Goal: Find contact information: Find contact information

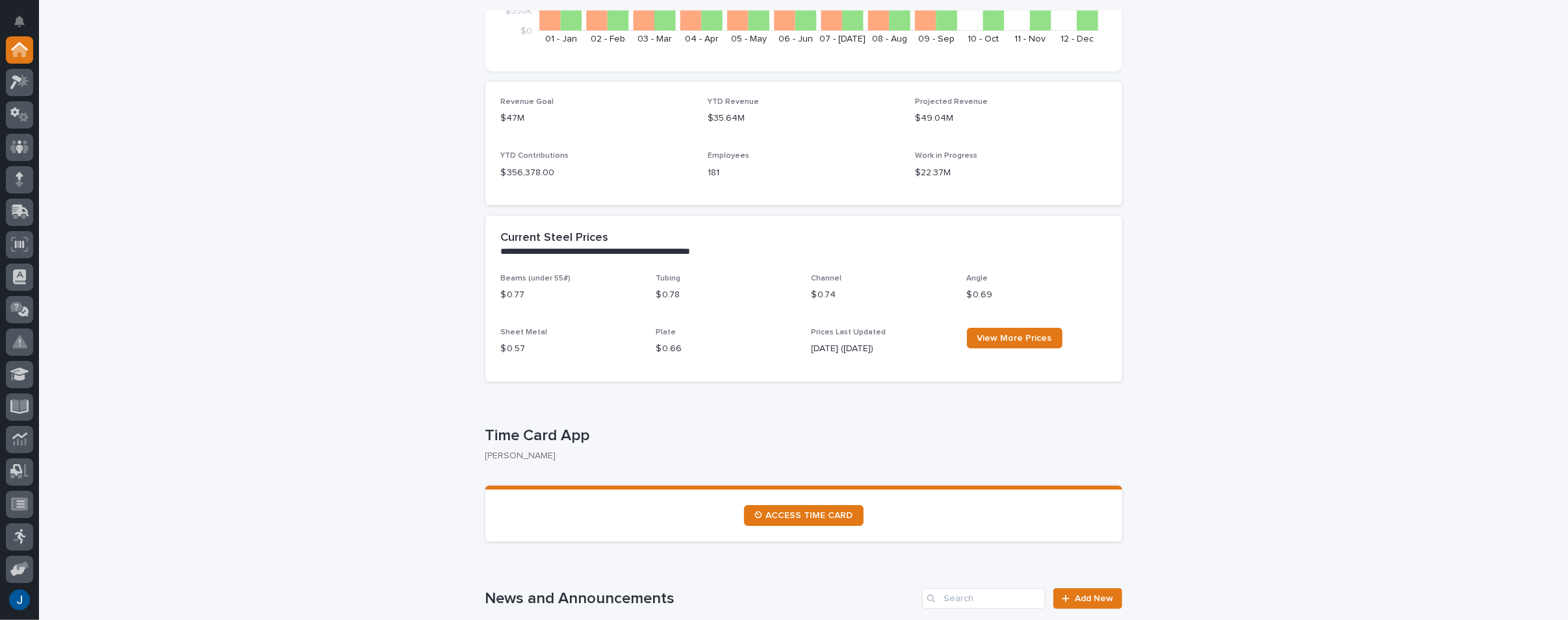
scroll to position [325, 0]
click at [814, 517] on span "⏲ ACCESS TIME CARD" at bounding box center [804, 514] width 99 height 9
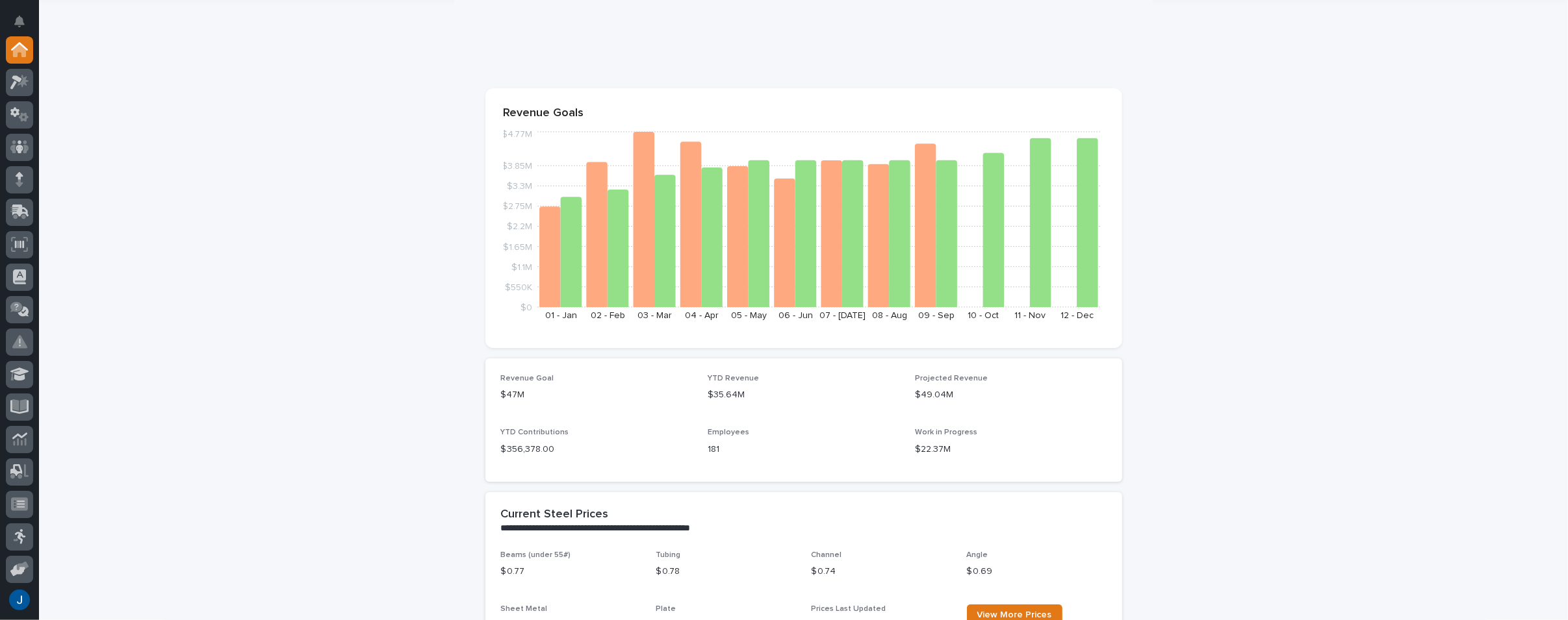
scroll to position [0, 0]
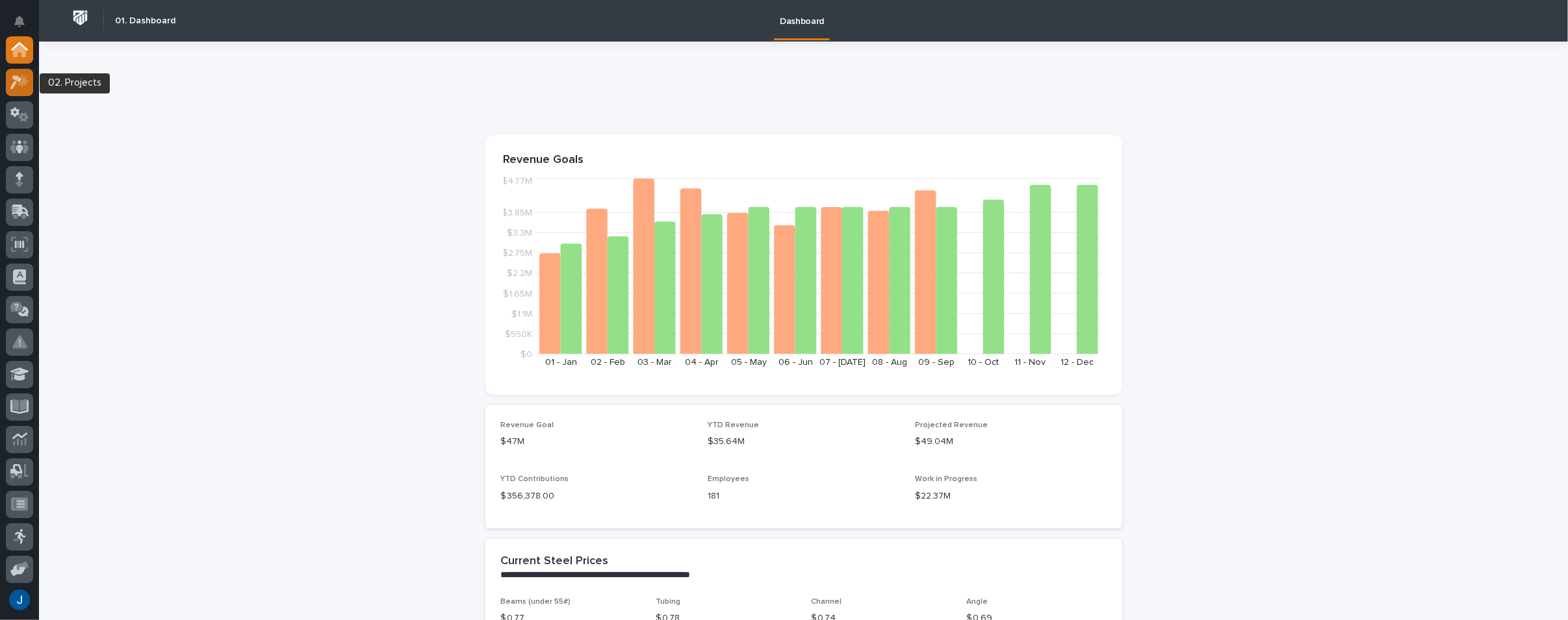
click at [26, 77] on icon at bounding box center [23, 80] width 11 height 13
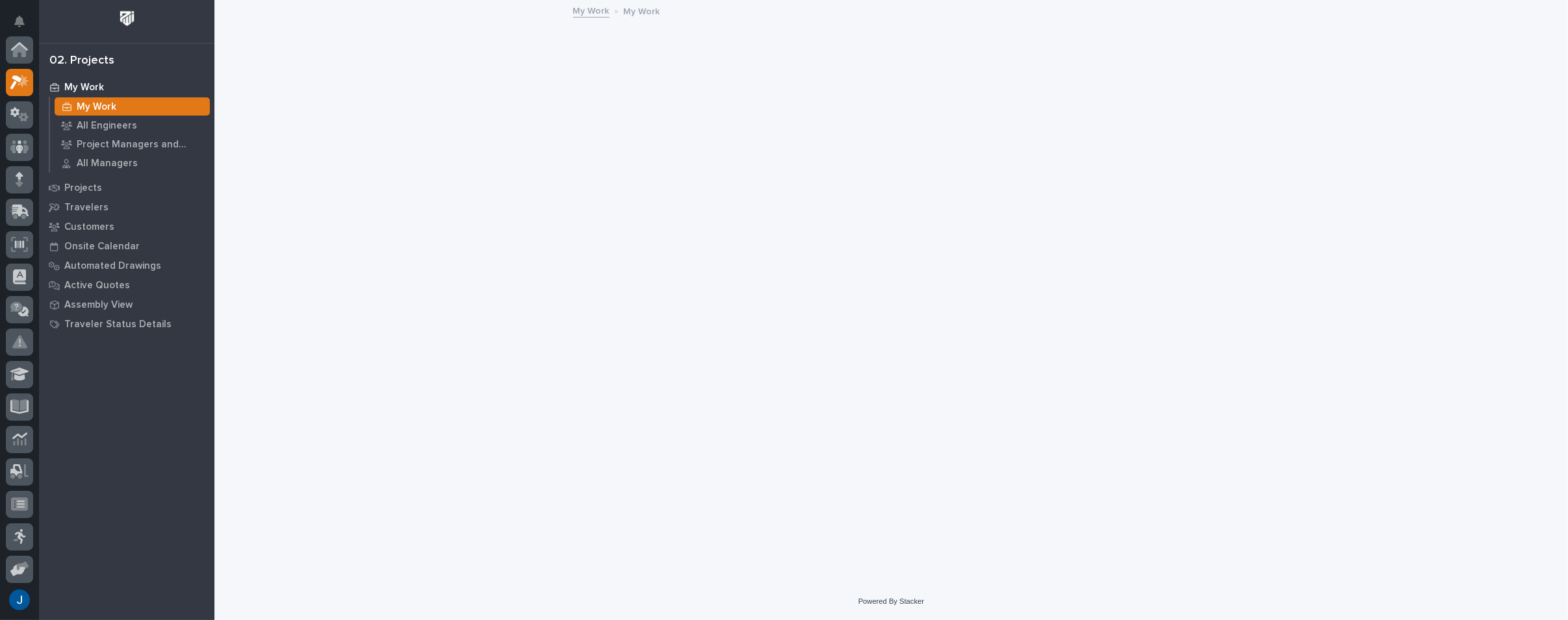
scroll to position [33, 0]
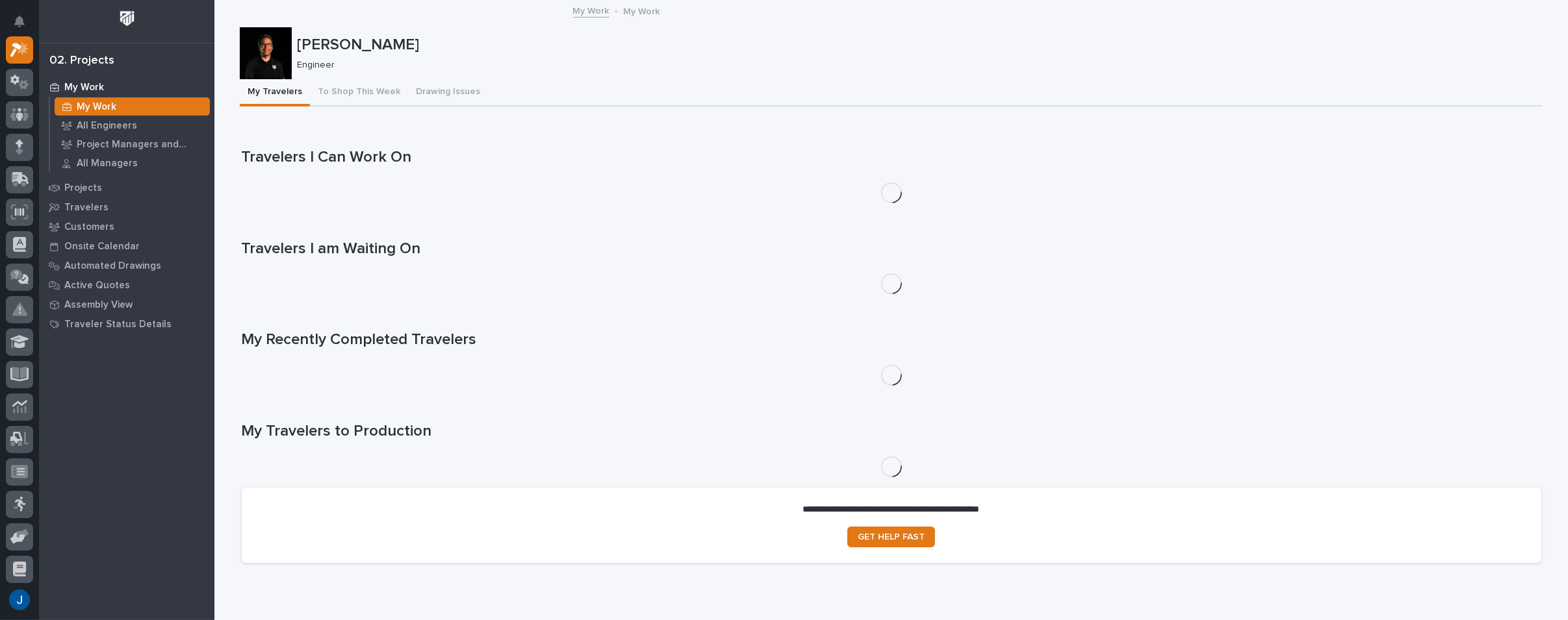
click at [90, 103] on p "My Work" at bounding box center [96, 107] width 40 height 12
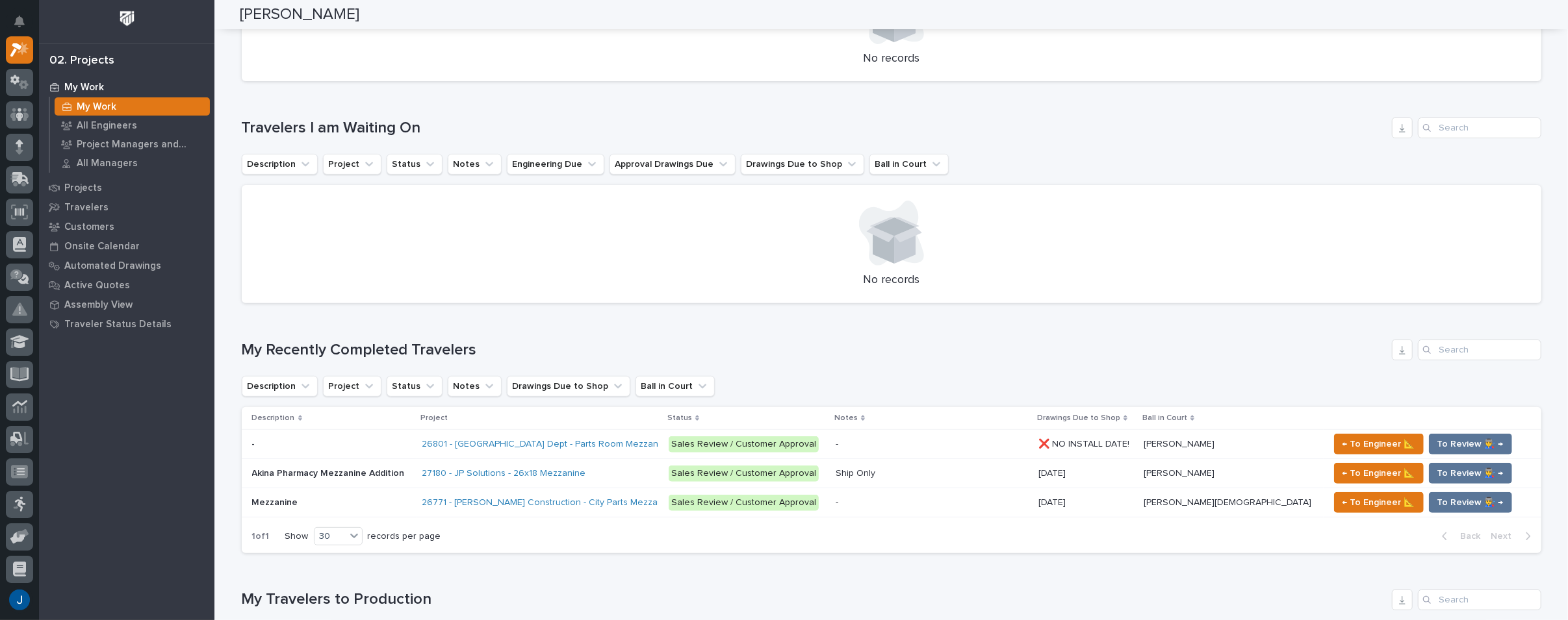
scroll to position [0, 0]
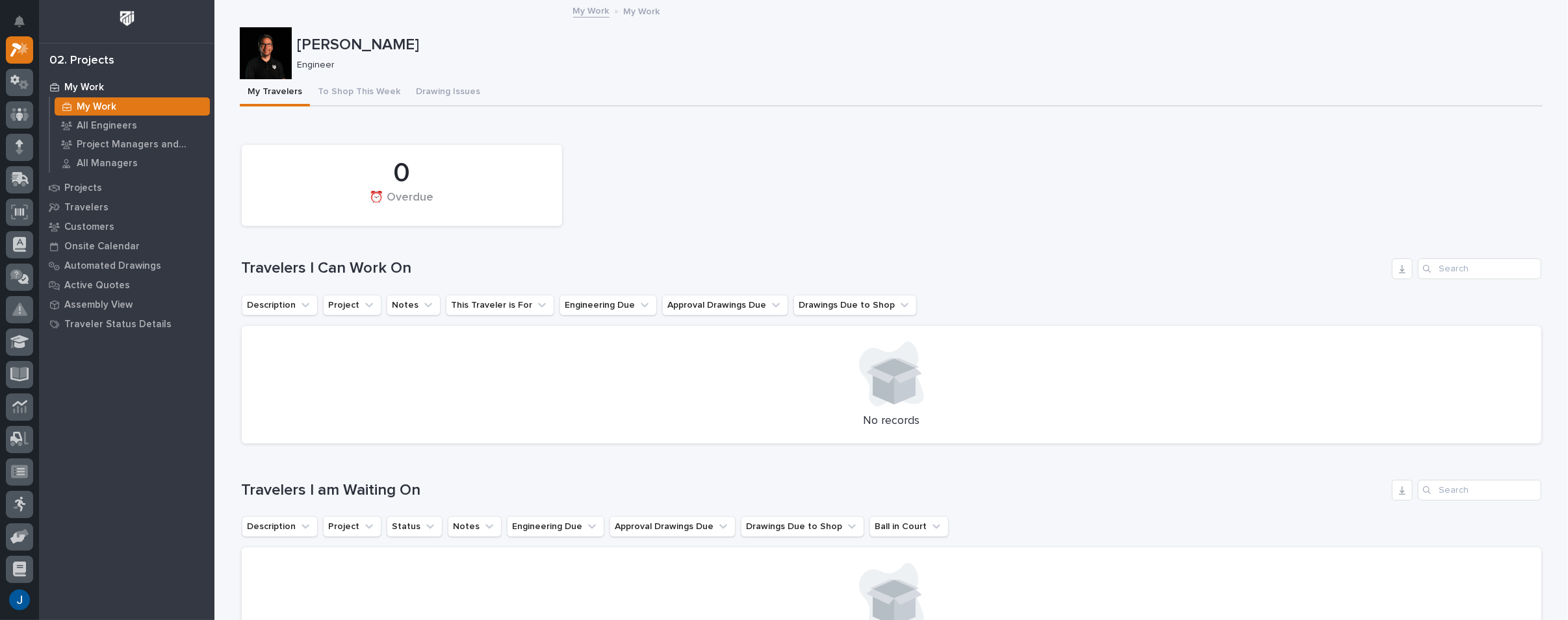
click at [675, 157] on div "0 ⏰ Overdue" at bounding box center [891, 185] width 1312 height 94
click at [89, 103] on p "My Work" at bounding box center [96, 107] width 40 height 12
click at [437, 92] on button "Drawing Issues" at bounding box center [448, 93] width 80 height 28
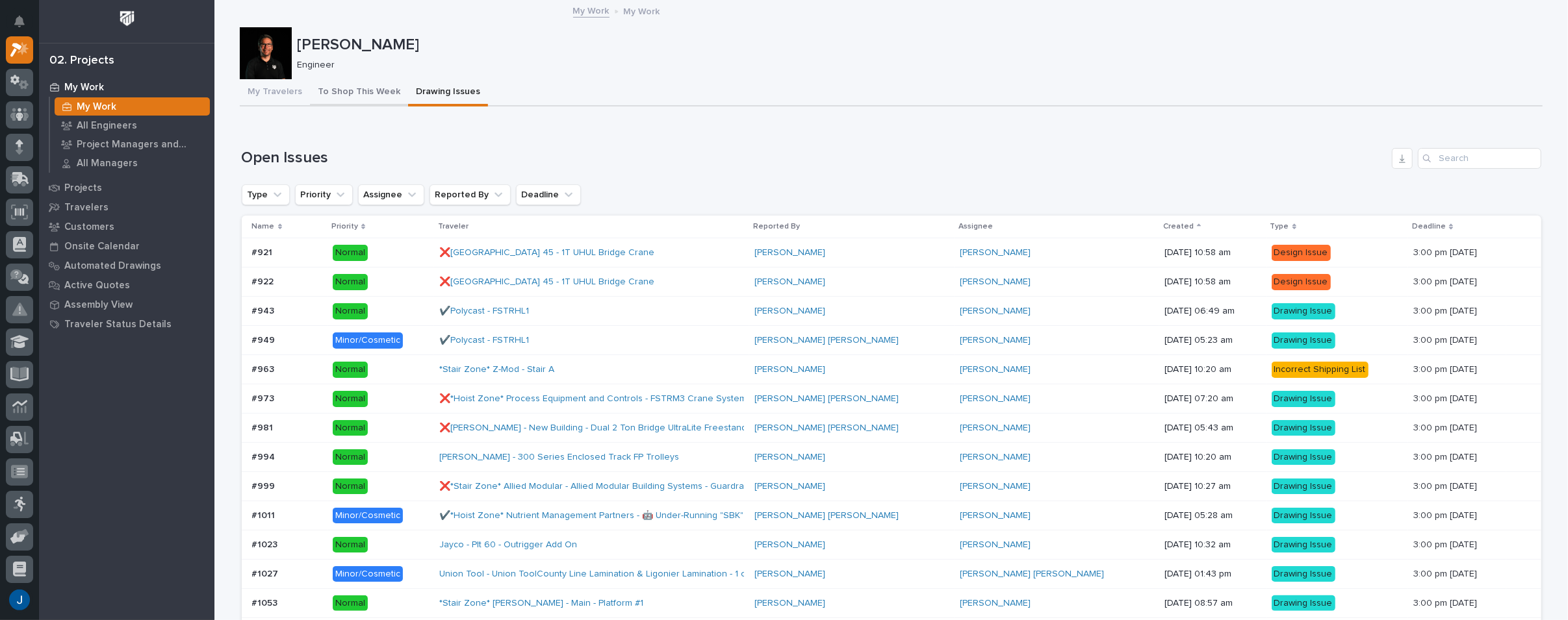
click at [343, 89] on button "To Shop This Week" at bounding box center [359, 93] width 98 height 28
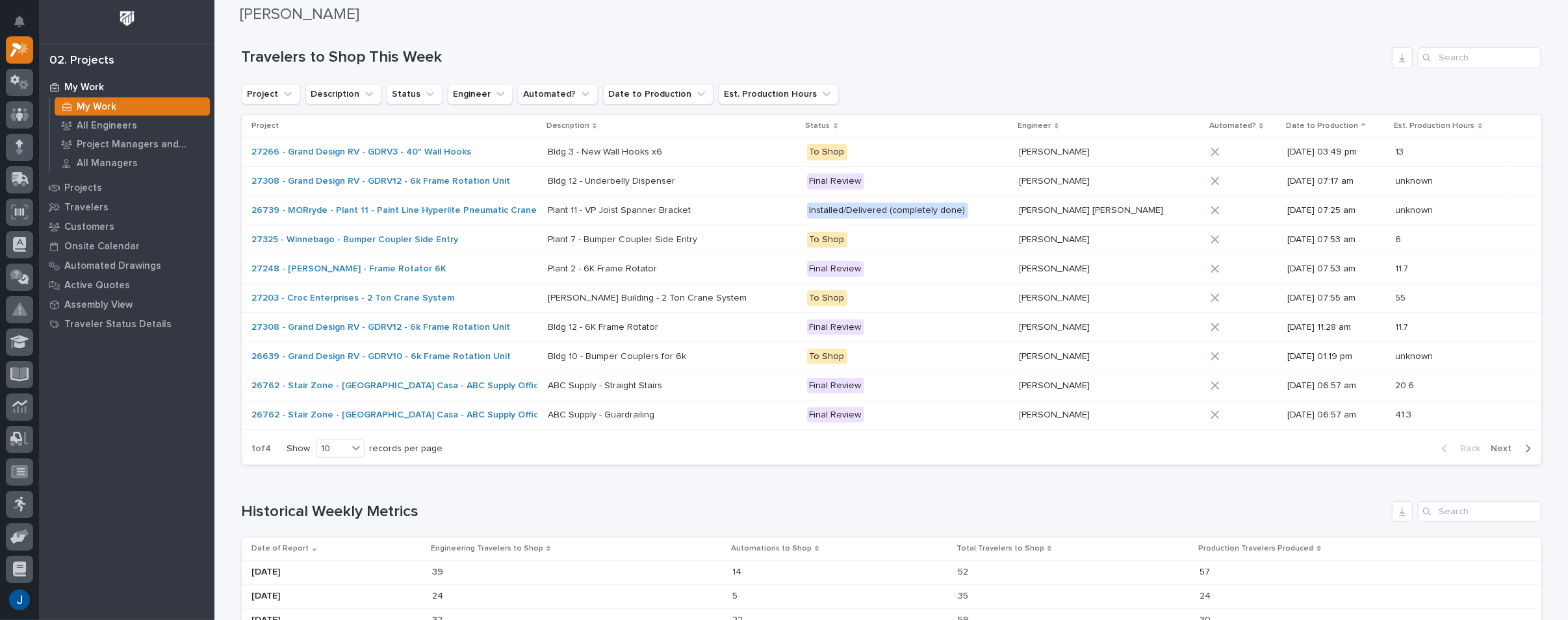
scroll to position [389, 0]
click at [352, 443] on icon at bounding box center [356, 445] width 8 height 5
click at [325, 486] on div "30" at bounding box center [336, 491] width 48 height 16
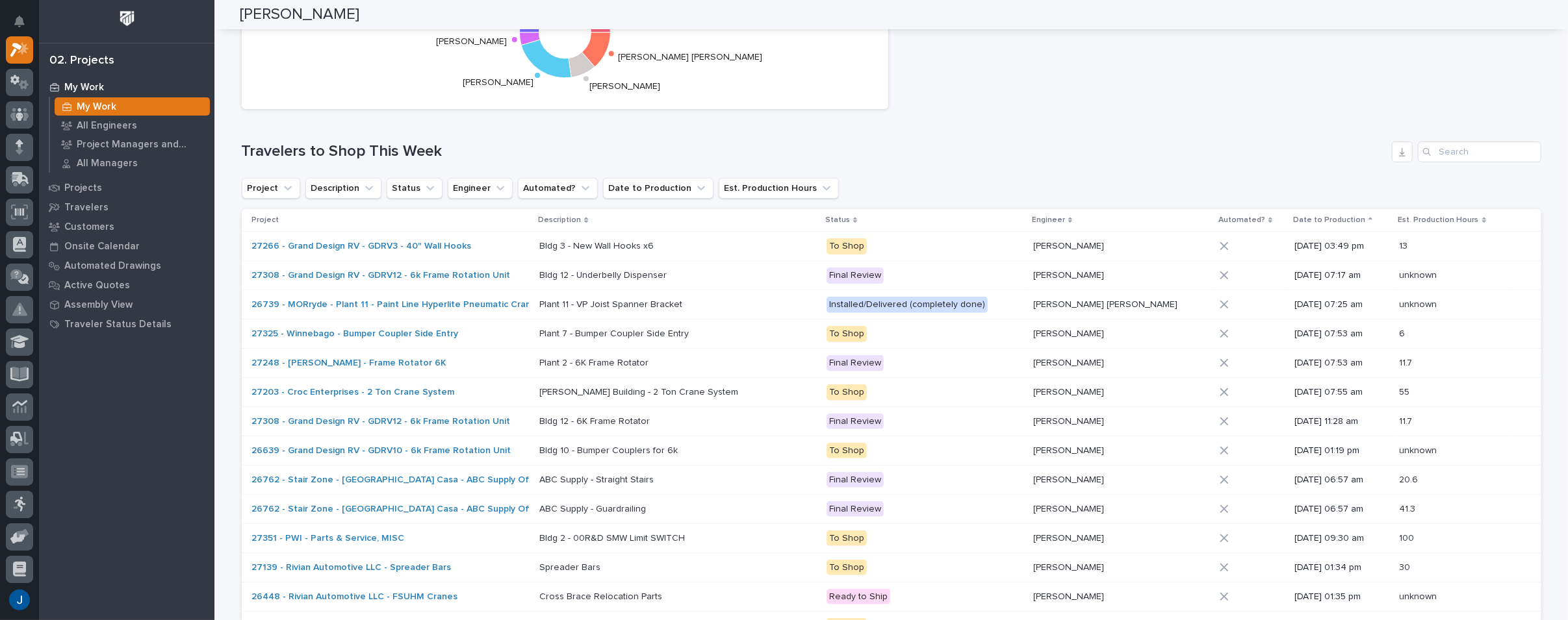
scroll to position [289, 0]
click at [1065, 221] on p "Engineer" at bounding box center [1048, 223] width 33 height 14
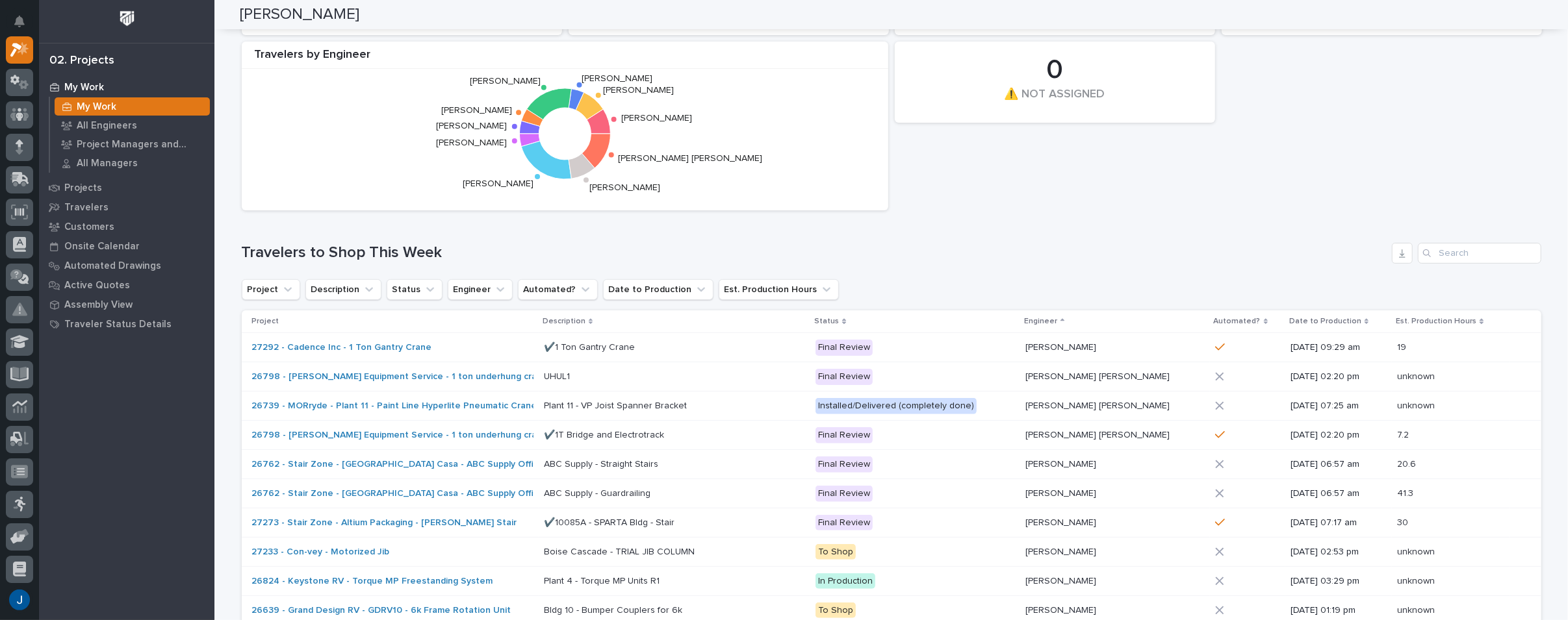
scroll to position [0, 0]
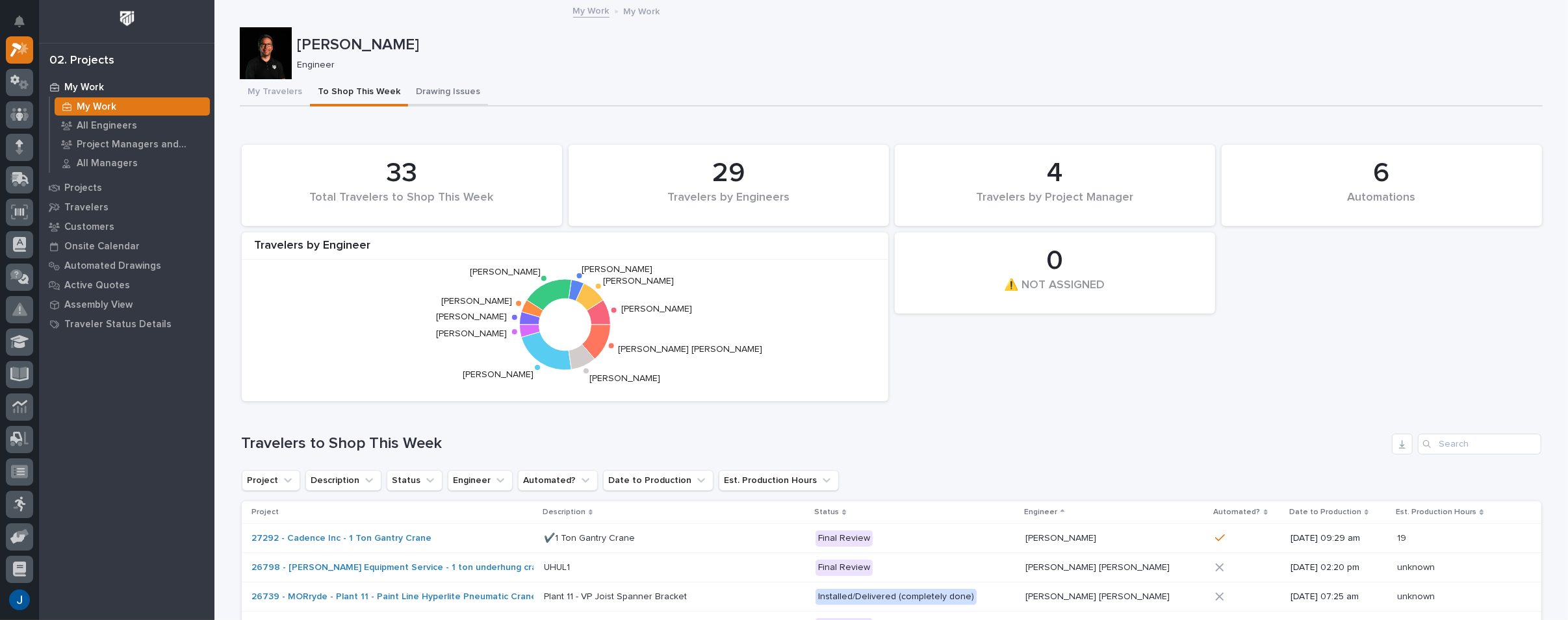
click at [417, 90] on button "Drawing Issues" at bounding box center [448, 93] width 80 height 28
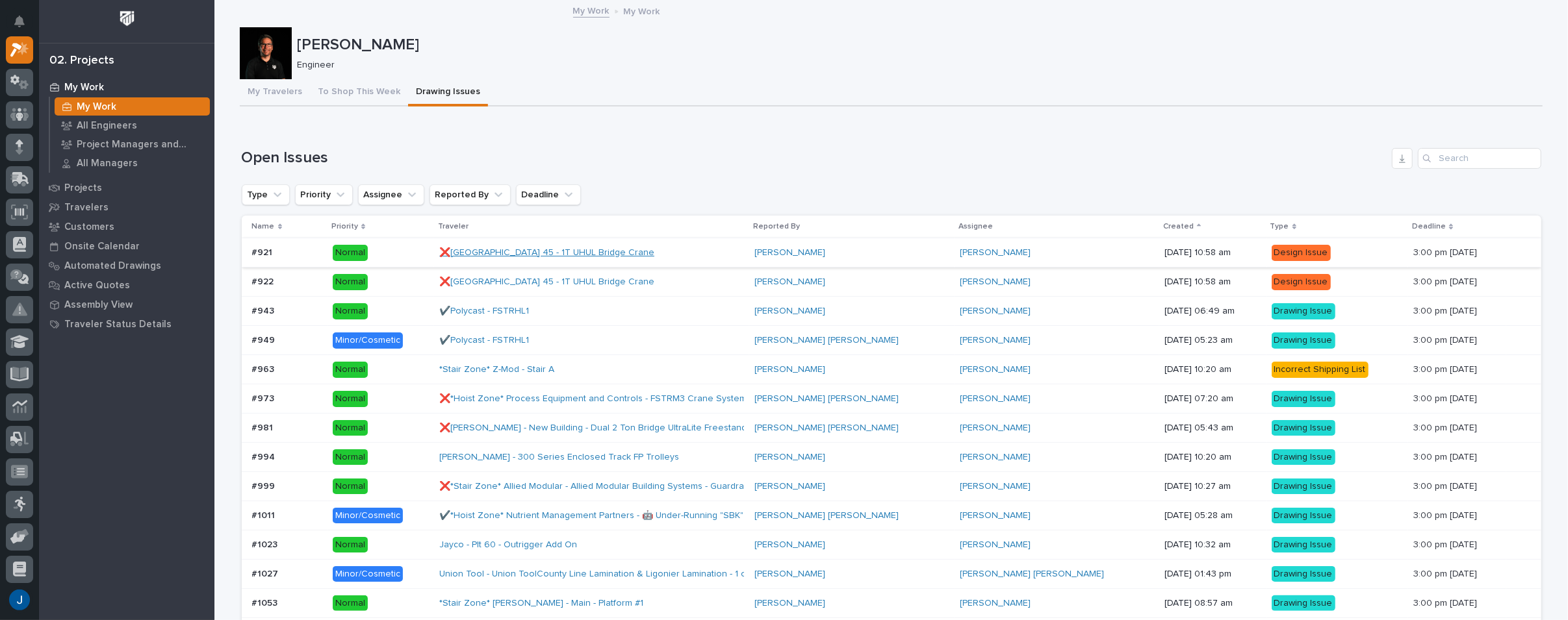
click at [488, 249] on link "❌[GEOGRAPHIC_DATA] 45 - 1T UHUL Bridge Crane" at bounding box center [546, 253] width 215 height 11
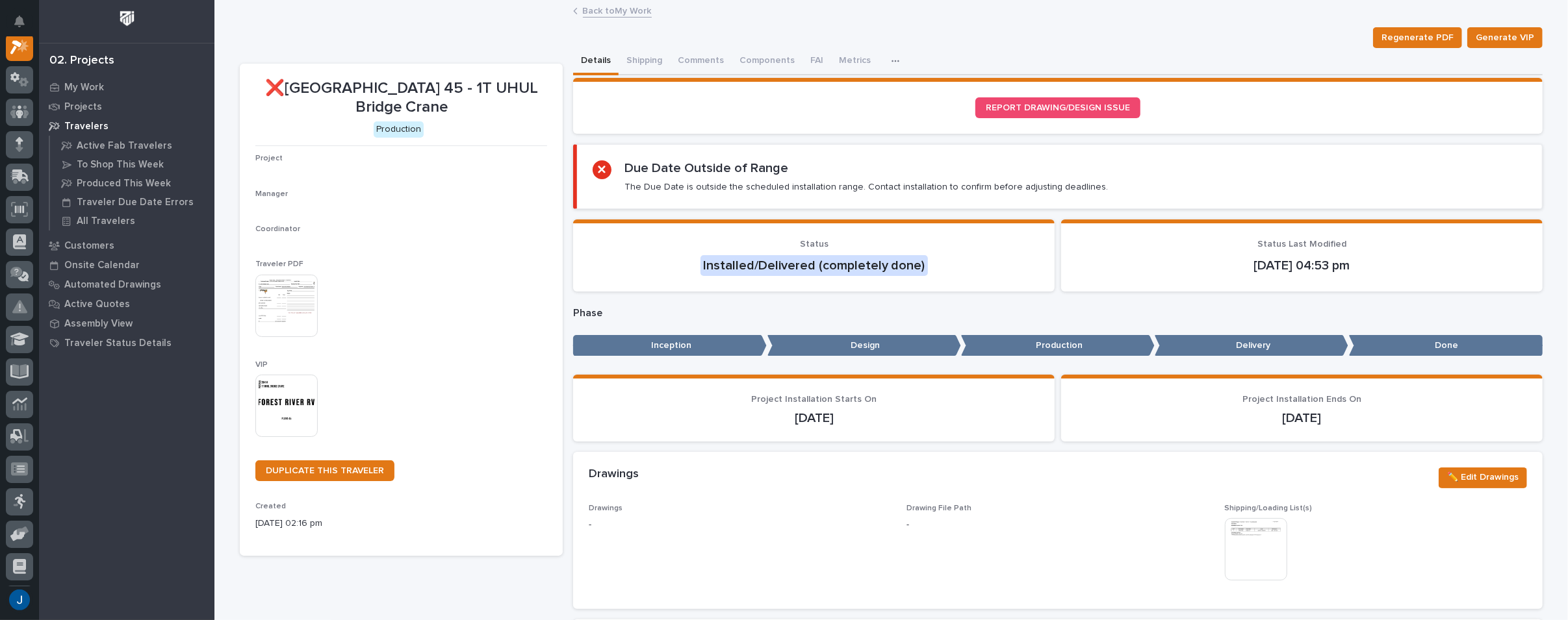
scroll to position [33, 0]
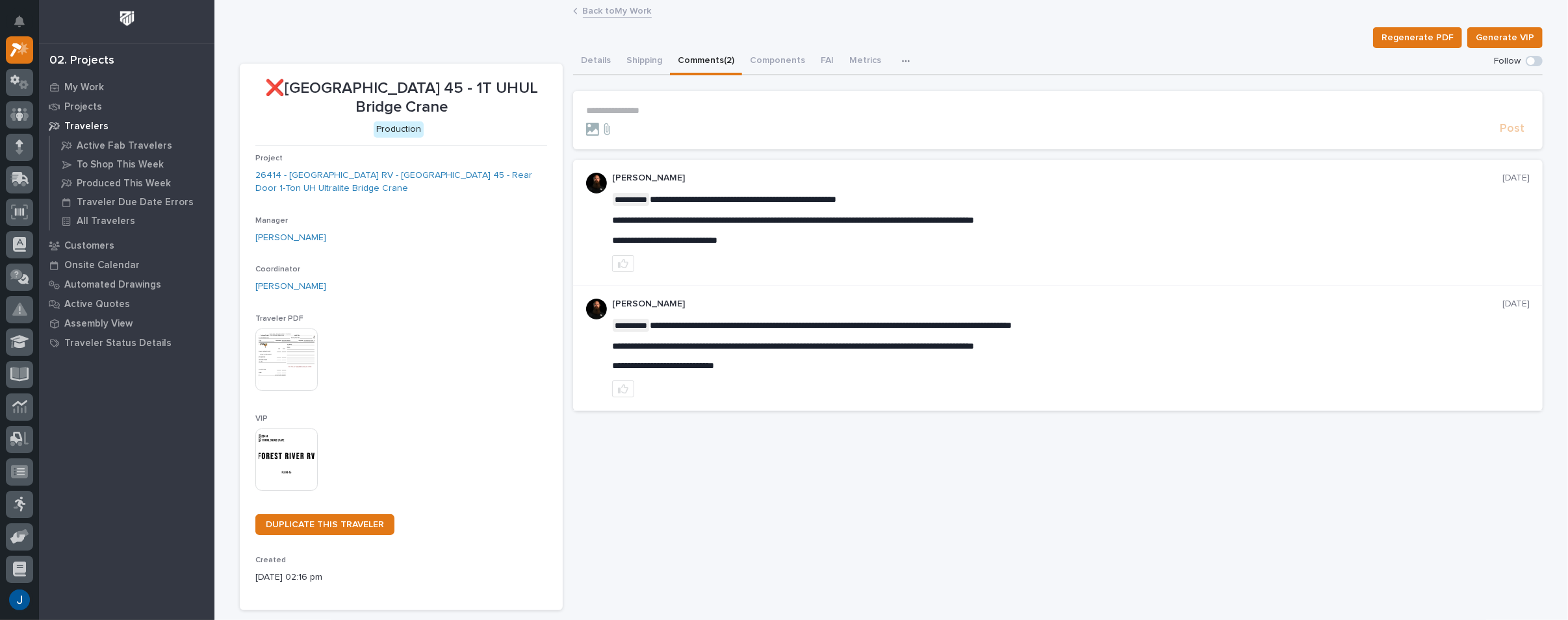
click at [694, 61] on button "Comments (2)" at bounding box center [706, 62] width 72 height 28
click at [584, 61] on button "Details" at bounding box center [596, 62] width 46 height 28
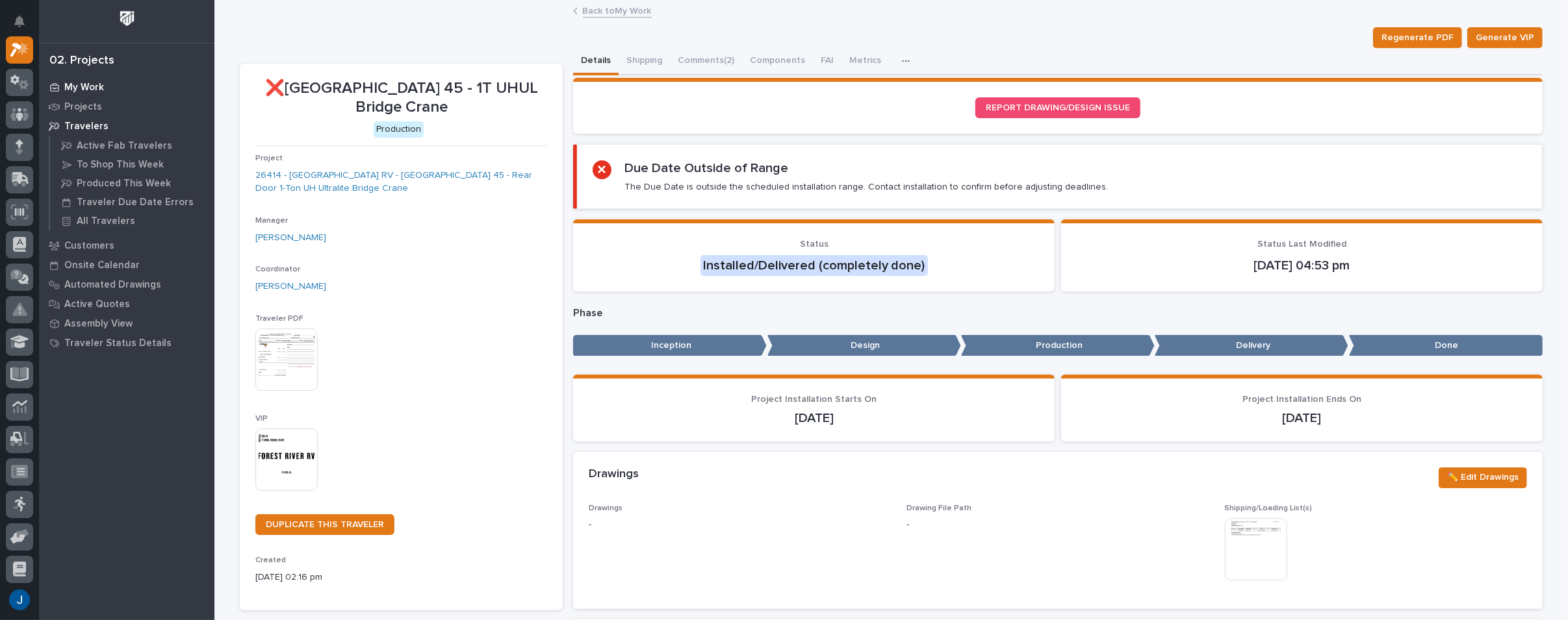
click at [82, 86] on p "My Work" at bounding box center [84, 88] width 40 height 12
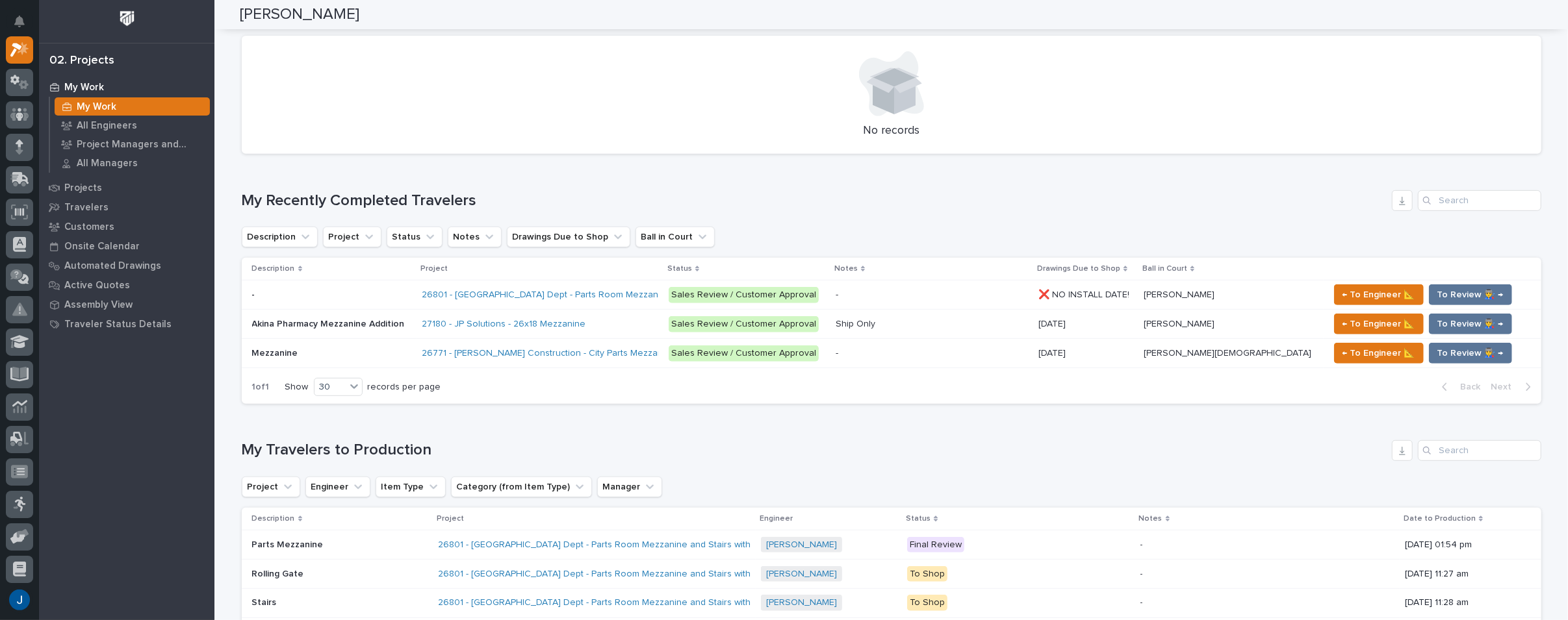
scroll to position [519, 0]
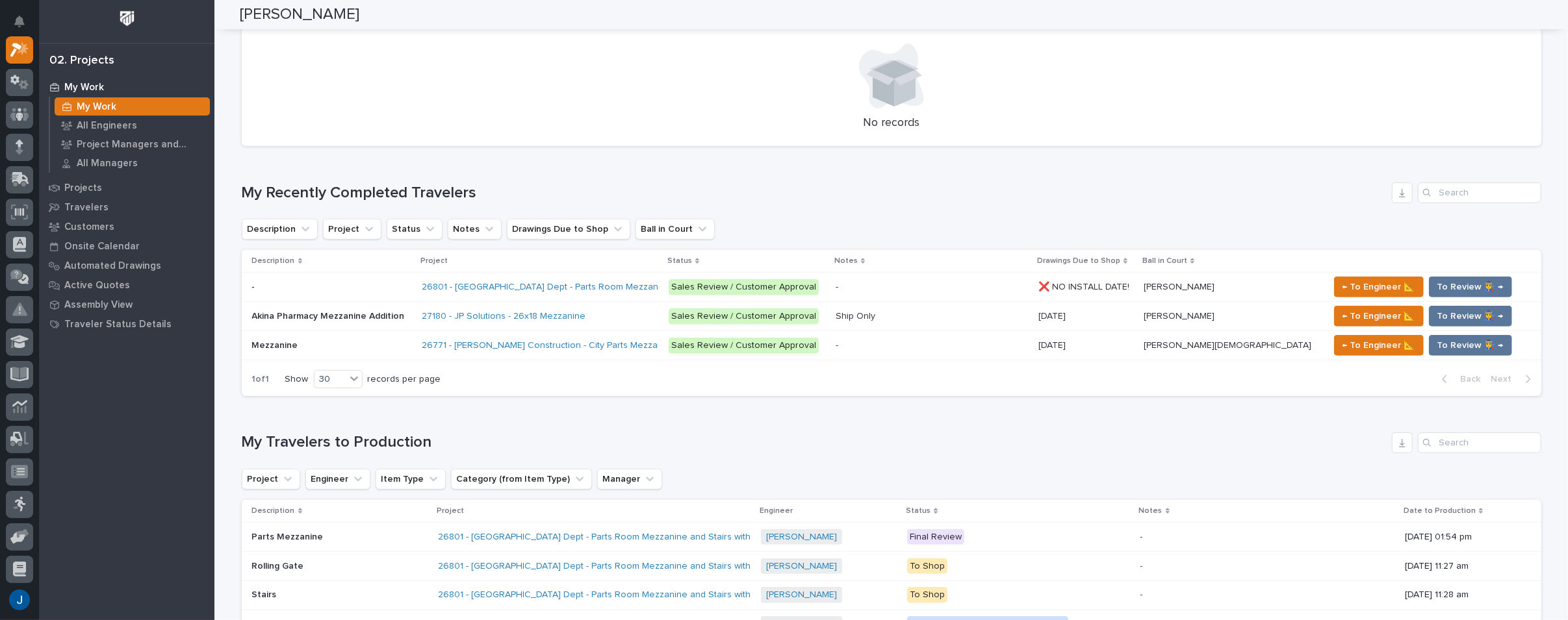
click at [479, 103] on div at bounding box center [892, 76] width 1269 height 65
click at [92, 241] on p "Onsite Calendar" at bounding box center [102, 247] width 75 height 12
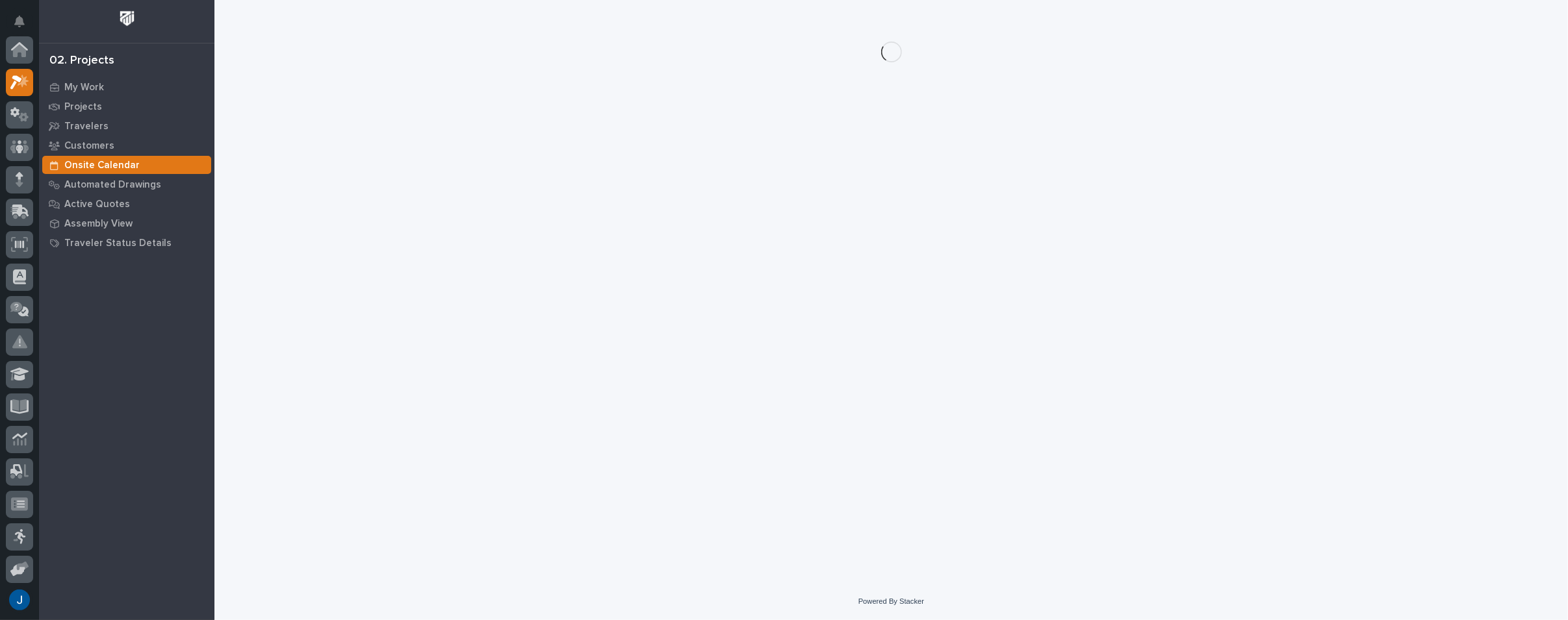
scroll to position [33, 0]
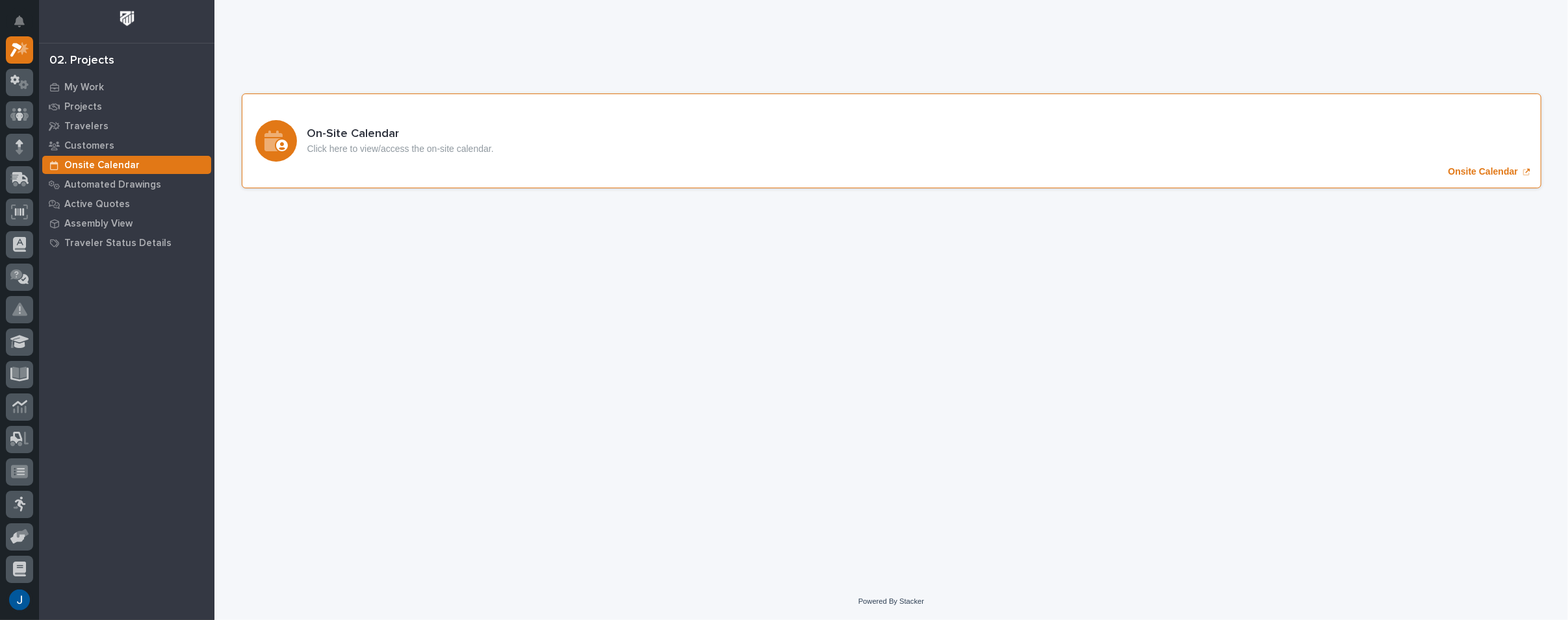
click at [335, 149] on p "Click here to view/access the on-site calendar." at bounding box center [400, 149] width 186 height 11
click at [96, 223] on p "Assembly View" at bounding box center [98, 224] width 68 height 12
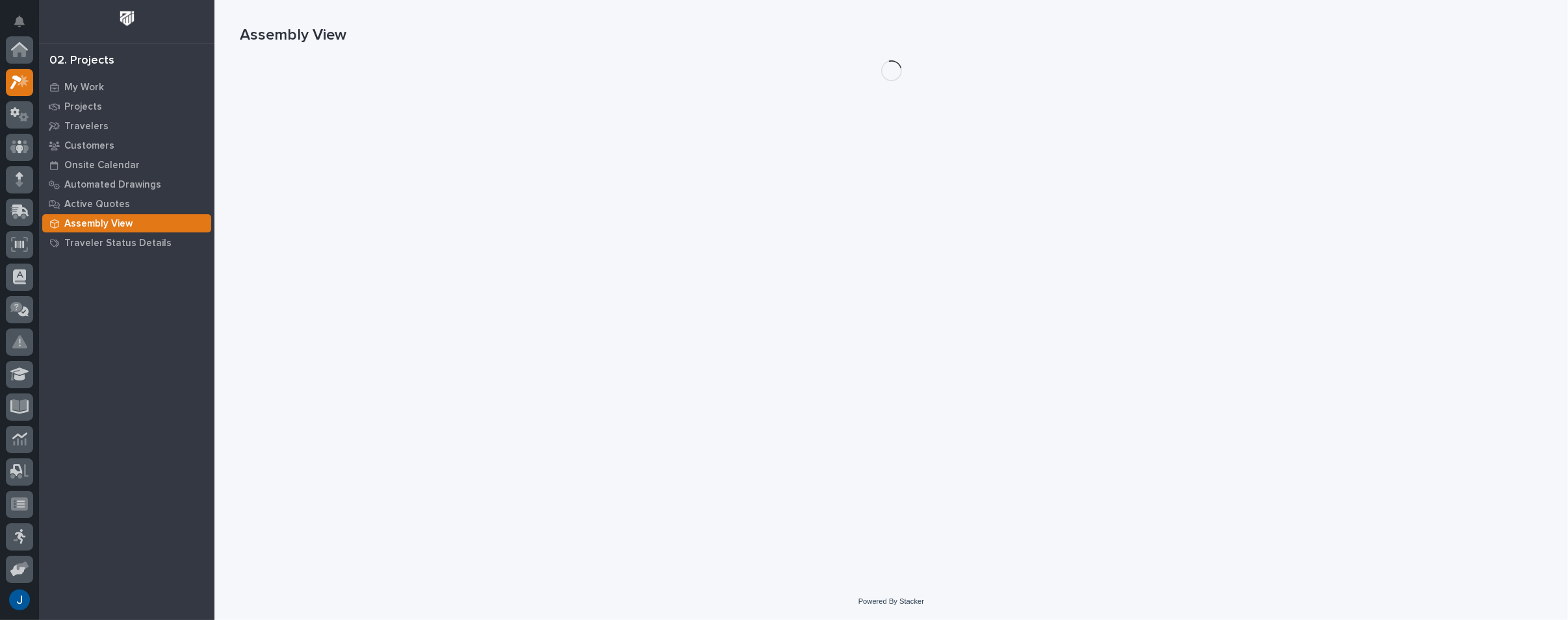
scroll to position [33, 0]
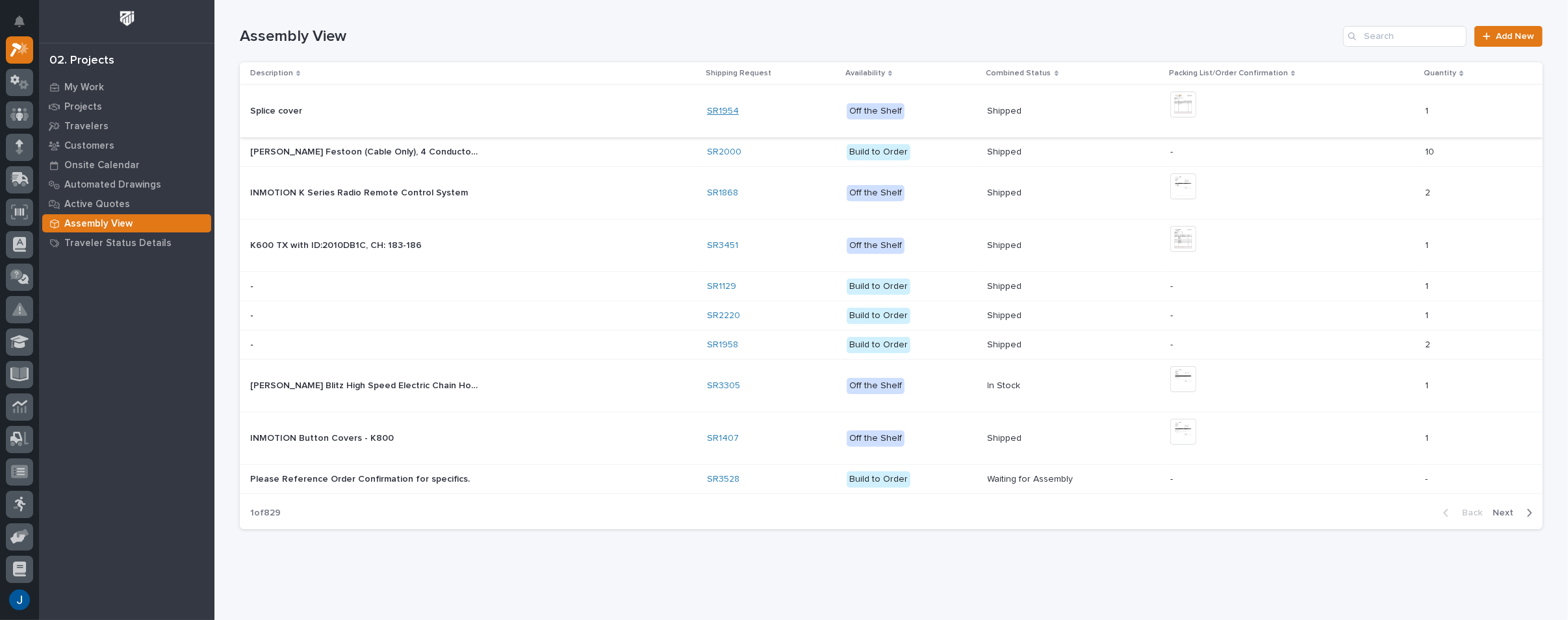
click at [722, 107] on link "SR1954" at bounding box center [723, 111] width 32 height 11
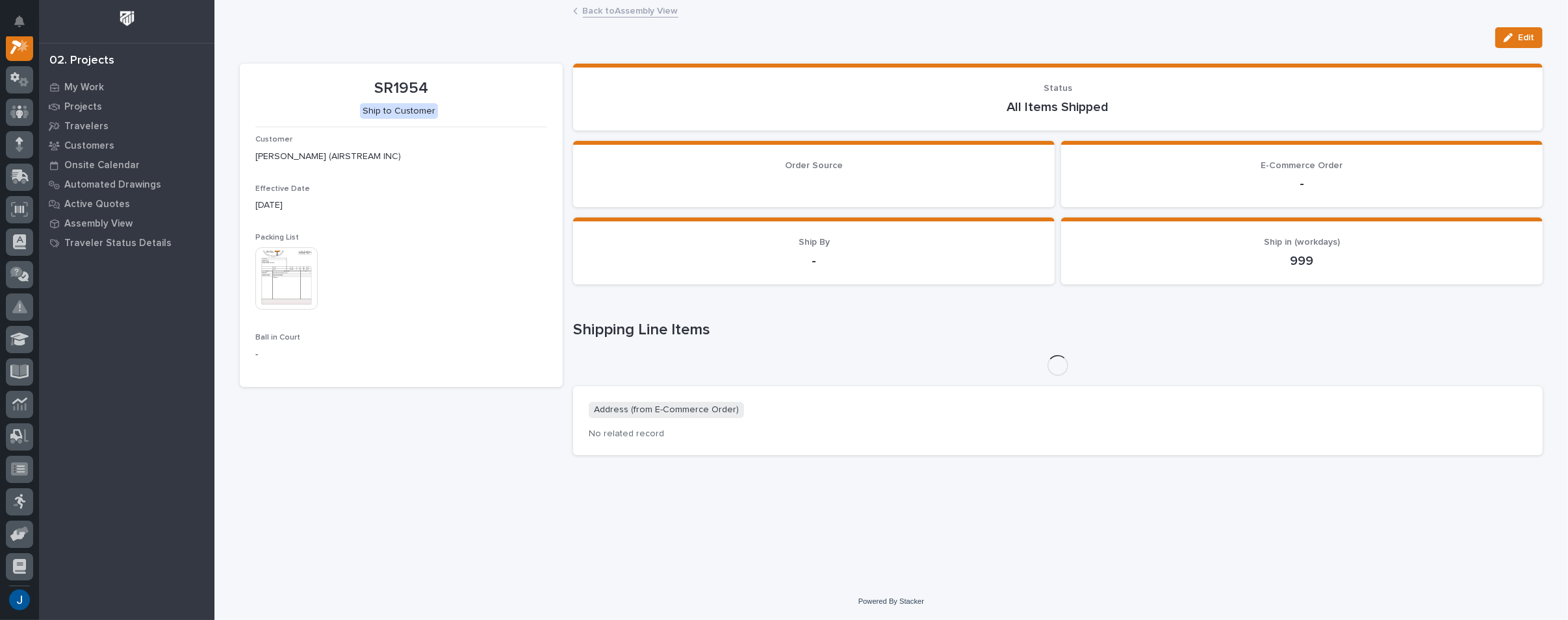
scroll to position [33, 0]
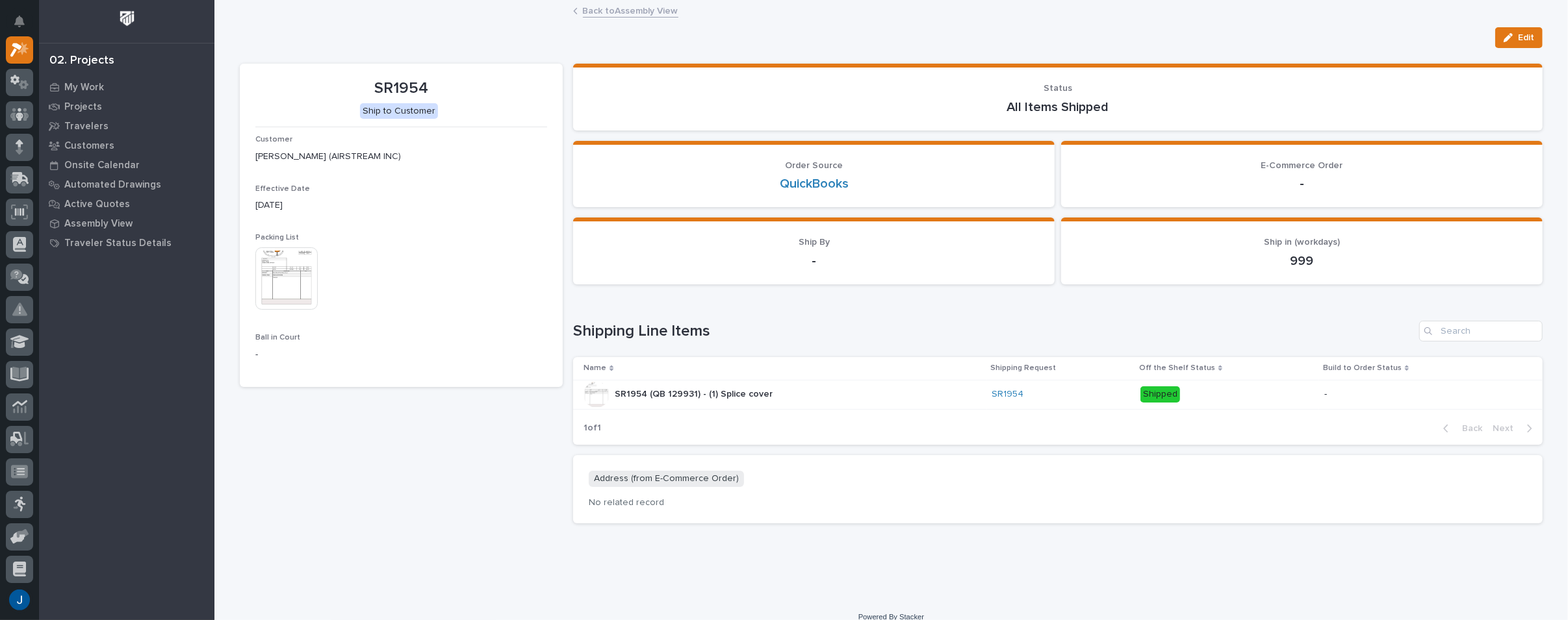
click at [291, 263] on img at bounding box center [286, 278] width 62 height 62
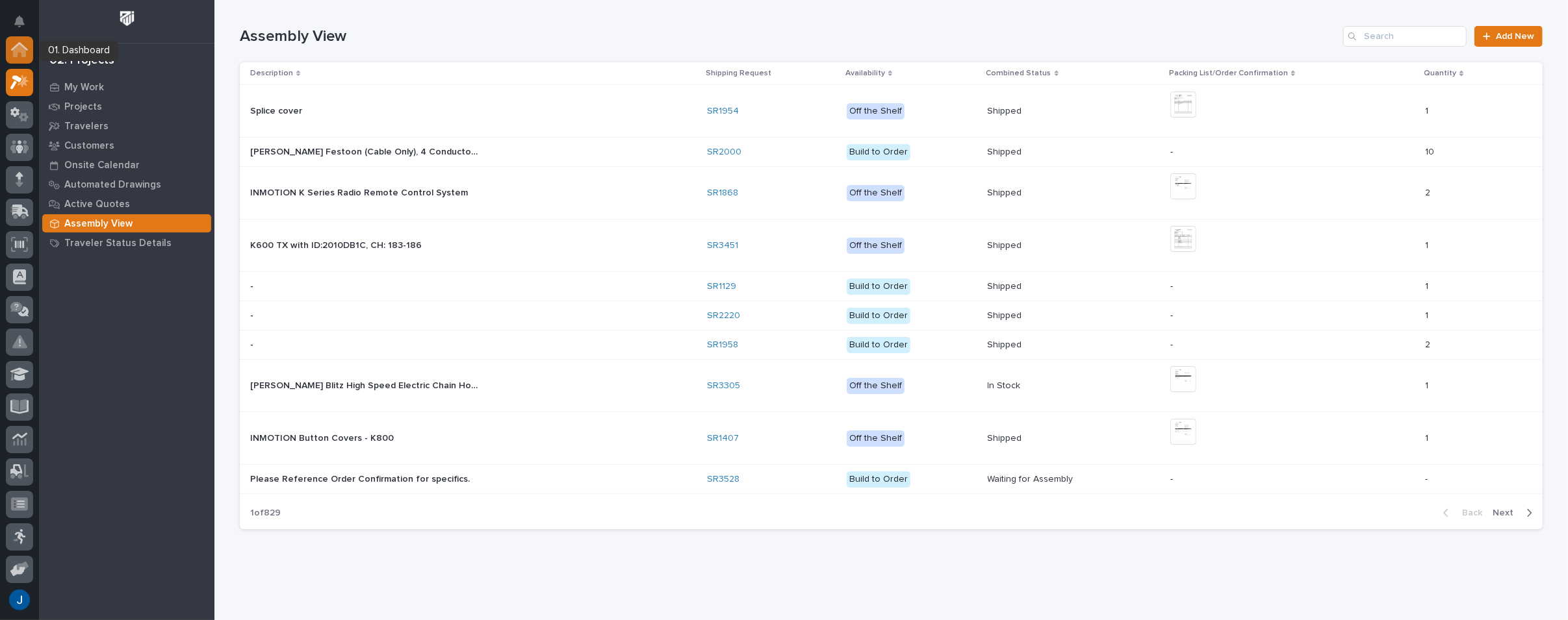
click at [21, 44] on icon at bounding box center [19, 47] width 17 height 9
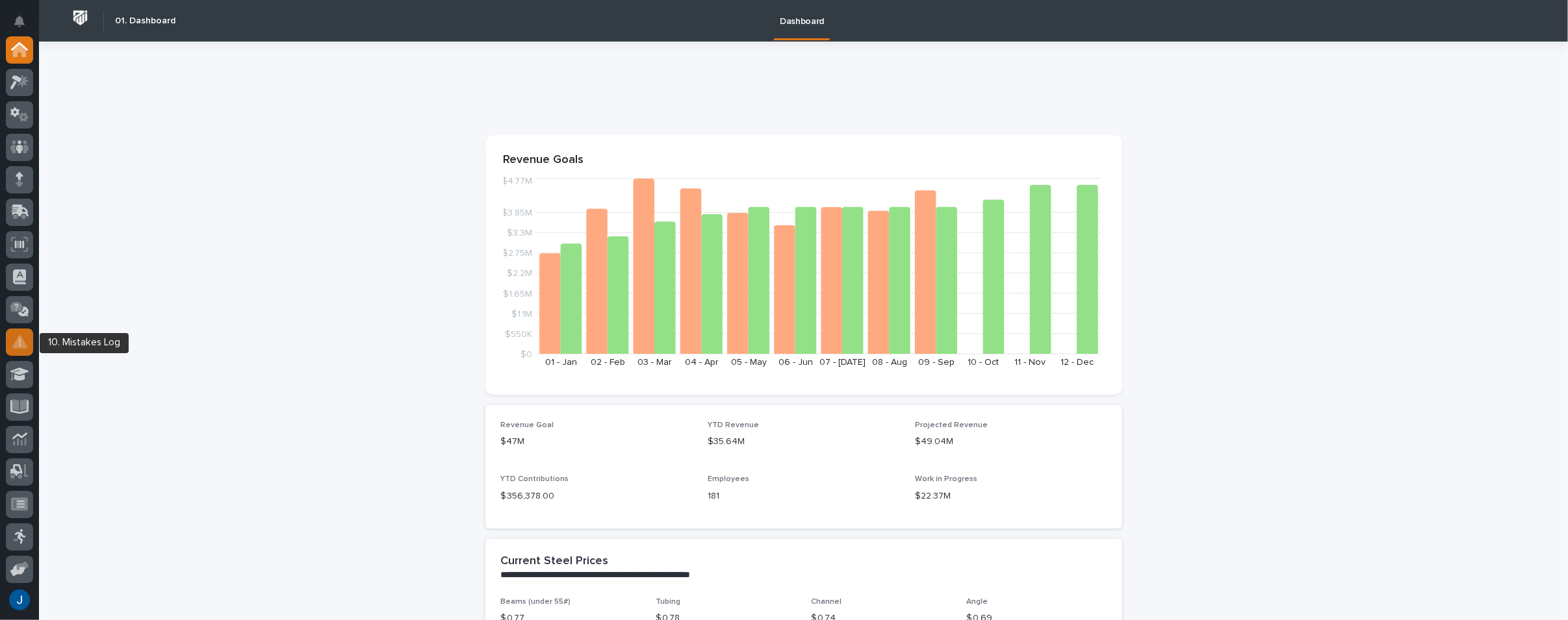
click at [24, 338] on icon at bounding box center [19, 342] width 15 height 15
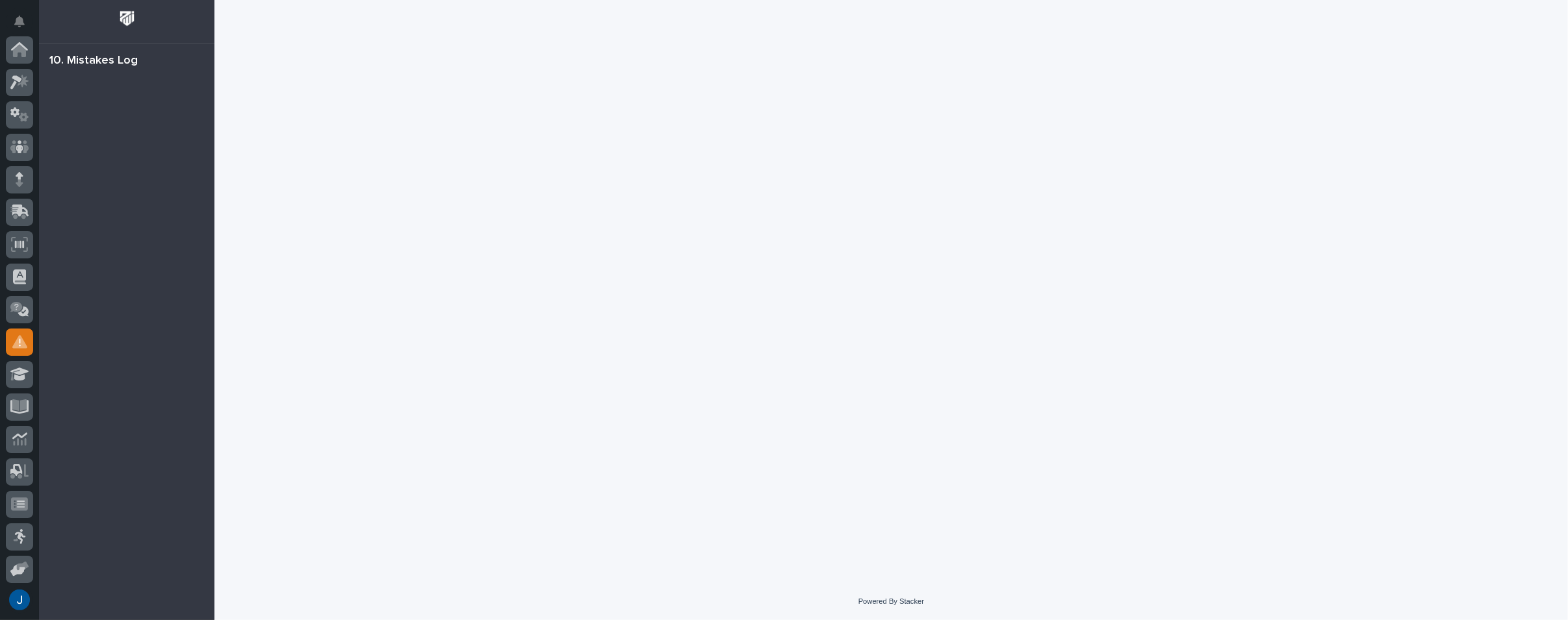
scroll to position [196, 0]
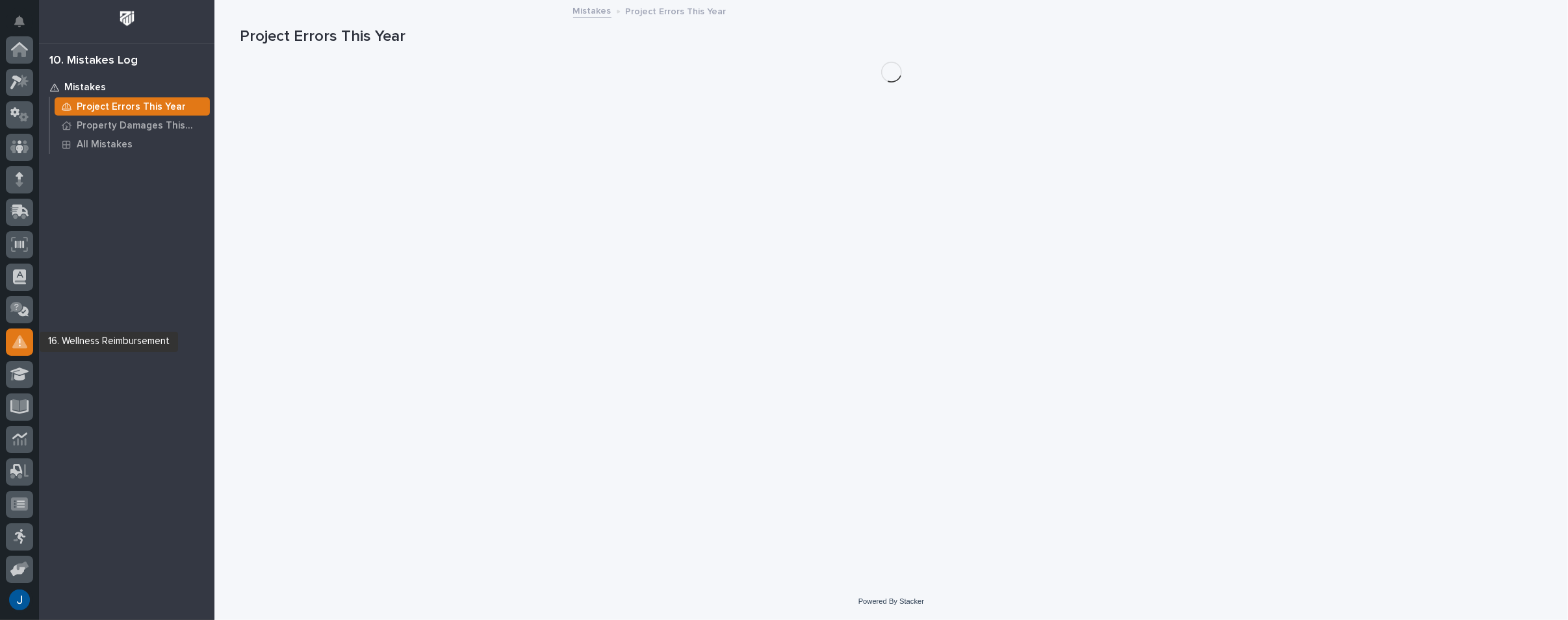
scroll to position [196, 0]
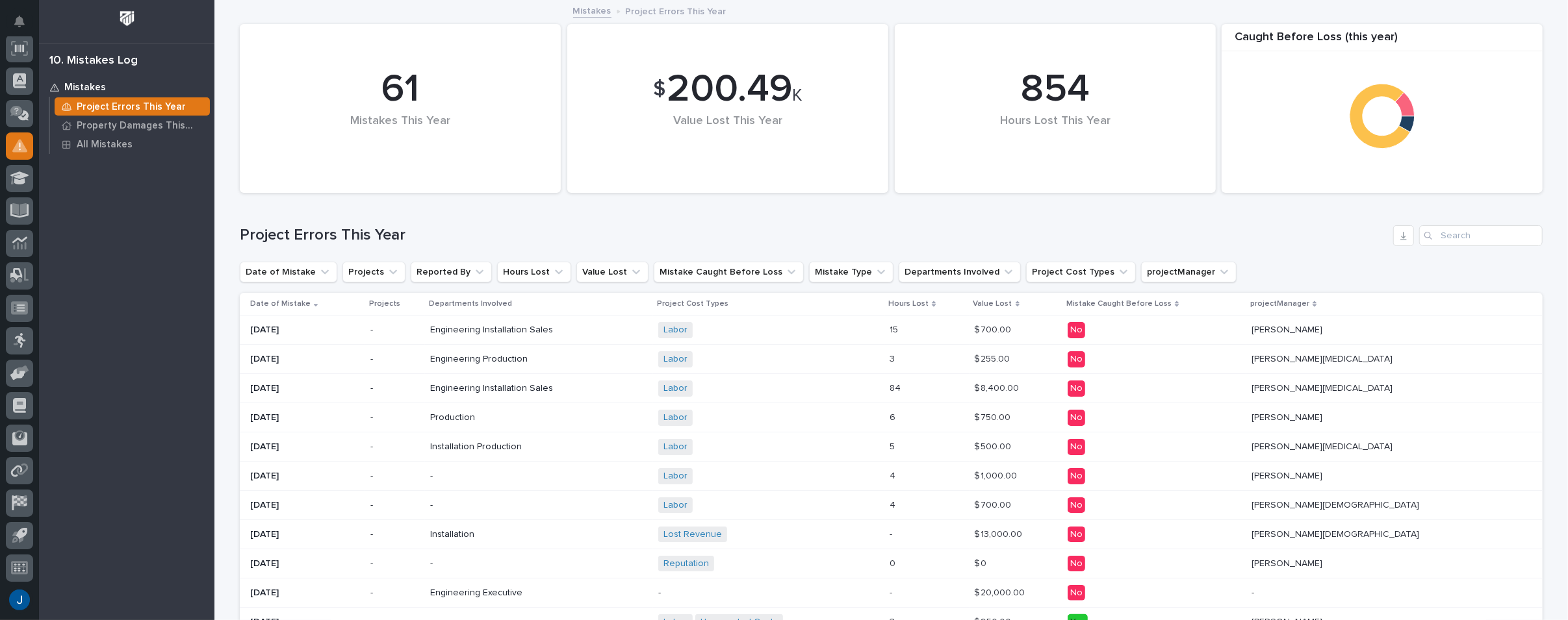
click at [461, 329] on span "Engineering" at bounding box center [455, 330] width 50 height 11
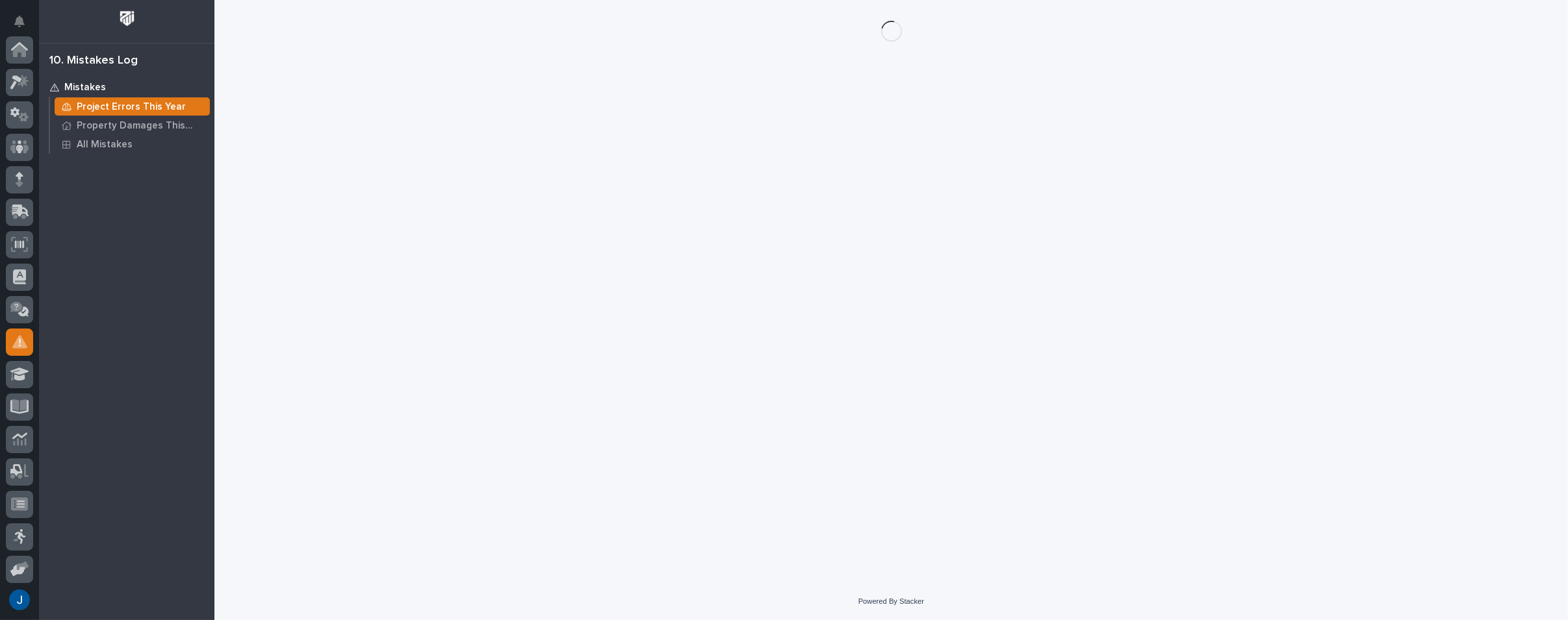
scroll to position [196, 0]
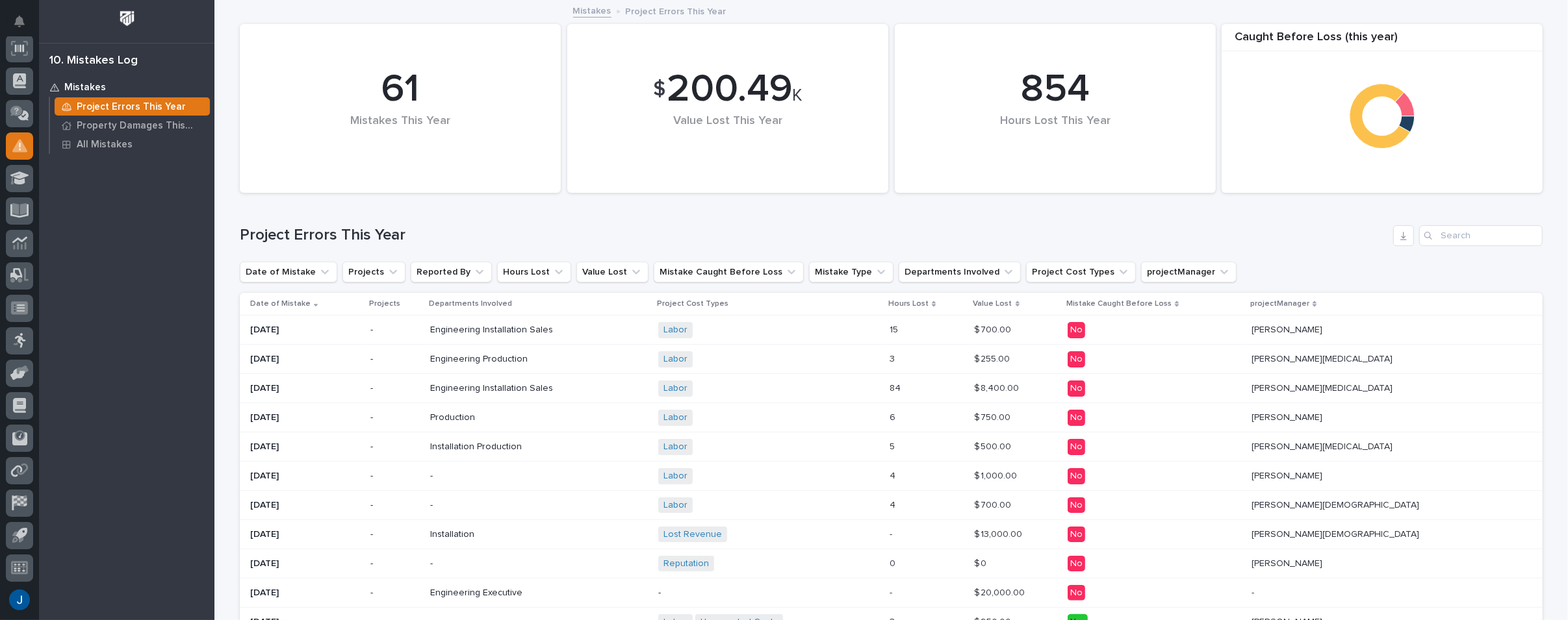
click at [468, 359] on span "Engineering" at bounding box center [455, 359] width 50 height 11
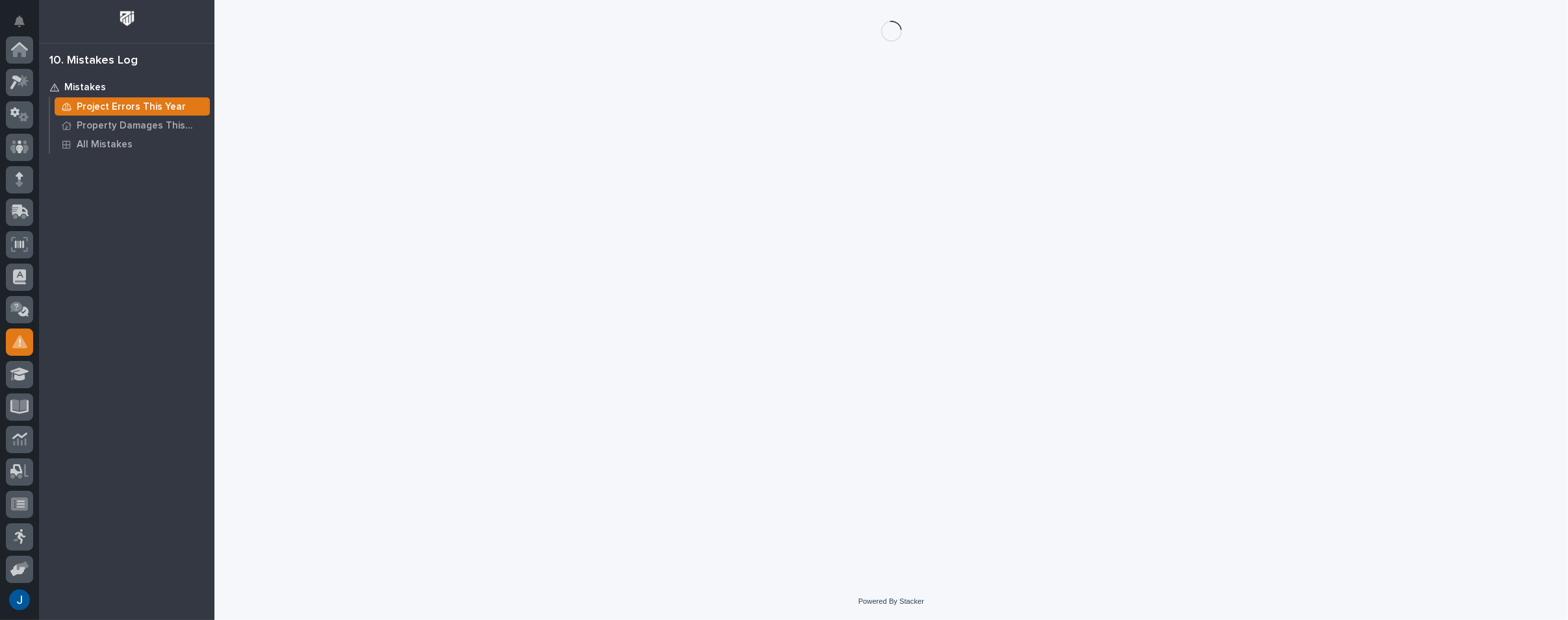
scroll to position [196, 0]
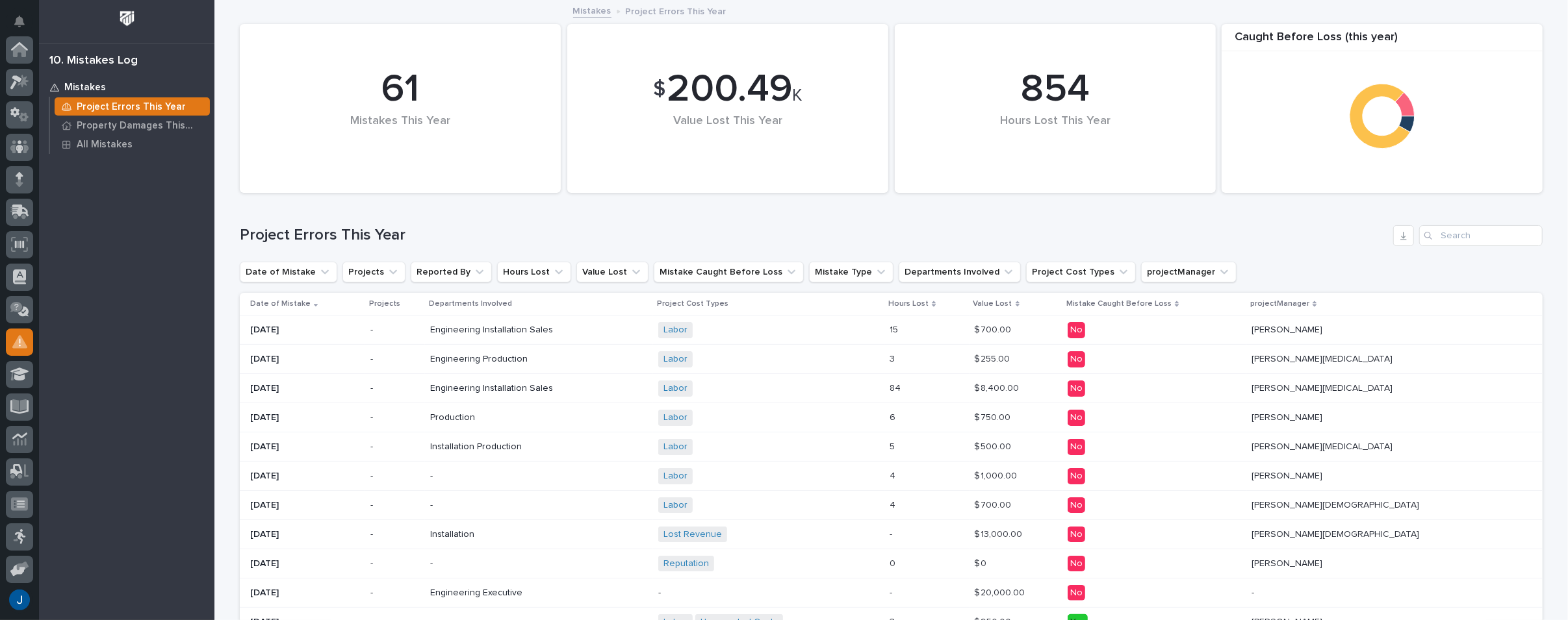
scroll to position [196, 0]
click at [463, 356] on span "Engineering" at bounding box center [455, 359] width 50 height 11
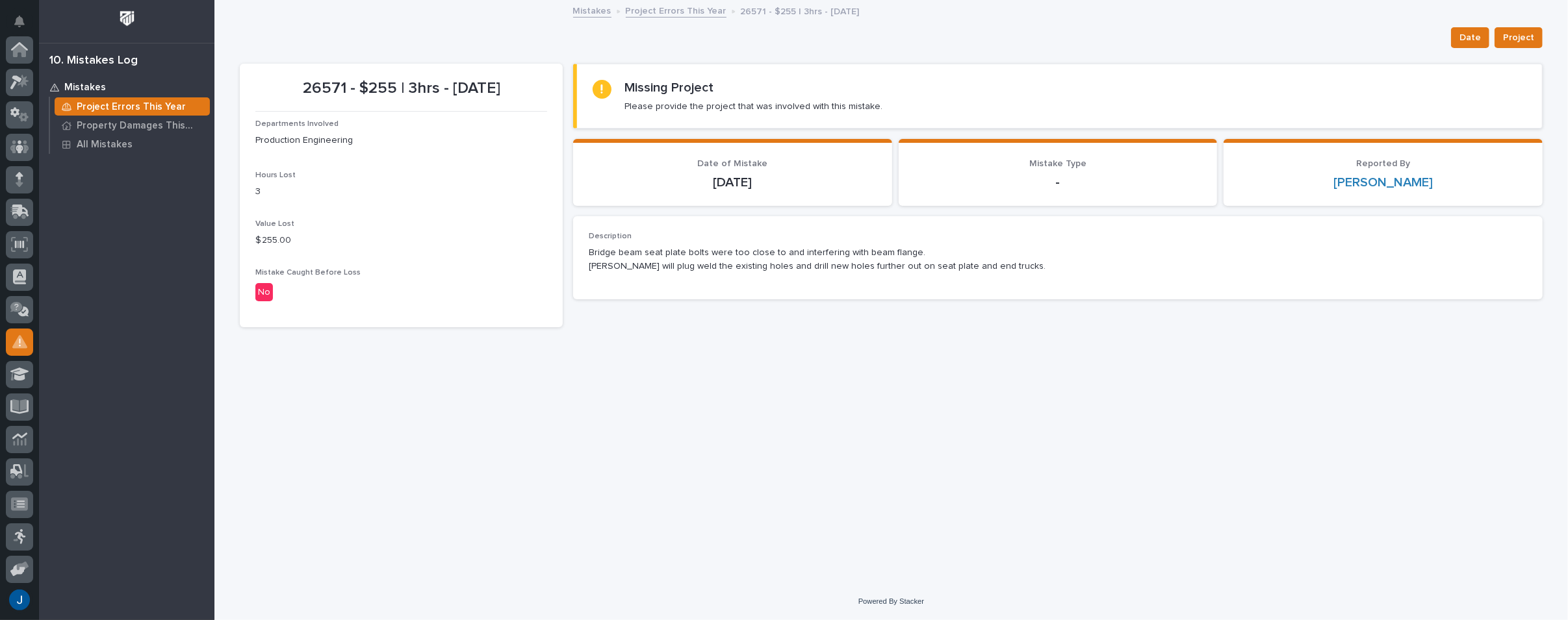
scroll to position [196, 0]
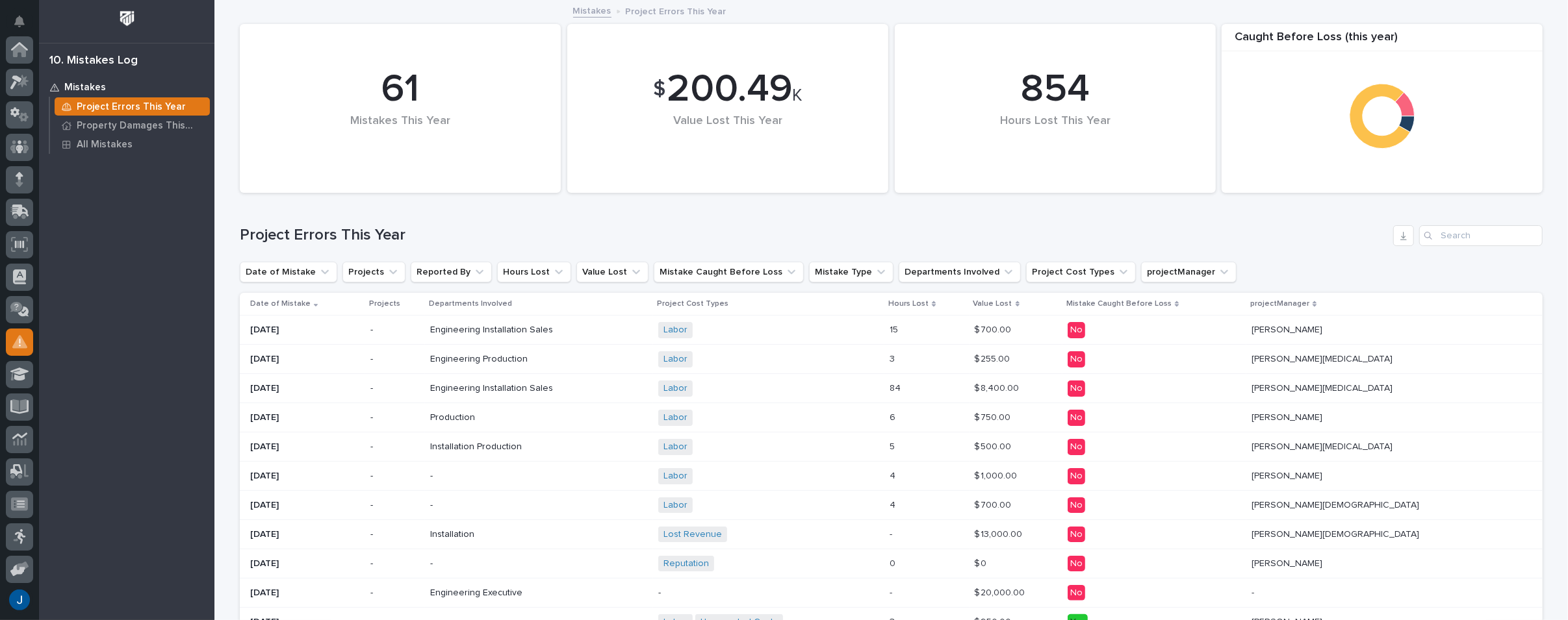
scroll to position [196, 0]
click at [480, 326] on span "Engineering" at bounding box center [455, 330] width 50 height 11
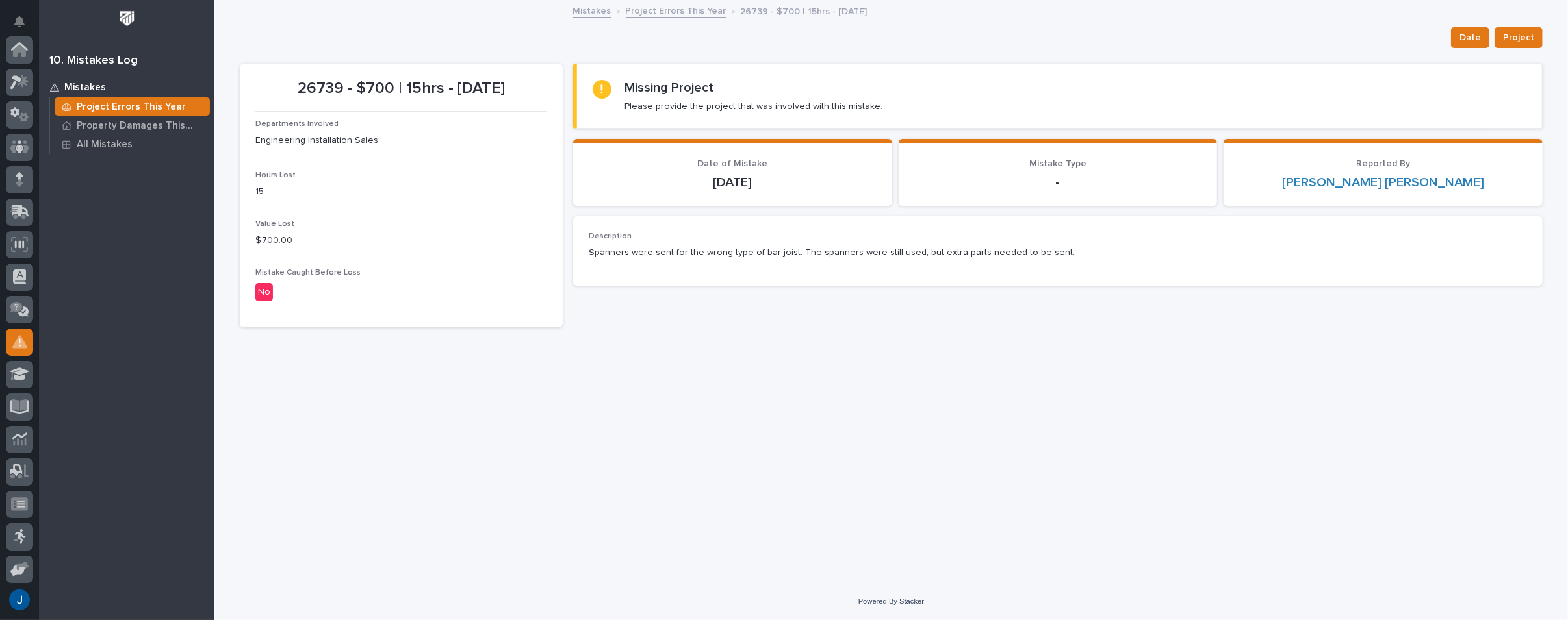
scroll to position [196, 0]
drag, startPoint x: 330, startPoint y: 88, endPoint x: 263, endPoint y: 85, distance: 67.1
click at [263, 85] on p "26739 - $700 | 15hrs - [DATE]" at bounding box center [401, 88] width 291 height 19
copy p "26739"
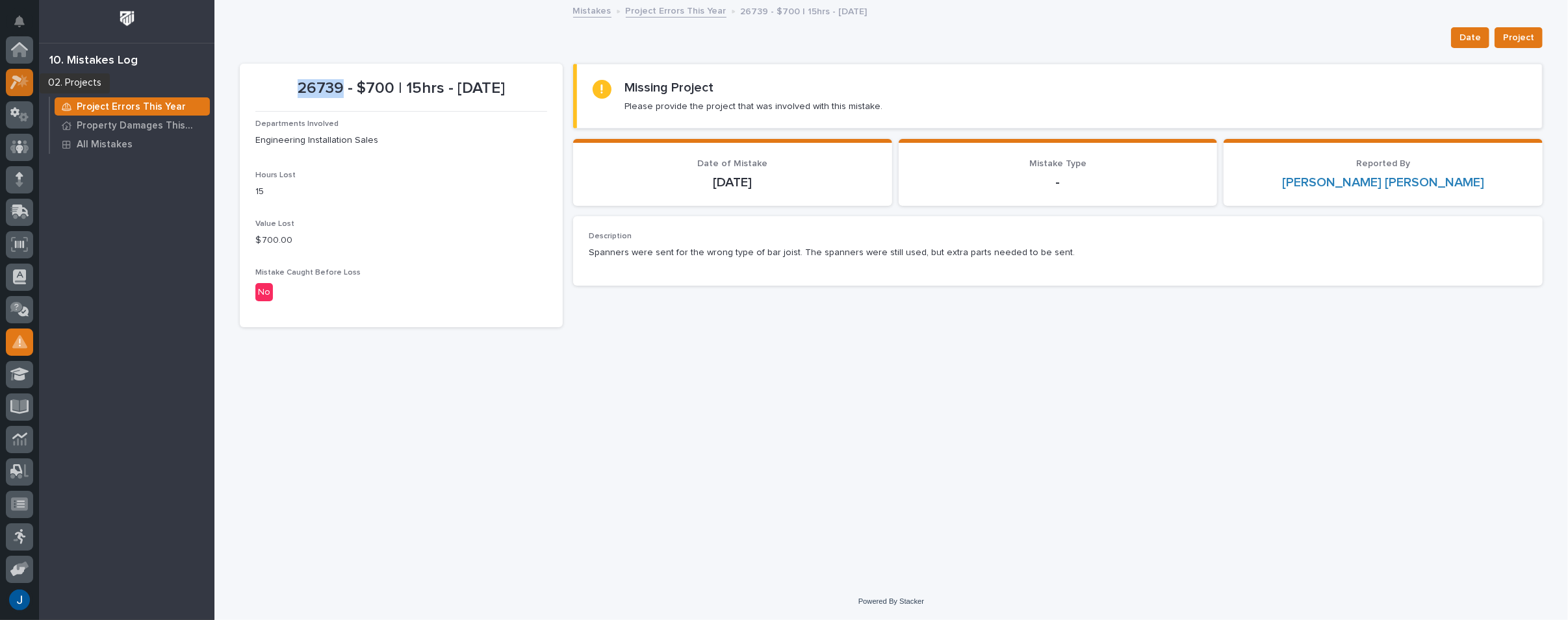
click at [17, 83] on icon at bounding box center [19, 81] width 19 height 15
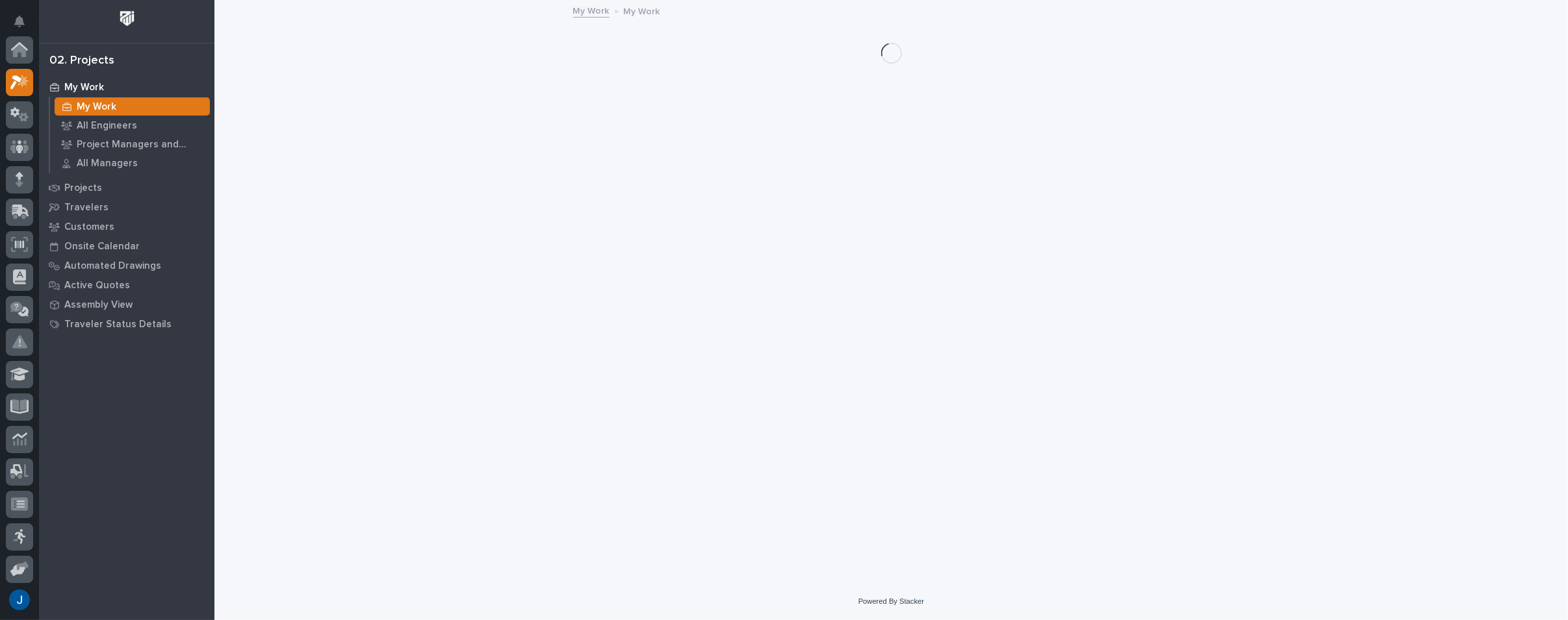
scroll to position [33, 0]
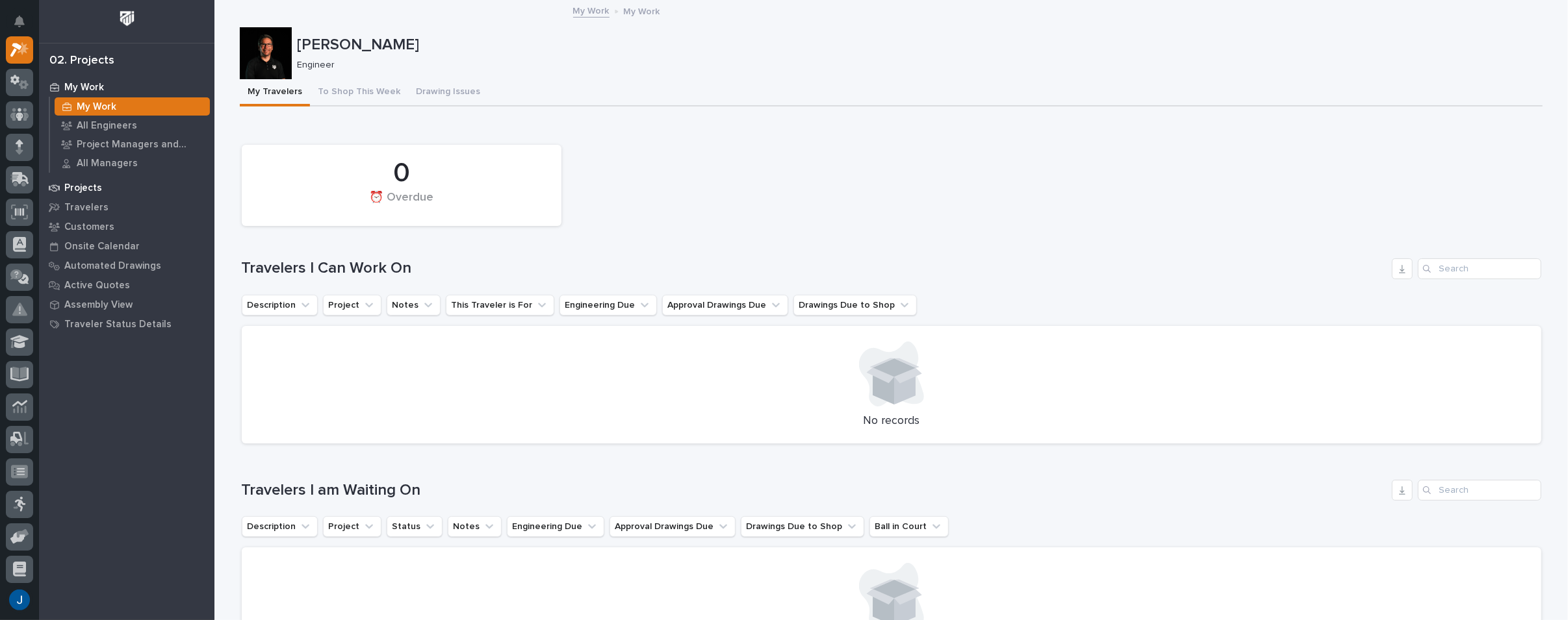
click at [80, 186] on p "Projects" at bounding box center [83, 188] width 38 height 12
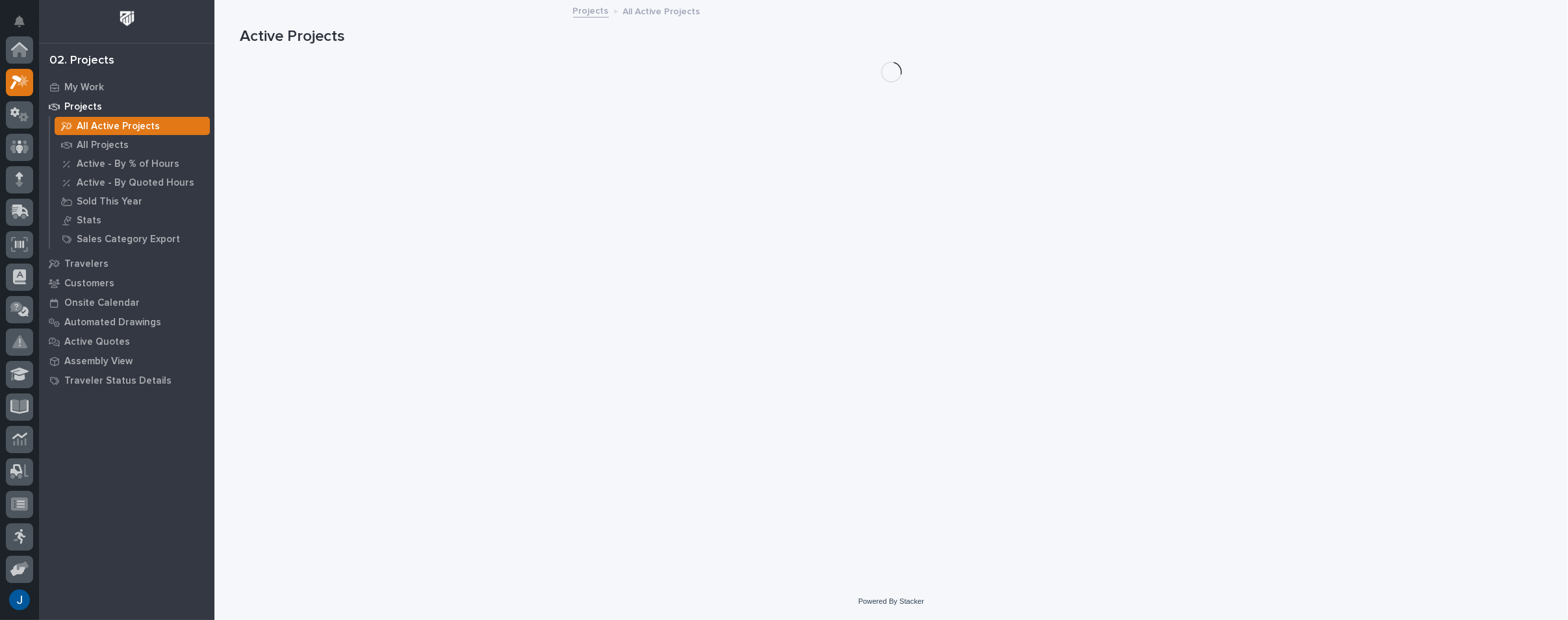
scroll to position [33, 0]
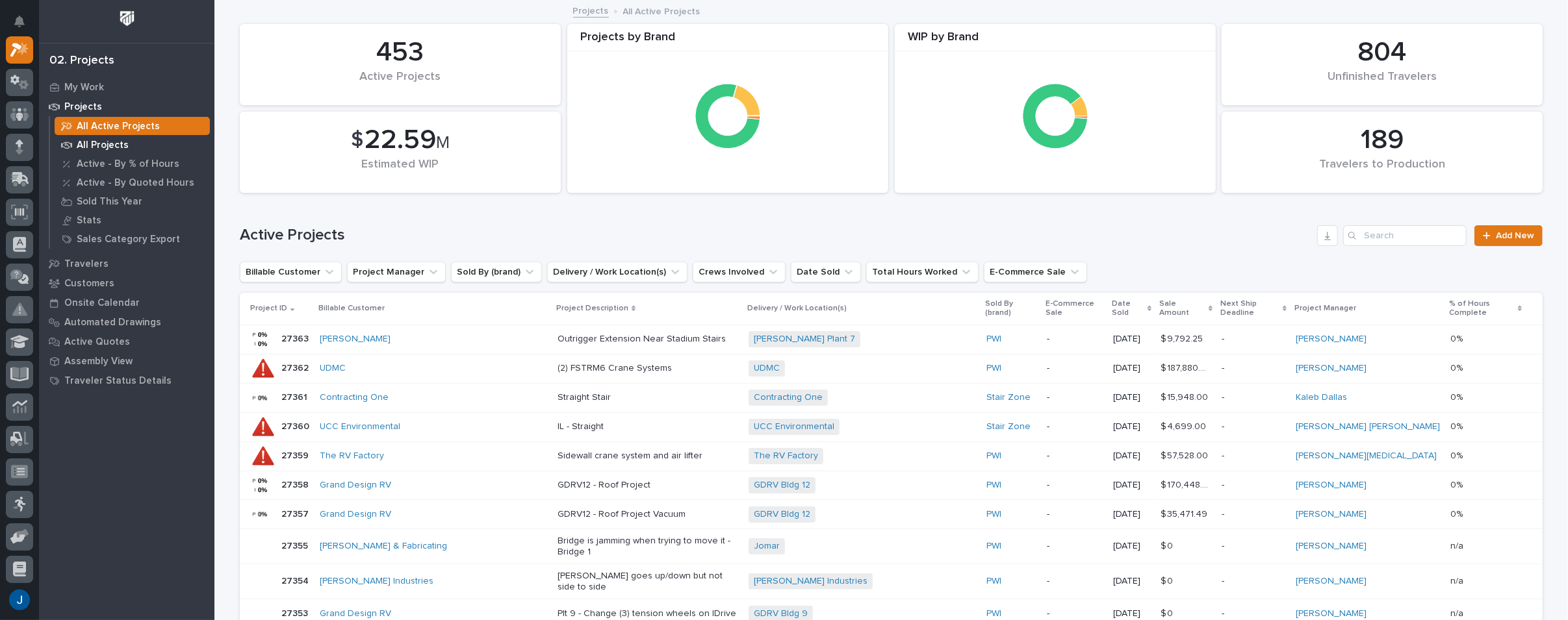
click at [98, 144] on p "All Projects" at bounding box center [102, 146] width 52 height 12
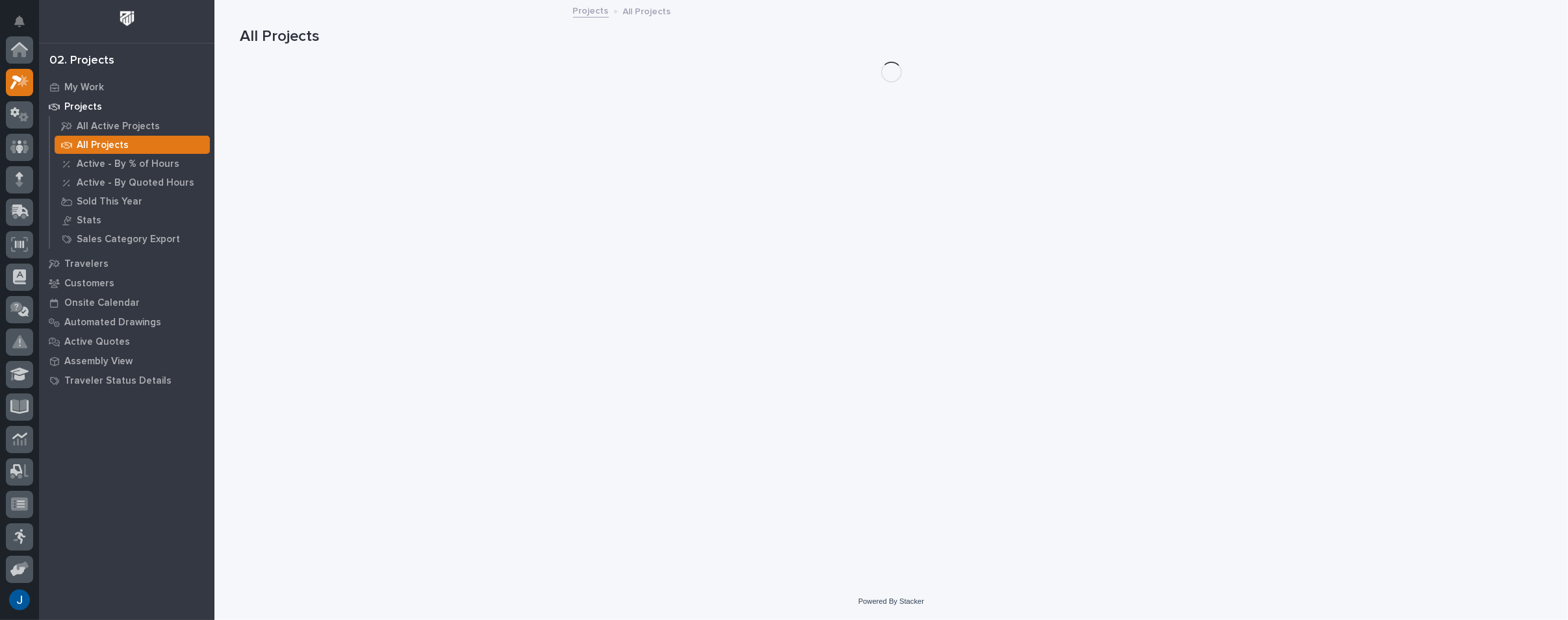
scroll to position [33, 0]
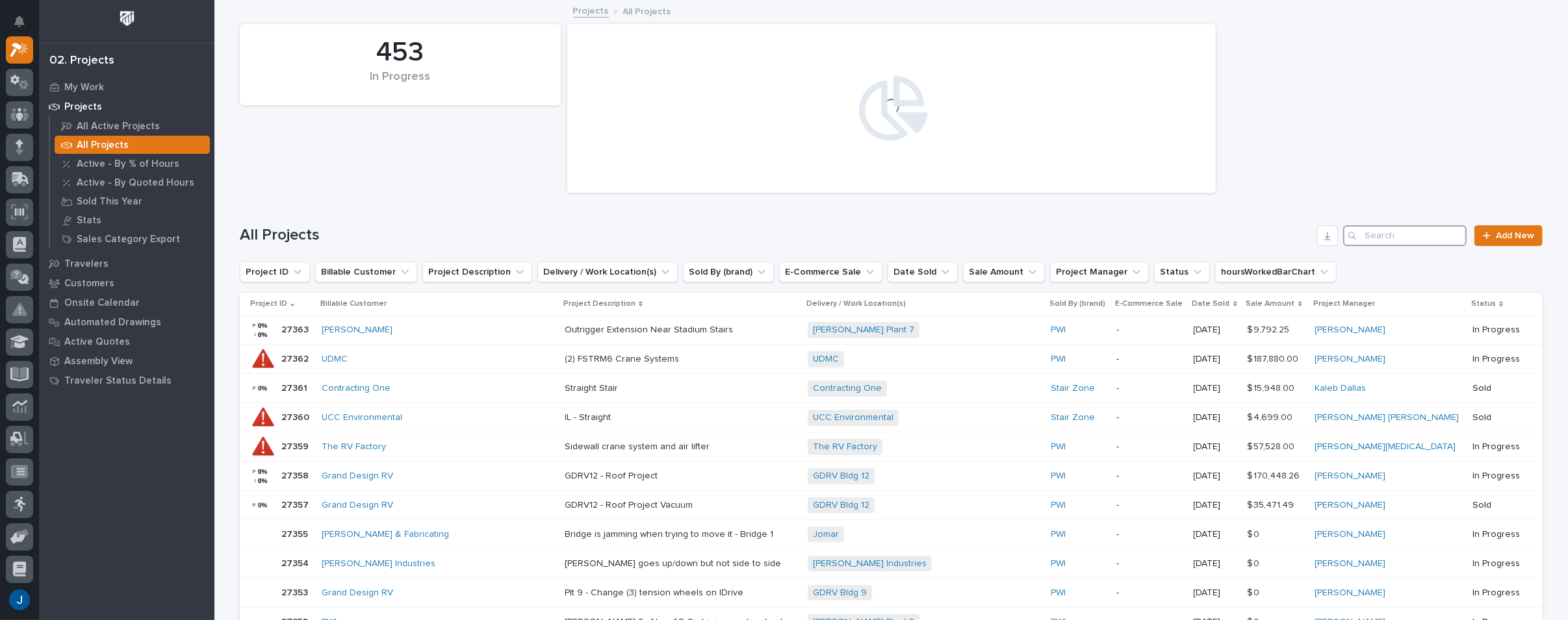
click at [1408, 233] on input "Search" at bounding box center [1404, 235] width 124 height 21
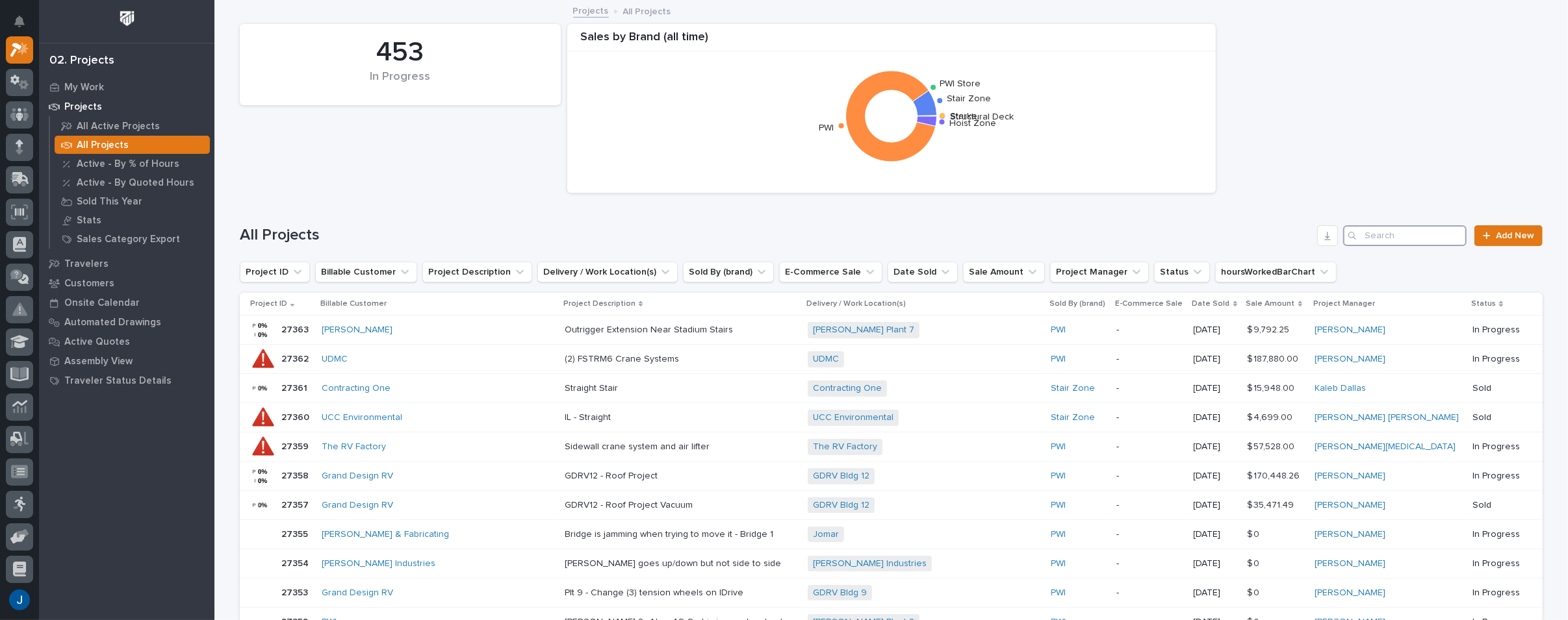
paste input "26739"
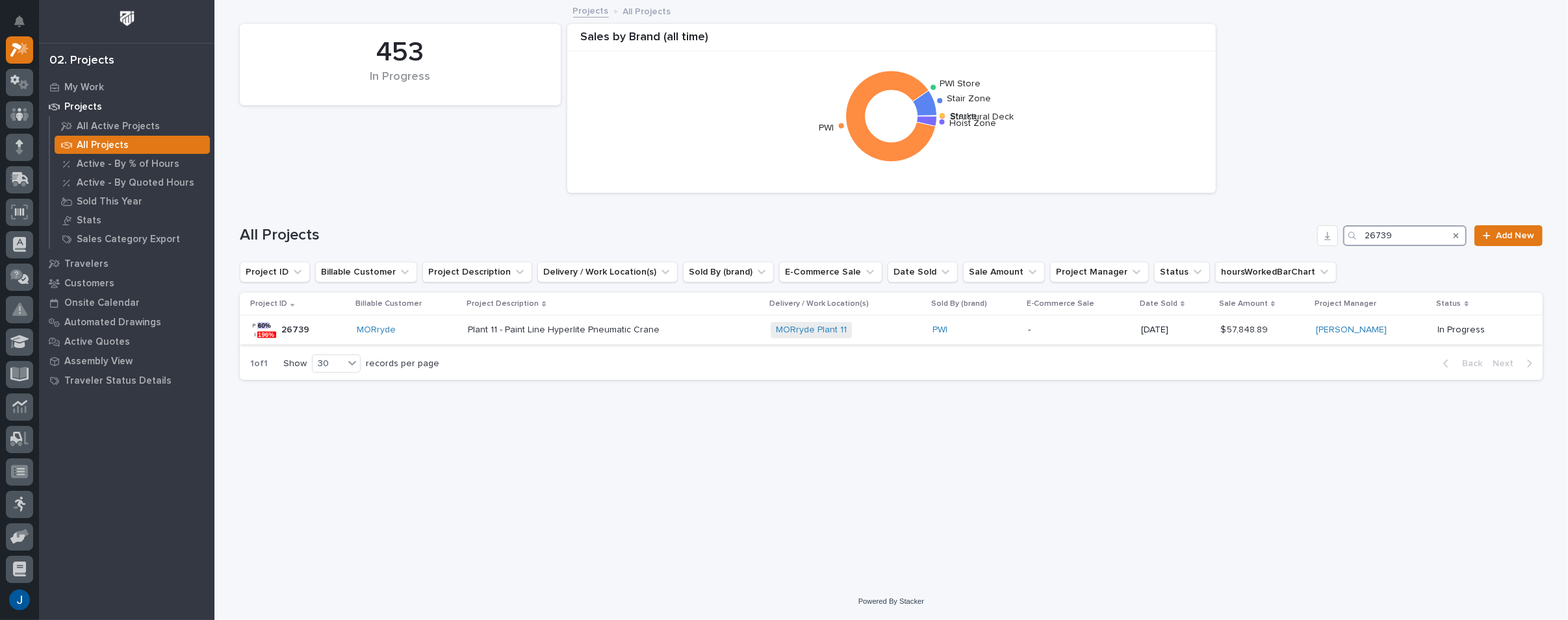
type input "26739"
click at [529, 325] on p "Plant 11 - Paint Line Hyperlite Pneumatic Crane" at bounding box center [565, 329] width 194 height 14
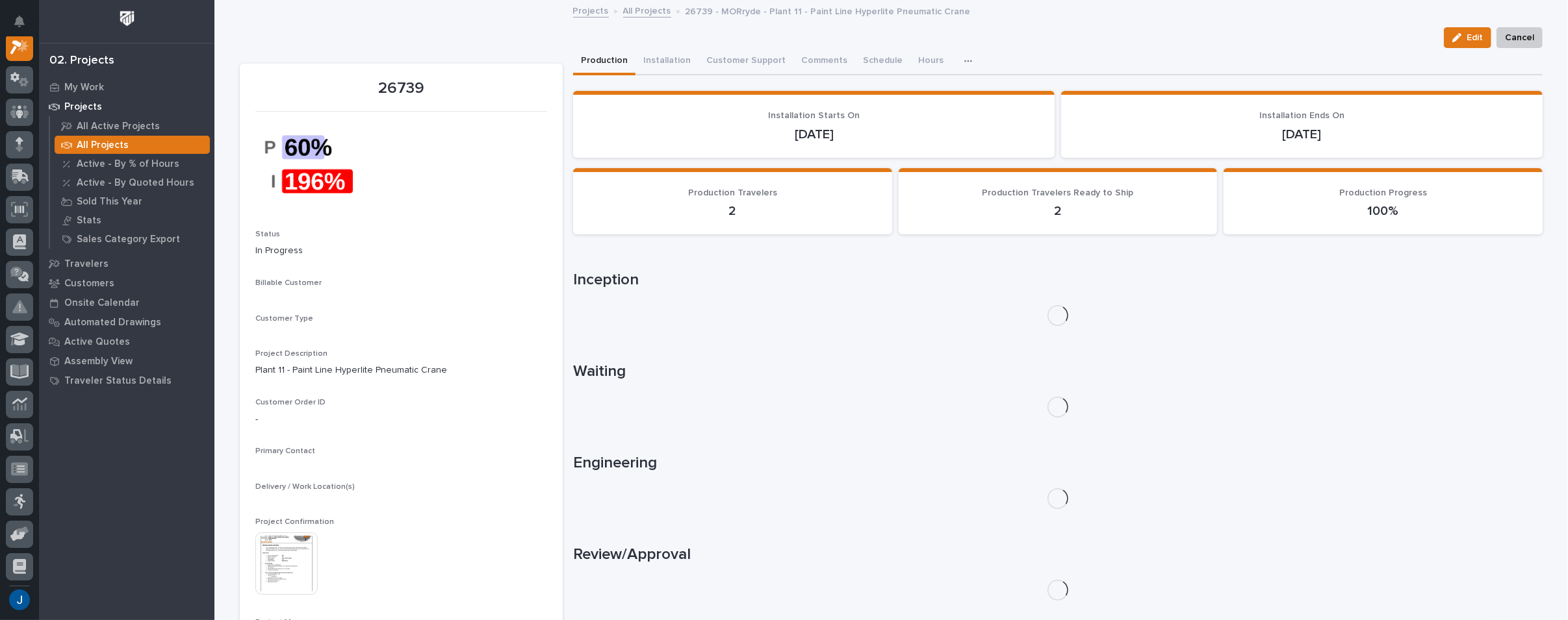
scroll to position [33, 0]
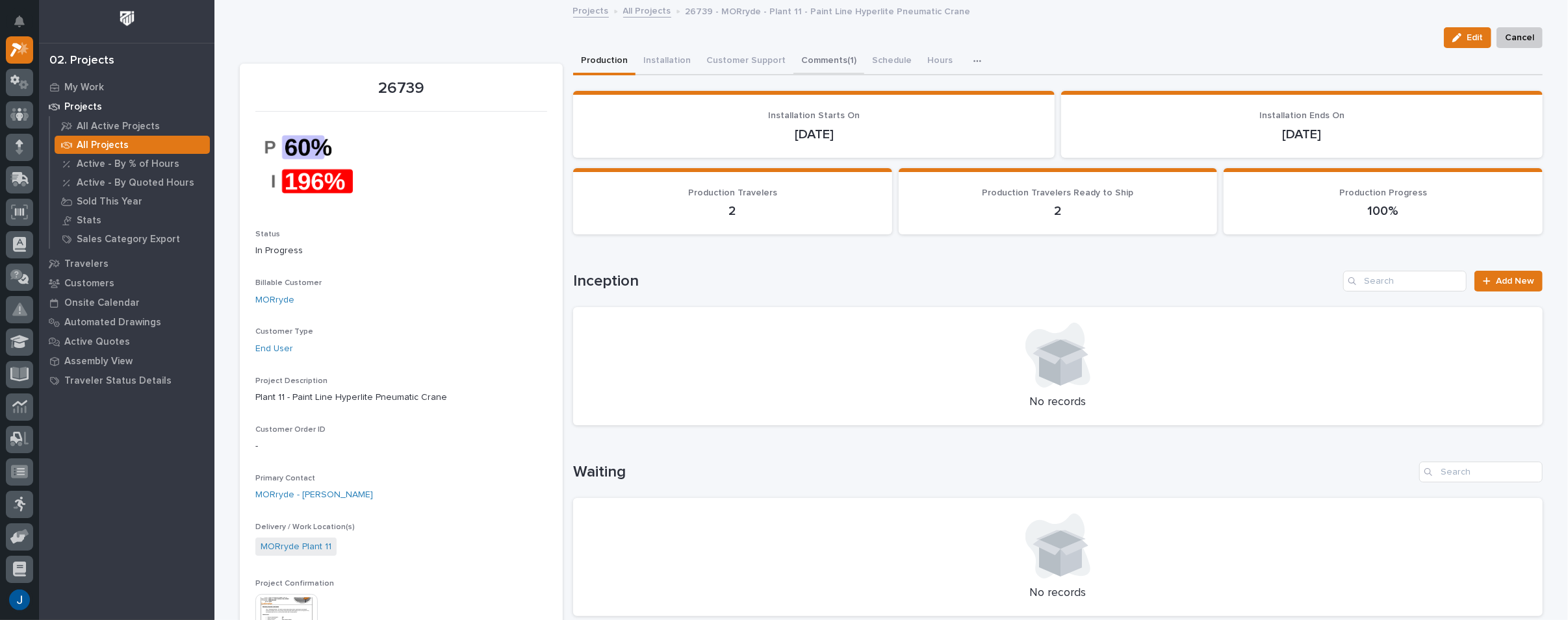
click at [793, 59] on button "Comments (1)" at bounding box center [828, 62] width 70 height 28
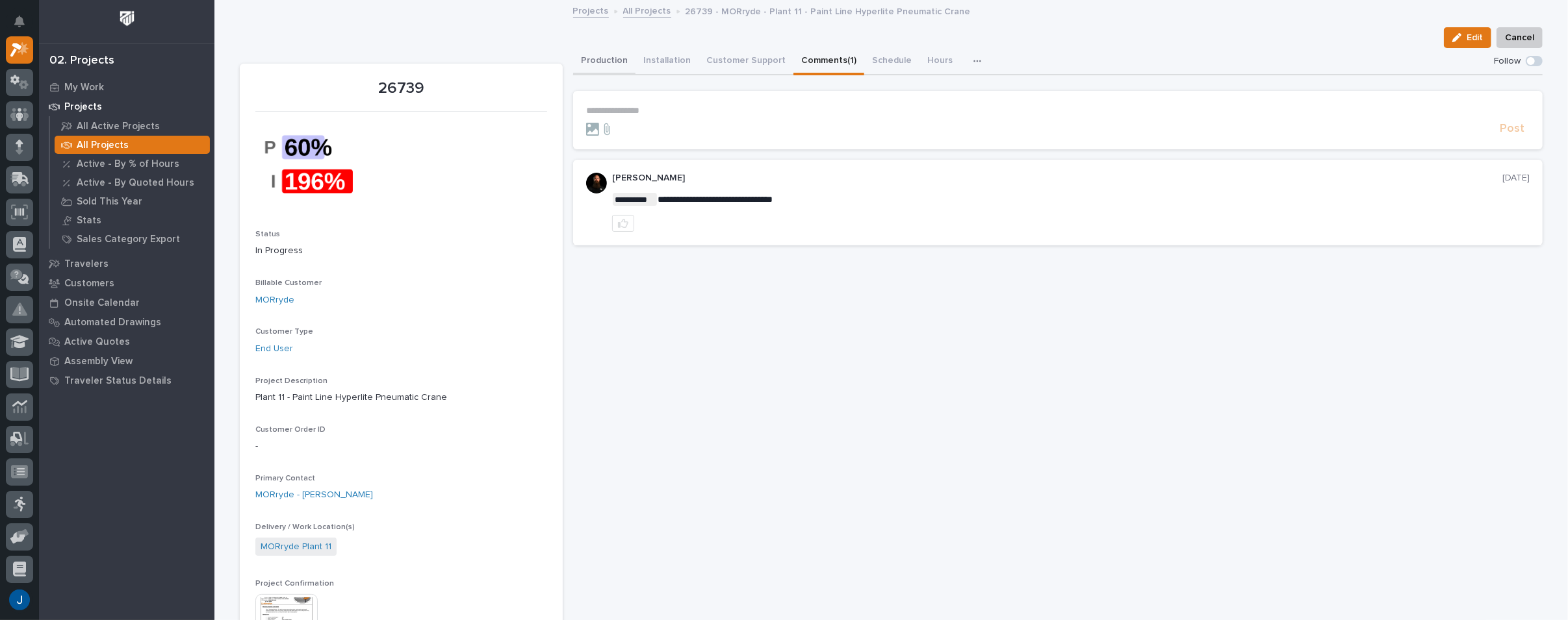
click at [593, 55] on button "Production" at bounding box center [604, 62] width 62 height 28
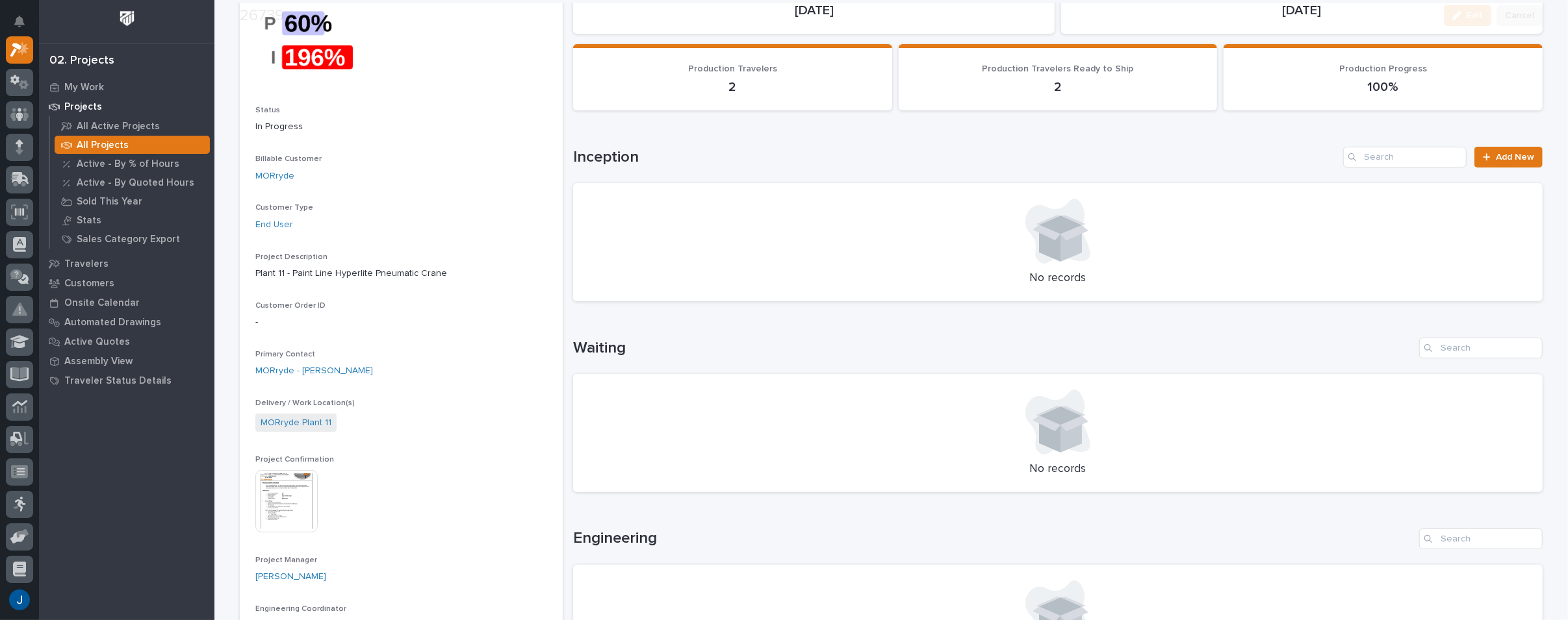
scroll to position [130, 0]
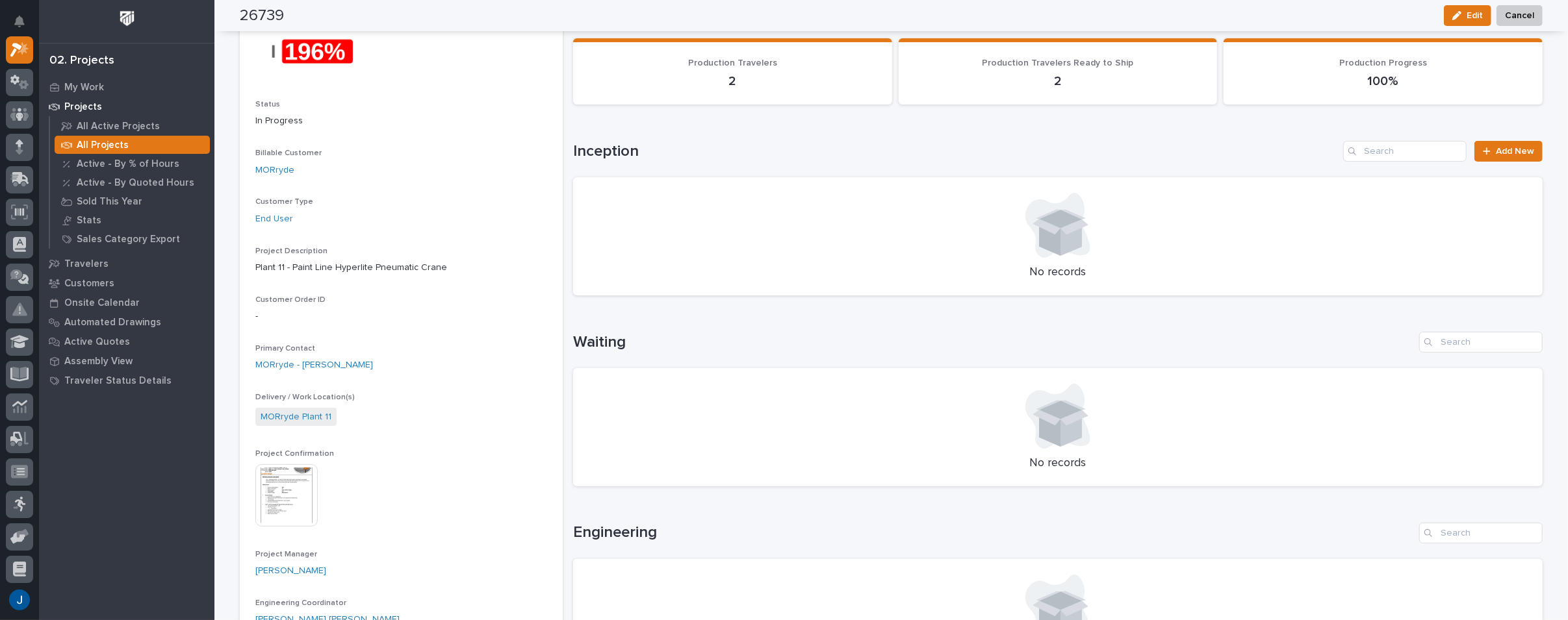
click at [282, 489] on img at bounding box center [286, 495] width 62 height 62
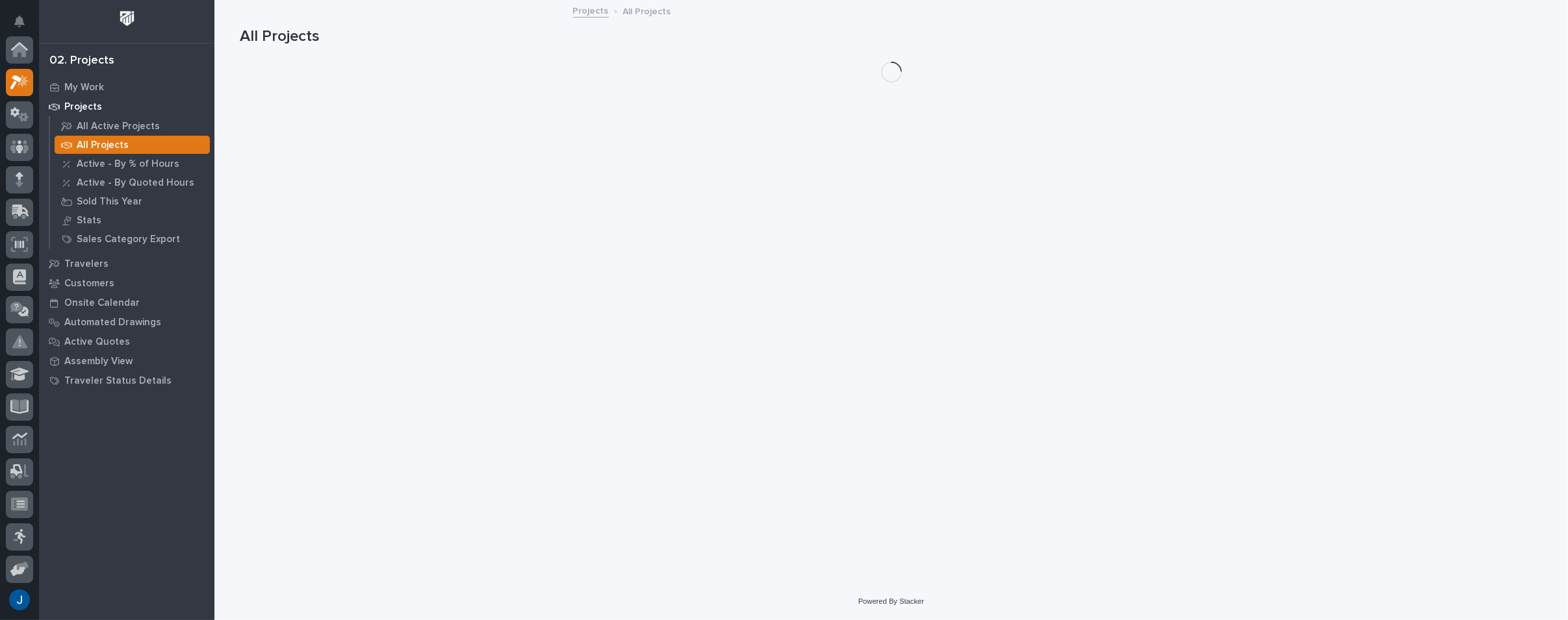
scroll to position [35, 0]
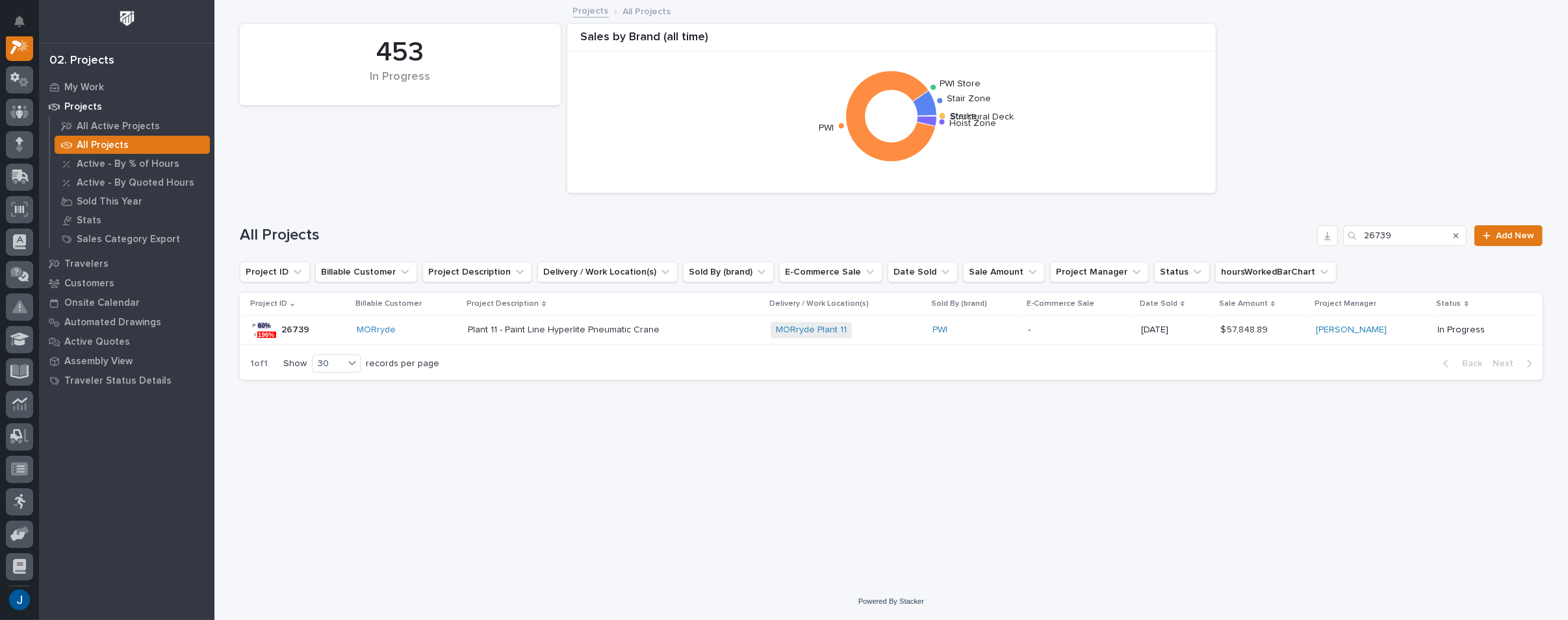
click at [299, 333] on p "26739" at bounding box center [296, 329] width 31 height 14
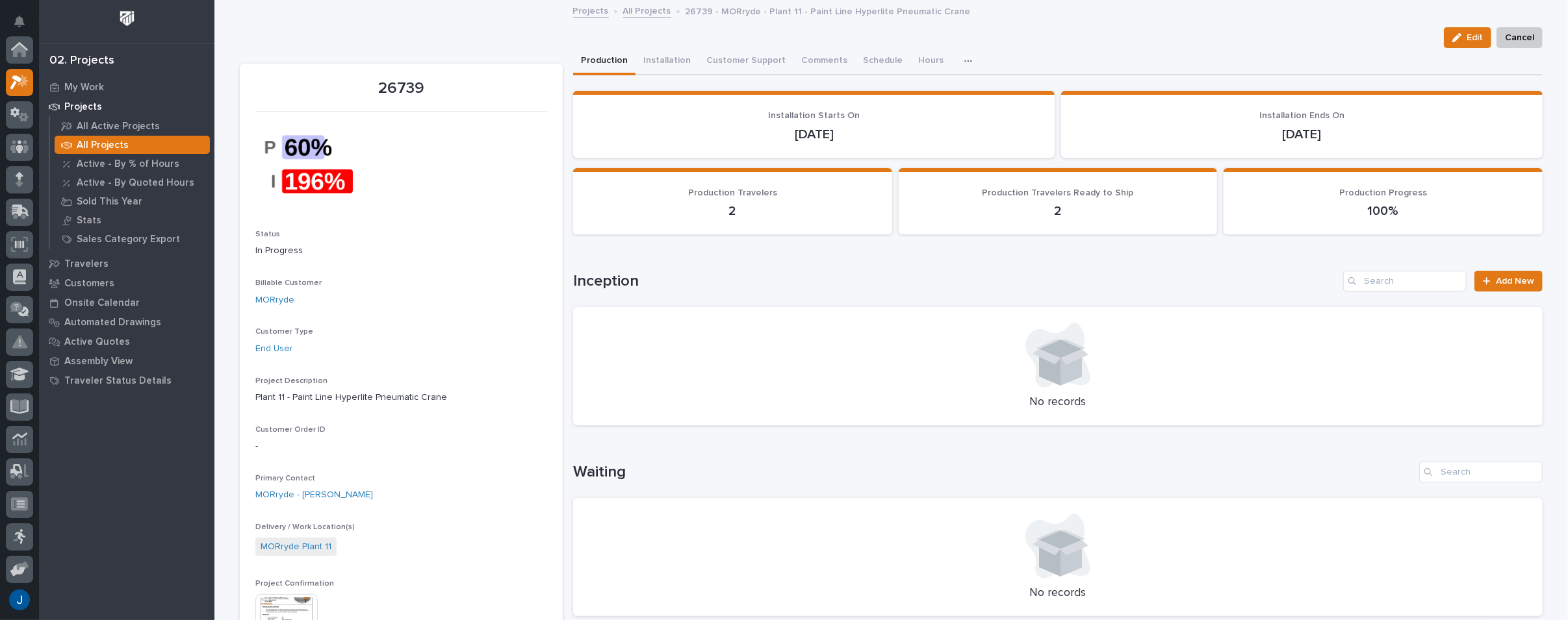
scroll to position [33, 0]
drag, startPoint x: 677, startPoint y: 11, endPoint x: 949, endPoint y: 22, distance: 272.2
click at [580, 14] on link "Projects" at bounding box center [591, 10] width 36 height 15
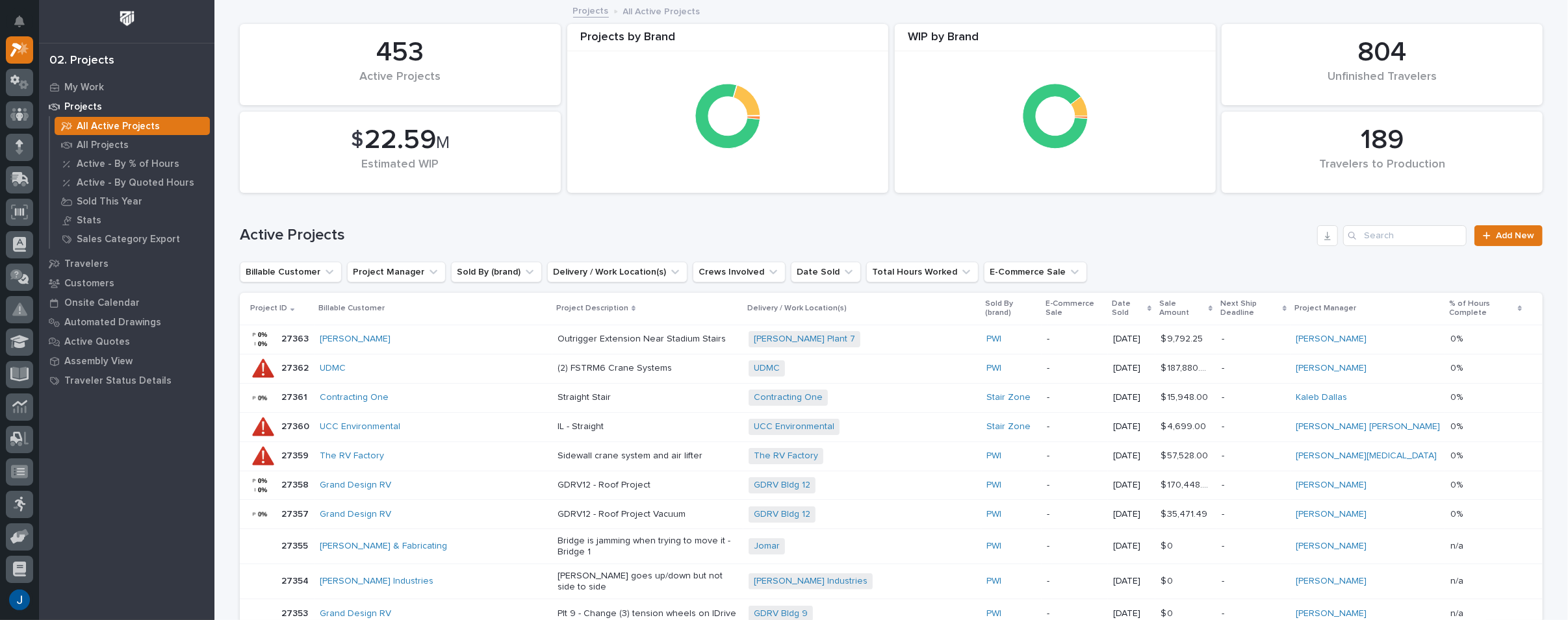
scroll to position [65, 0]
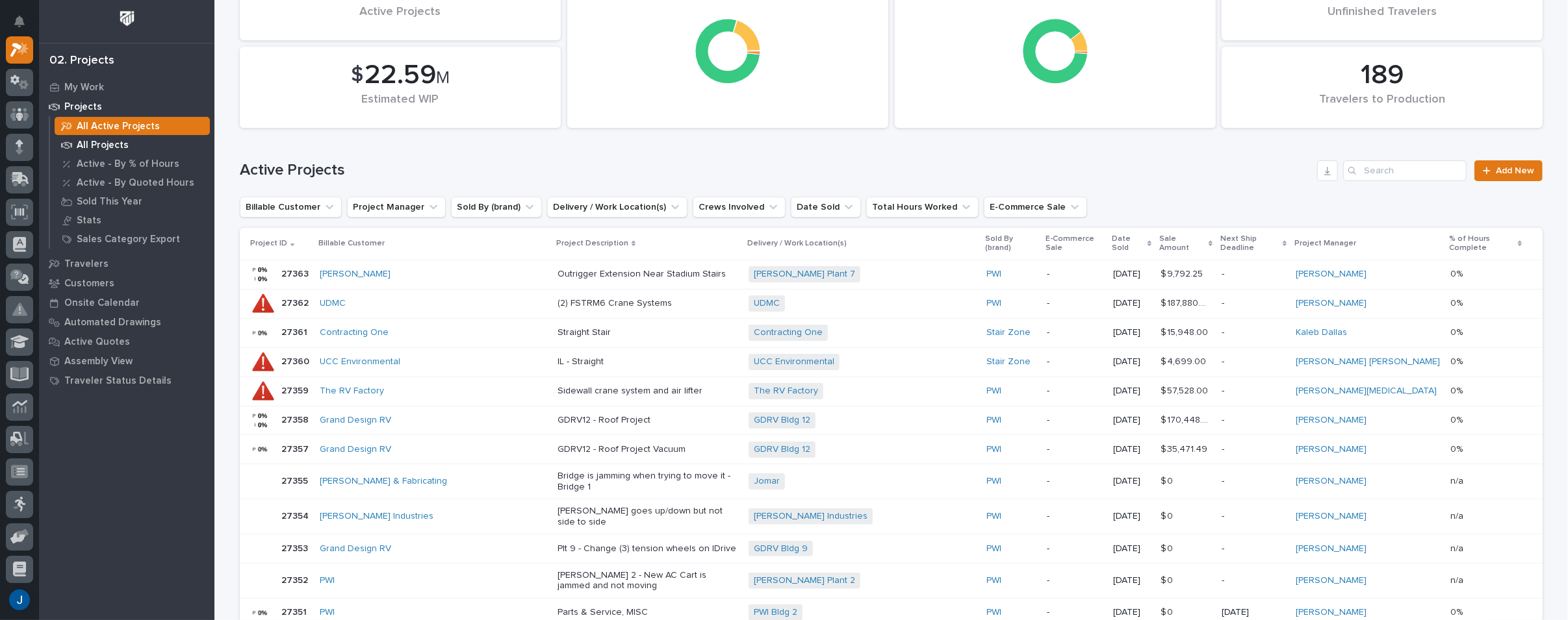
click at [95, 139] on div "All Projects" at bounding box center [132, 145] width 156 height 18
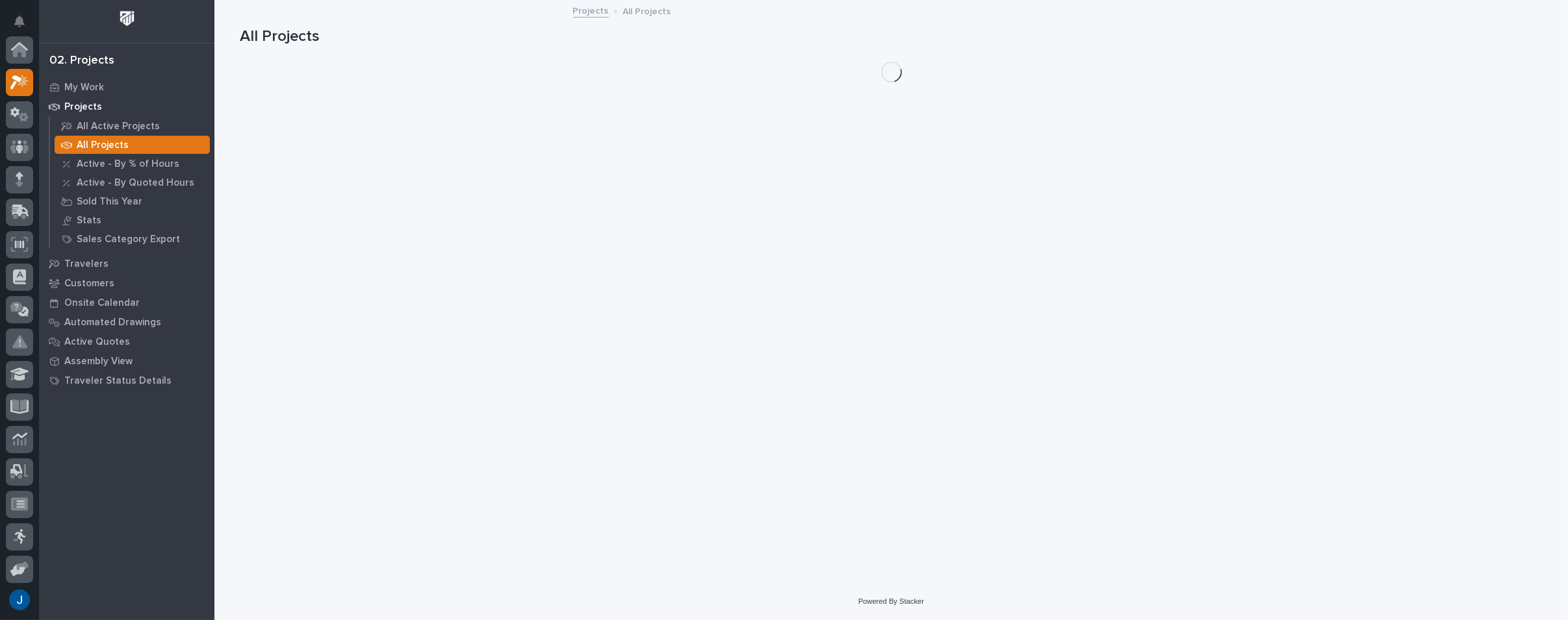
scroll to position [33, 0]
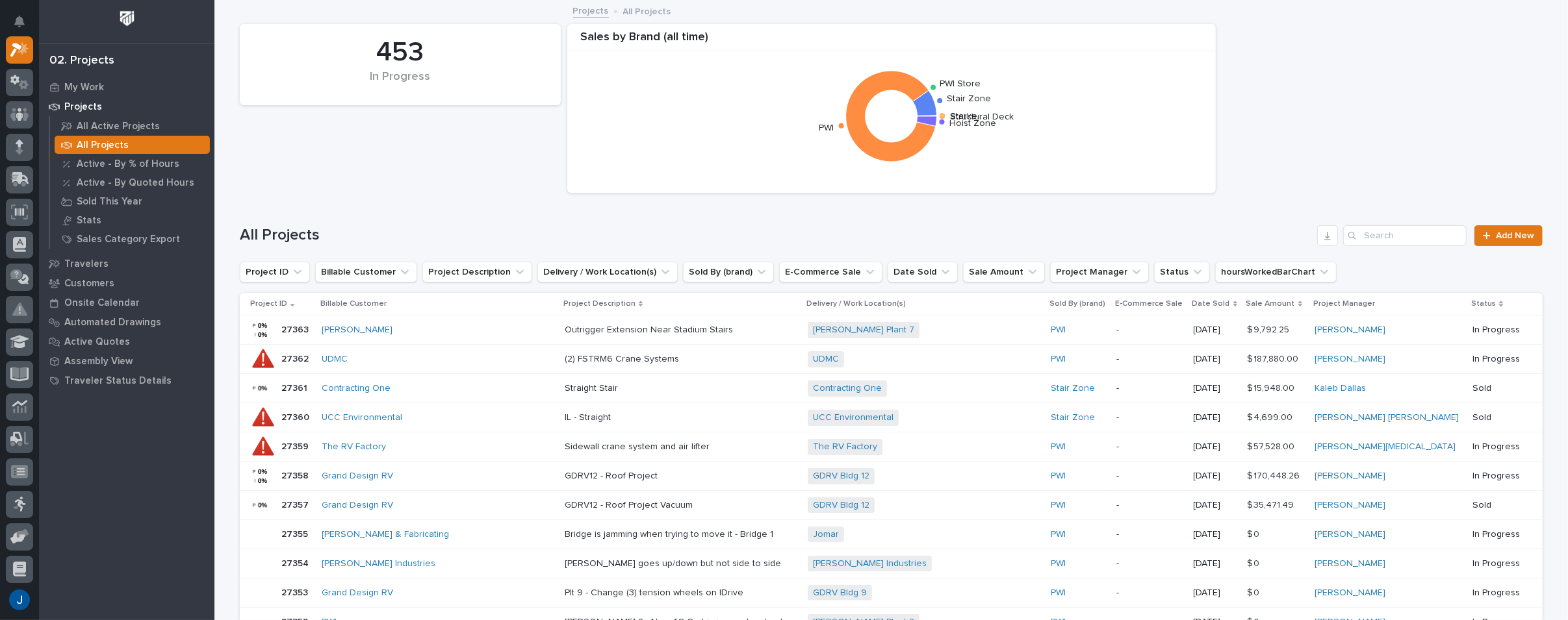
click at [72, 108] on p "Projects" at bounding box center [83, 107] width 38 height 12
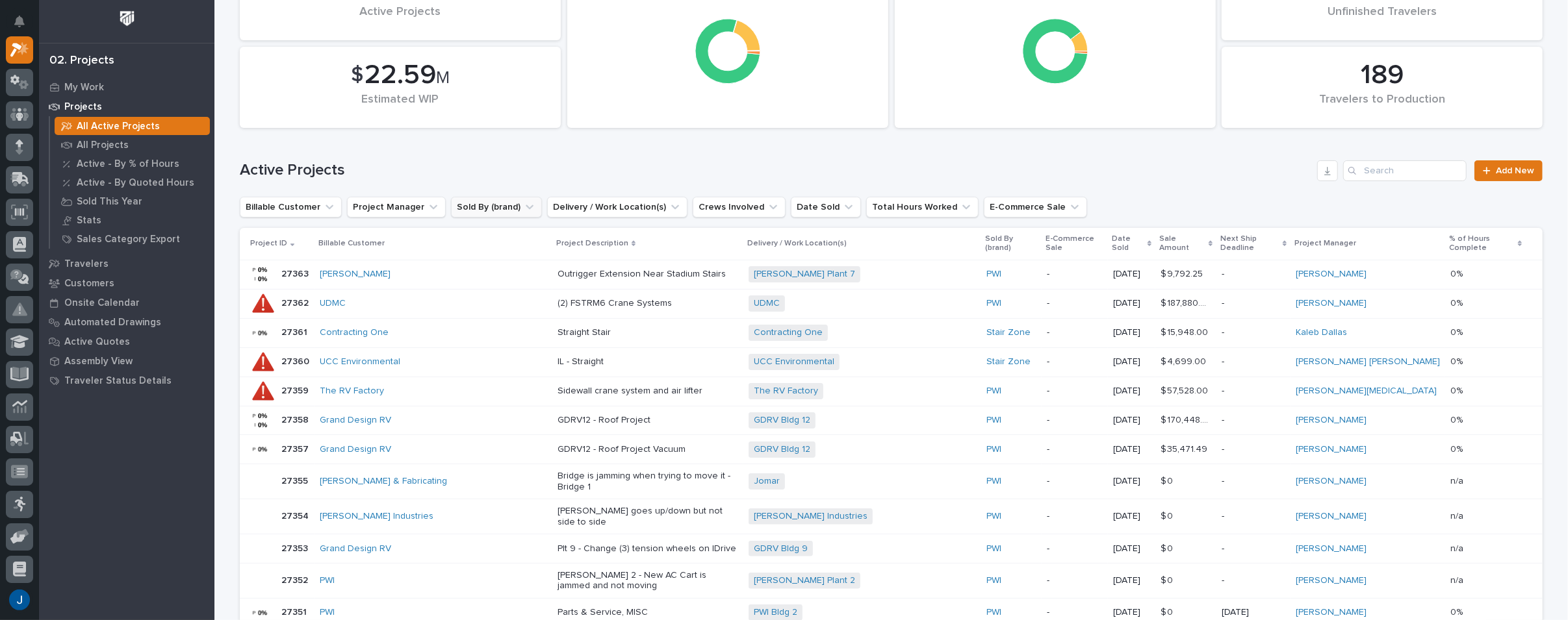
scroll to position [130, 0]
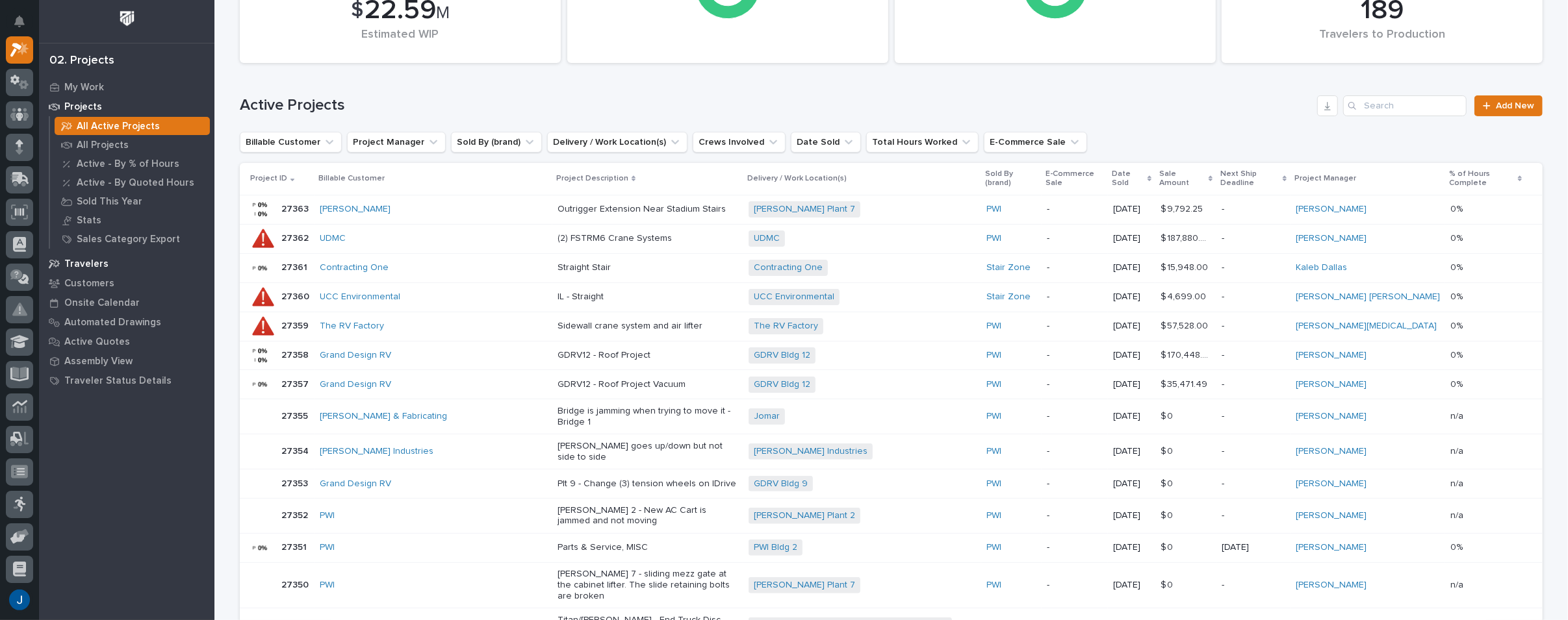
click at [86, 264] on p "Travelers" at bounding box center [86, 264] width 45 height 12
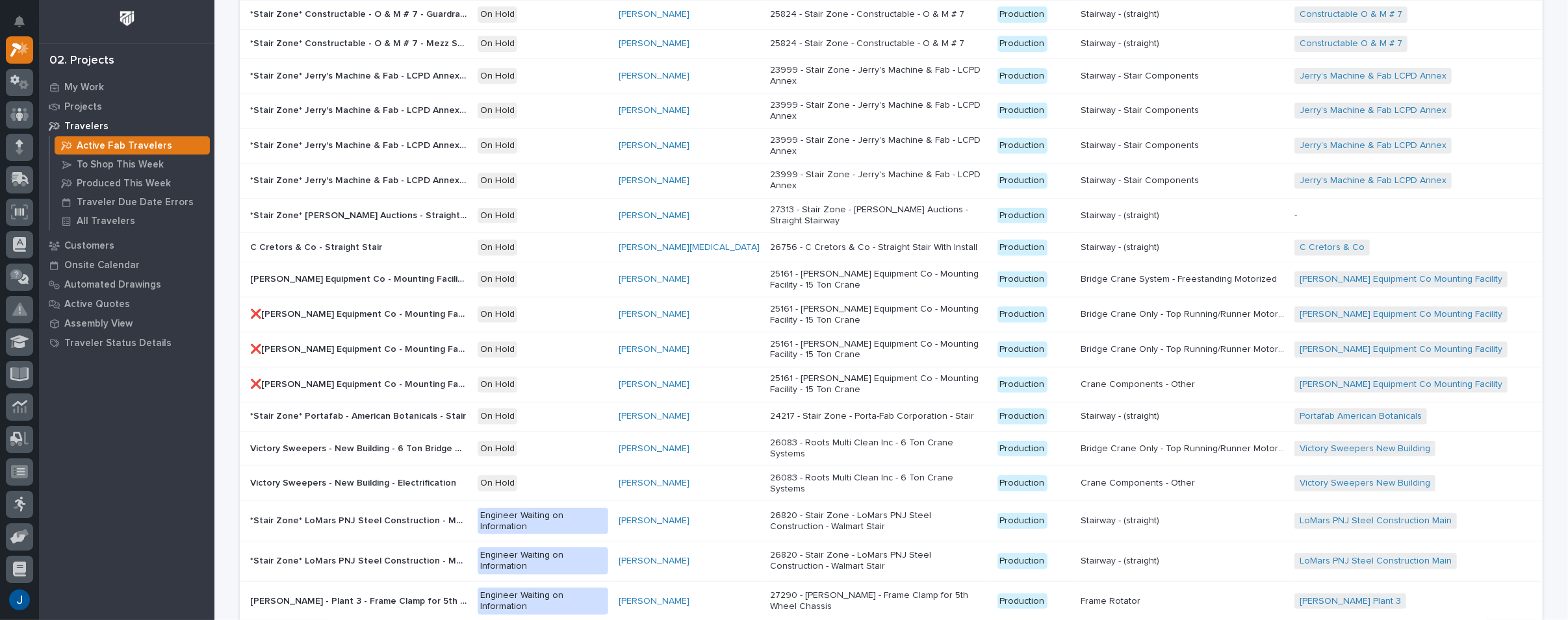
scroll to position [519, 0]
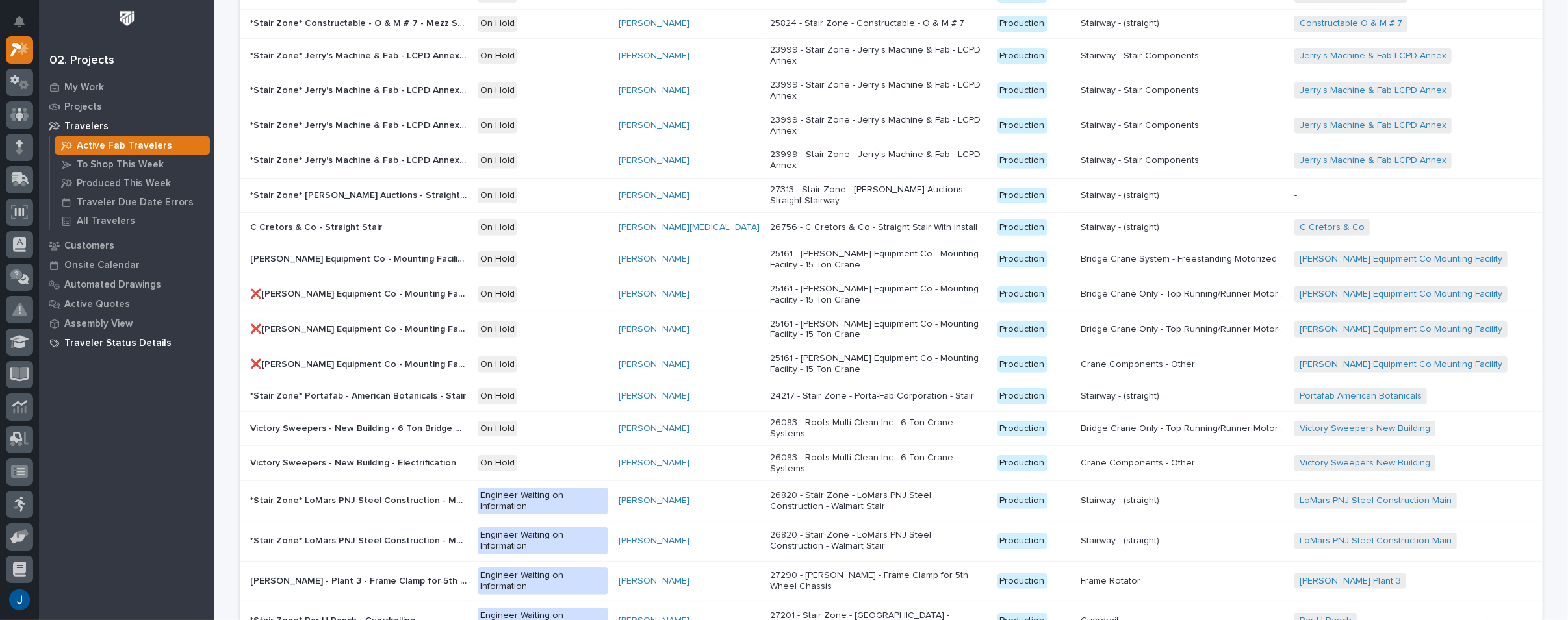
click at [83, 341] on p "Traveler Status Details" at bounding box center [118, 344] width 107 height 12
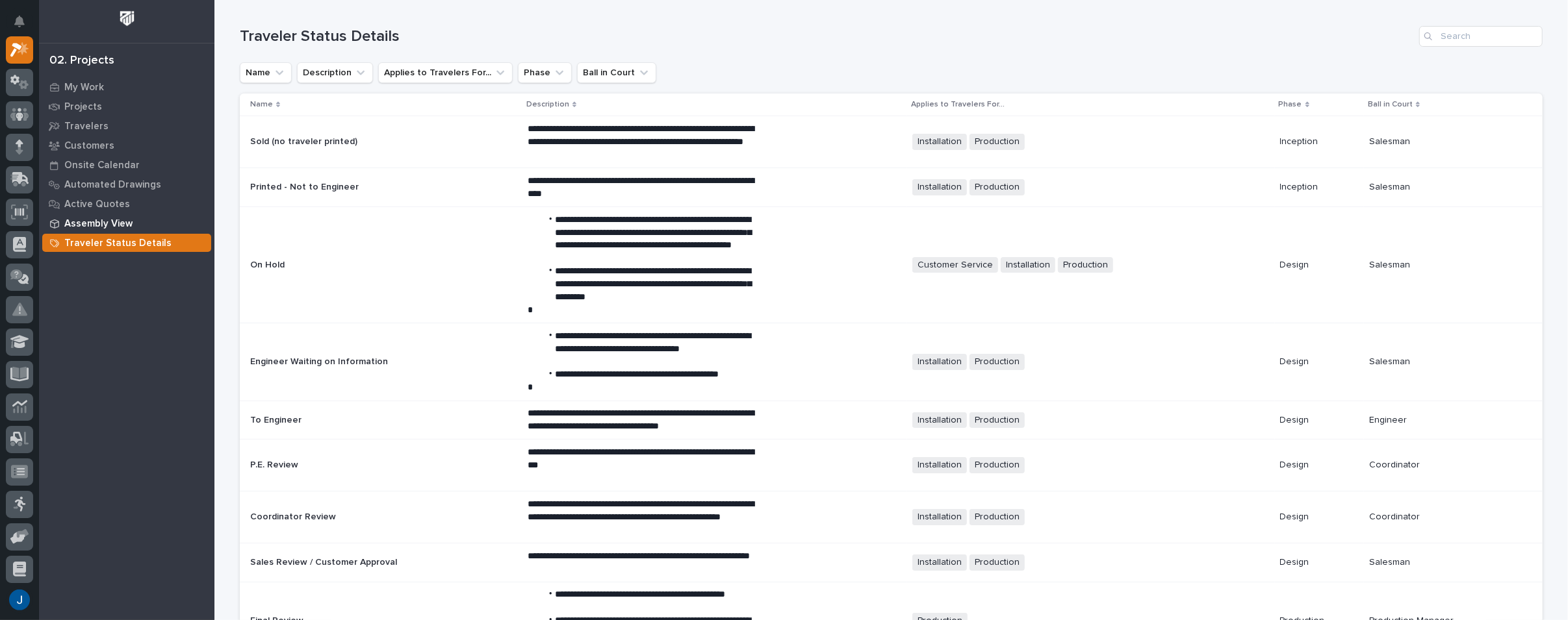
click at [84, 224] on p "Assembly View" at bounding box center [98, 224] width 68 height 12
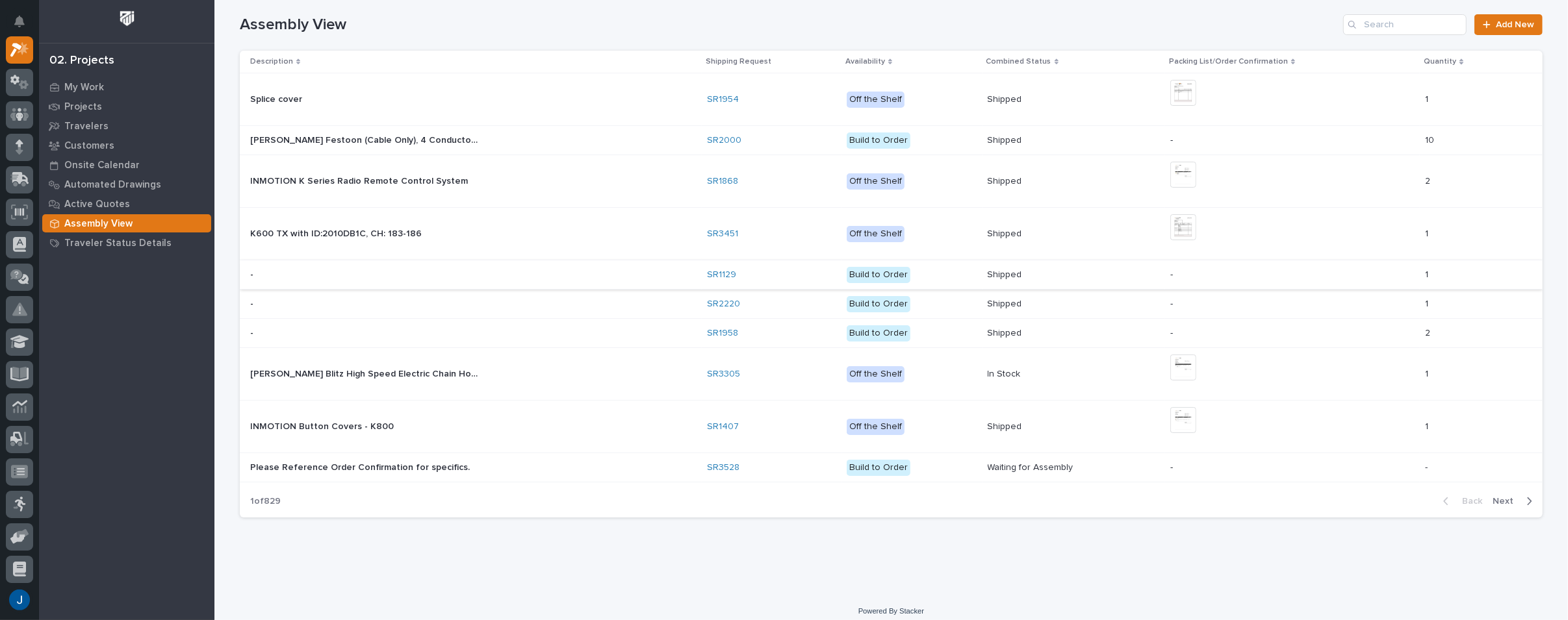
scroll to position [19, 0]
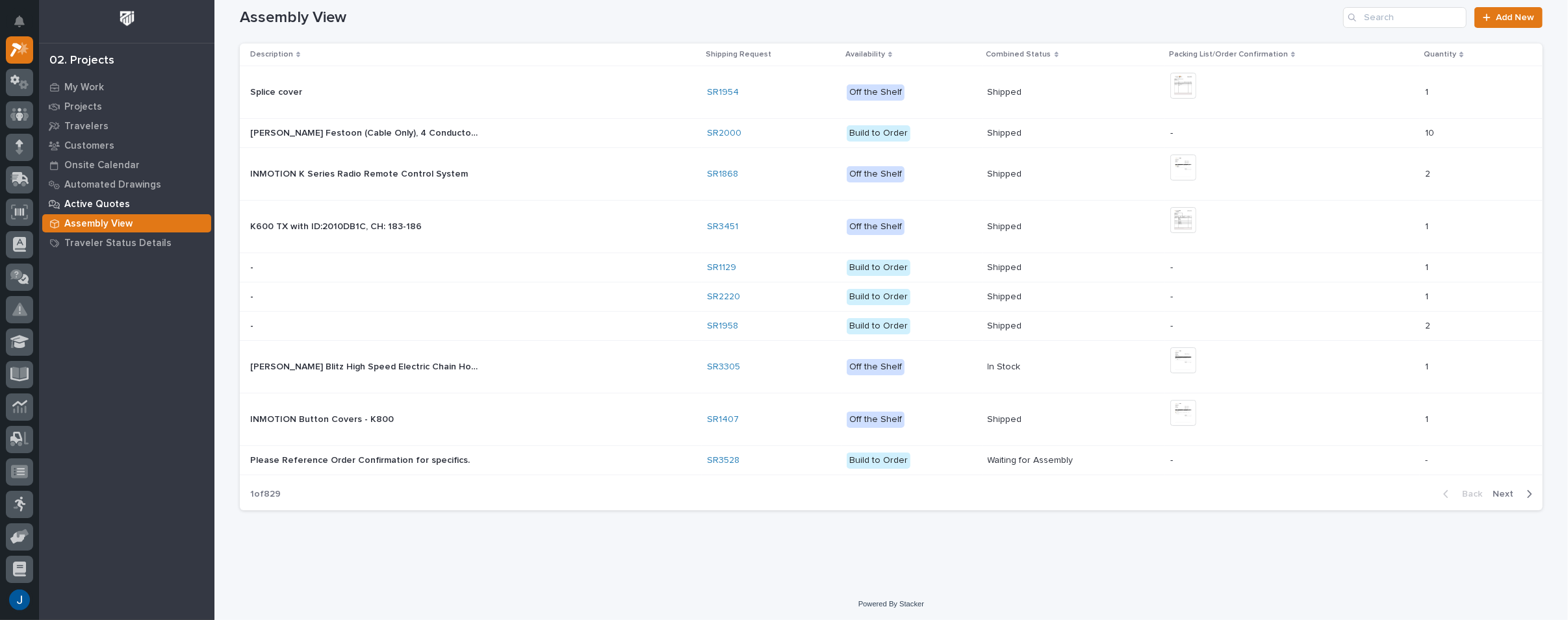
click at [74, 200] on p "Active Quotes" at bounding box center [97, 205] width 65 height 12
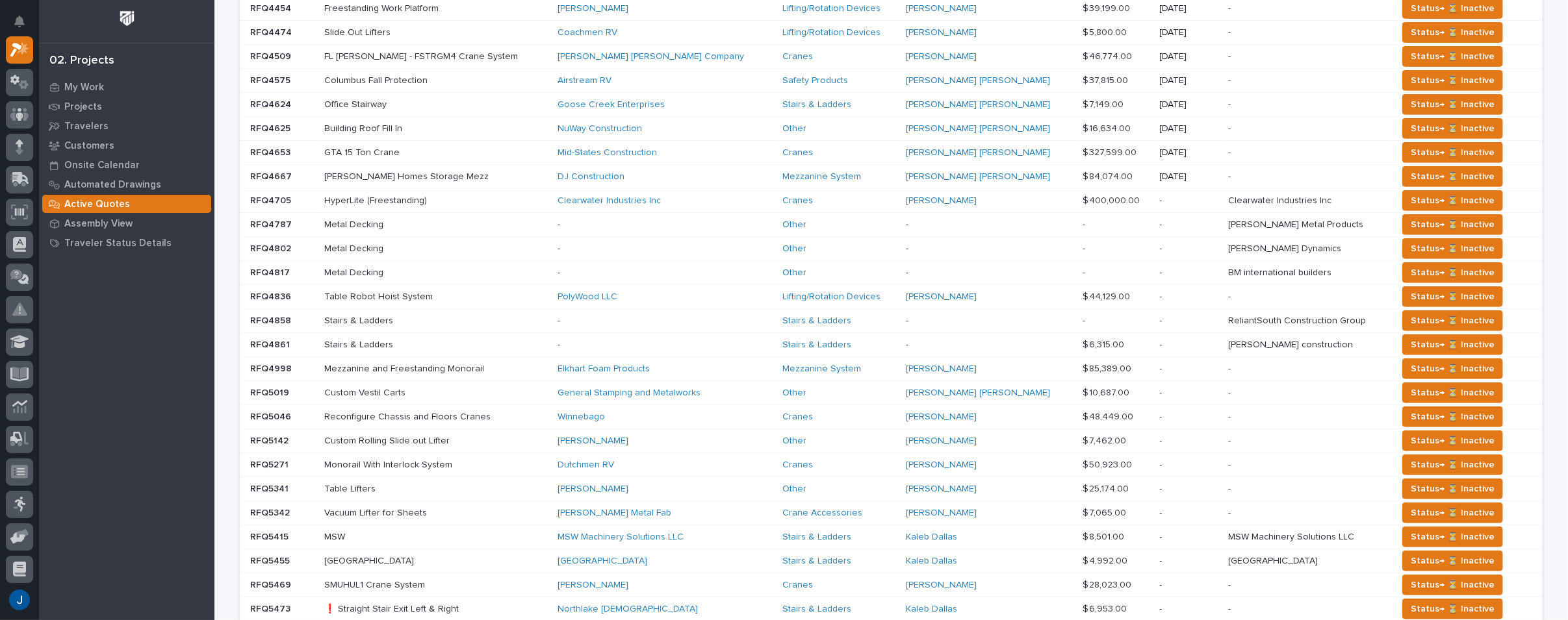
scroll to position [519, 0]
click at [89, 186] on p "Automated Drawings" at bounding box center [113, 185] width 97 height 12
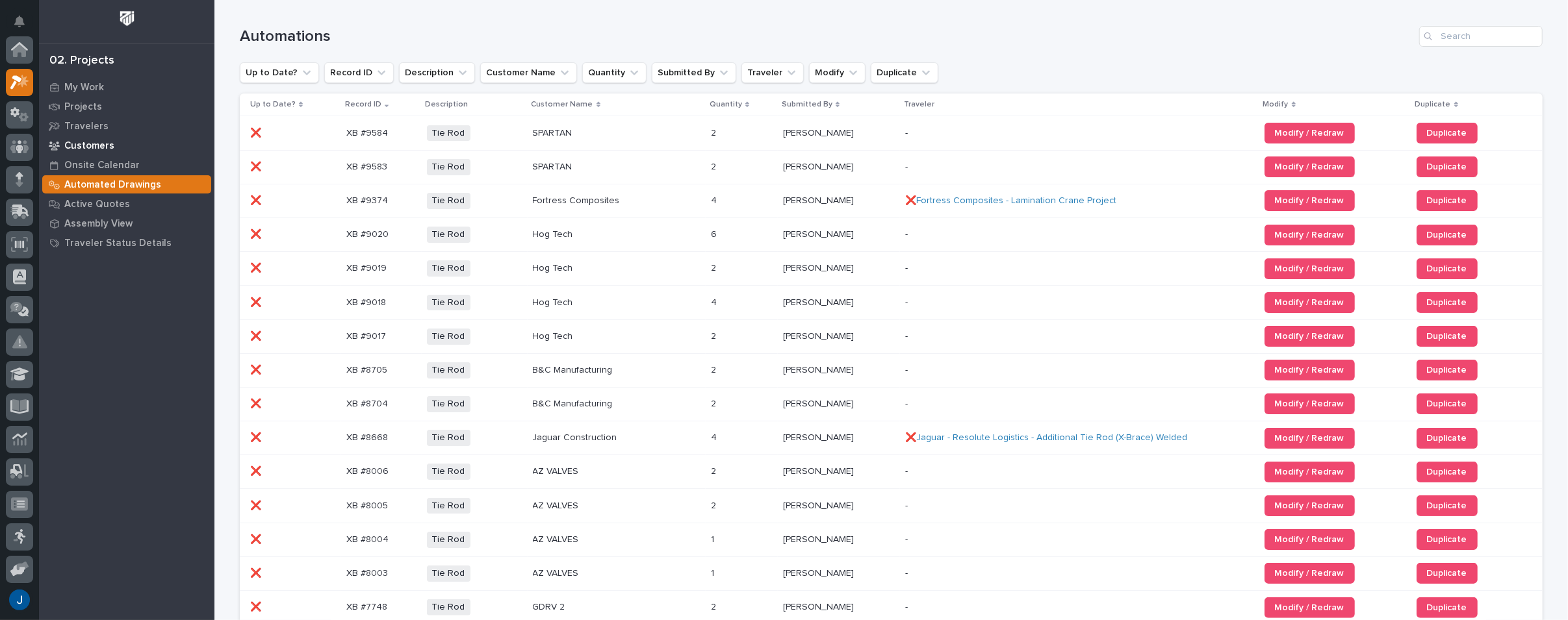
click at [84, 148] on p "Customers" at bounding box center [89, 147] width 50 height 12
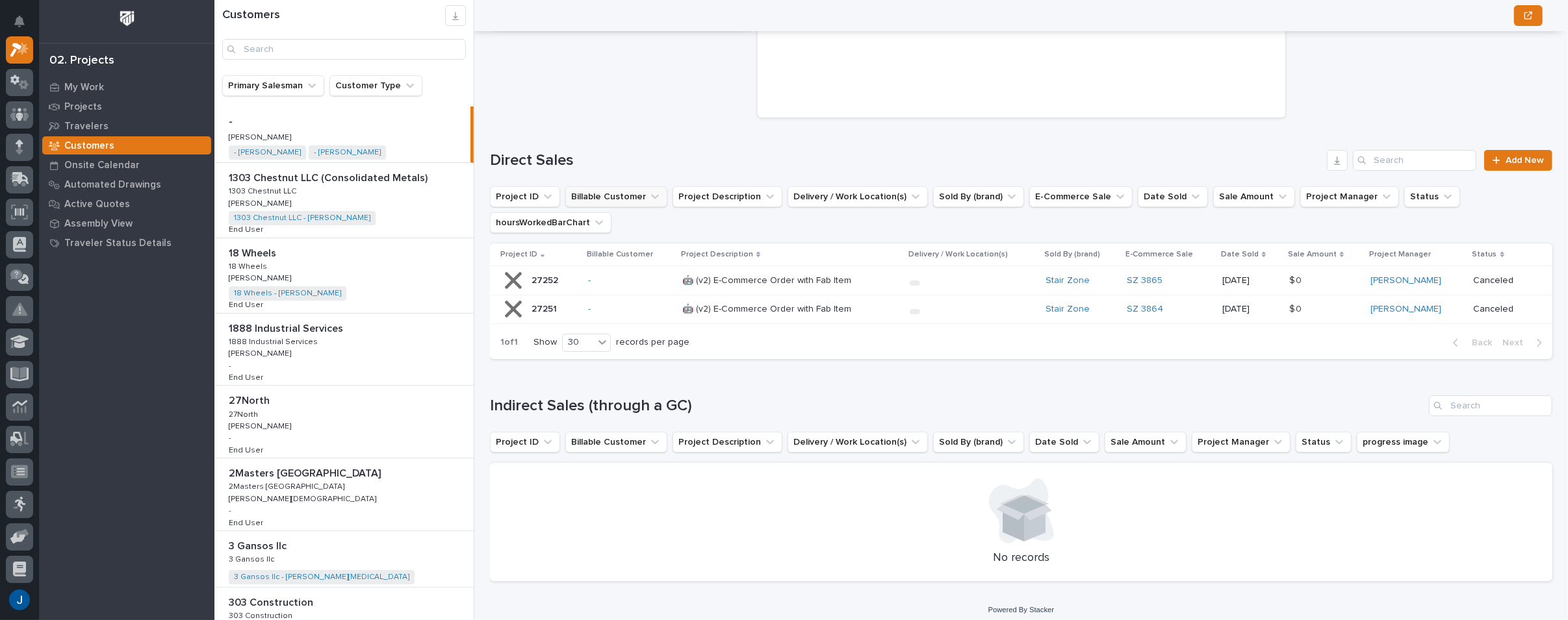
scroll to position [203, 0]
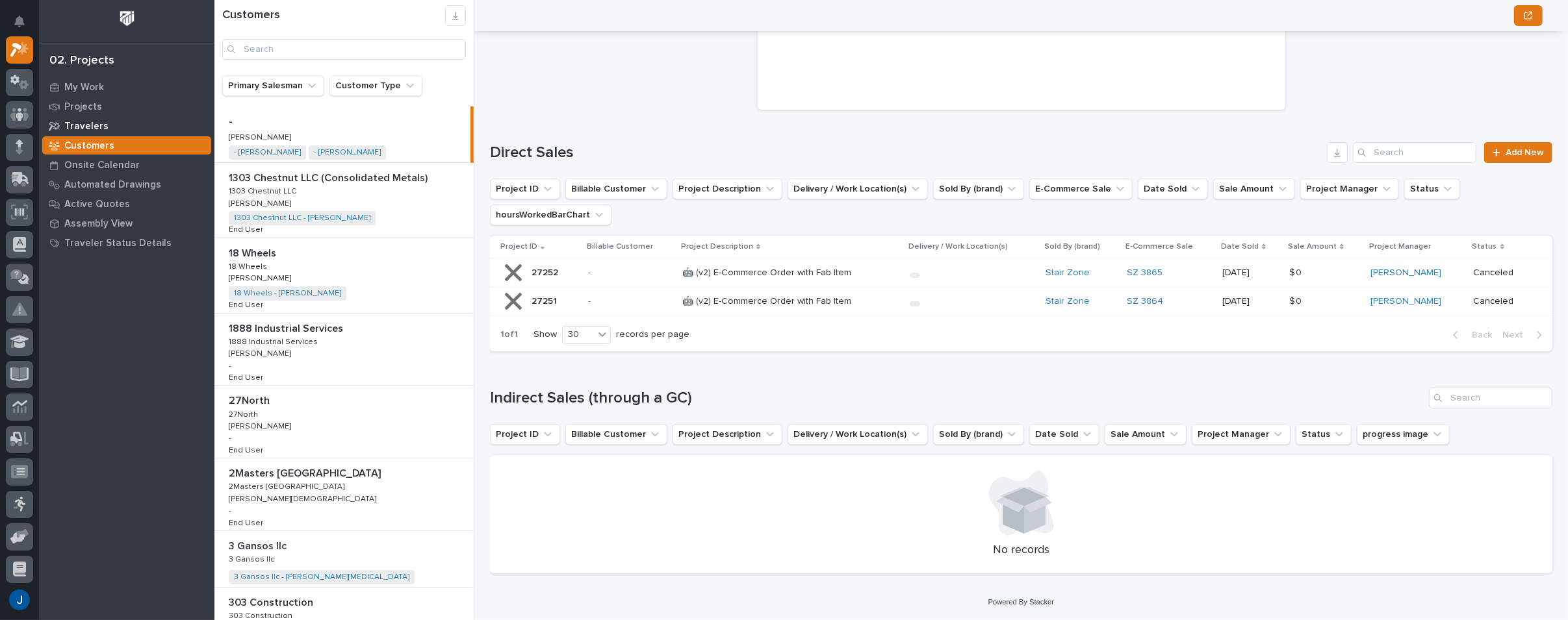
click at [82, 123] on p "Travelers" at bounding box center [86, 127] width 45 height 12
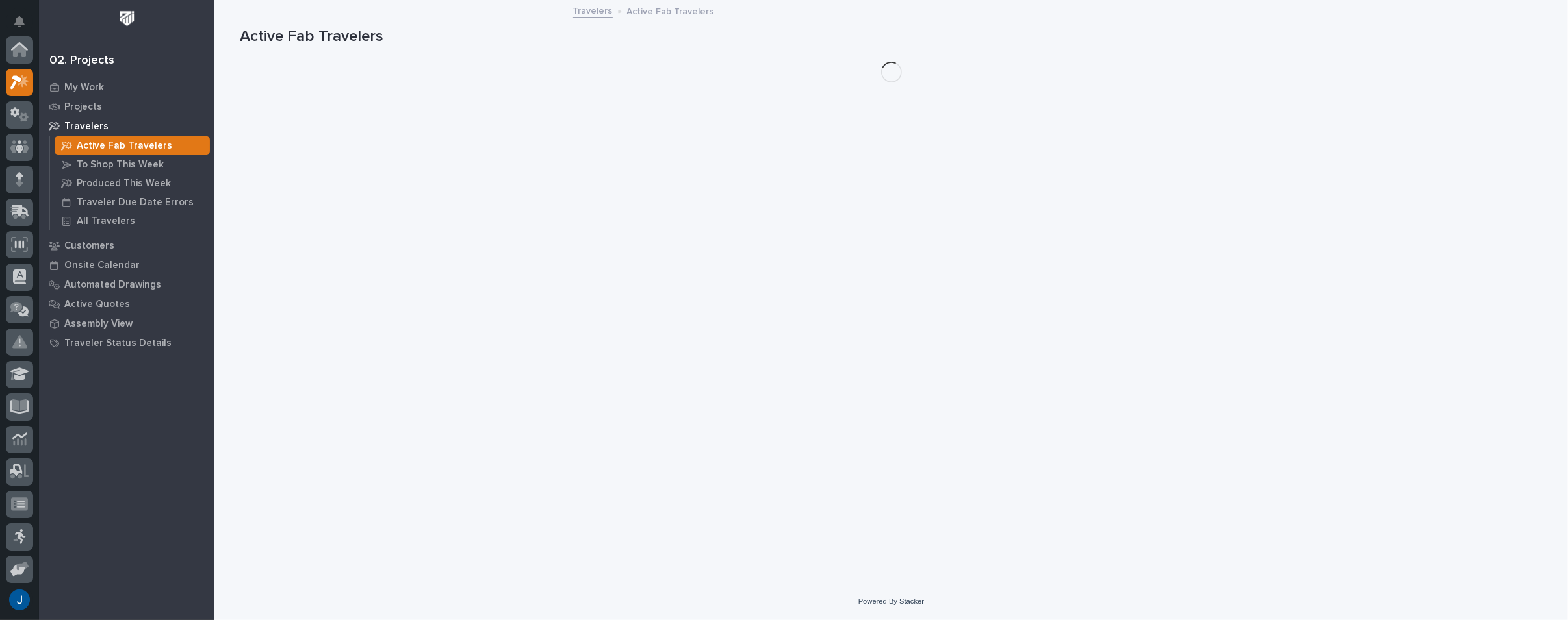
scroll to position [33, 0]
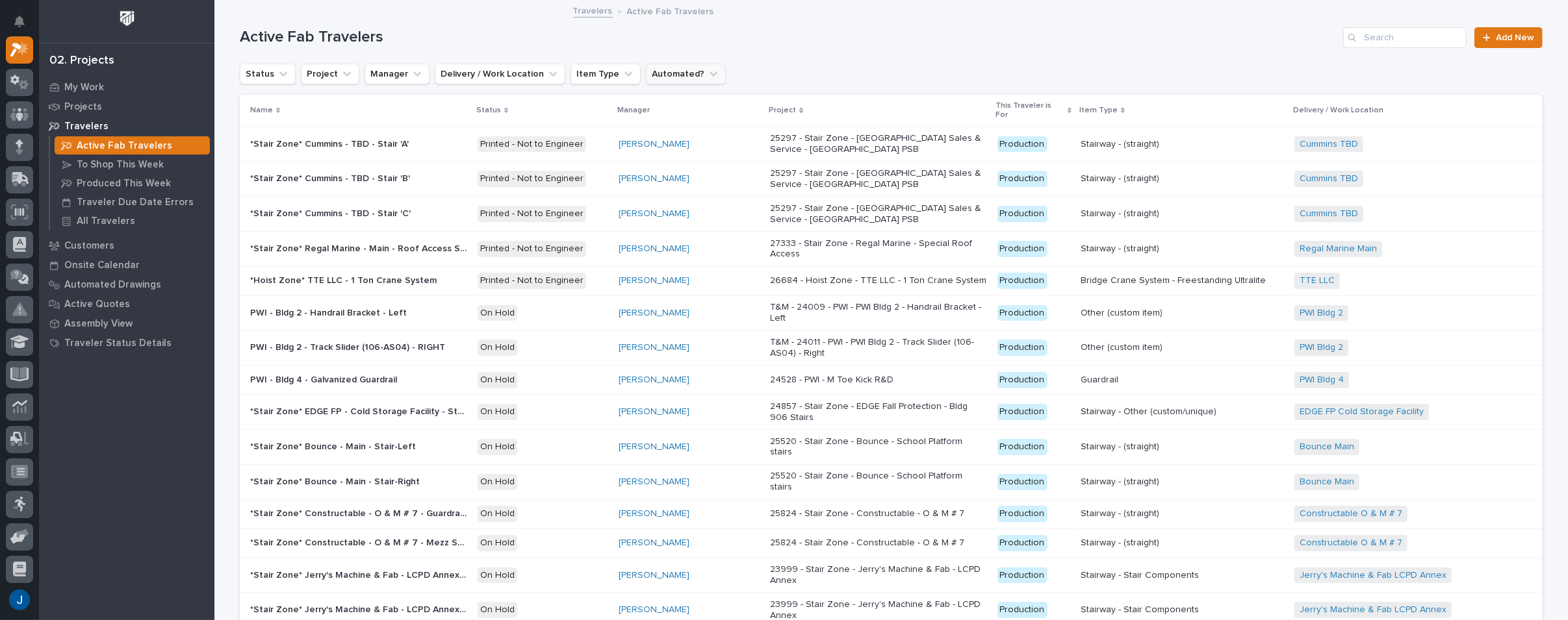
click at [671, 74] on button "Automated?" at bounding box center [686, 73] width 80 height 21
click at [674, 68] on button "Automated?" at bounding box center [686, 73] width 80 height 21
click at [291, 305] on p "PWI - Bldg 2 - Handrail Bracket - Left" at bounding box center [329, 312] width 160 height 14
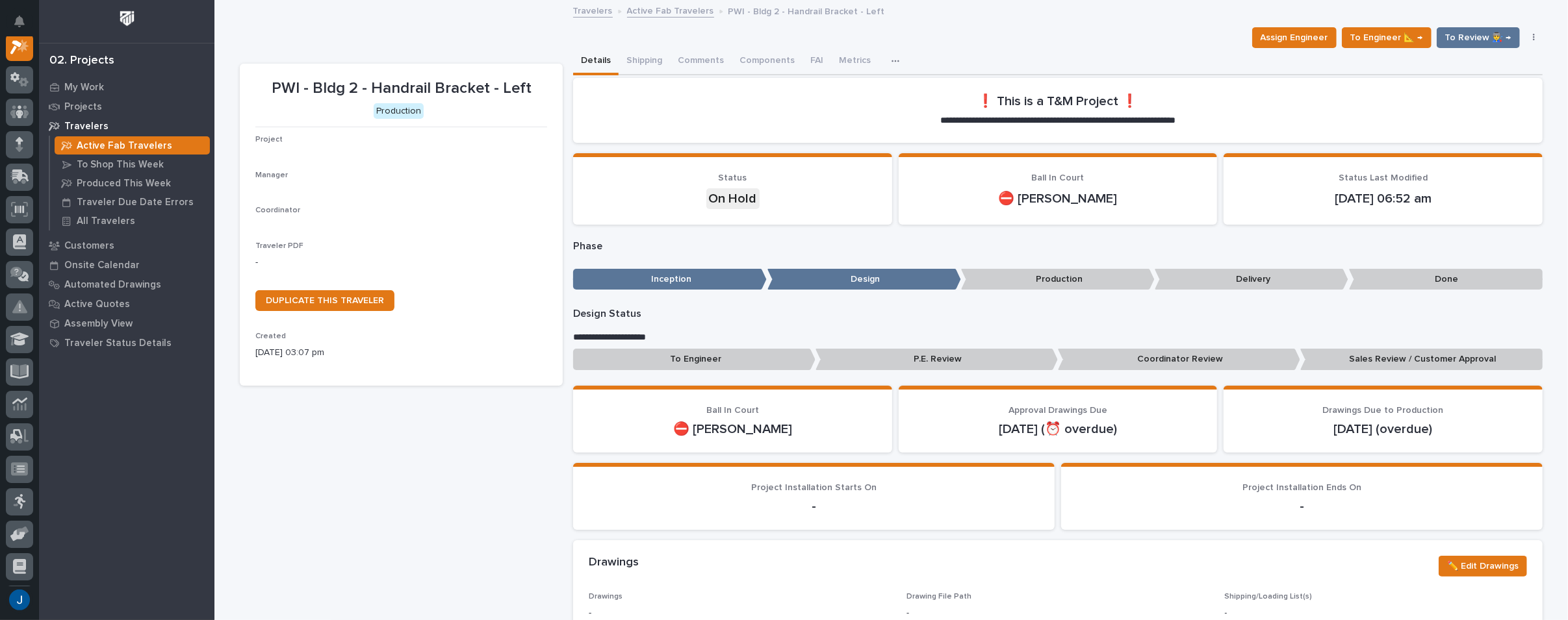
scroll to position [33, 0]
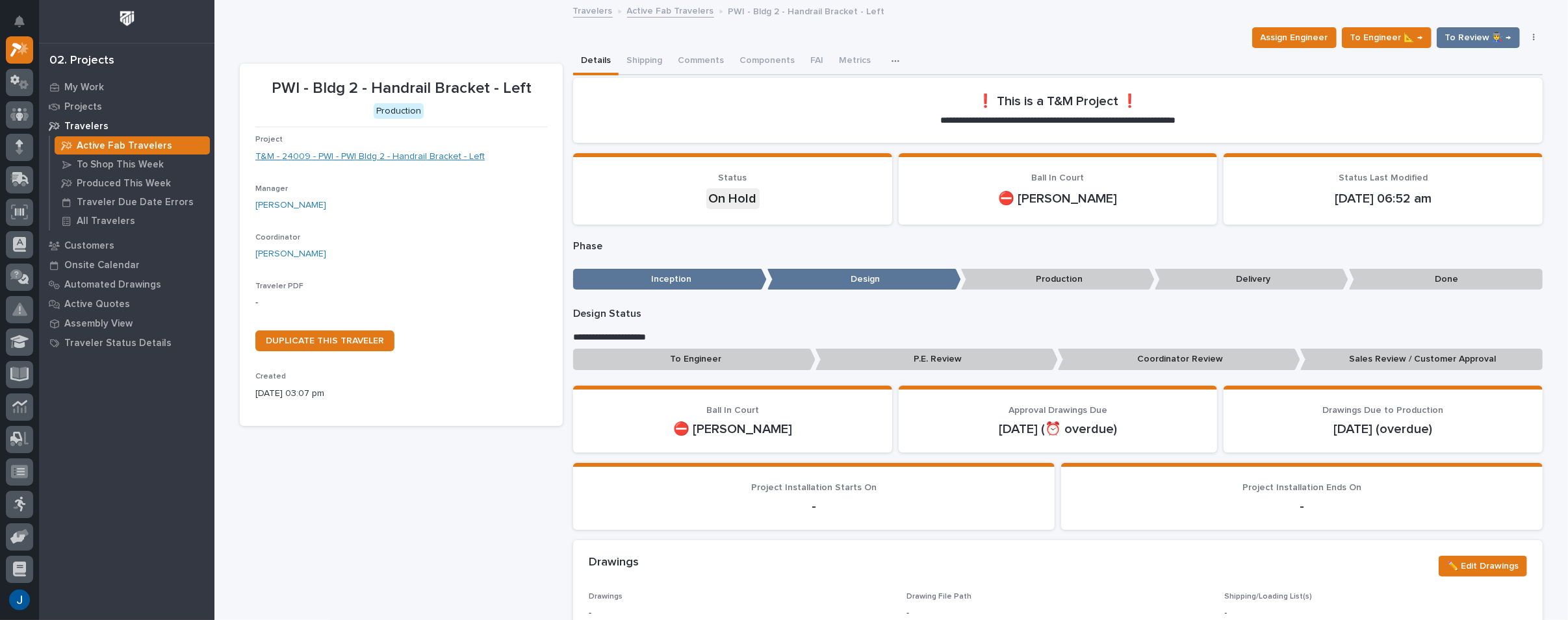
click at [287, 157] on link "T&M - 24009 - PWI - PWI Bldg 2 - Handrail Bracket - Left" at bounding box center [370, 156] width 229 height 14
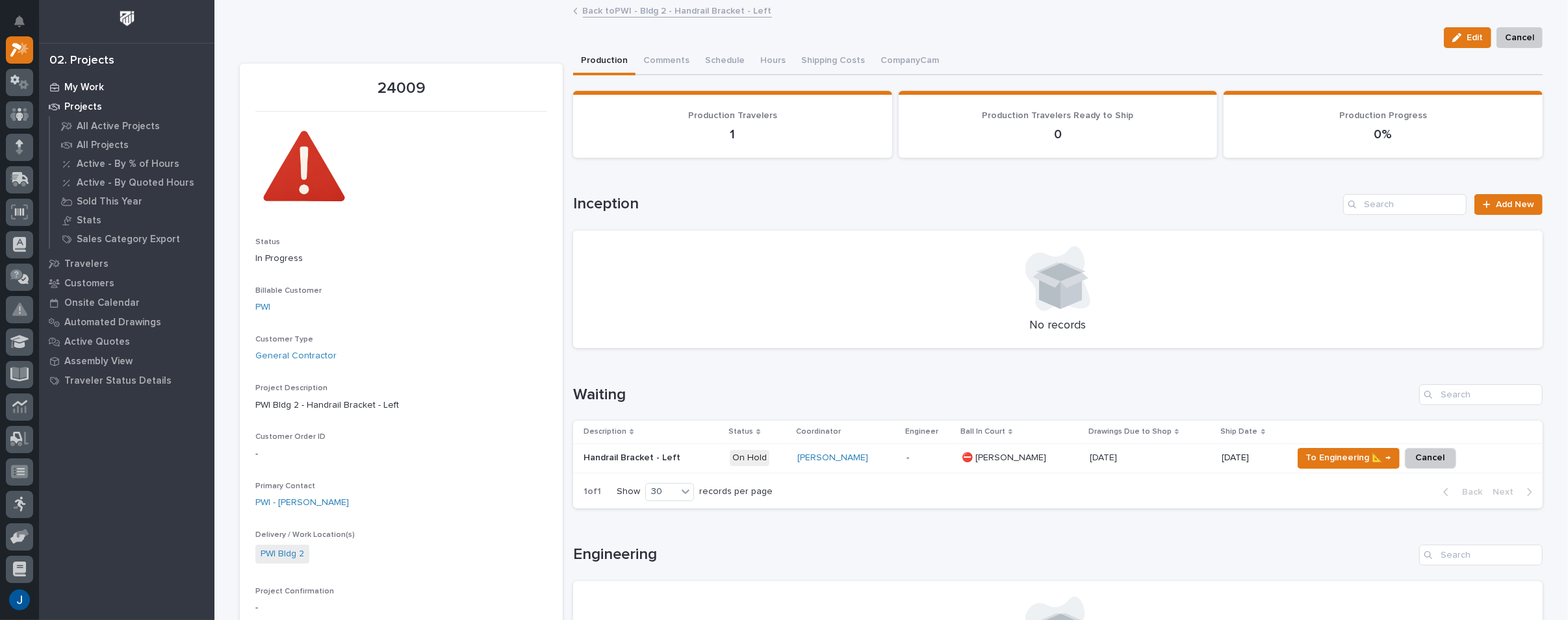
click at [80, 86] on p "My Work" at bounding box center [84, 88] width 40 height 12
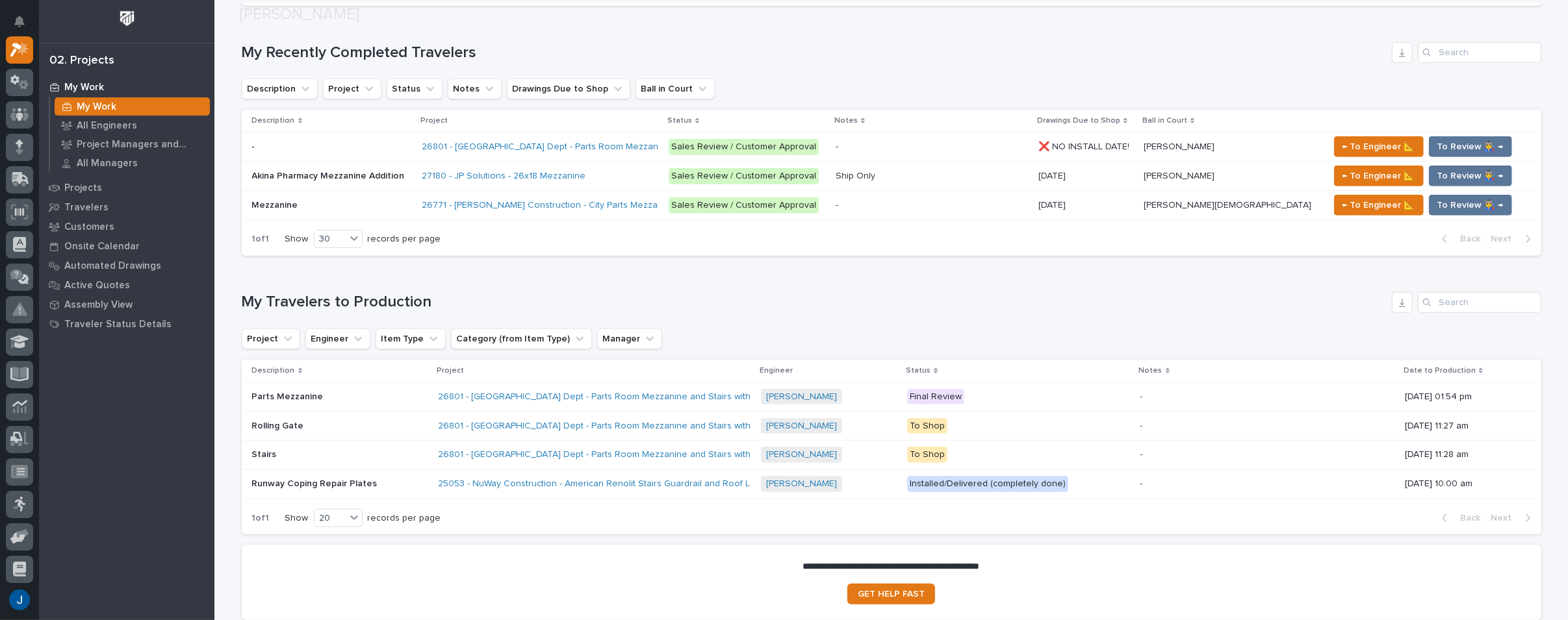
scroll to position [677, 0]
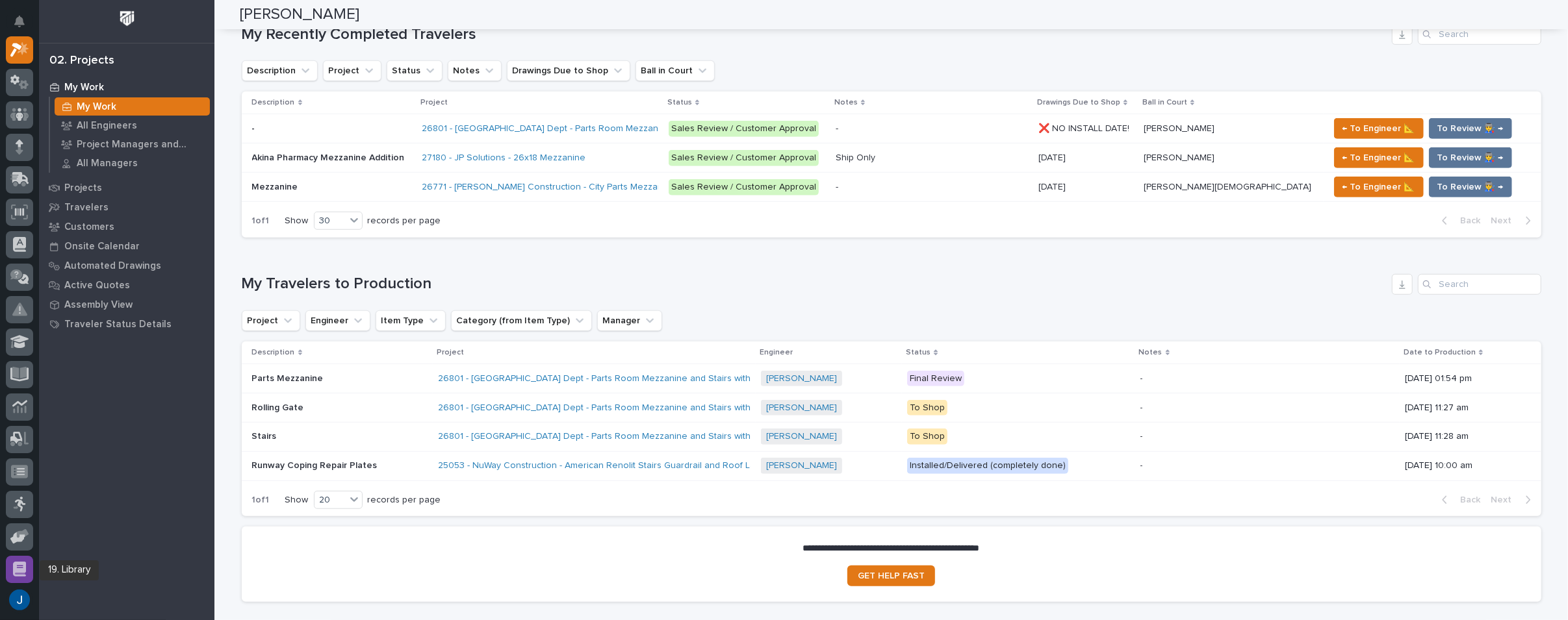
click at [24, 566] on icon at bounding box center [19, 568] width 13 height 15
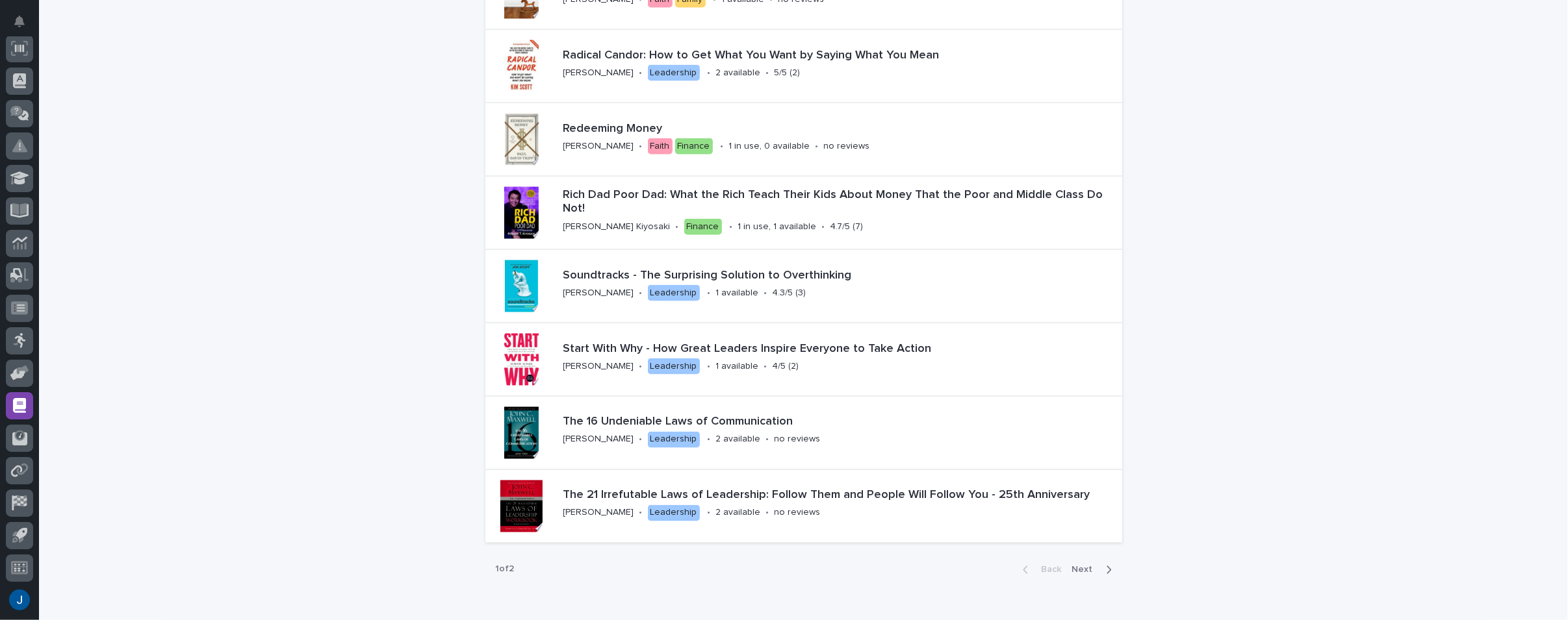
scroll to position [2009, 0]
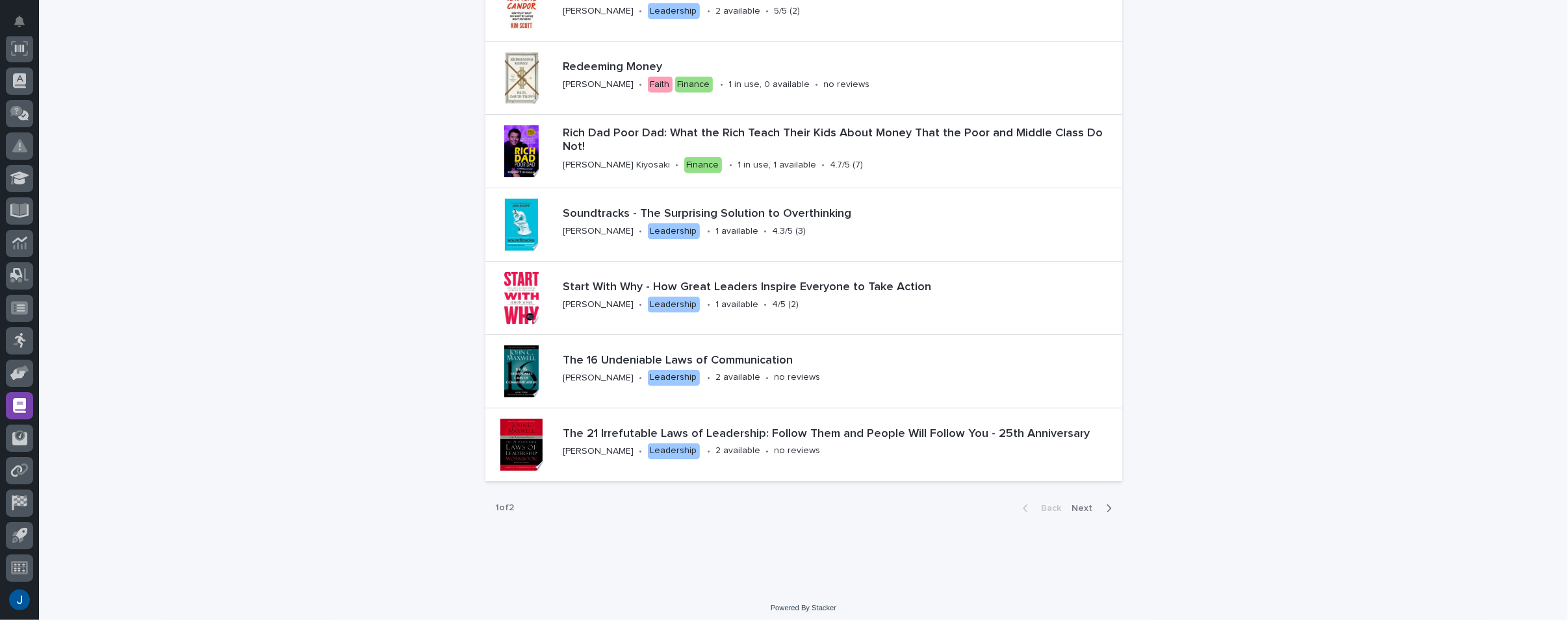
click at [1085, 504] on span "Next" at bounding box center [1086, 508] width 29 height 9
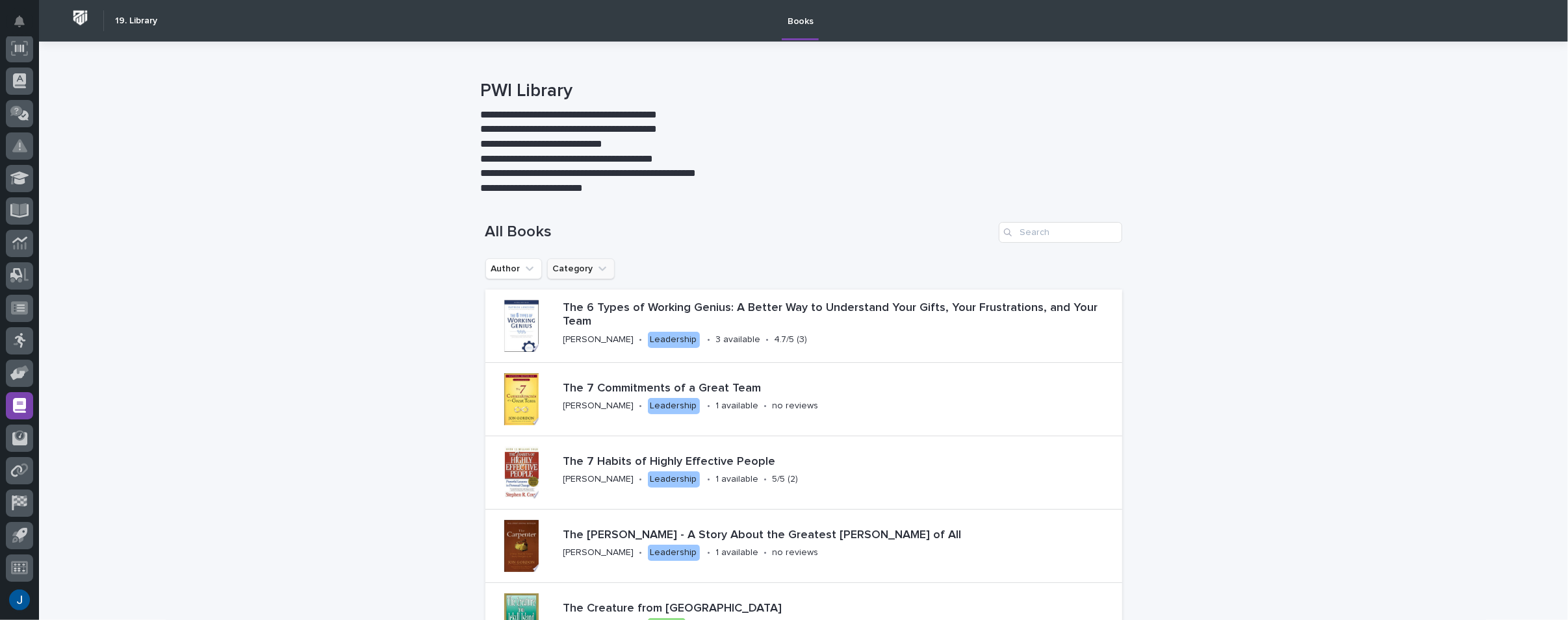
click at [563, 274] on button "Category" at bounding box center [581, 268] width 67 height 21
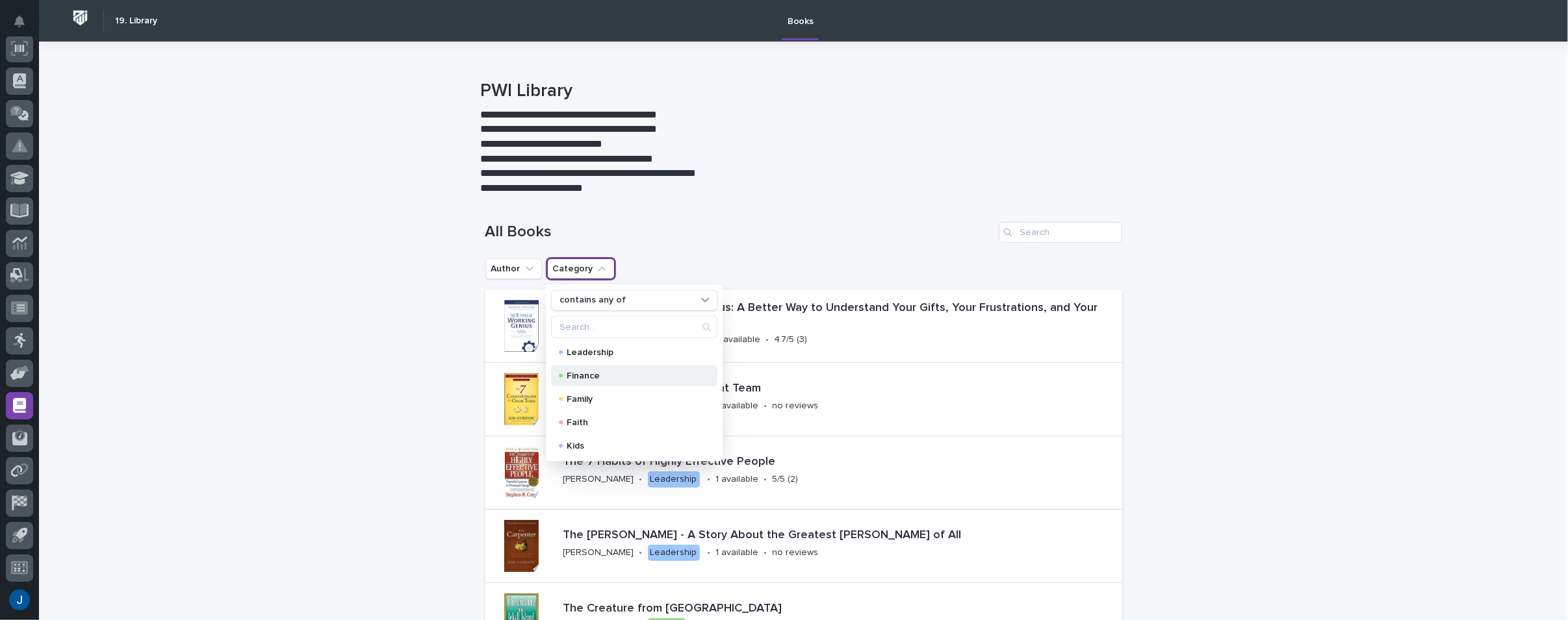
click at [586, 376] on p "Finance" at bounding box center [631, 374] width 130 height 9
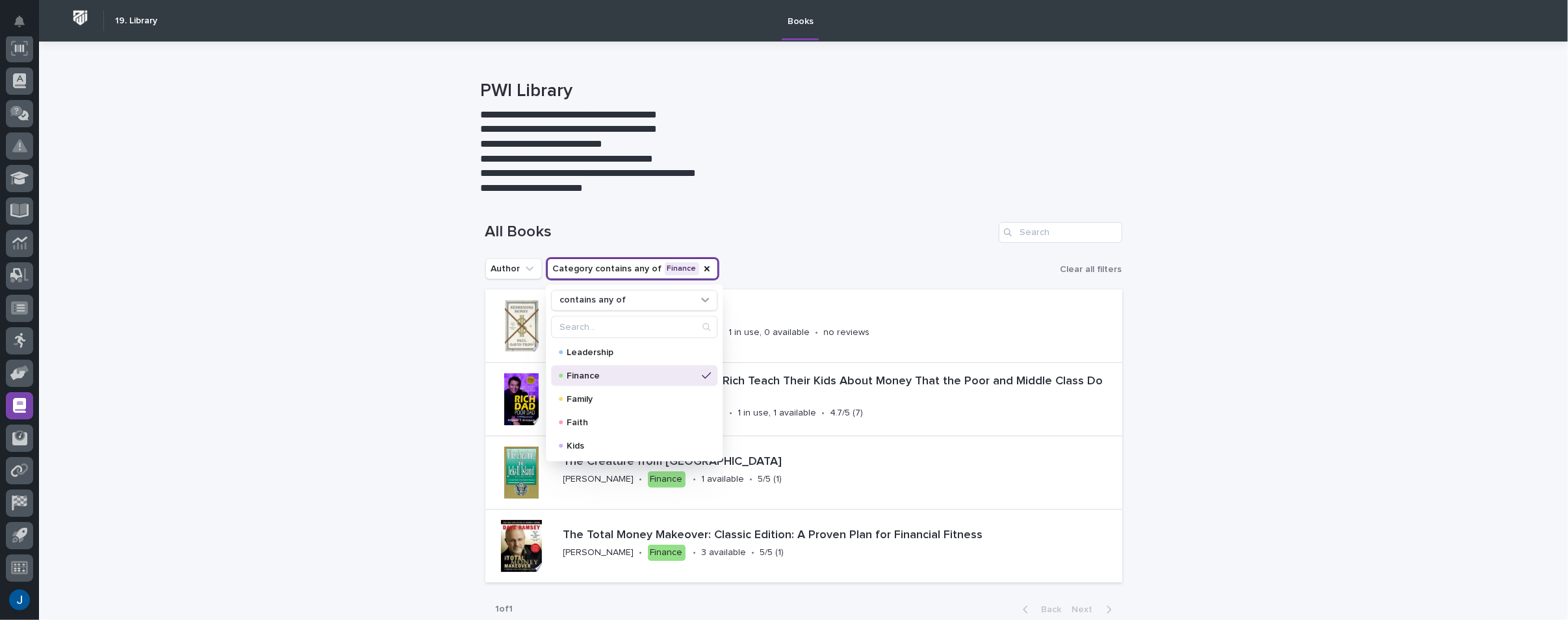
click at [441, 192] on div "**********" at bounding box center [798, 138] width 1519 height 116
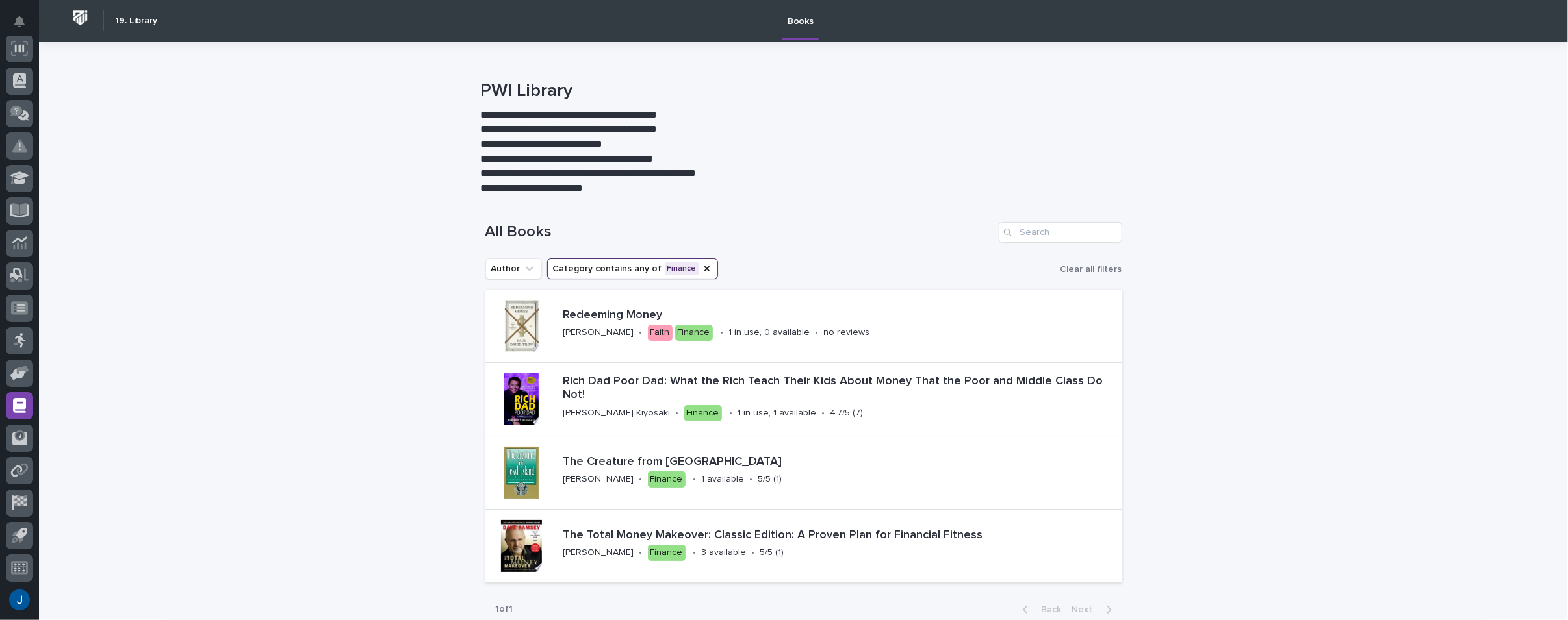
click at [577, 265] on button "Category contains any of Finance" at bounding box center [632, 268] width 170 height 21
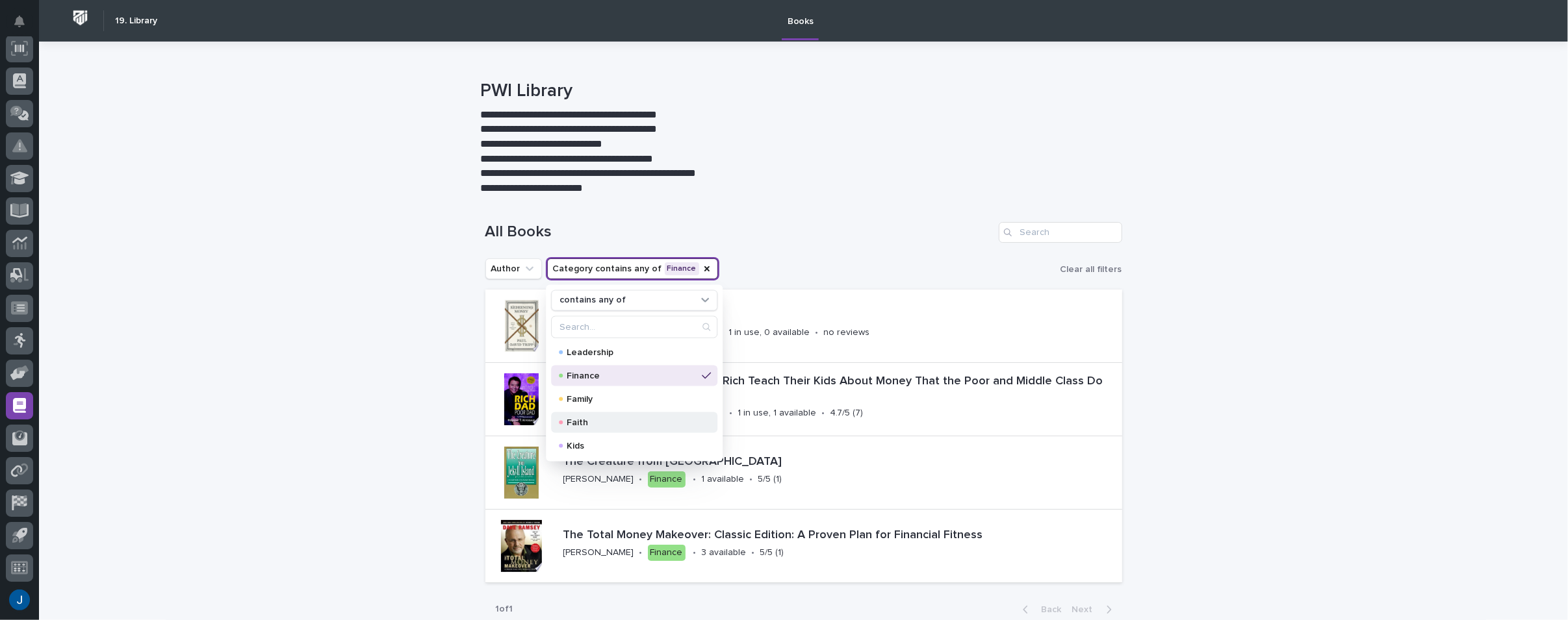
click at [576, 422] on p "Faith" at bounding box center [631, 422] width 130 height 9
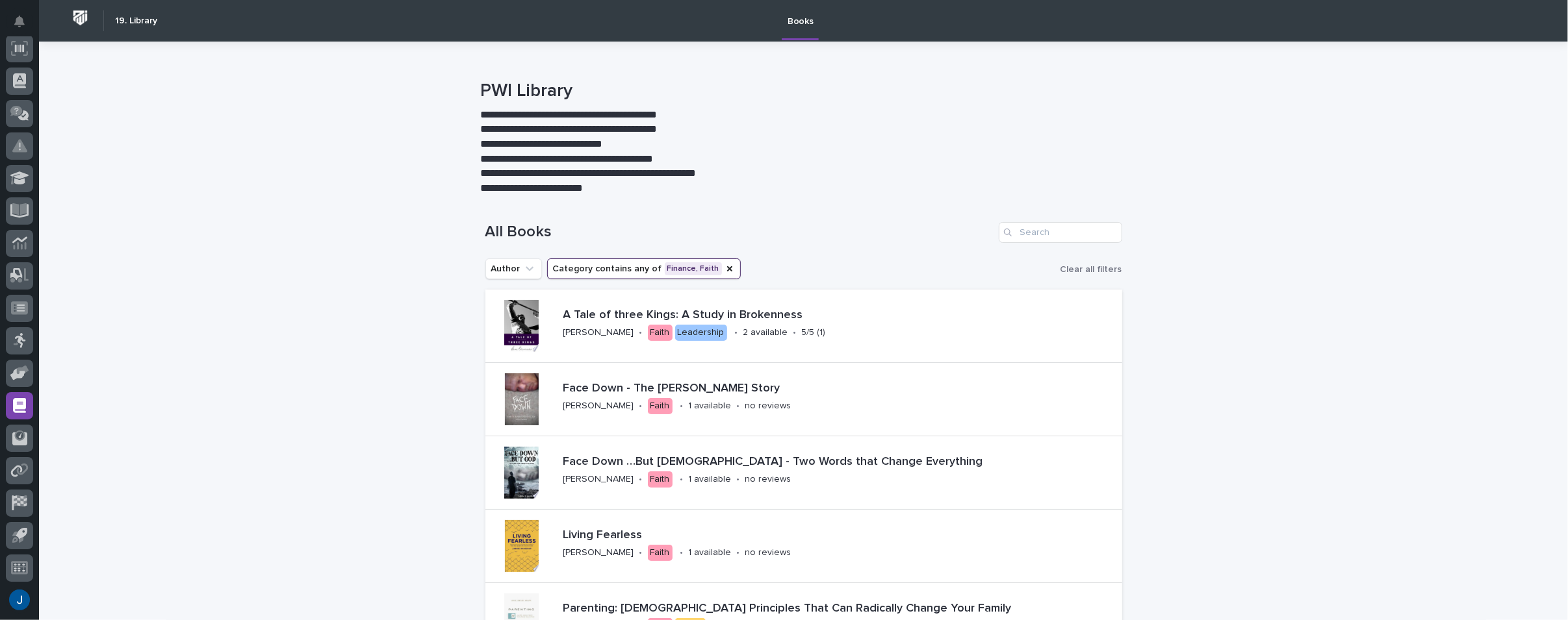
click at [669, 265] on button "Category contains any of Finance, Faith" at bounding box center [643, 268] width 193 height 21
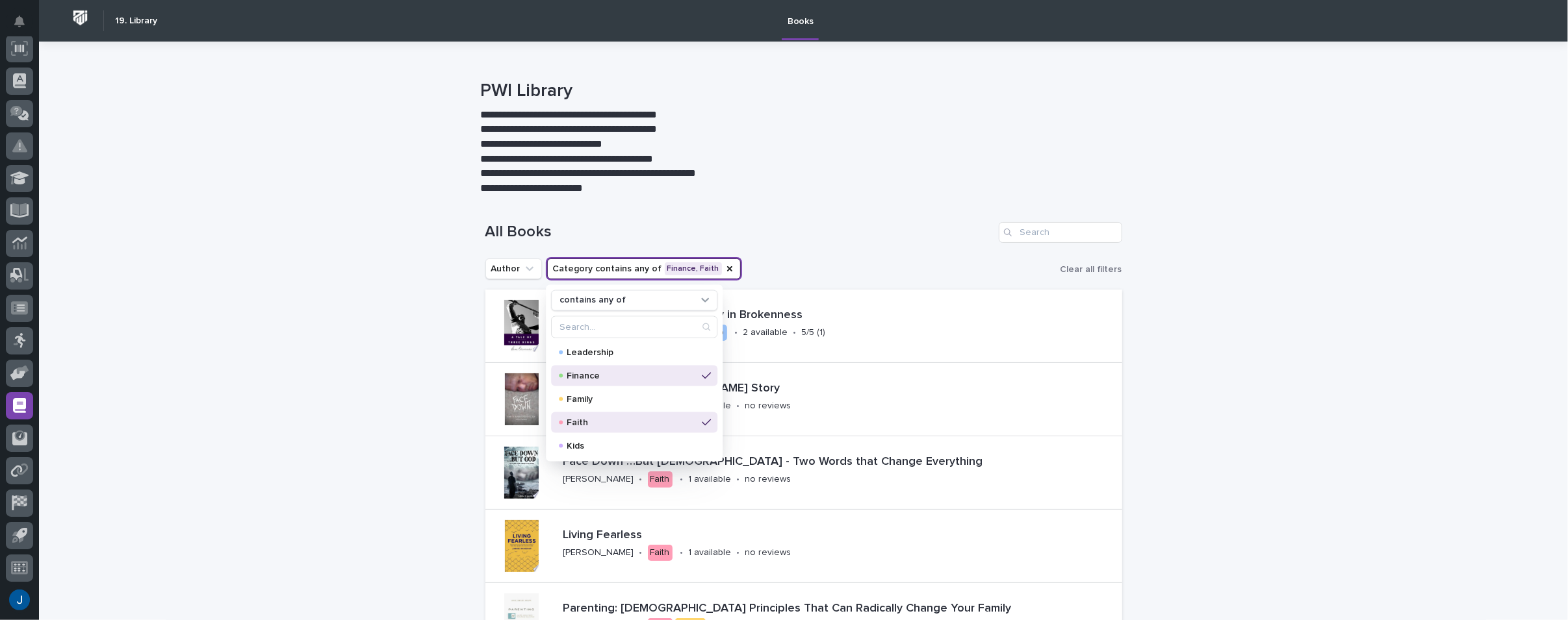
click at [702, 372] on icon at bounding box center [706, 375] width 9 height 10
click at [456, 224] on div "Loading... Saving… Loading... Saving… All Books Author Category contains any of…" at bounding box center [803, 590] width 1529 height 788
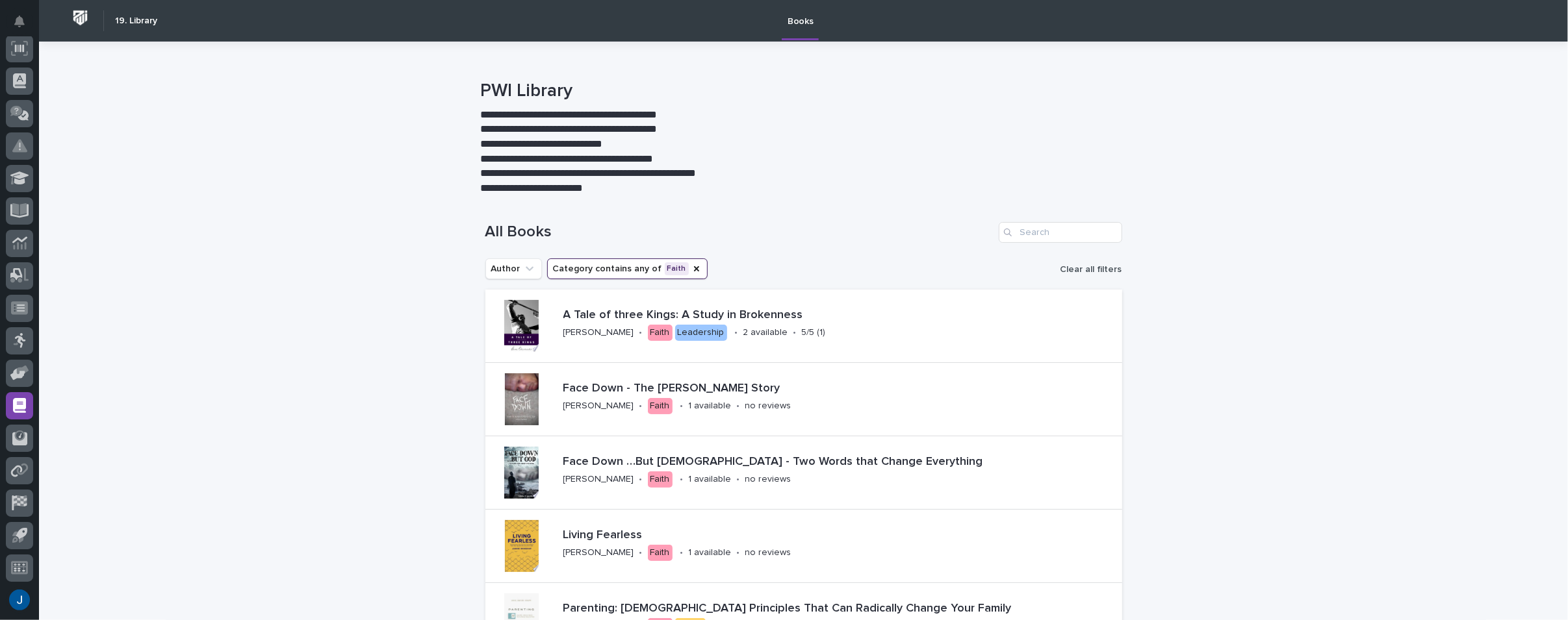
click at [1081, 269] on span "Clear all filters" at bounding box center [1091, 268] width 61 height 9
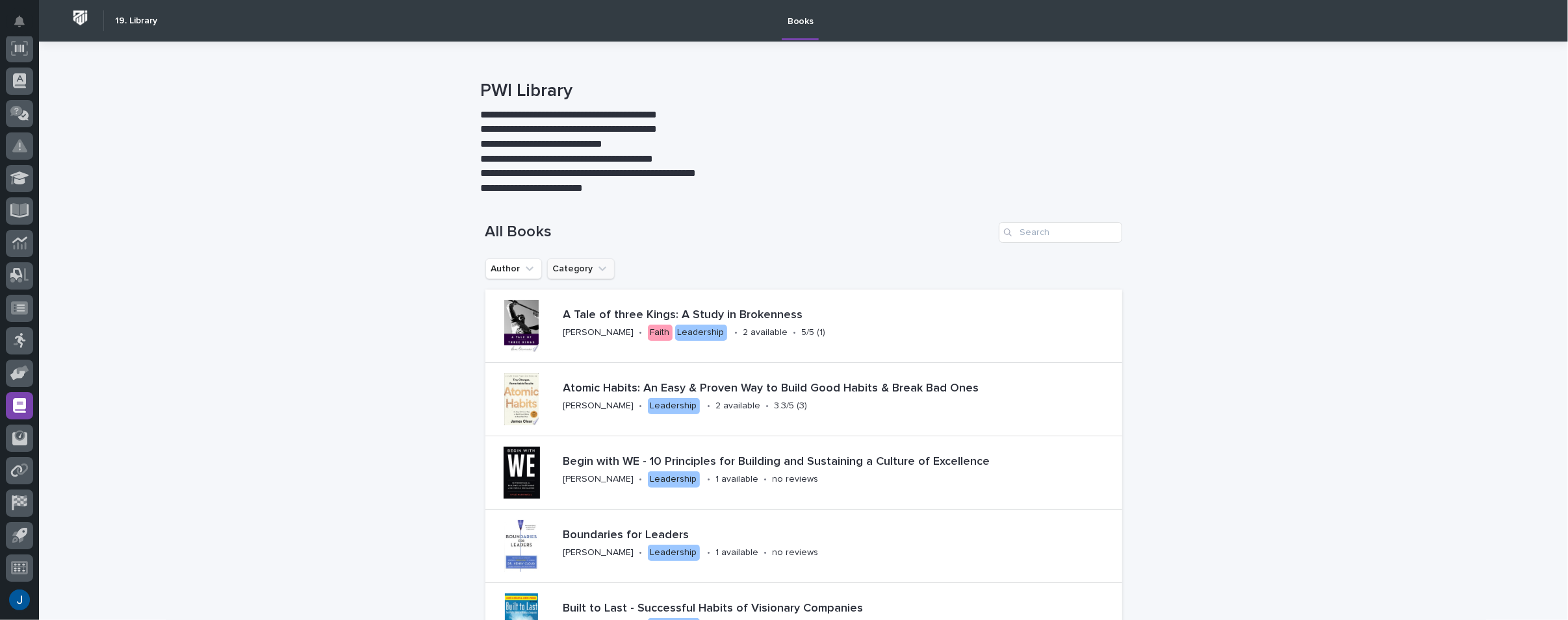
click at [561, 266] on button "Category" at bounding box center [581, 268] width 67 height 21
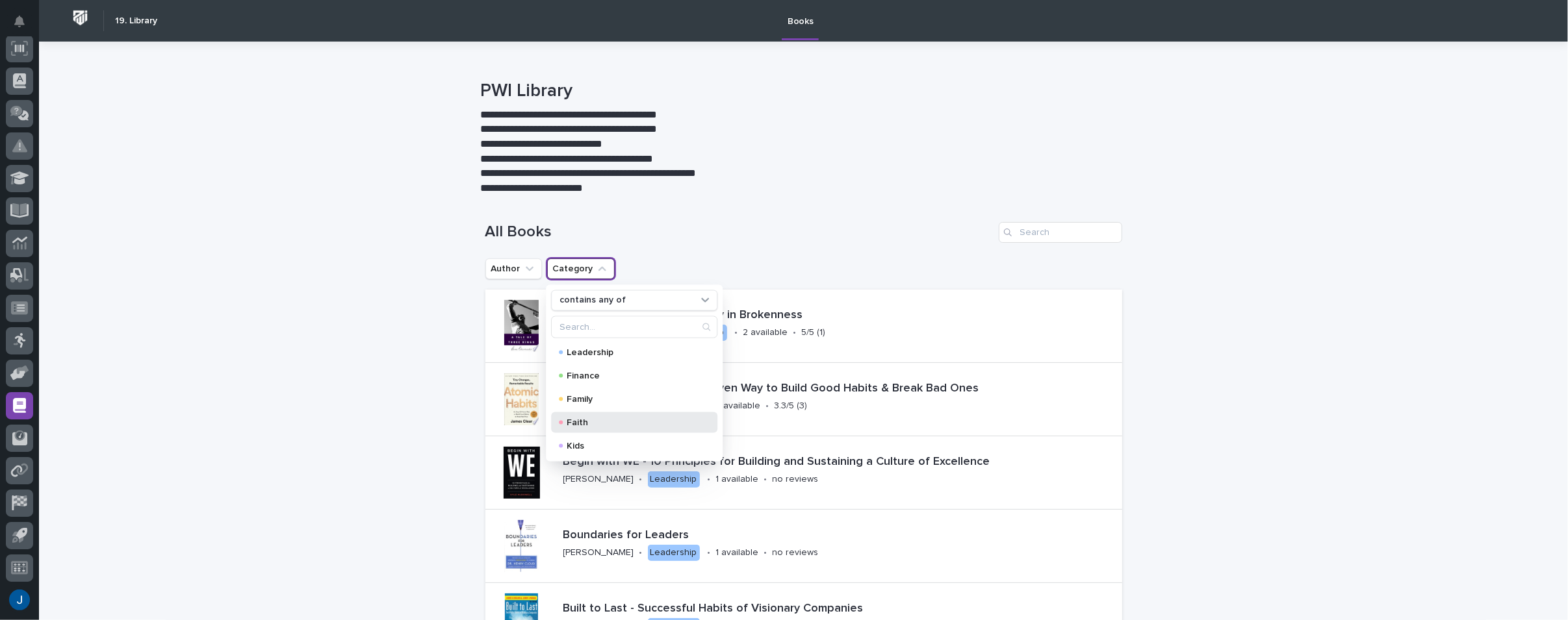
click at [574, 421] on p "Faith" at bounding box center [631, 422] width 130 height 9
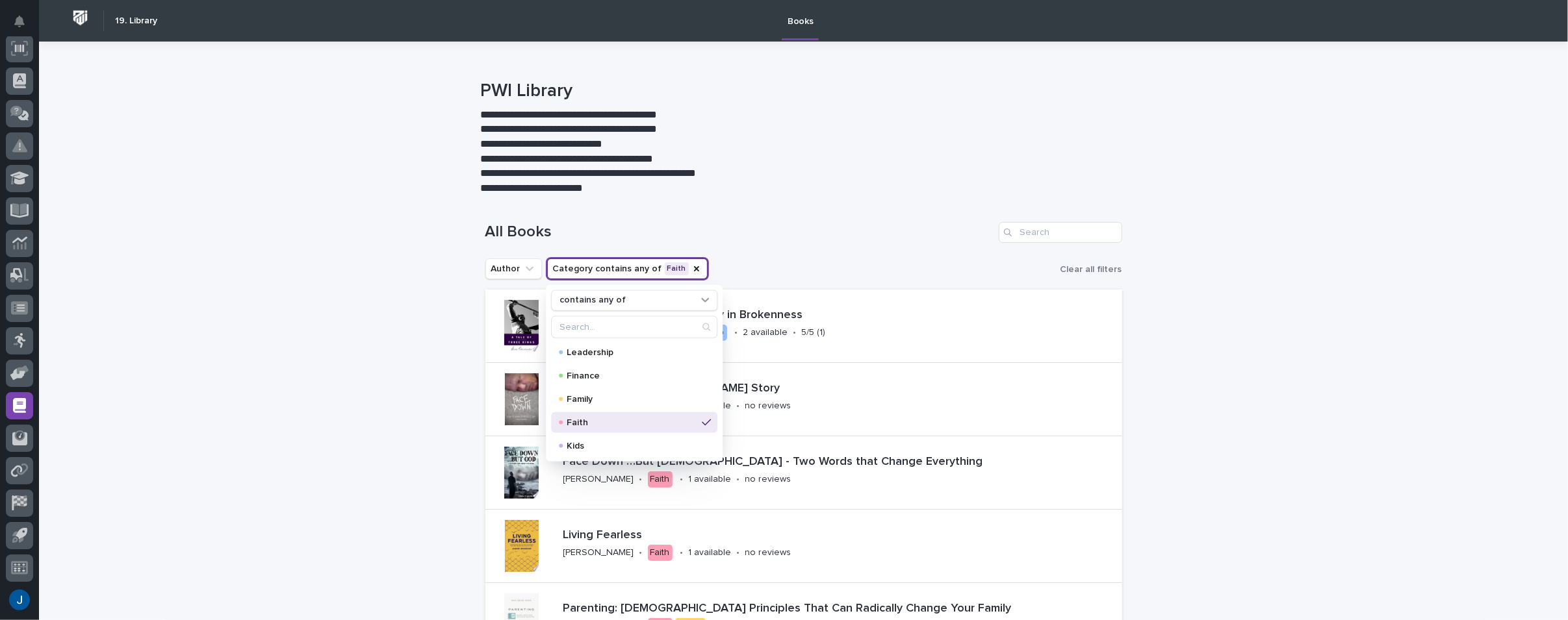
click at [805, 214] on div "All Books" at bounding box center [804, 227] width 636 height 62
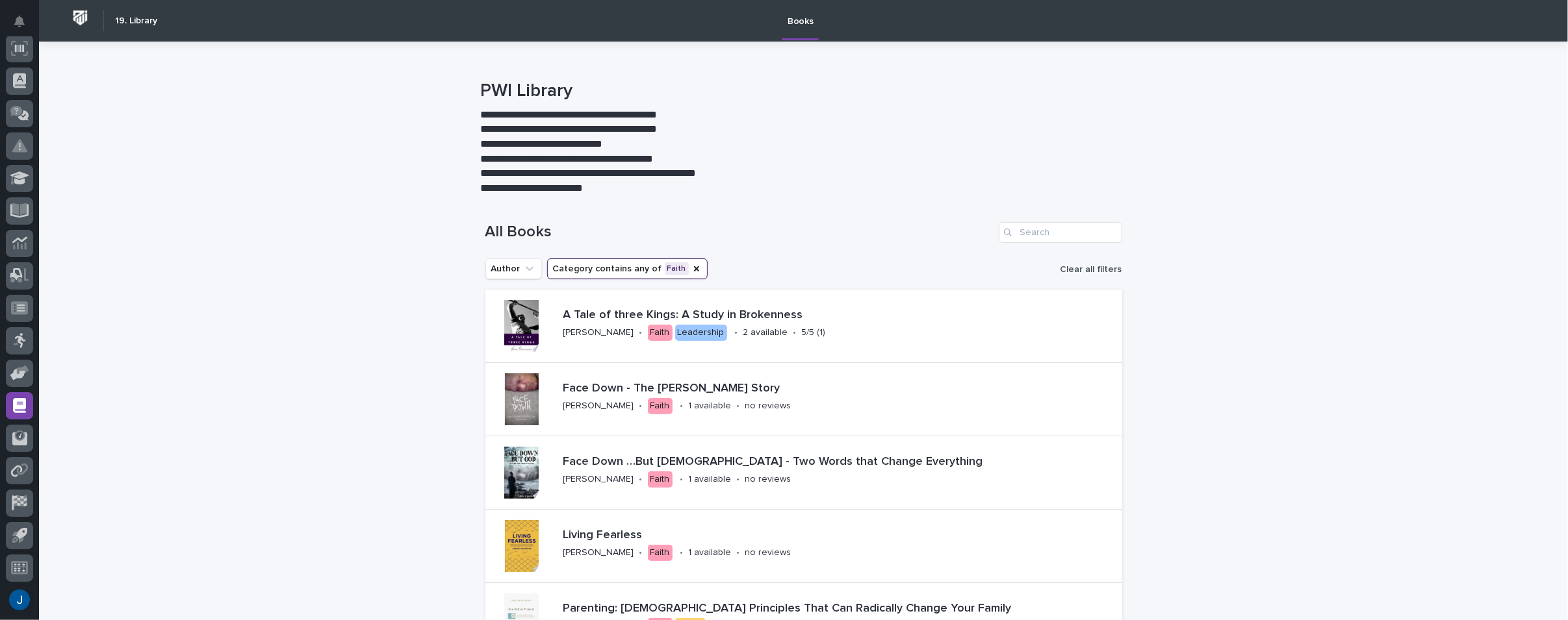
click at [1076, 265] on span "Clear all filters" at bounding box center [1091, 268] width 61 height 9
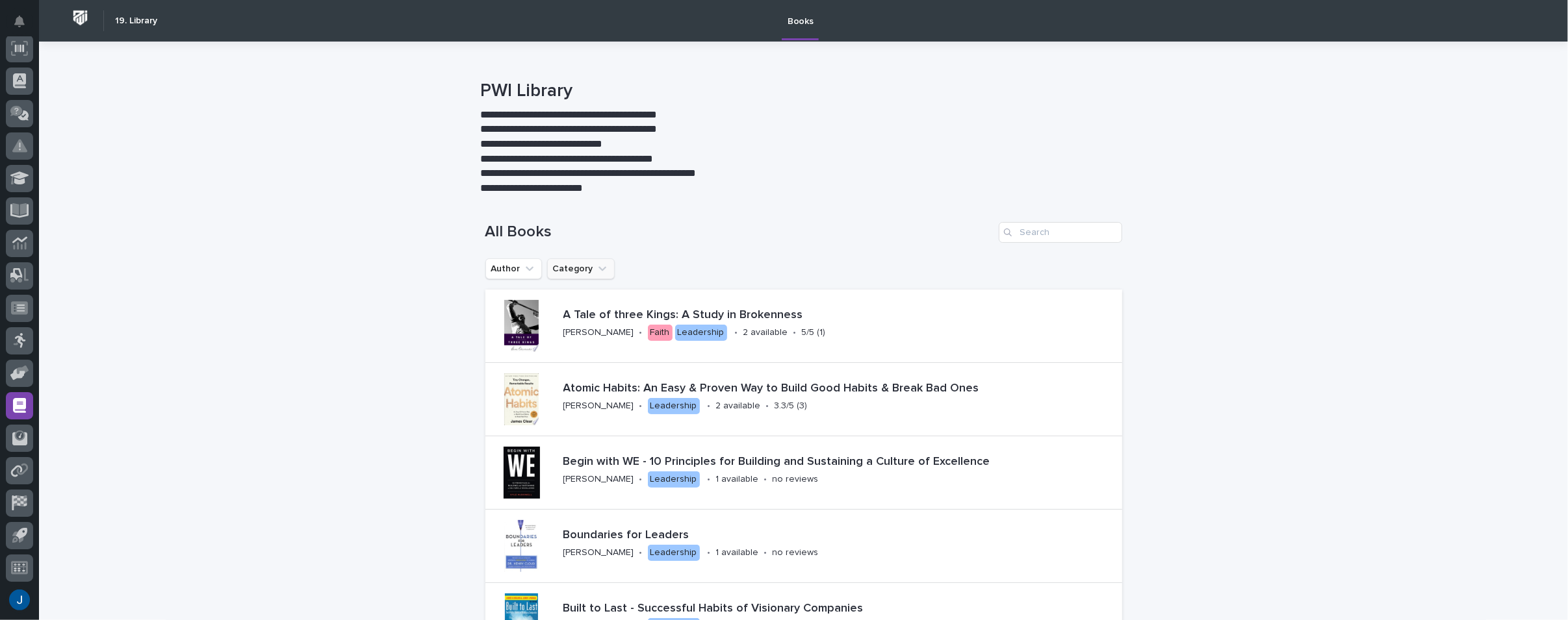
click at [585, 267] on button "Category" at bounding box center [581, 268] width 67 height 21
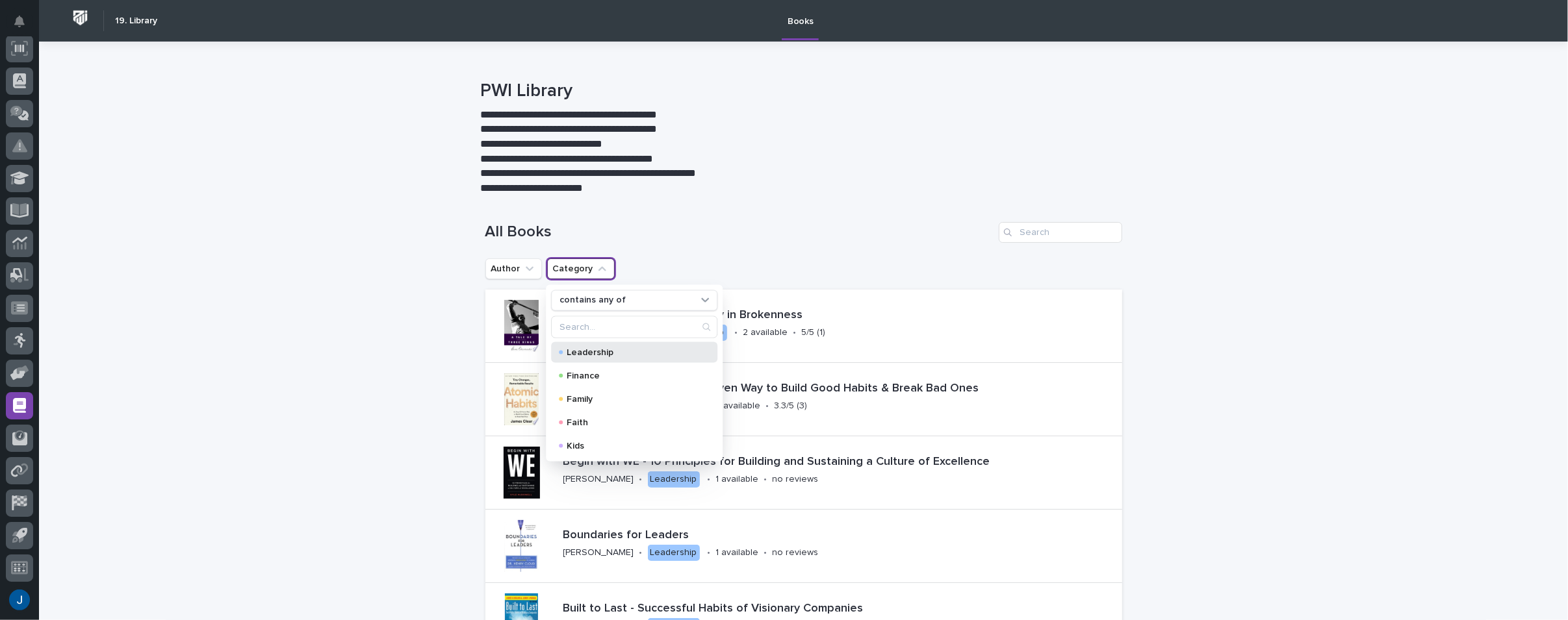
click at [595, 350] on p "Leadership" at bounding box center [631, 352] width 130 height 9
click at [926, 189] on p "**********" at bounding box center [798, 188] width 636 height 15
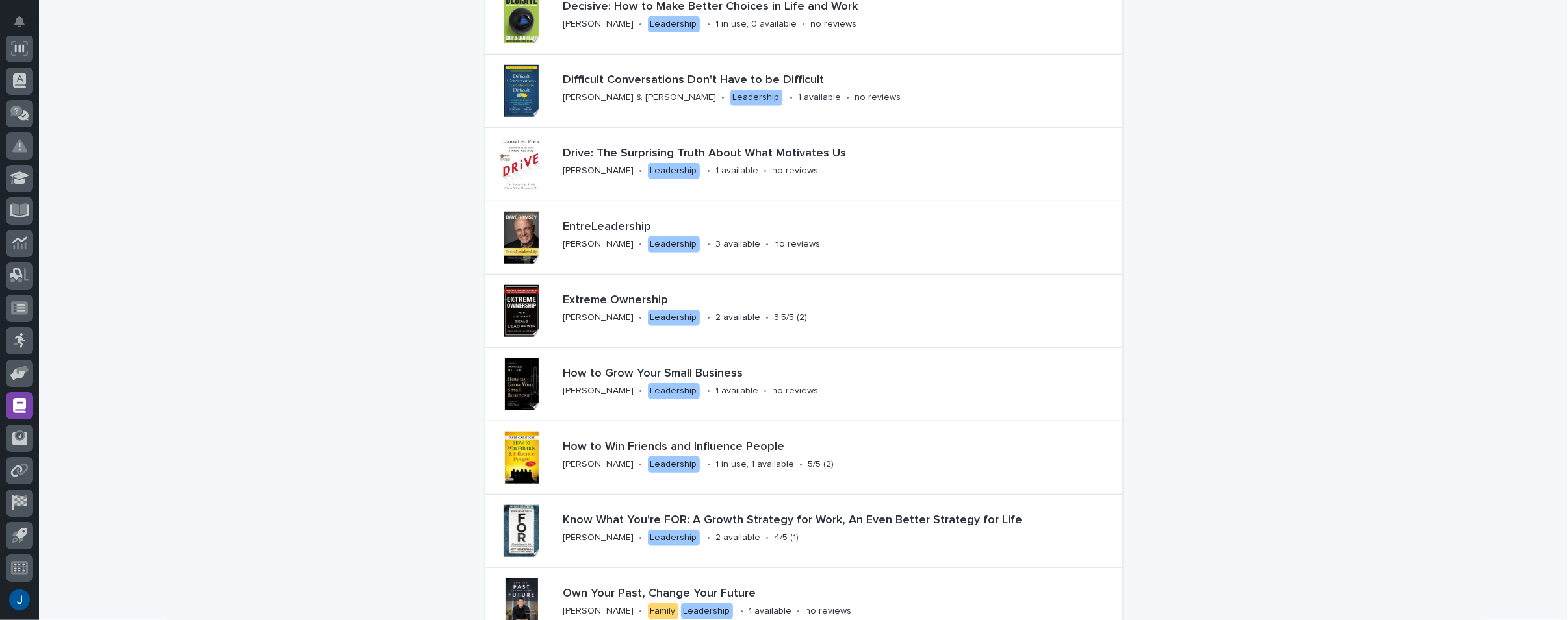
scroll to position [974, 0]
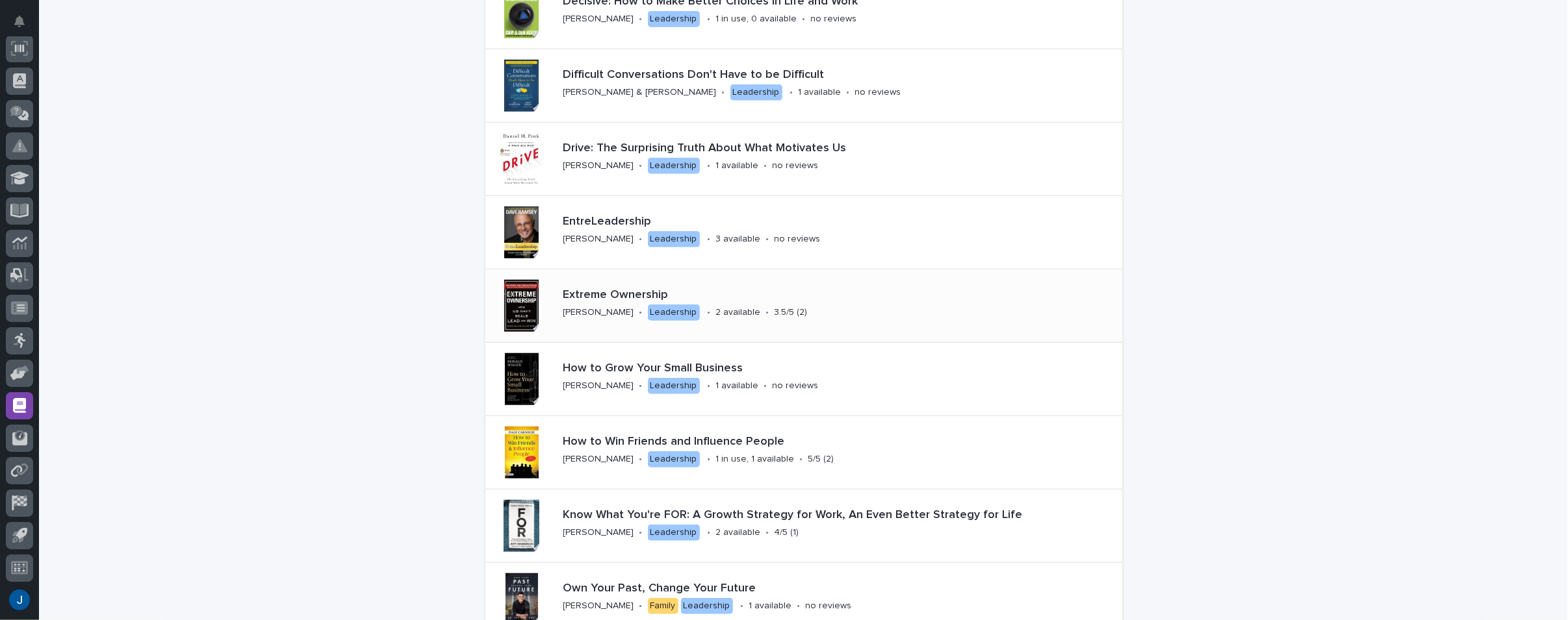
click at [517, 294] on div at bounding box center [521, 306] width 52 height 52
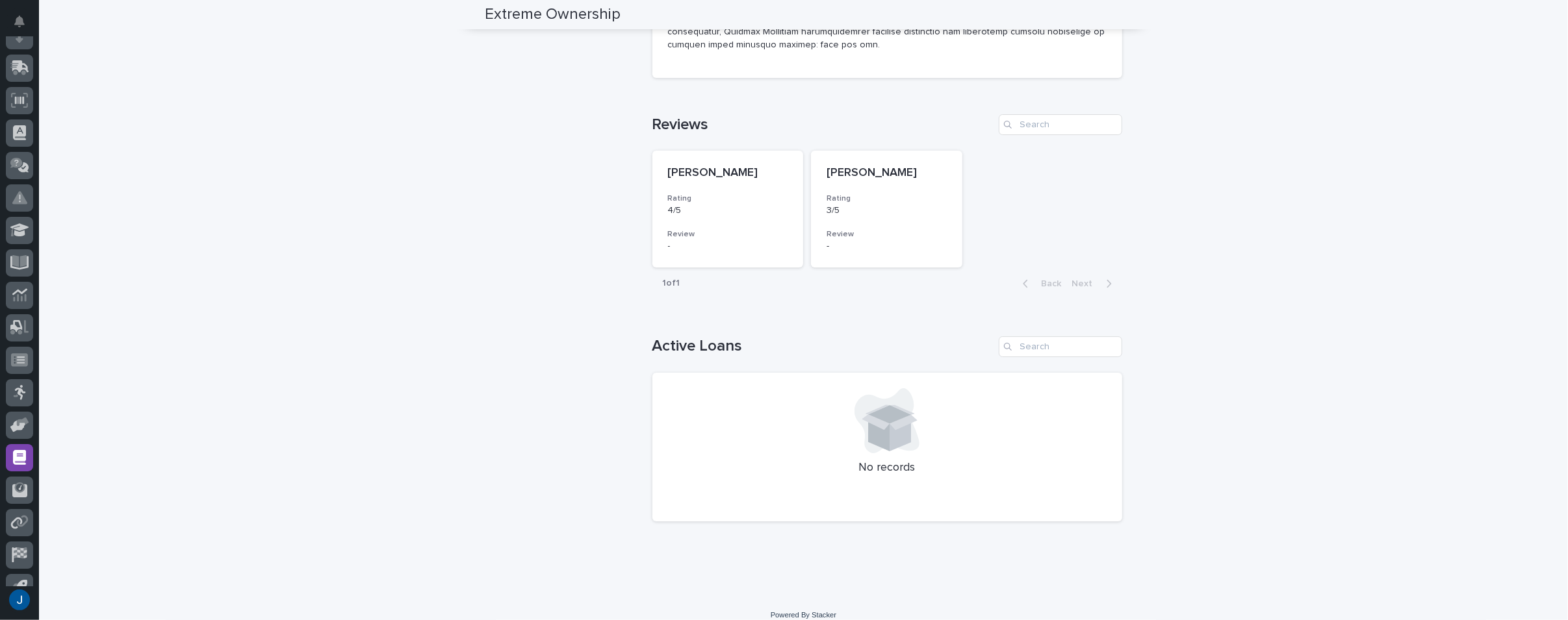
scroll to position [196, 0]
click at [21, 566] on icon at bounding box center [19, 568] width 17 height 15
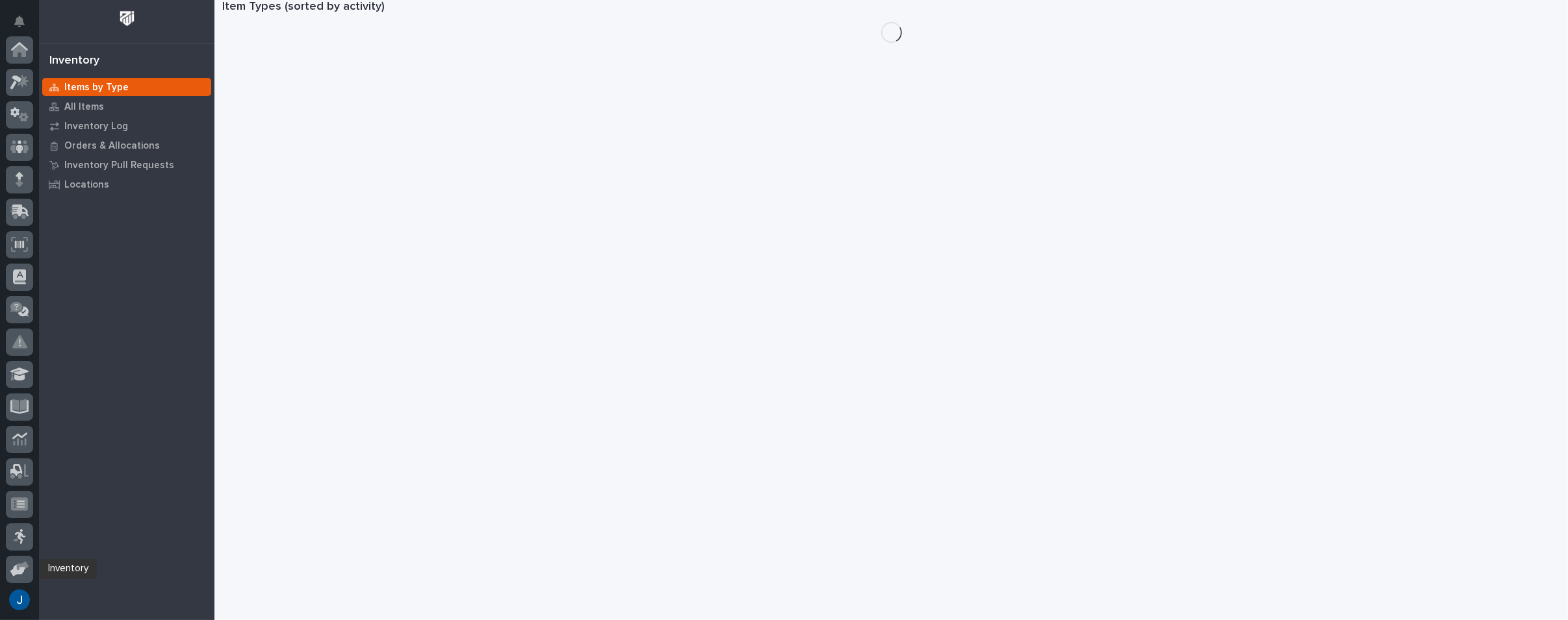
scroll to position [196, 0]
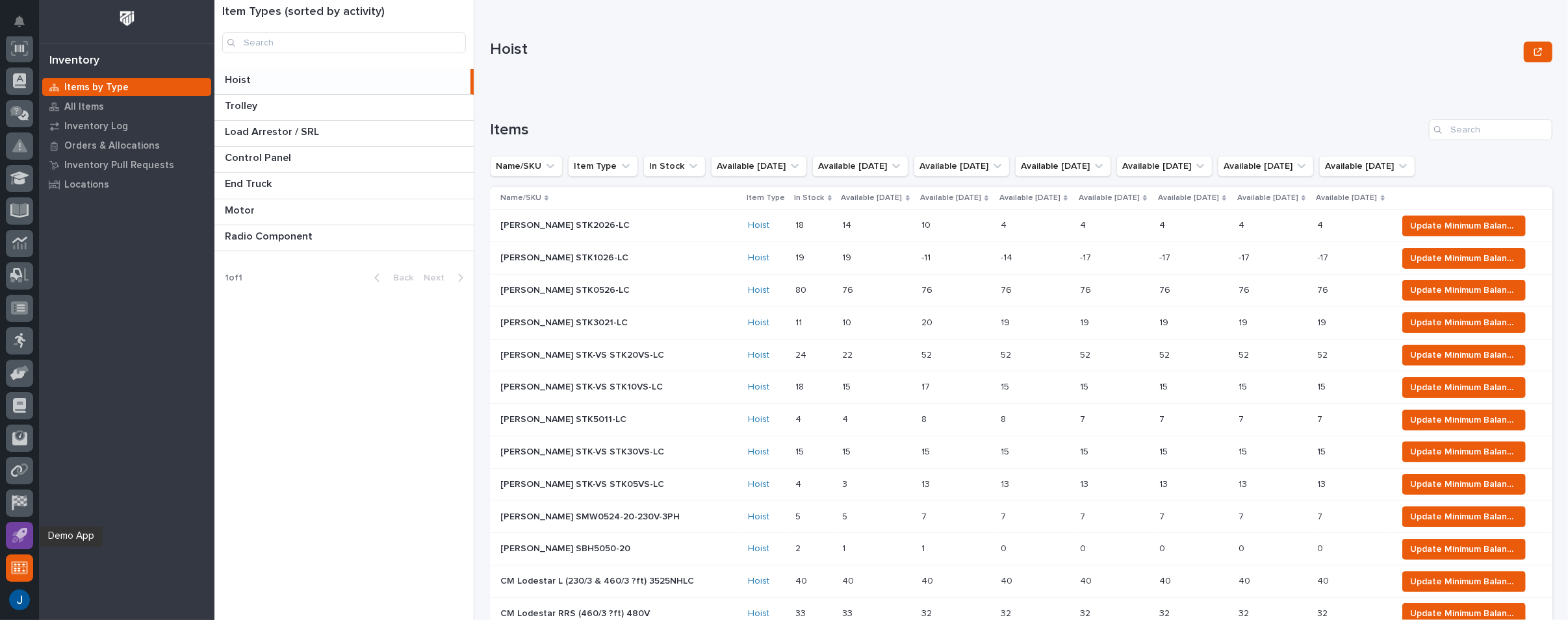
click at [24, 531] on icon at bounding box center [19, 535] width 15 height 15
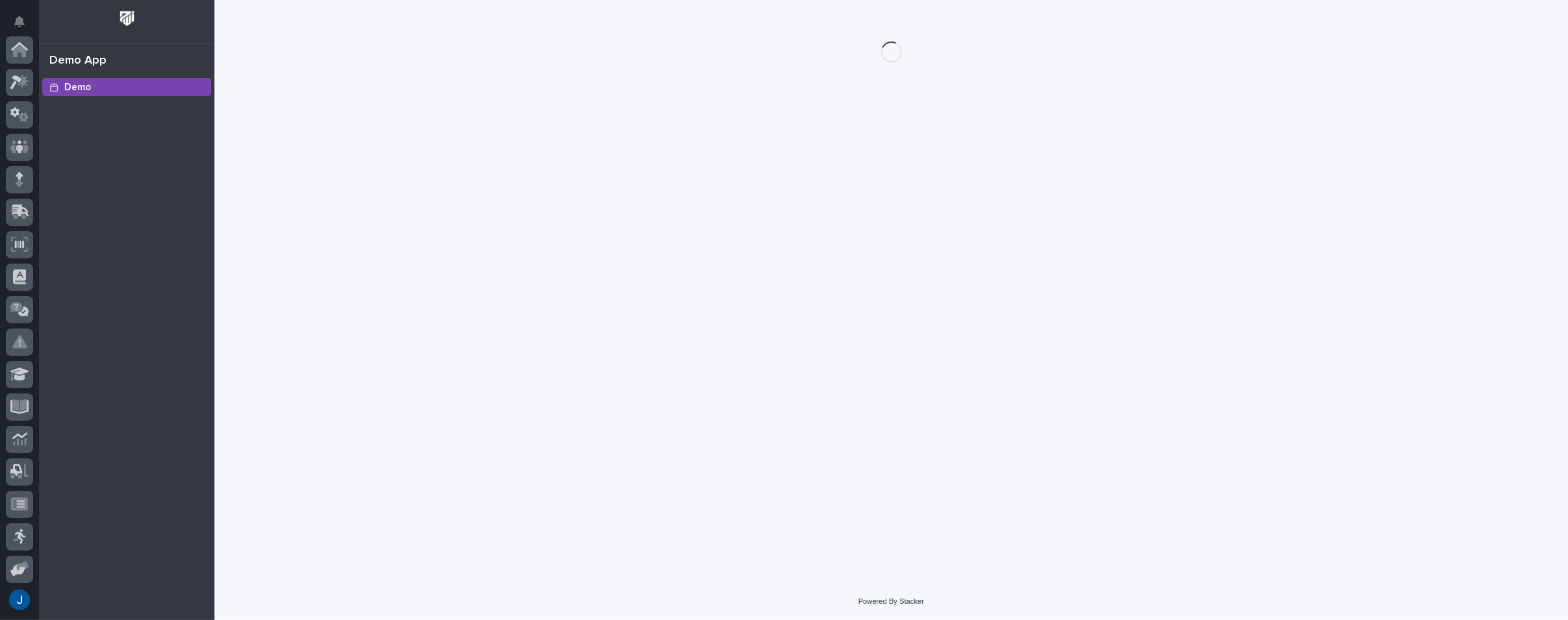
scroll to position [196, 0]
click at [20, 499] on icon at bounding box center [19, 502] width 15 height 15
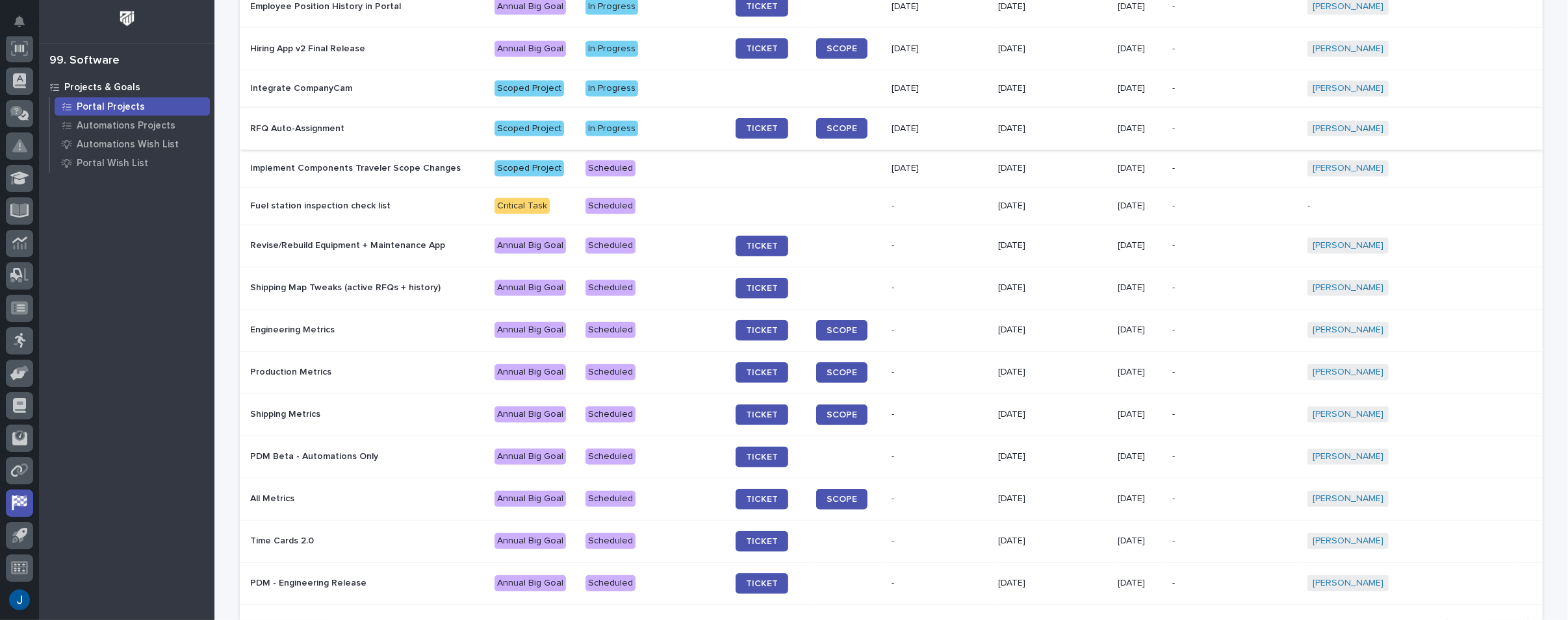
scroll to position [714, 0]
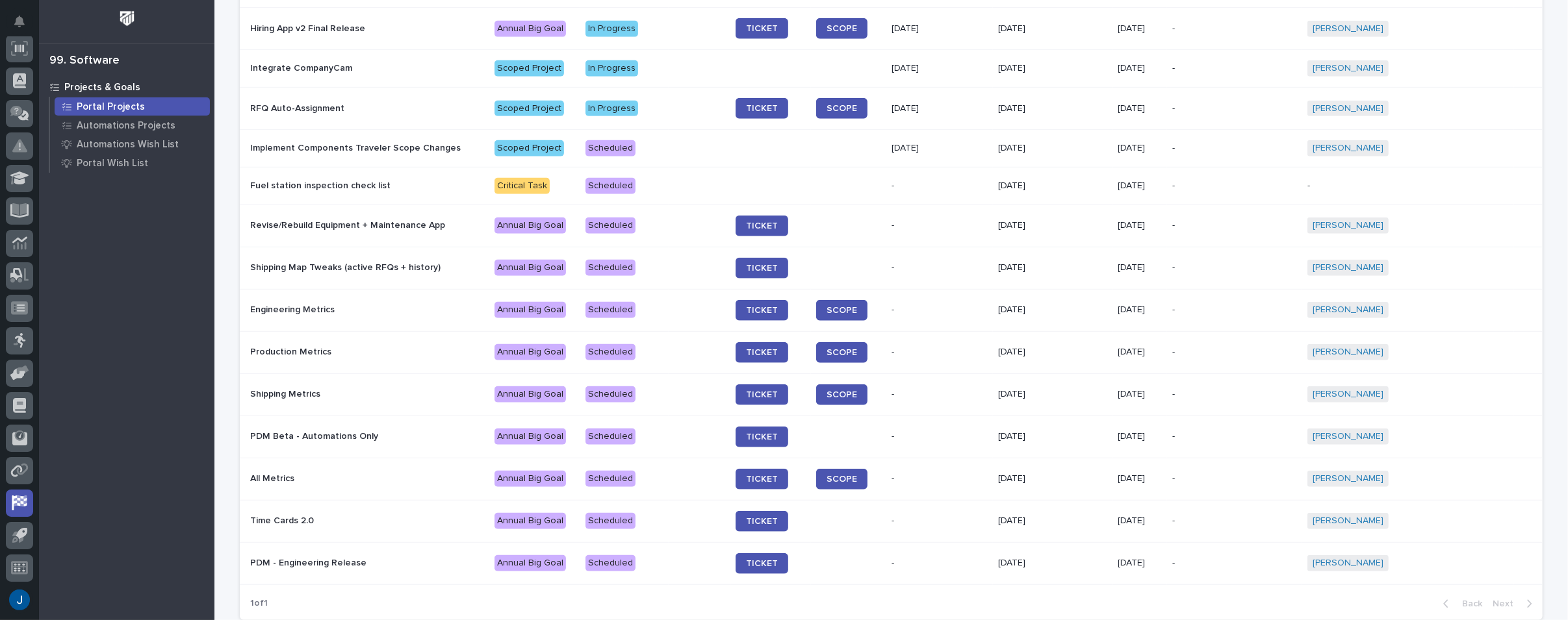
click at [275, 307] on p "Engineering Metrics" at bounding box center [363, 309] width 227 height 11
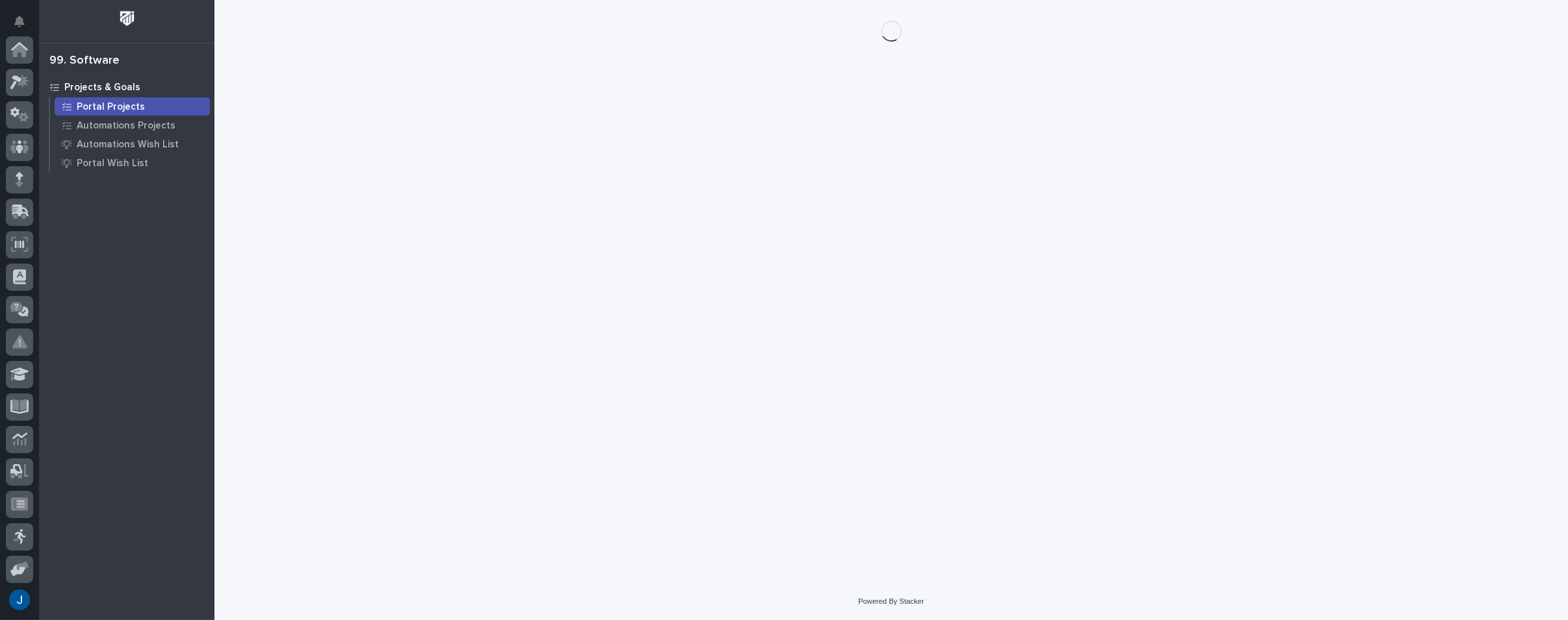
scroll to position [196, 0]
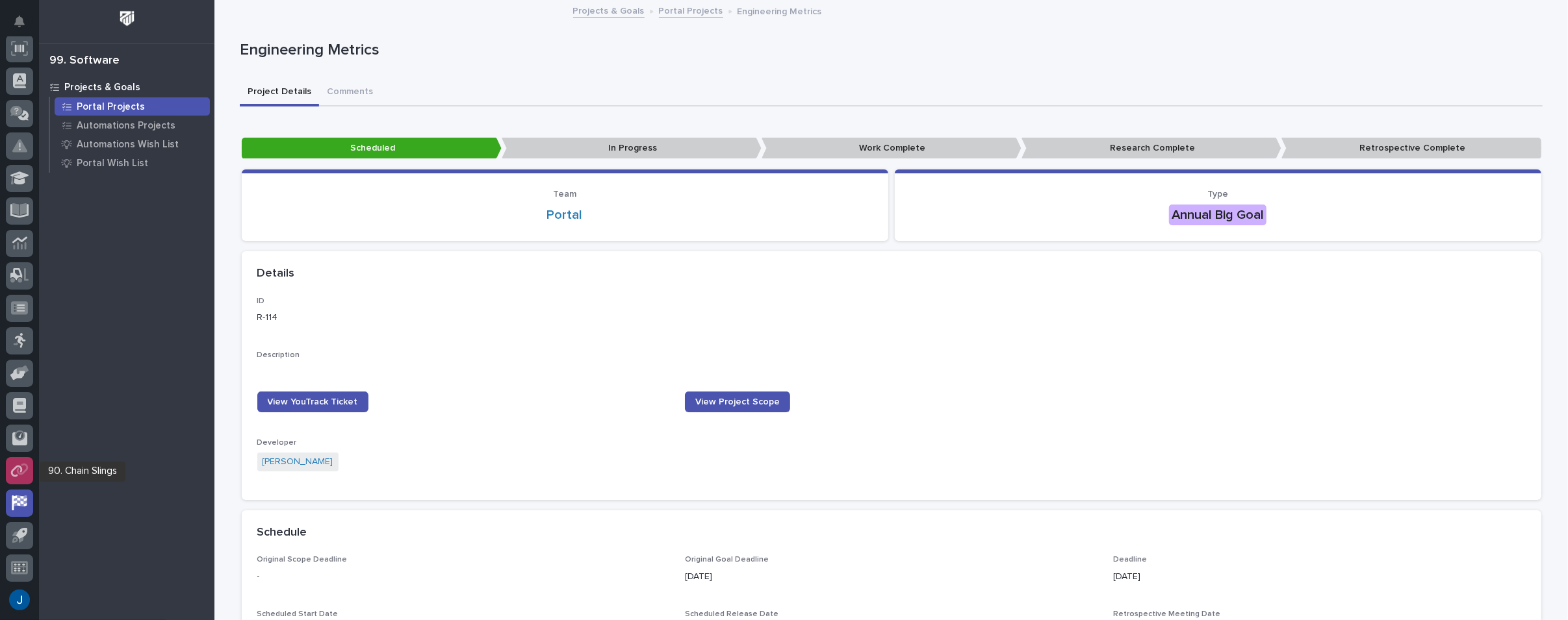
click at [22, 471] on icon at bounding box center [16, 471] width 12 height 12
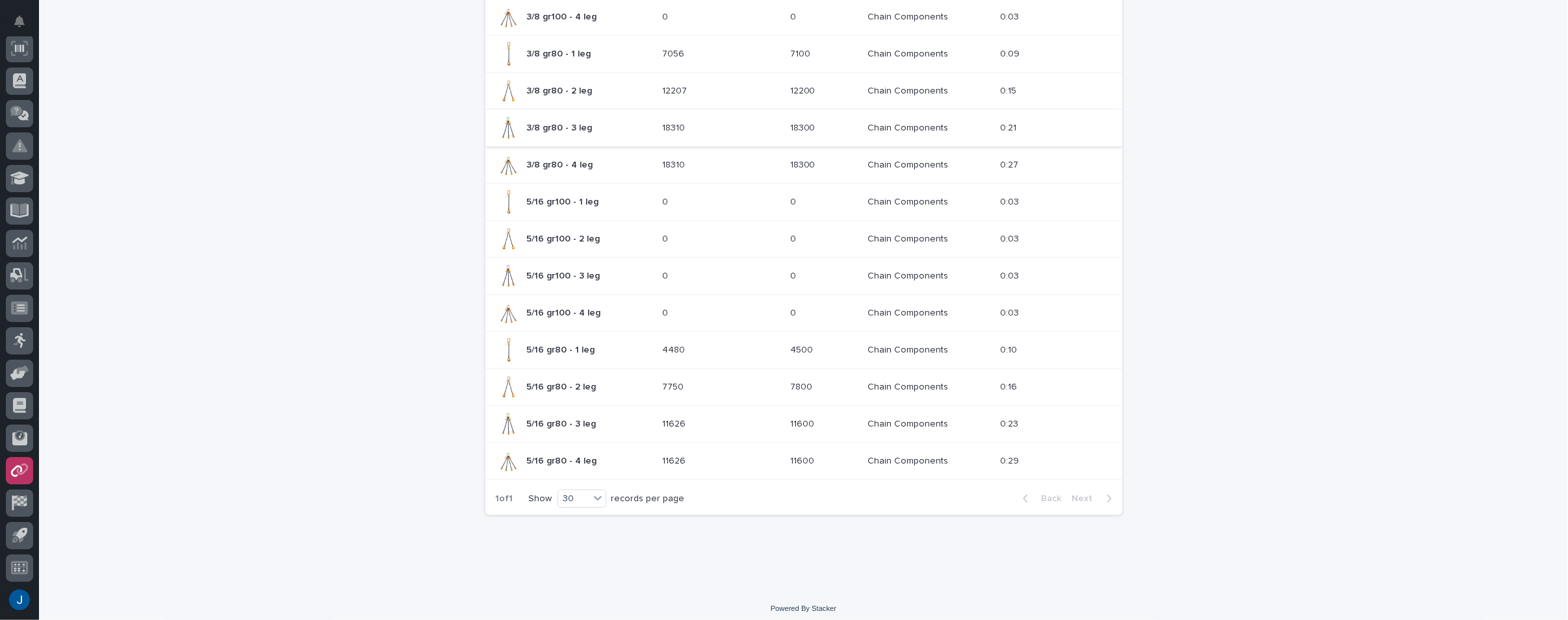
scroll to position [274, 0]
click at [14, 437] on icon at bounding box center [19, 436] width 10 height 10
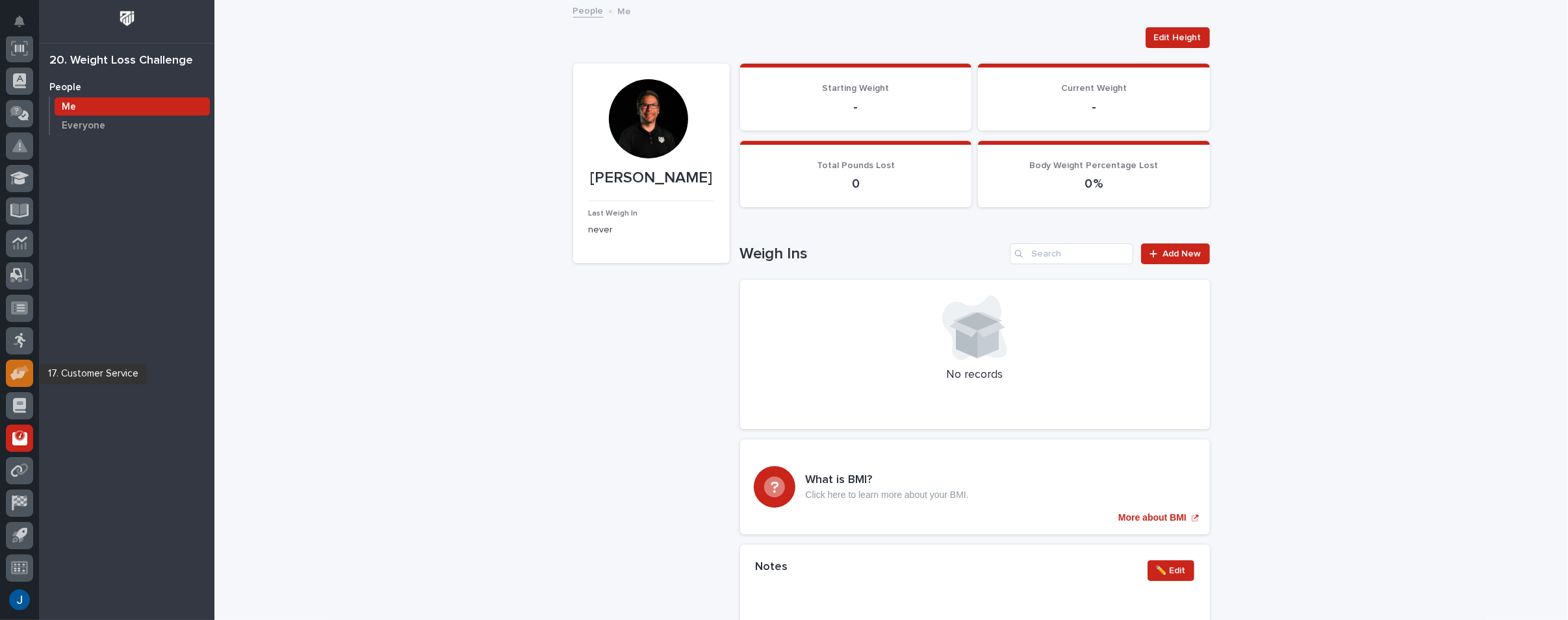
click at [20, 366] on icon at bounding box center [19, 372] width 19 height 15
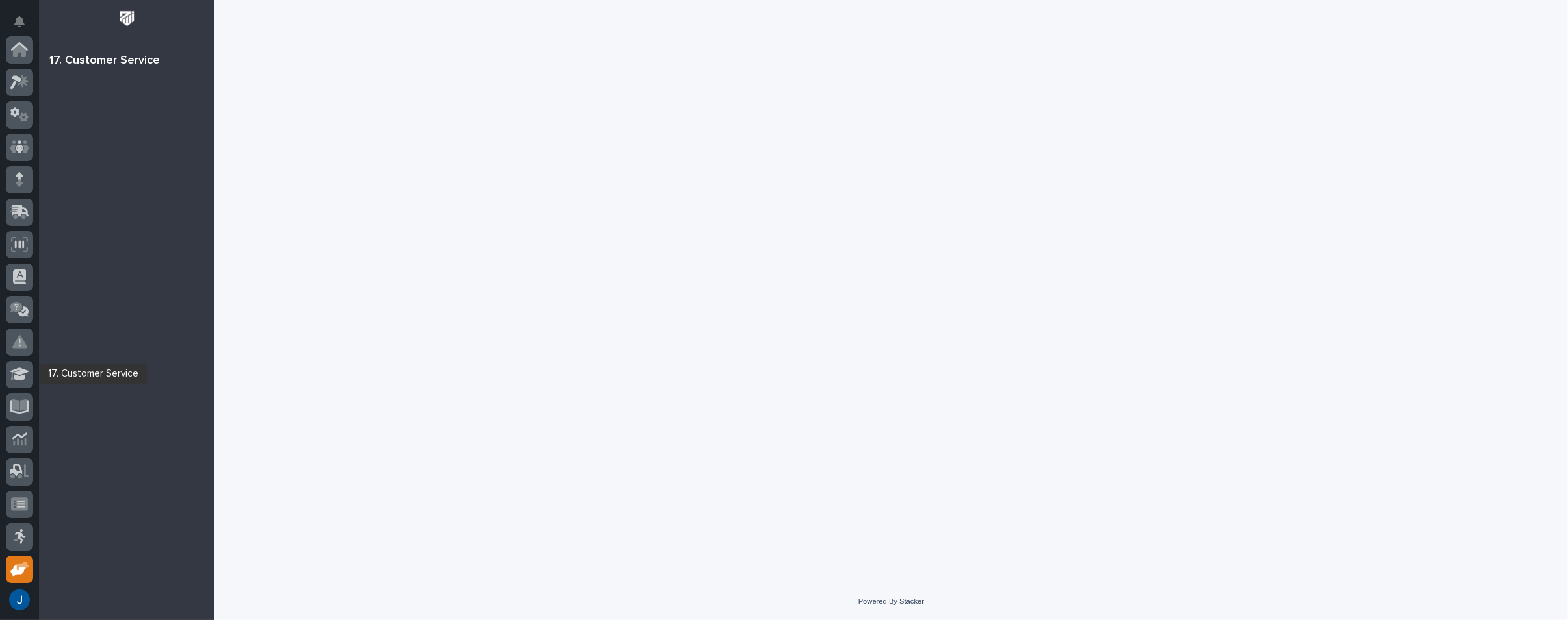
scroll to position [196, 0]
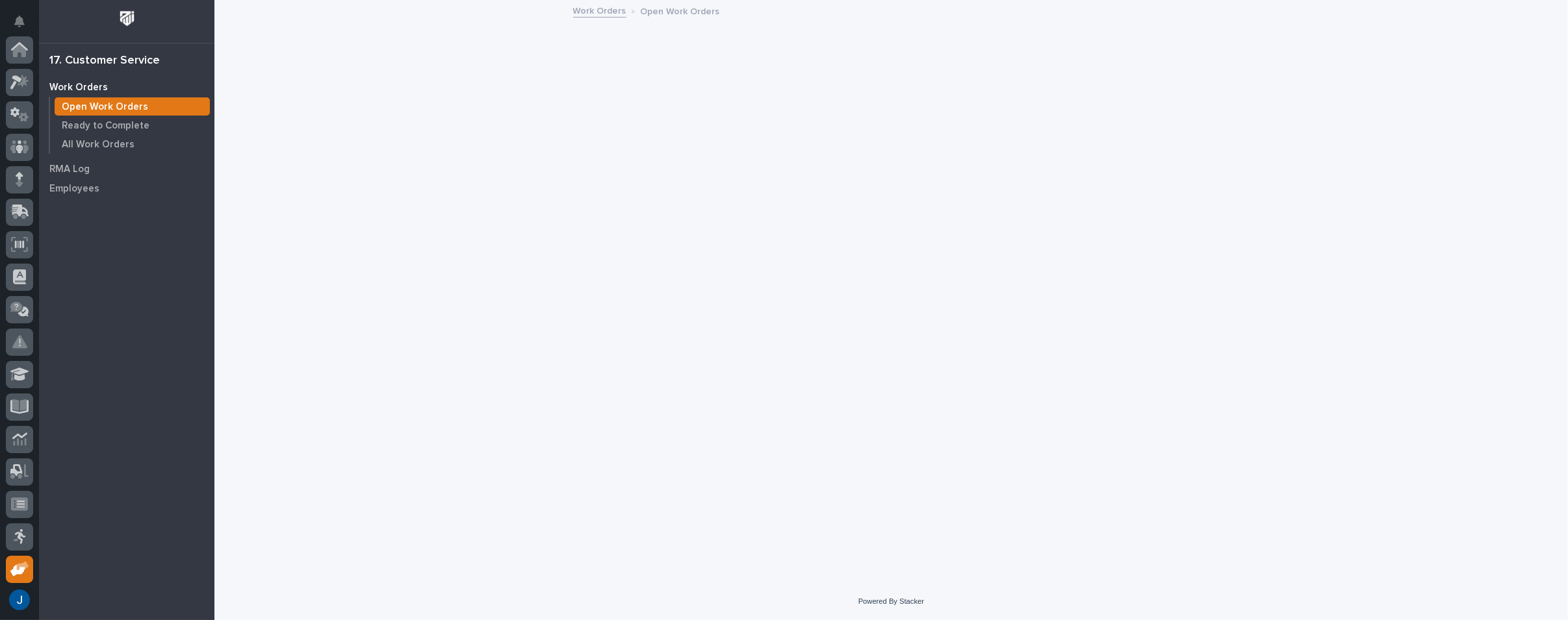
scroll to position [196, 0]
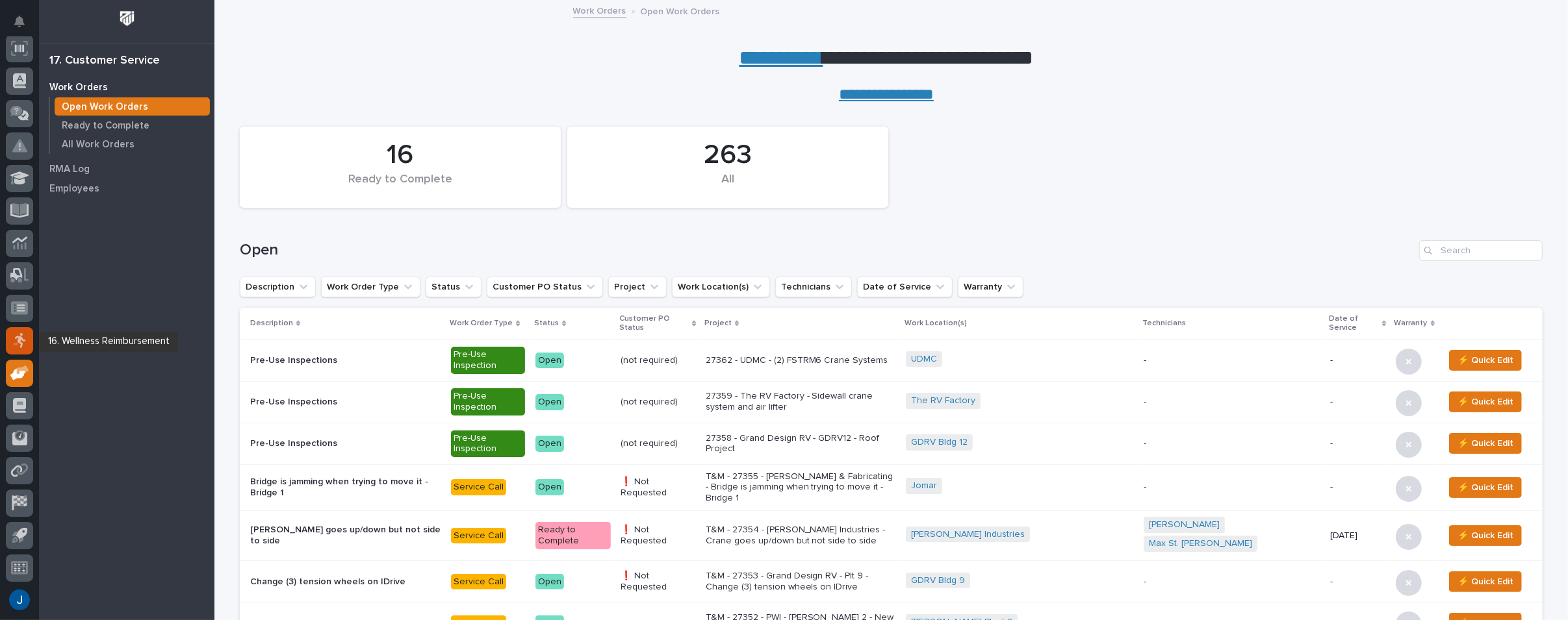
click at [21, 333] on icon at bounding box center [20, 340] width 11 height 15
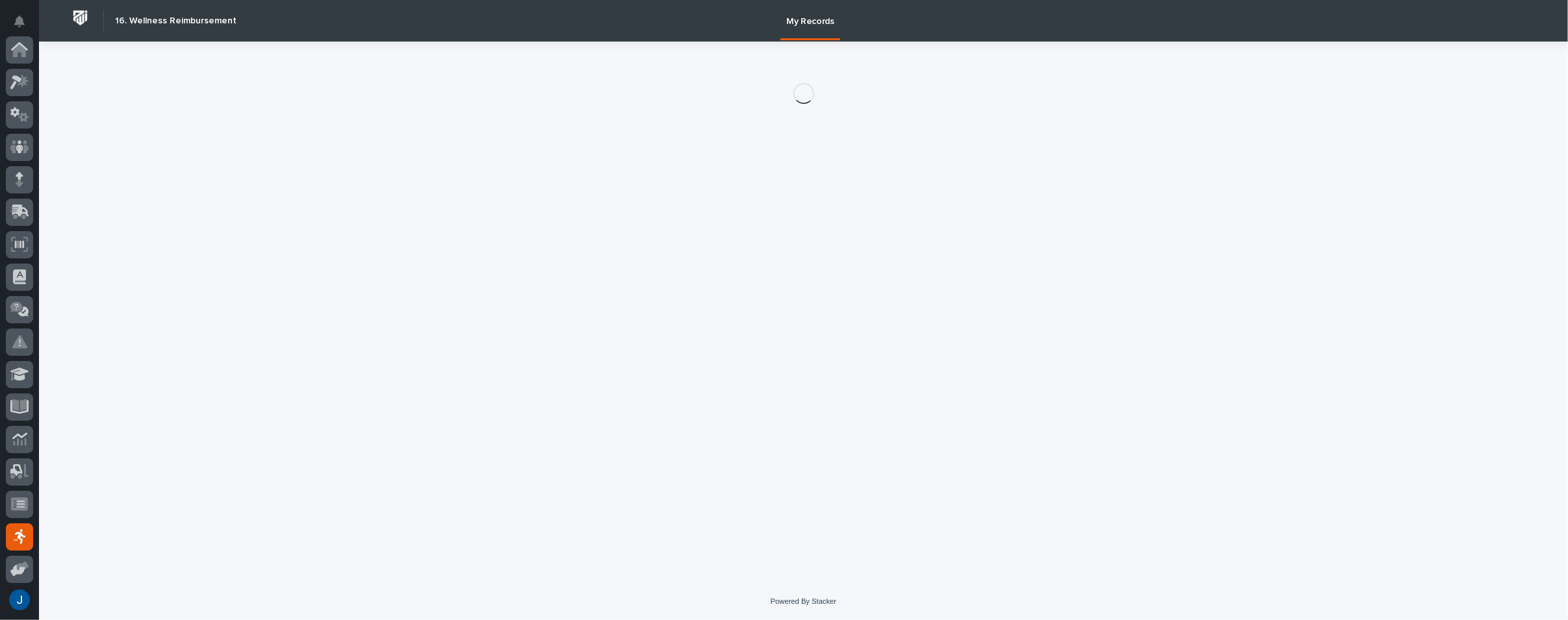
scroll to position [196, 0]
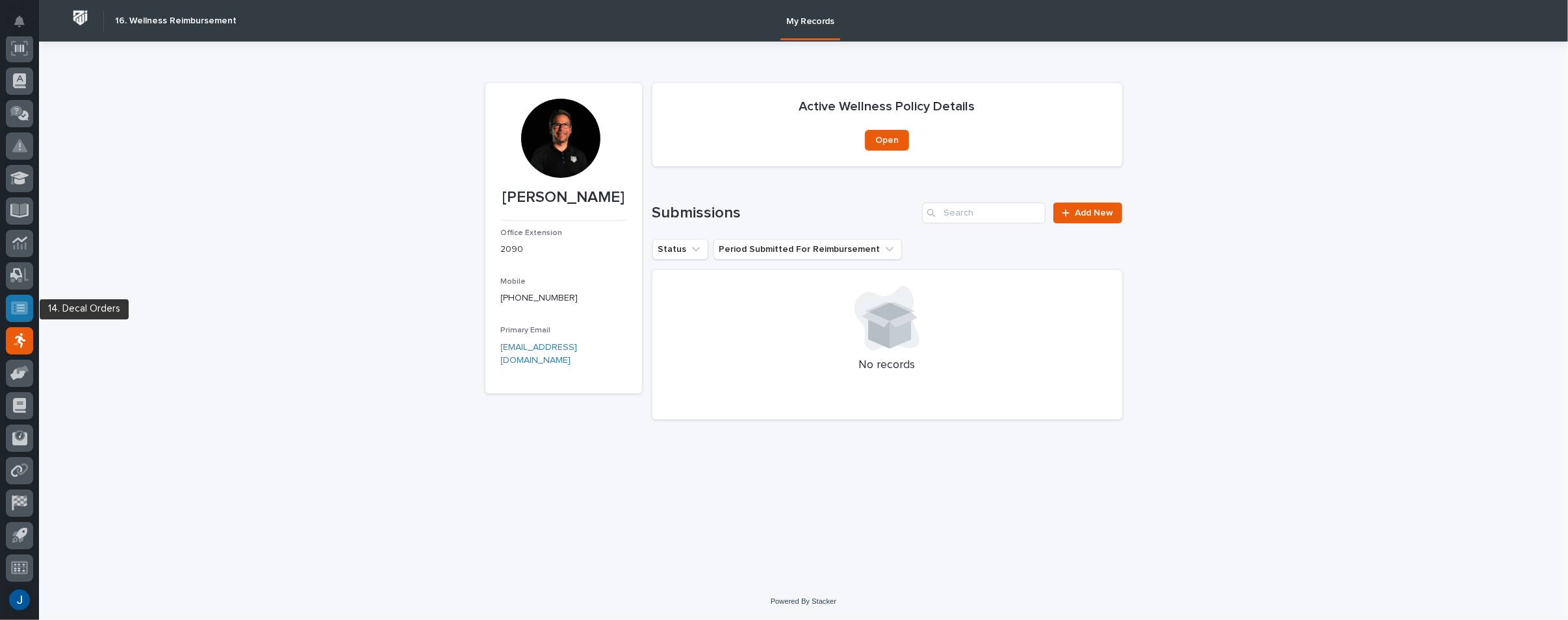
click at [20, 303] on icon at bounding box center [19, 307] width 17 height 13
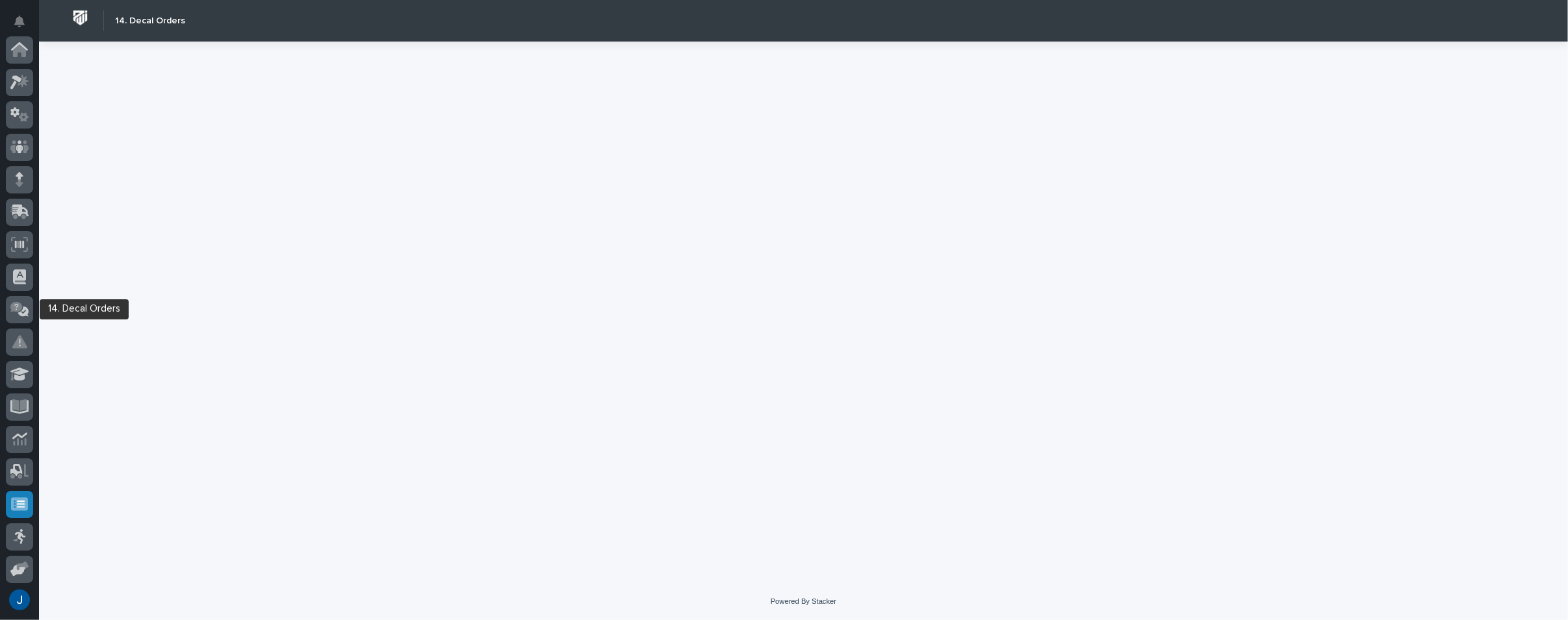
scroll to position [196, 0]
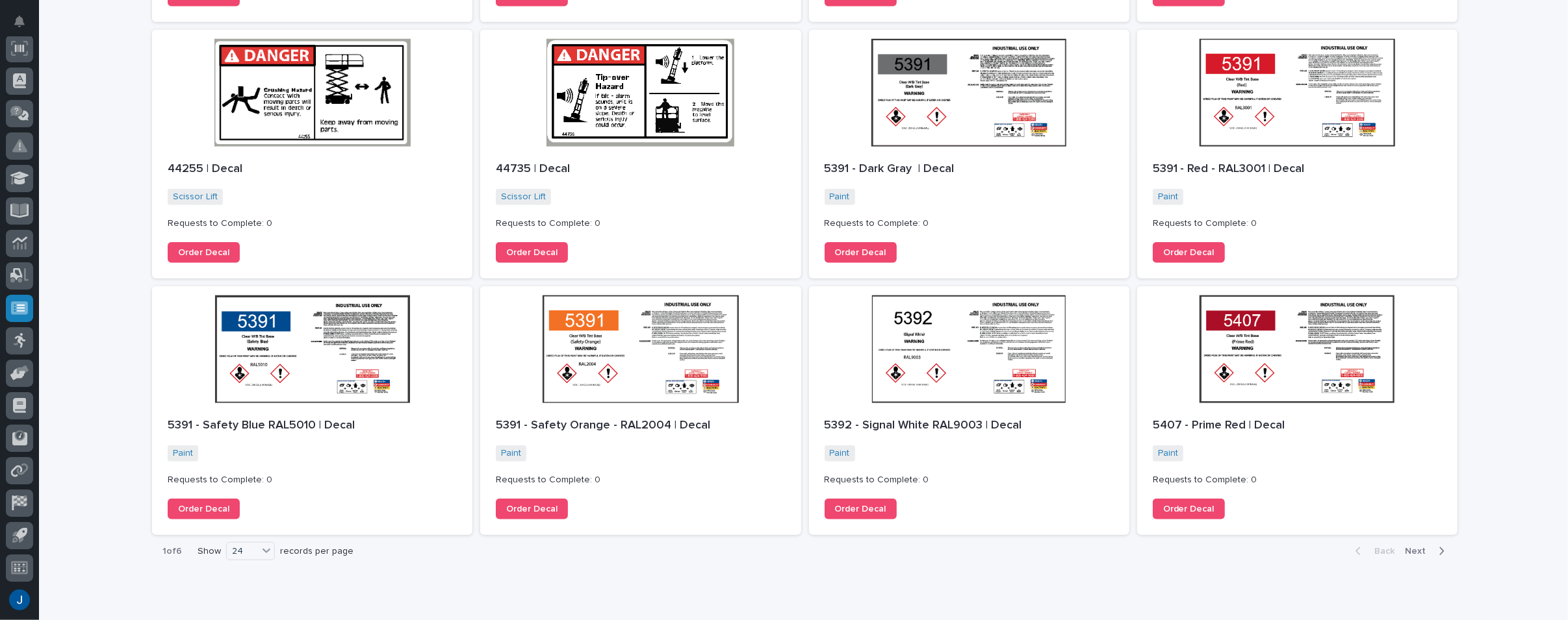
scroll to position [1213, 0]
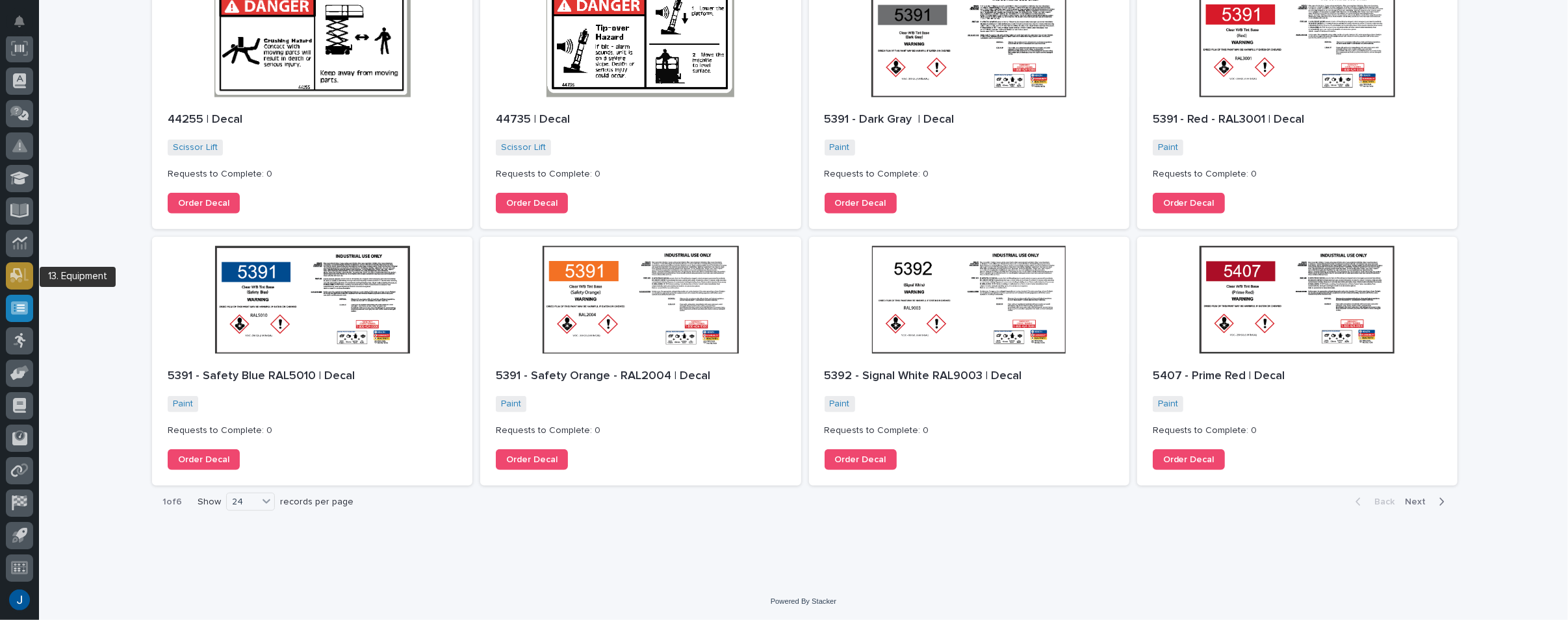
click at [14, 273] on icon at bounding box center [16, 274] width 12 height 12
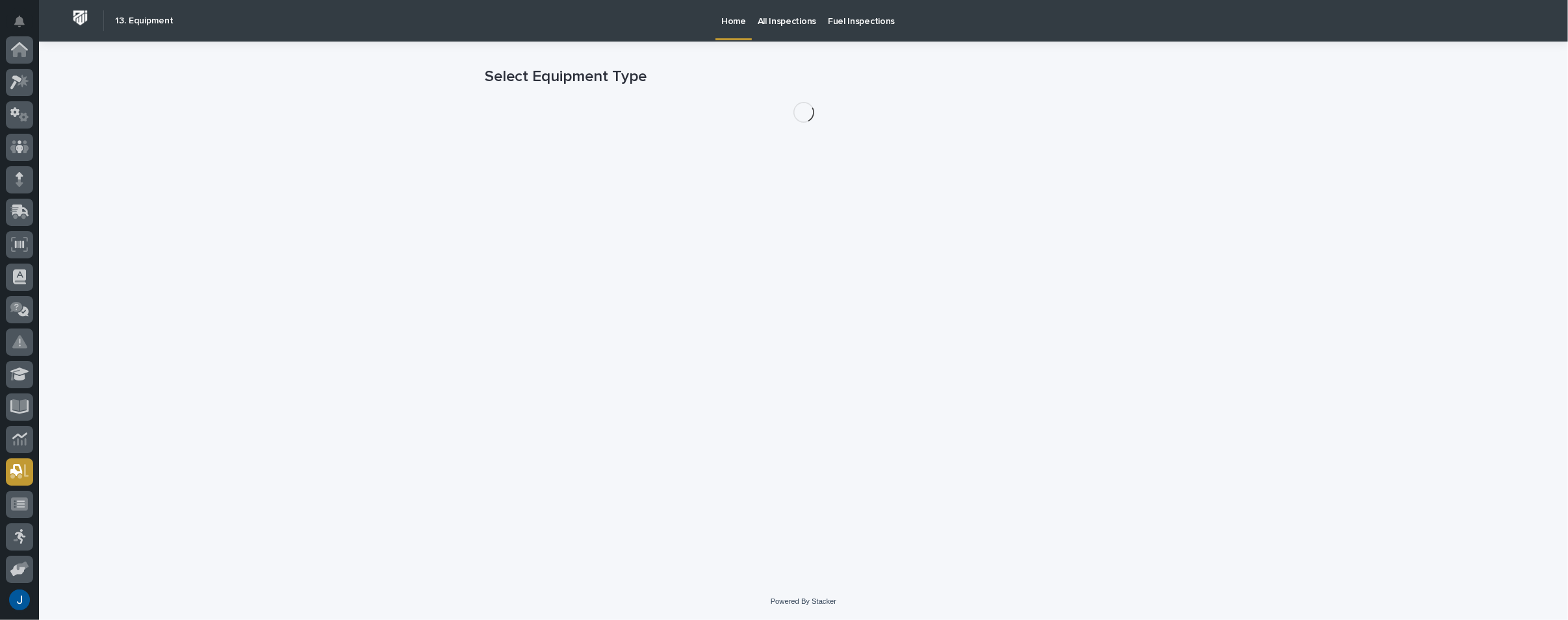
scroll to position [196, 0]
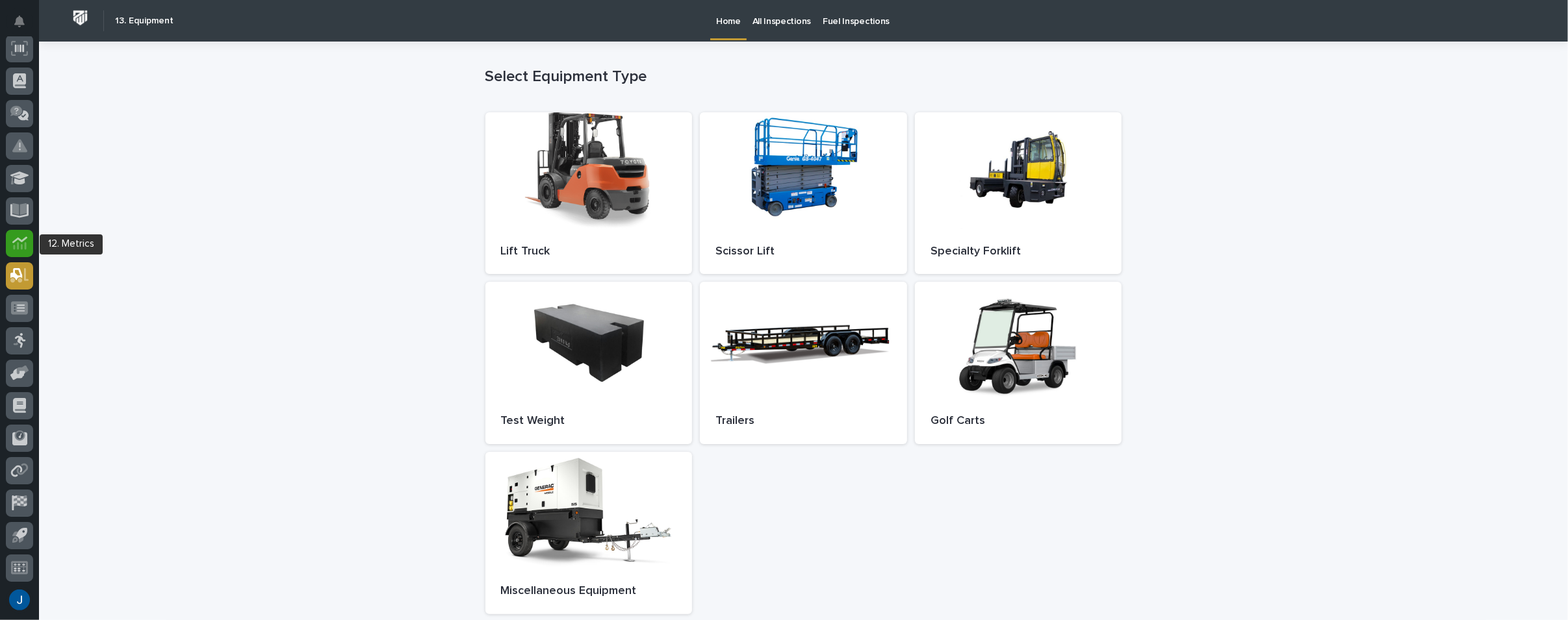
click at [17, 240] on icon at bounding box center [19, 243] width 15 height 15
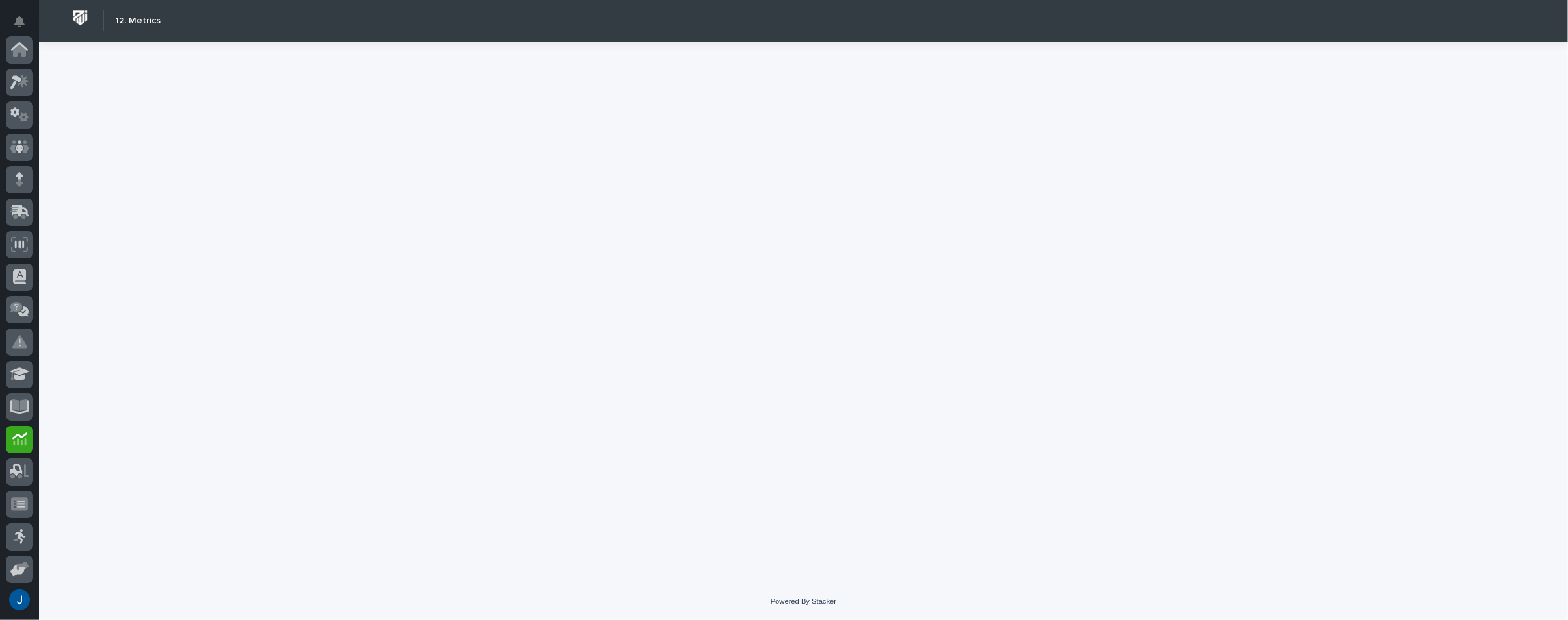
scroll to position [196, 0]
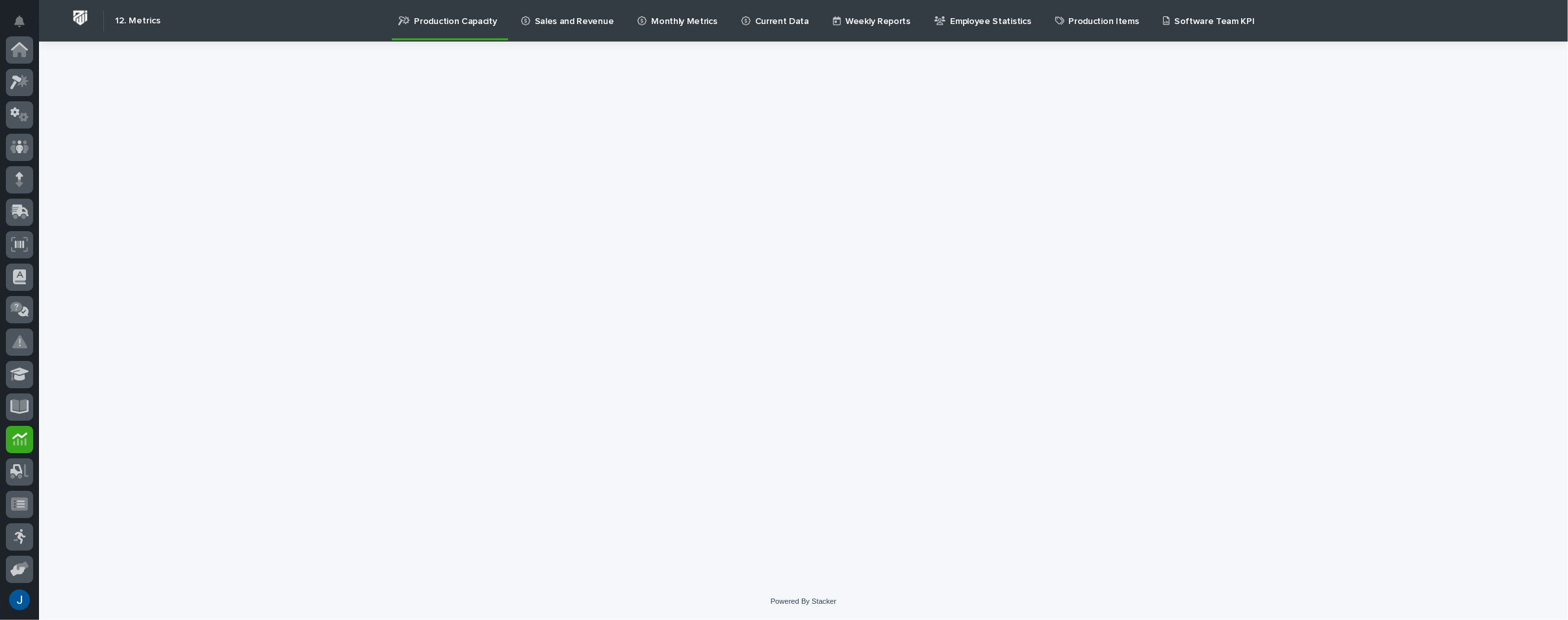
scroll to position [196, 0]
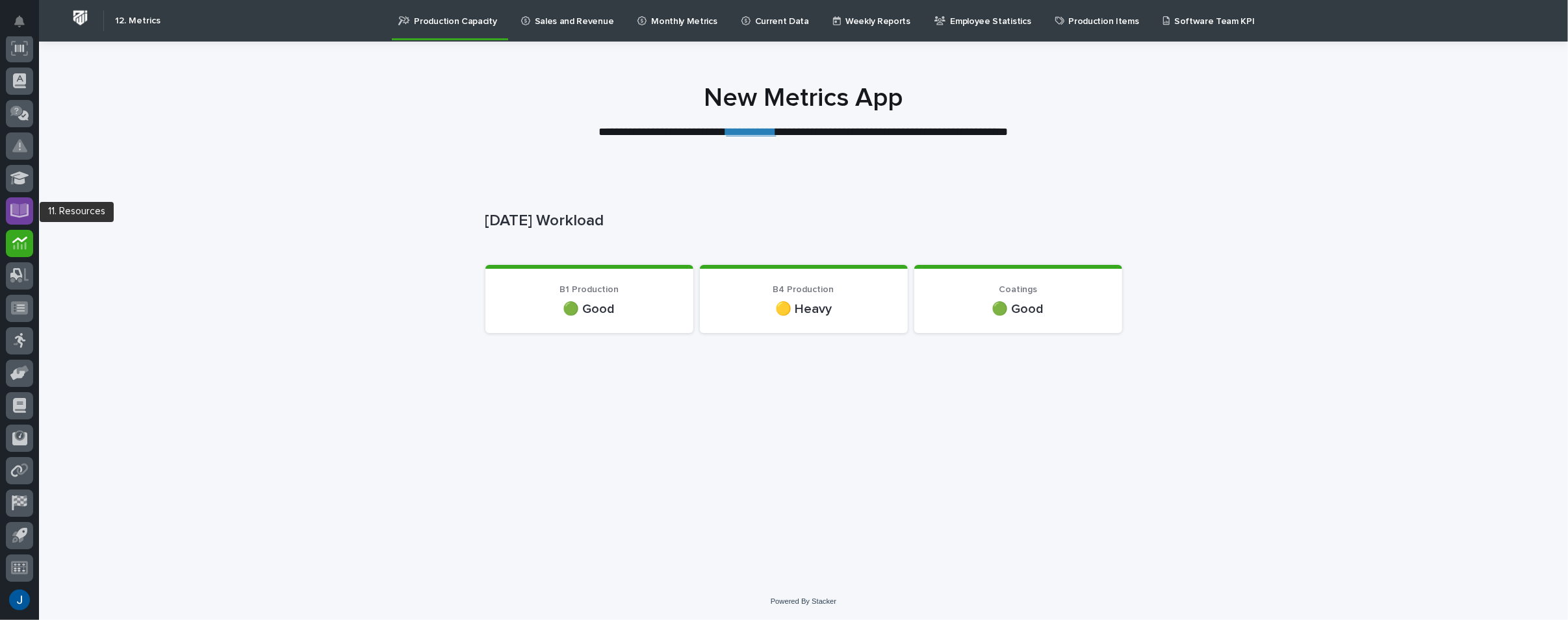
click at [24, 206] on icon at bounding box center [19, 209] width 15 height 12
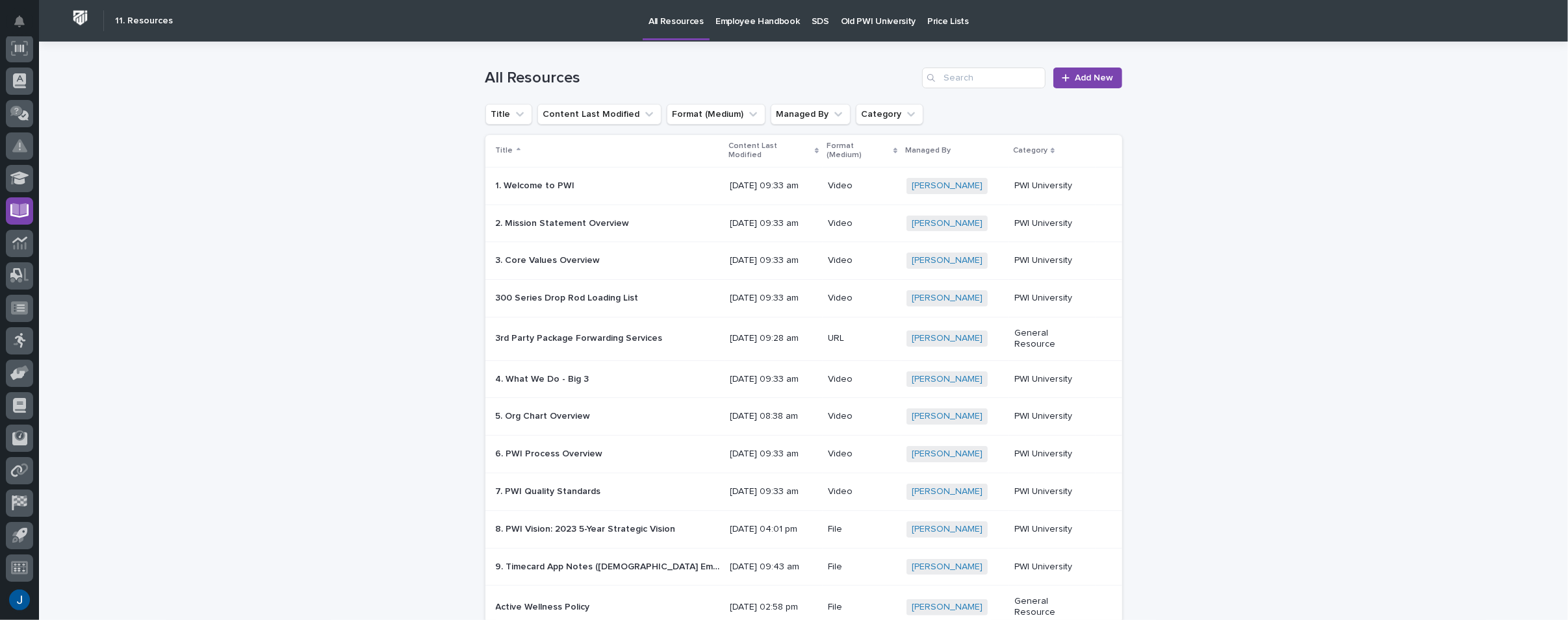
click at [750, 152] on p "Content Last Modified" at bounding box center [770, 151] width 82 height 24
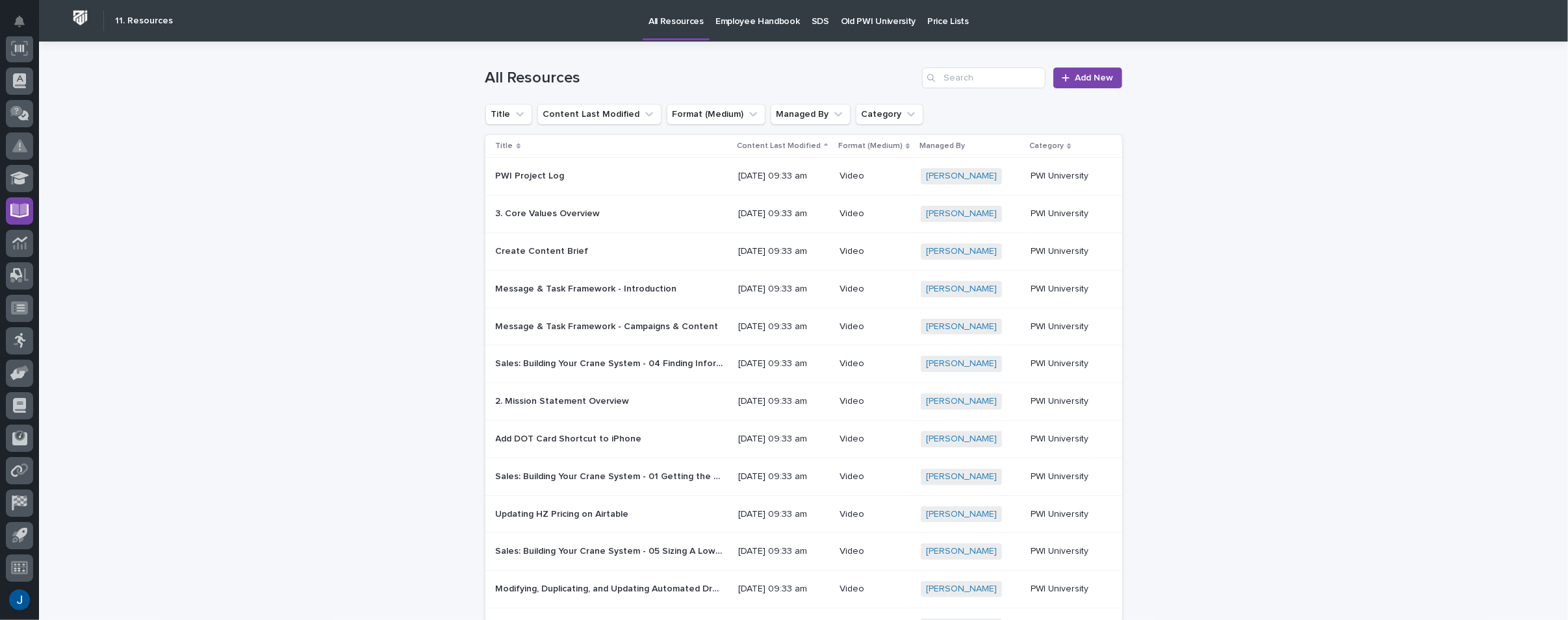
click at [750, 152] on p "Content Last Modified" at bounding box center [778, 146] width 84 height 14
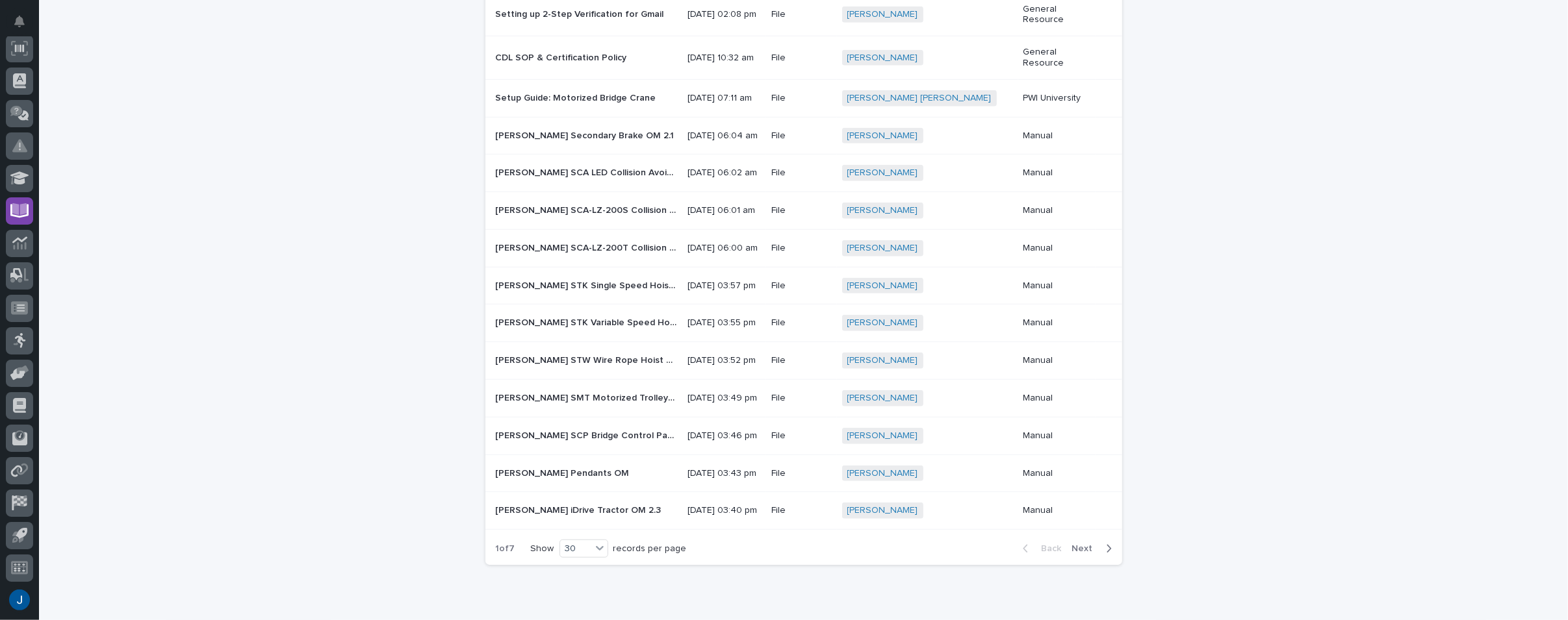
scroll to position [804, 0]
click at [22, 176] on icon at bounding box center [19, 177] width 19 height 13
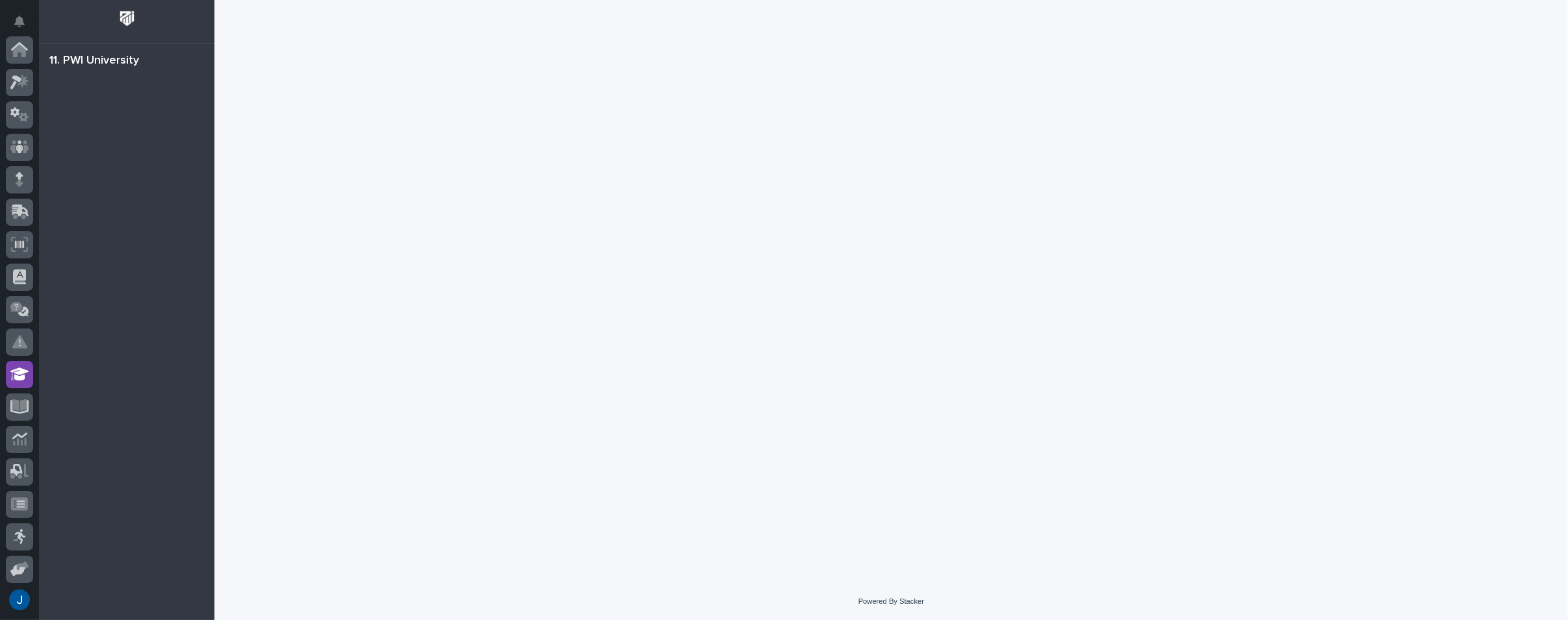
scroll to position [196, 0]
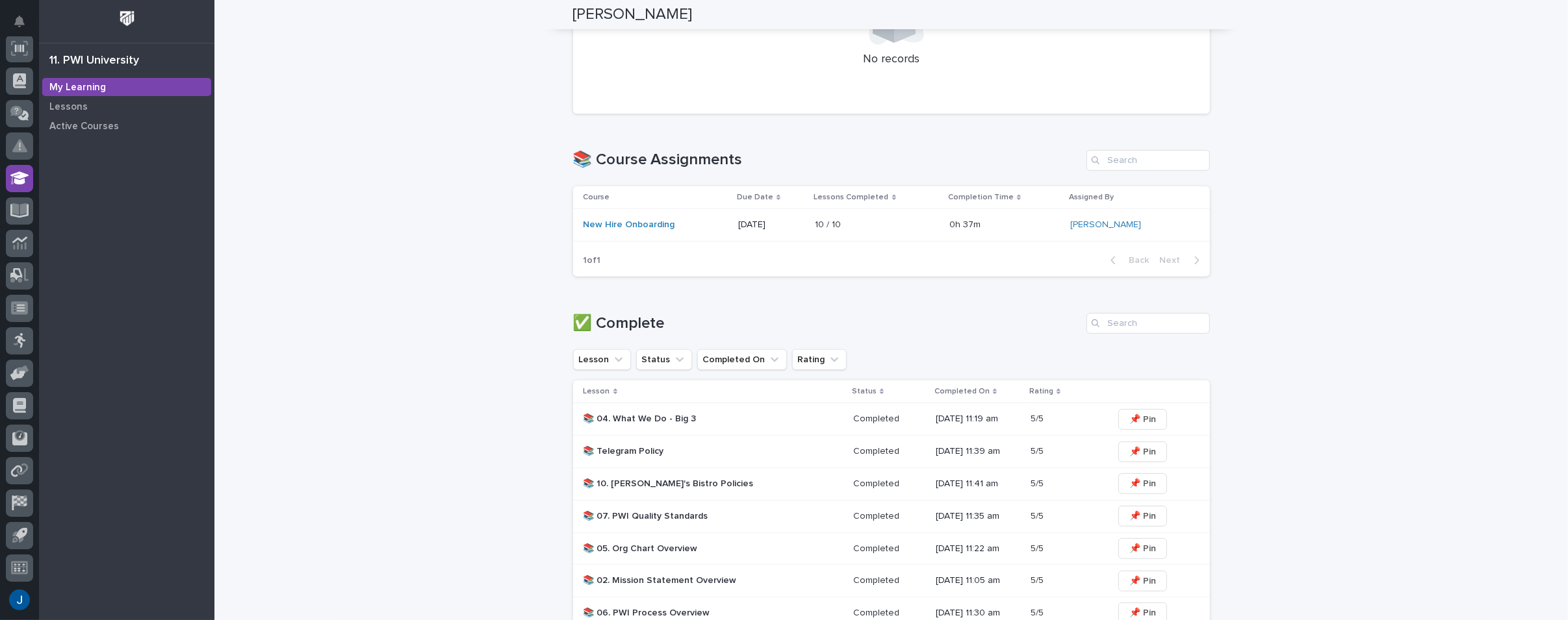
scroll to position [322, 0]
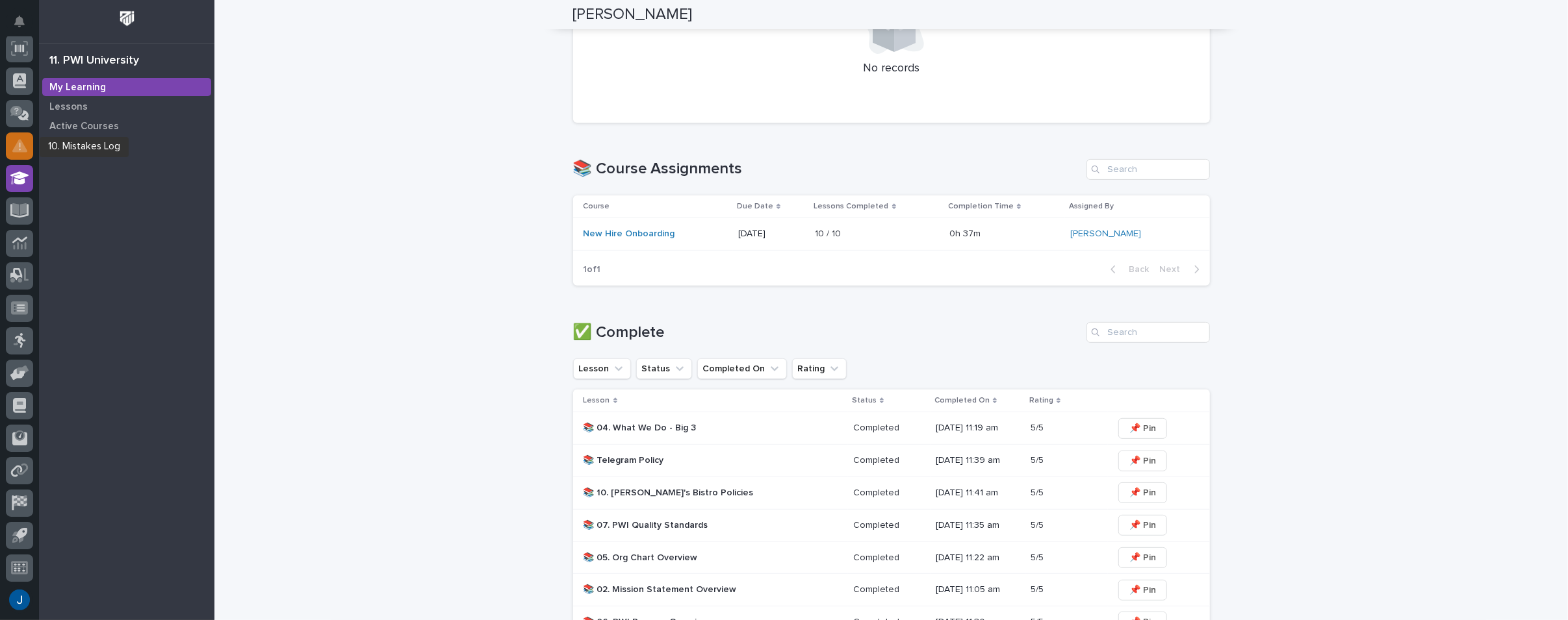
click at [18, 145] on icon at bounding box center [19, 145] width 15 height 13
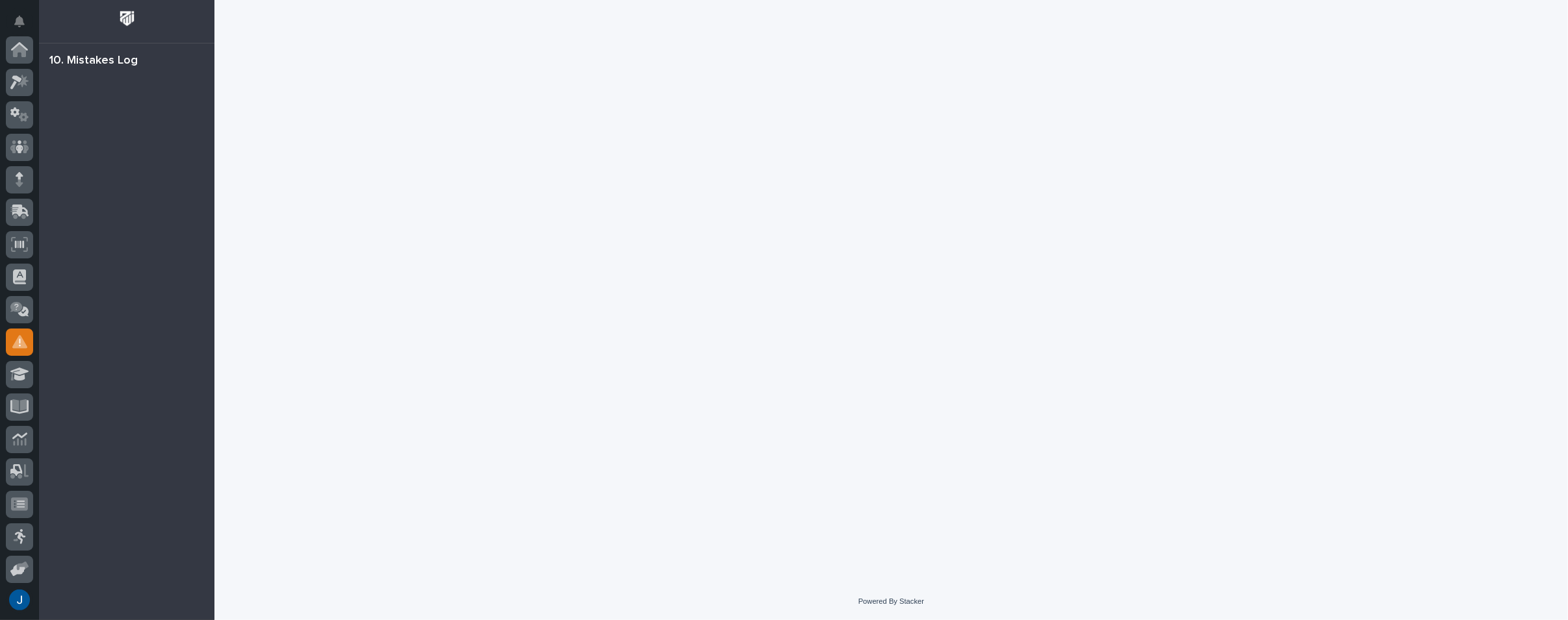
scroll to position [196, 0]
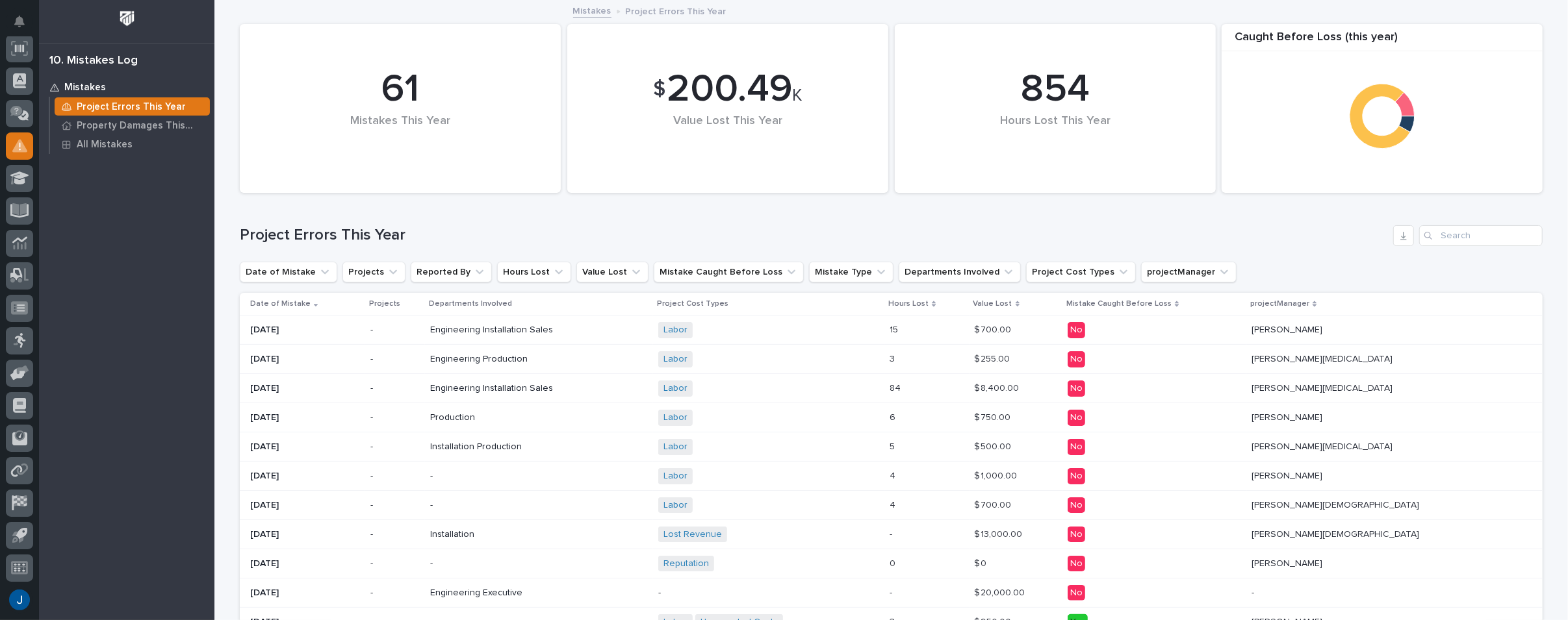
scroll to position [65, 0]
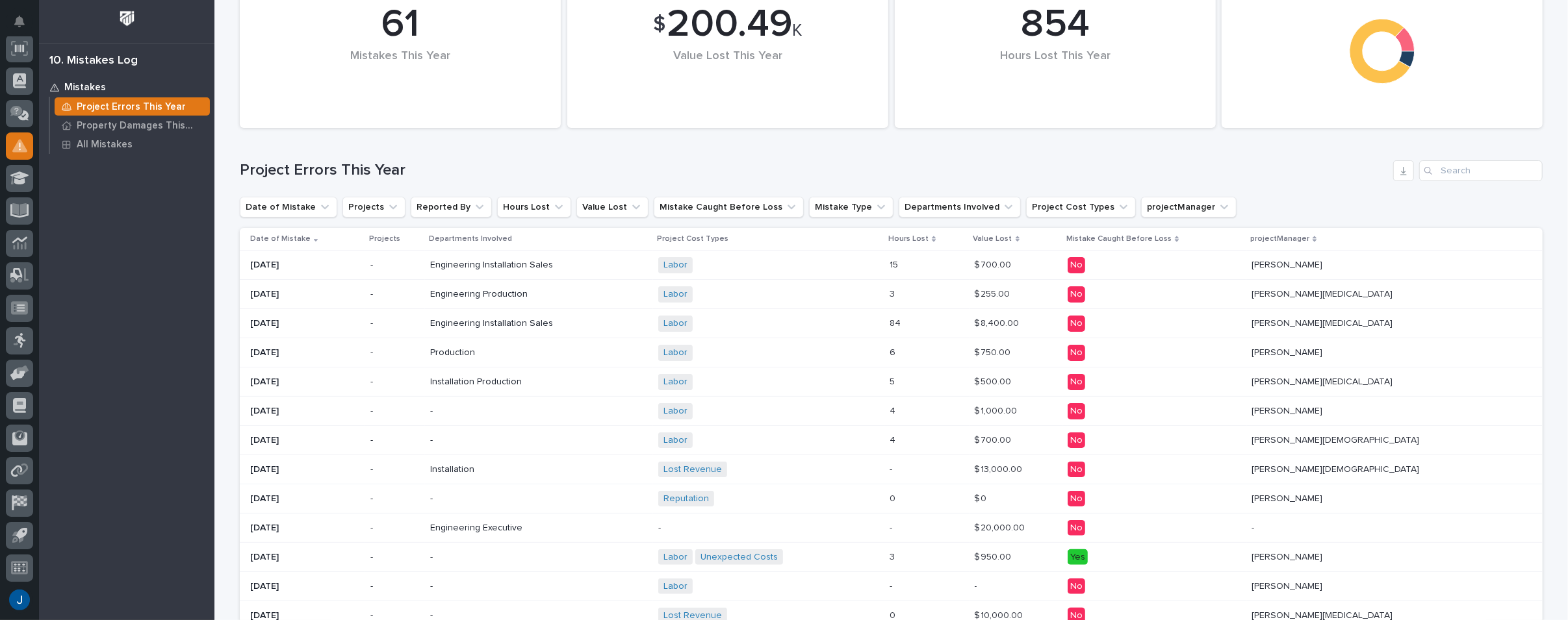
click at [467, 264] on span "Engineering" at bounding box center [455, 264] width 50 height 11
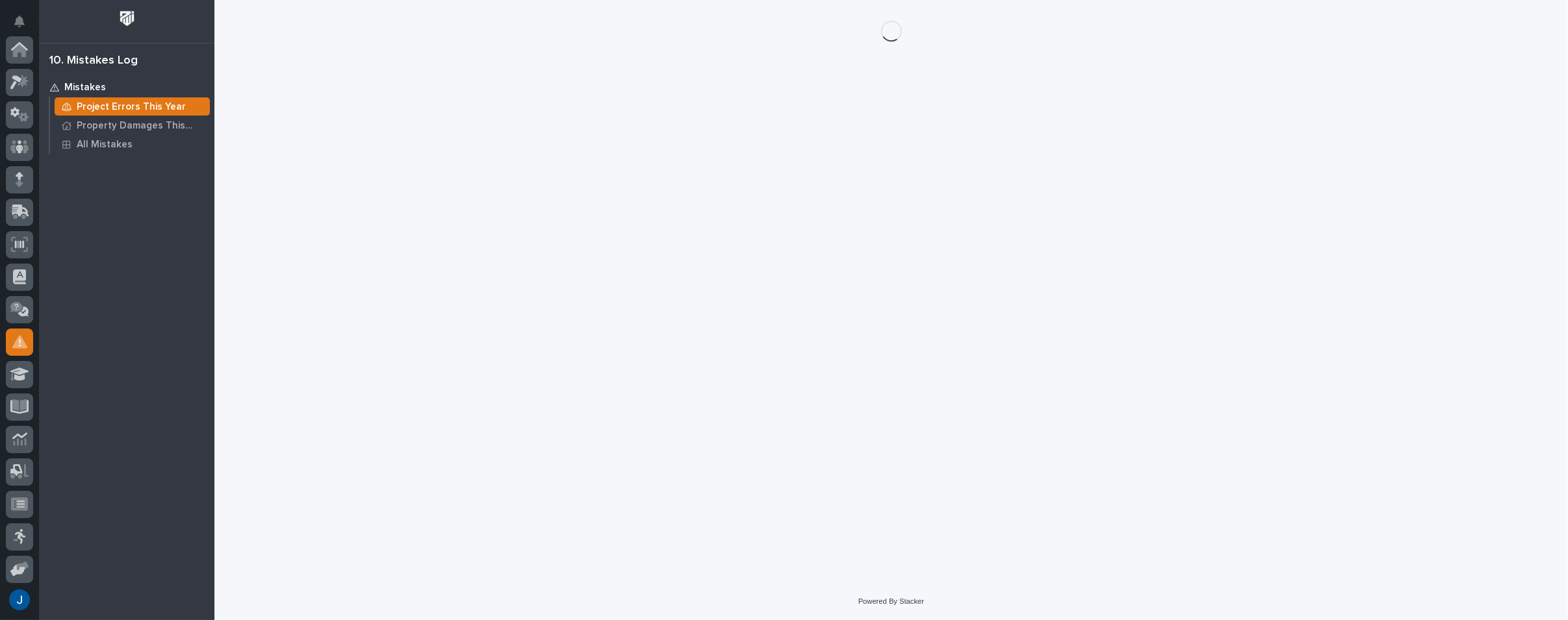
scroll to position [196, 0]
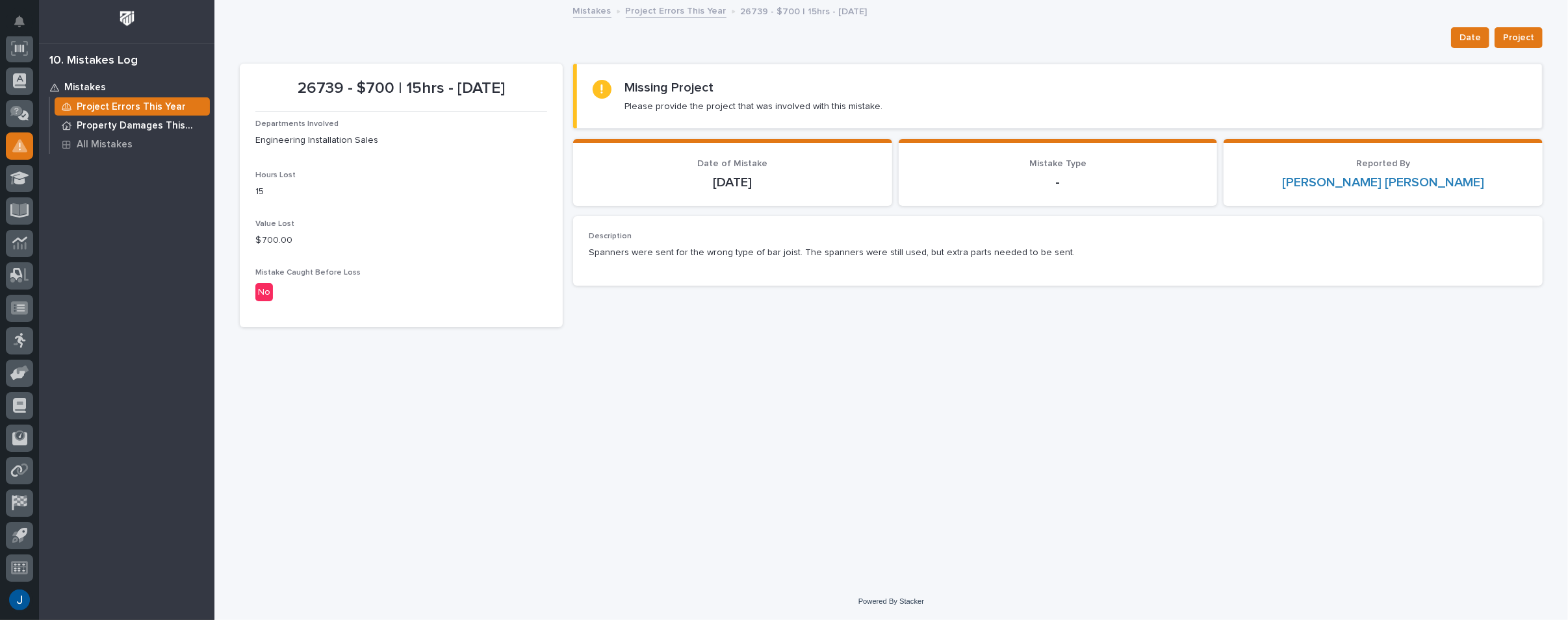
click at [130, 125] on p "Property Damages This Year" at bounding box center [140, 126] width 128 height 12
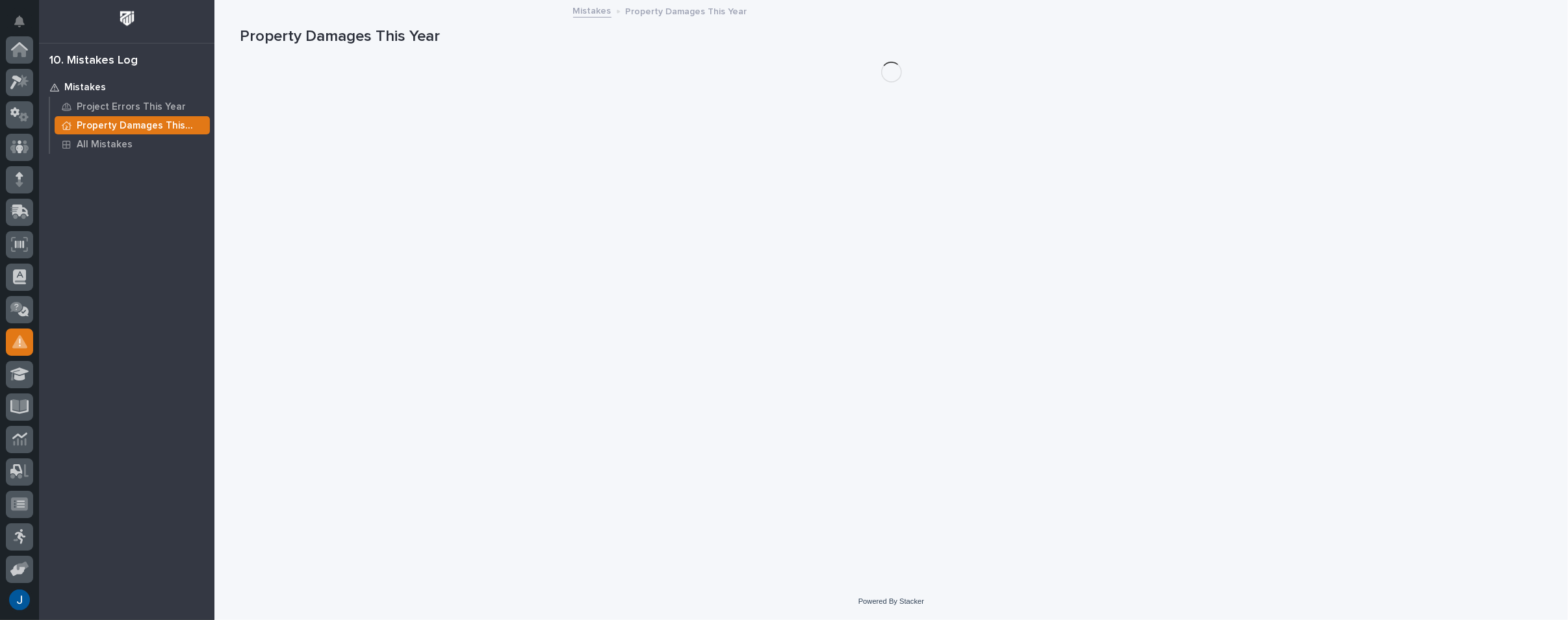
scroll to position [196, 0]
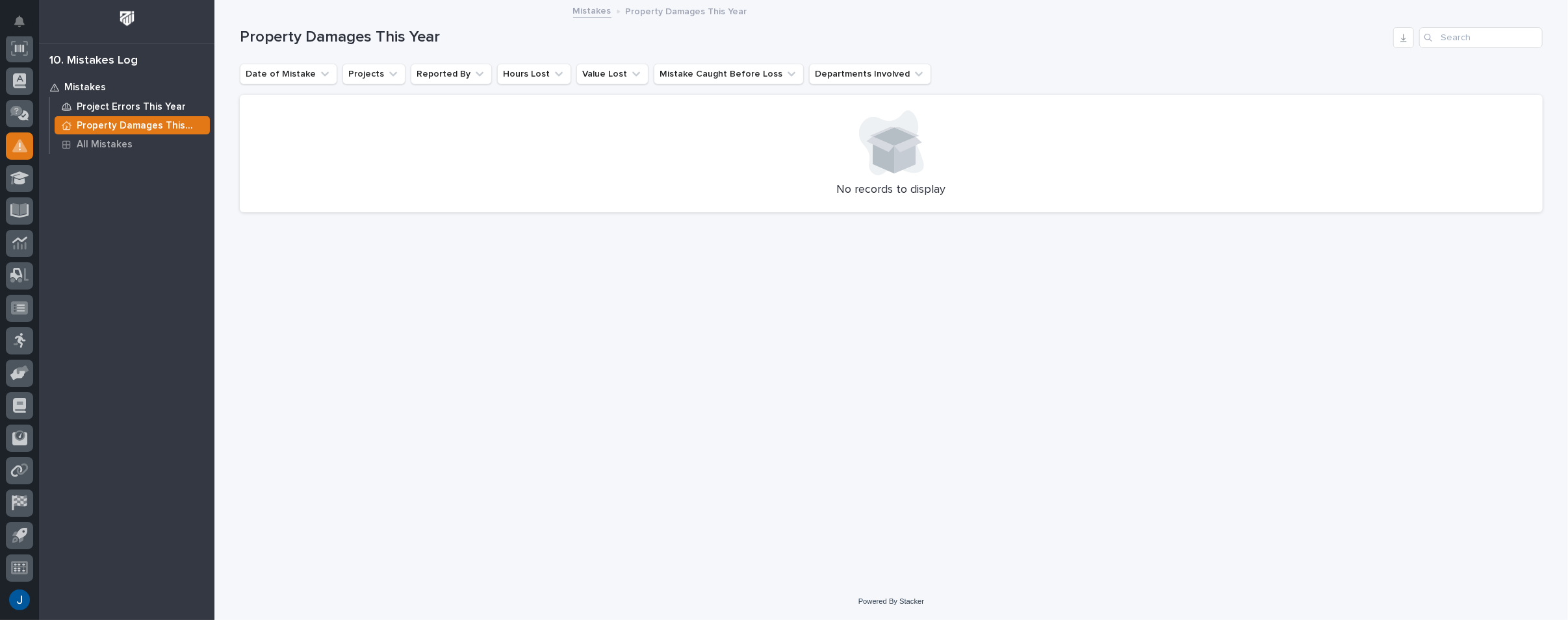
click at [95, 105] on p "Project Errors This Year" at bounding box center [131, 107] width 109 height 12
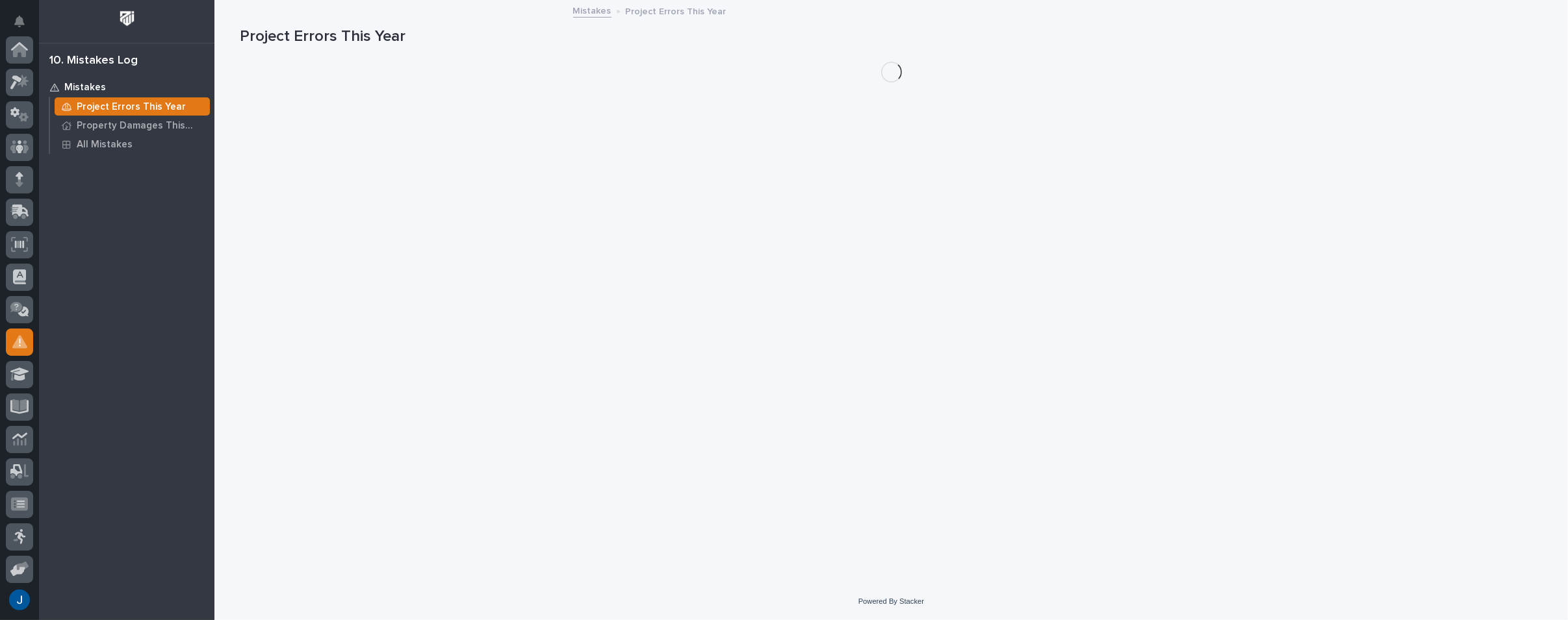
scroll to position [196, 0]
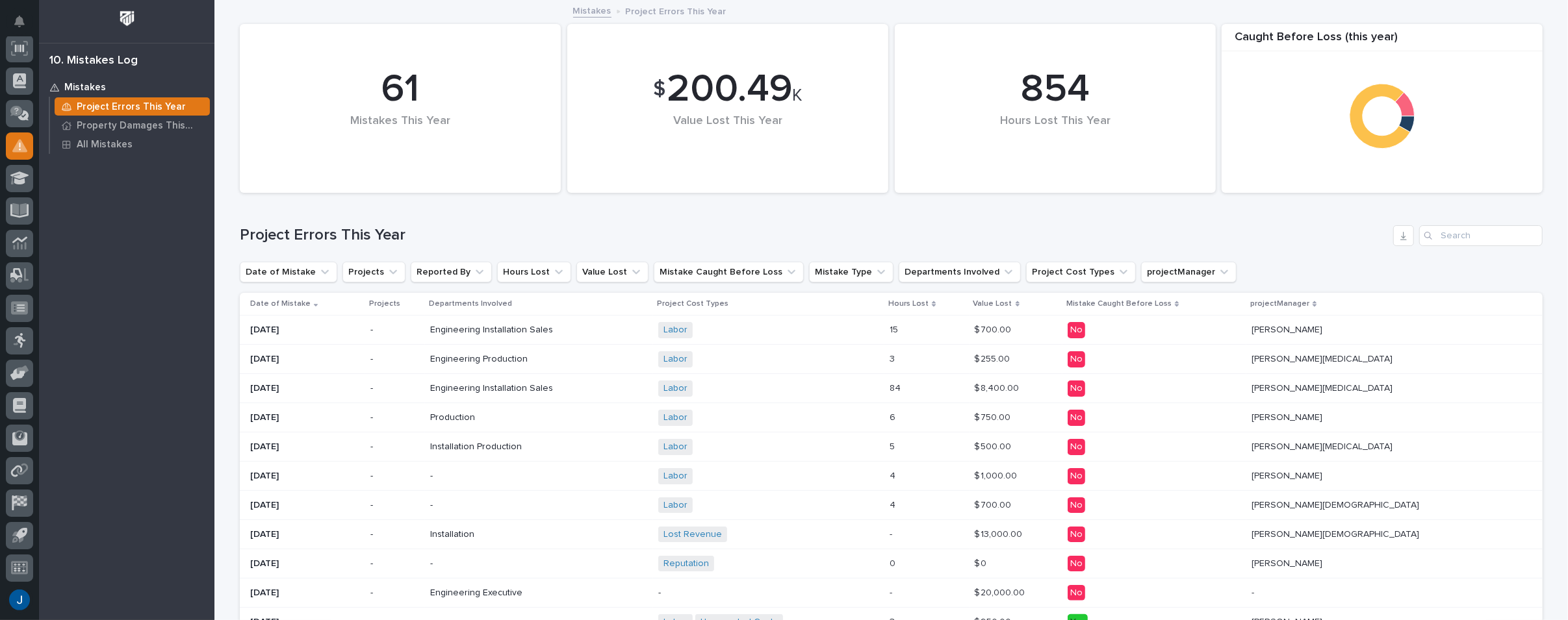
click at [87, 84] on p "Mistakes" at bounding box center [85, 88] width 42 height 12
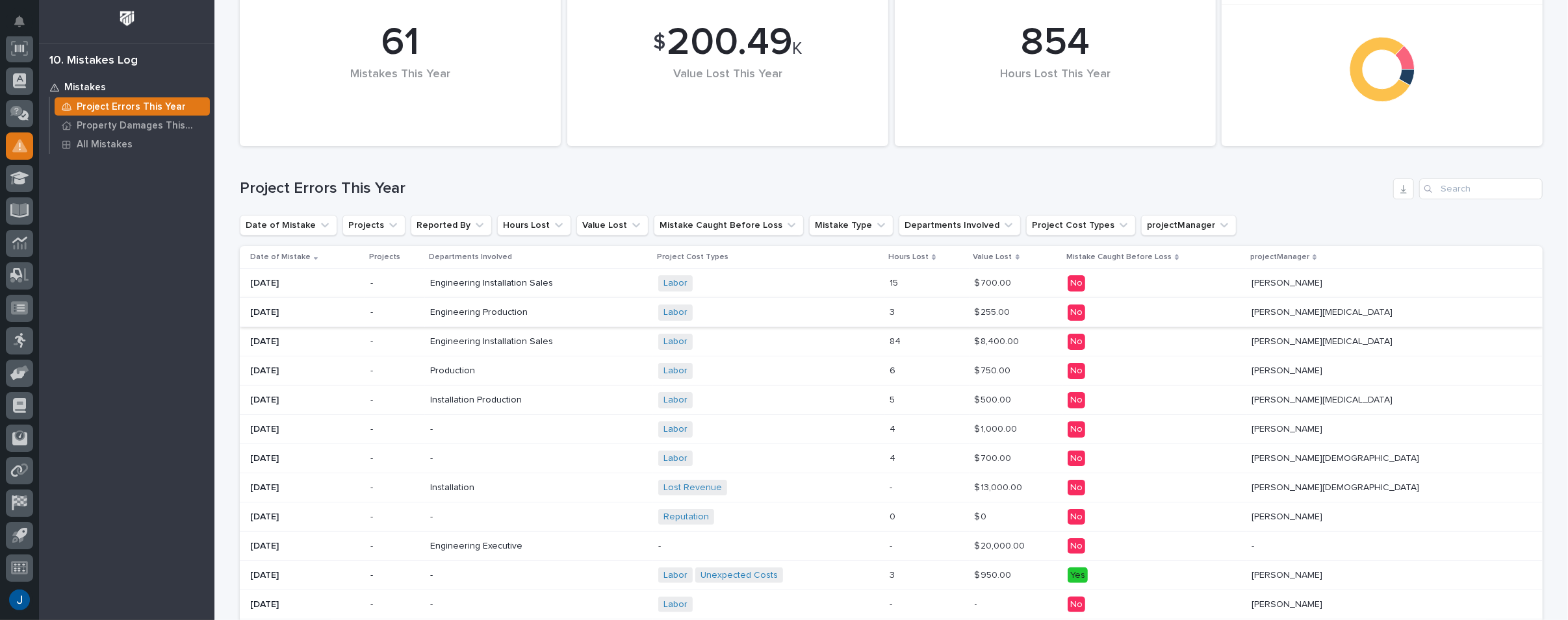
scroll to position [65, 0]
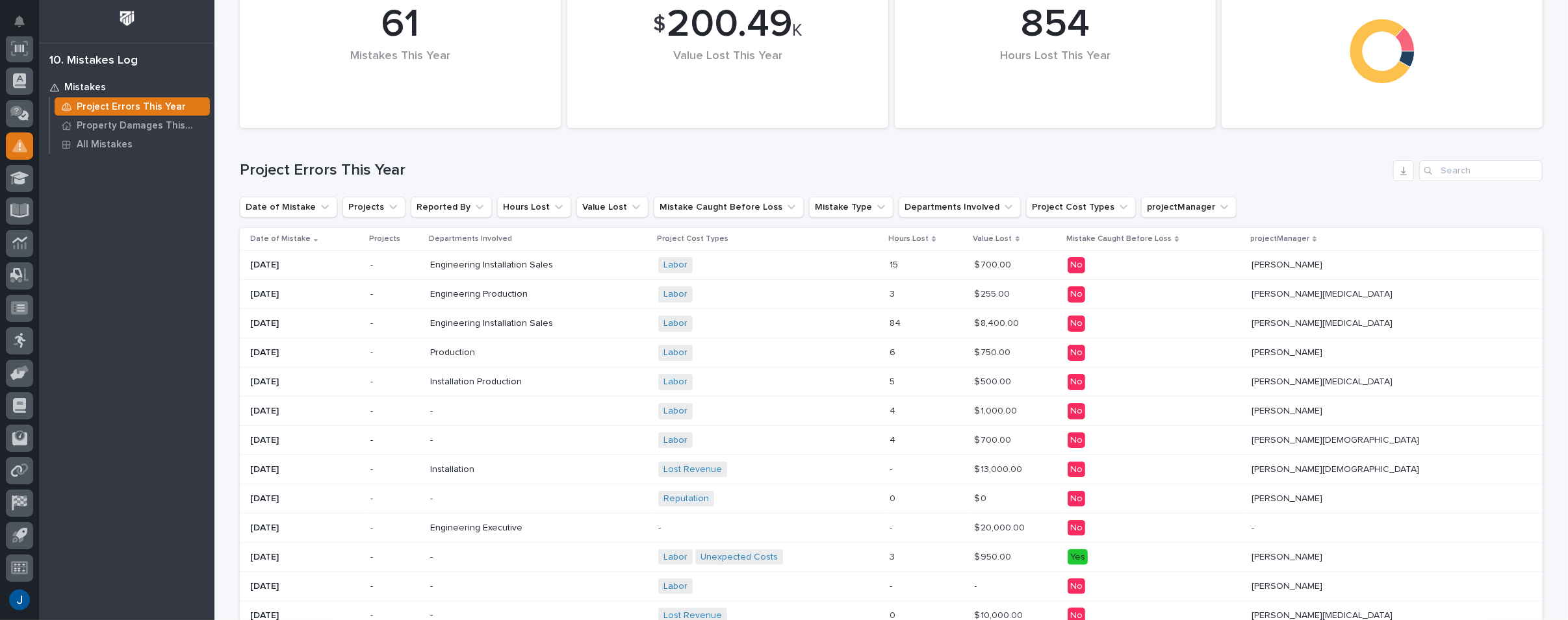
click at [546, 270] on div "Engineering Installation Sales + 0" at bounding box center [539, 265] width 218 height 22
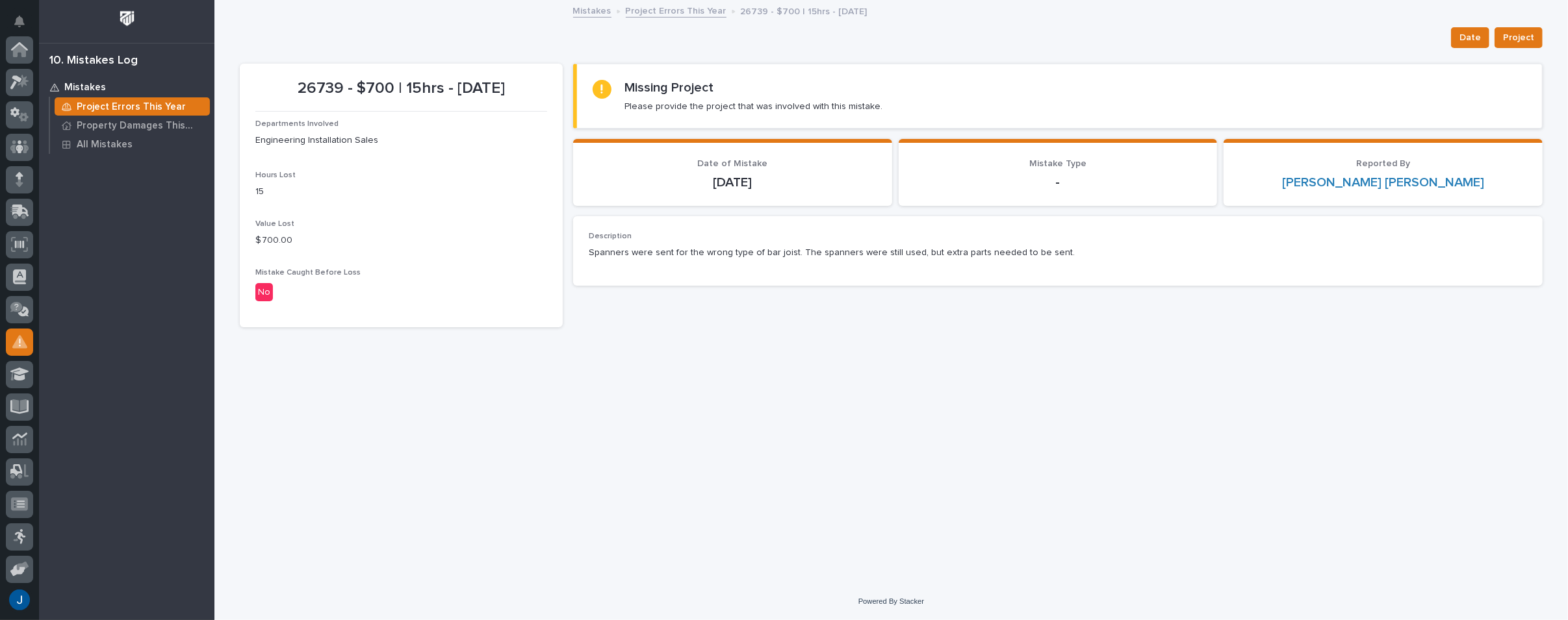
scroll to position [196, 0]
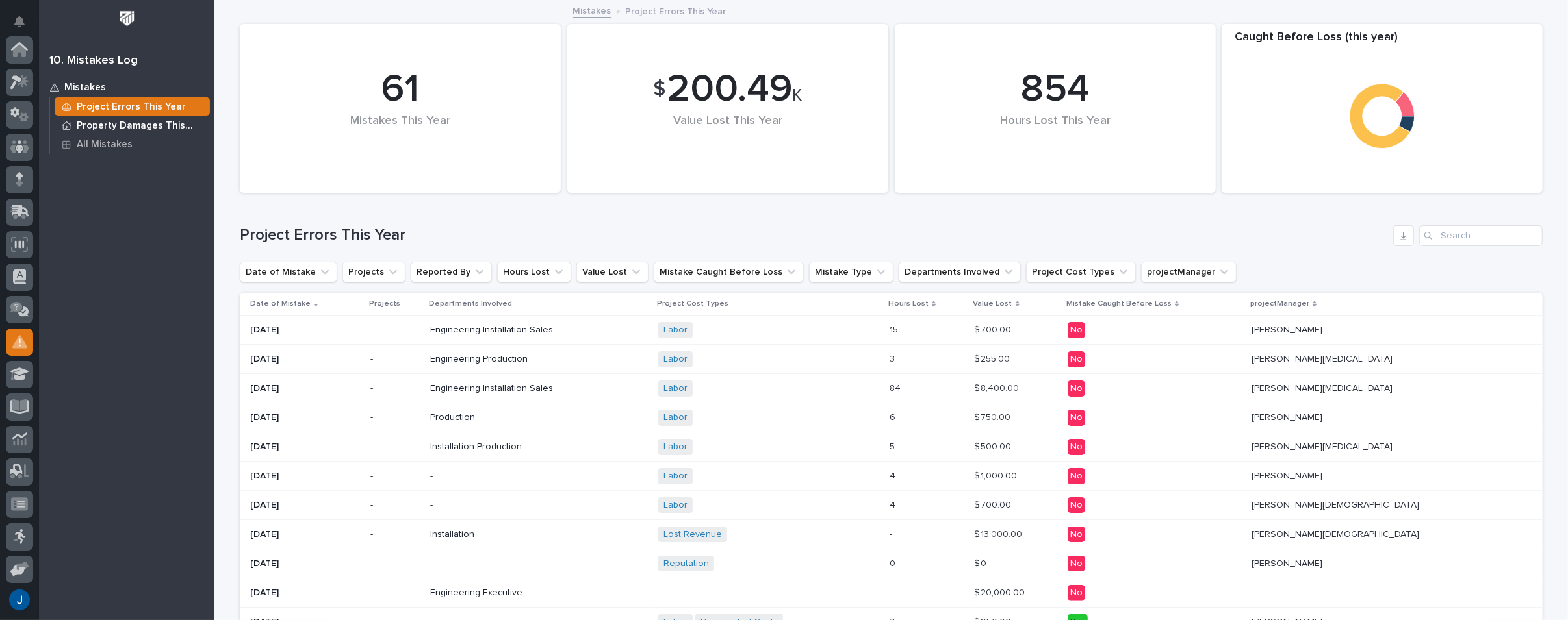
scroll to position [196, 0]
click at [496, 361] on span "Production" at bounding box center [504, 359] width 45 height 11
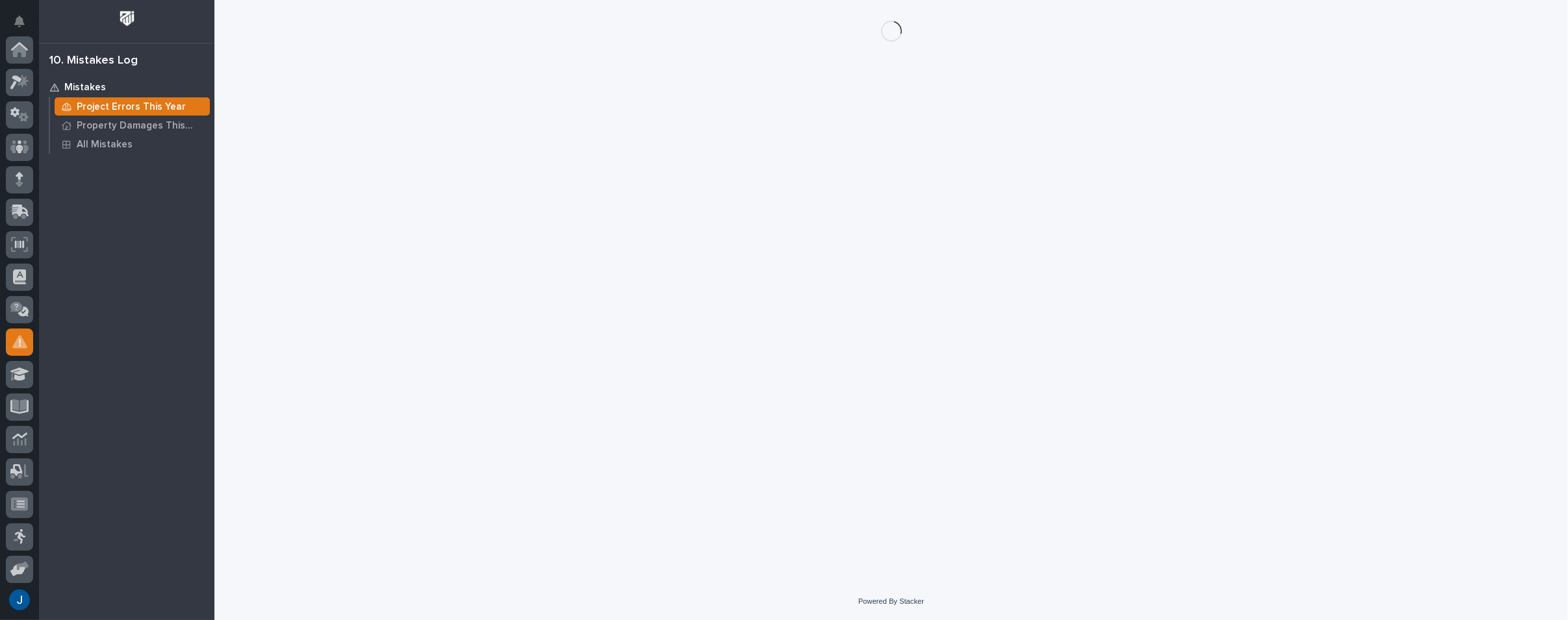
scroll to position [196, 0]
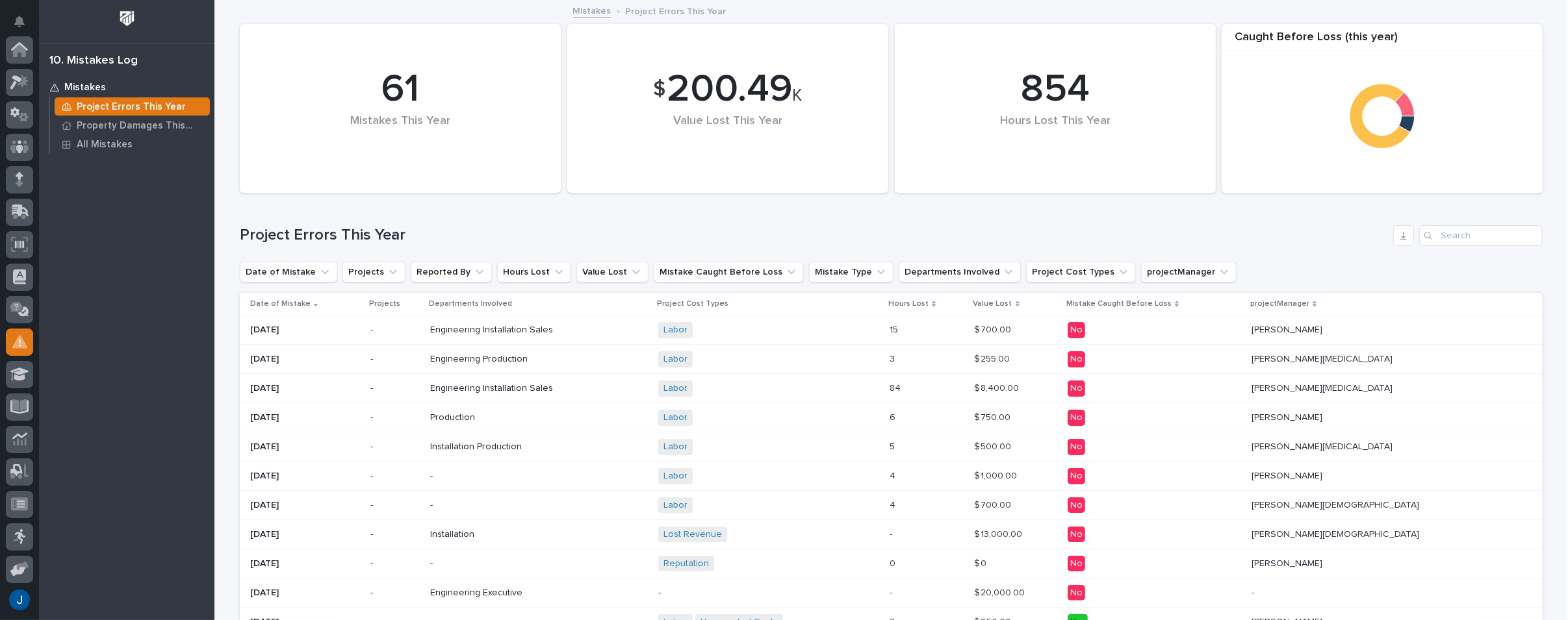
scroll to position [196, 0]
click at [469, 389] on span "Engineering" at bounding box center [455, 388] width 50 height 11
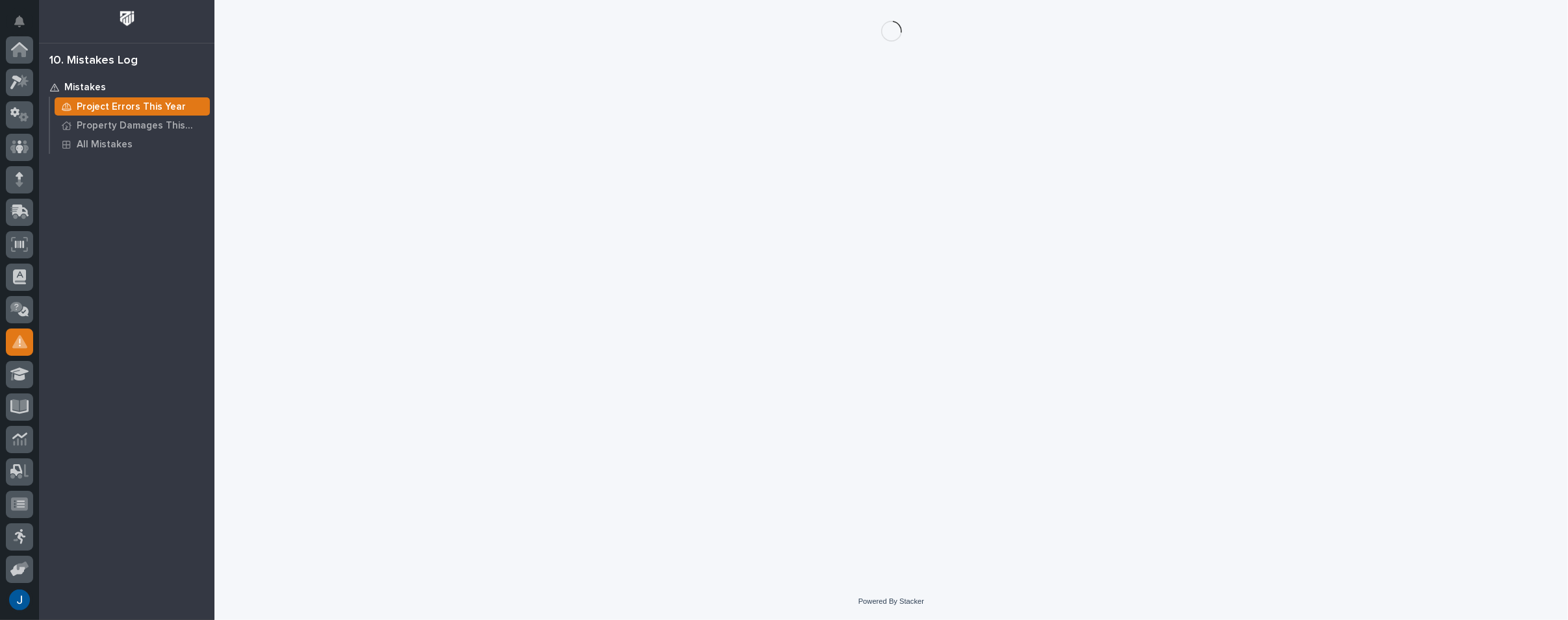
scroll to position [196, 0]
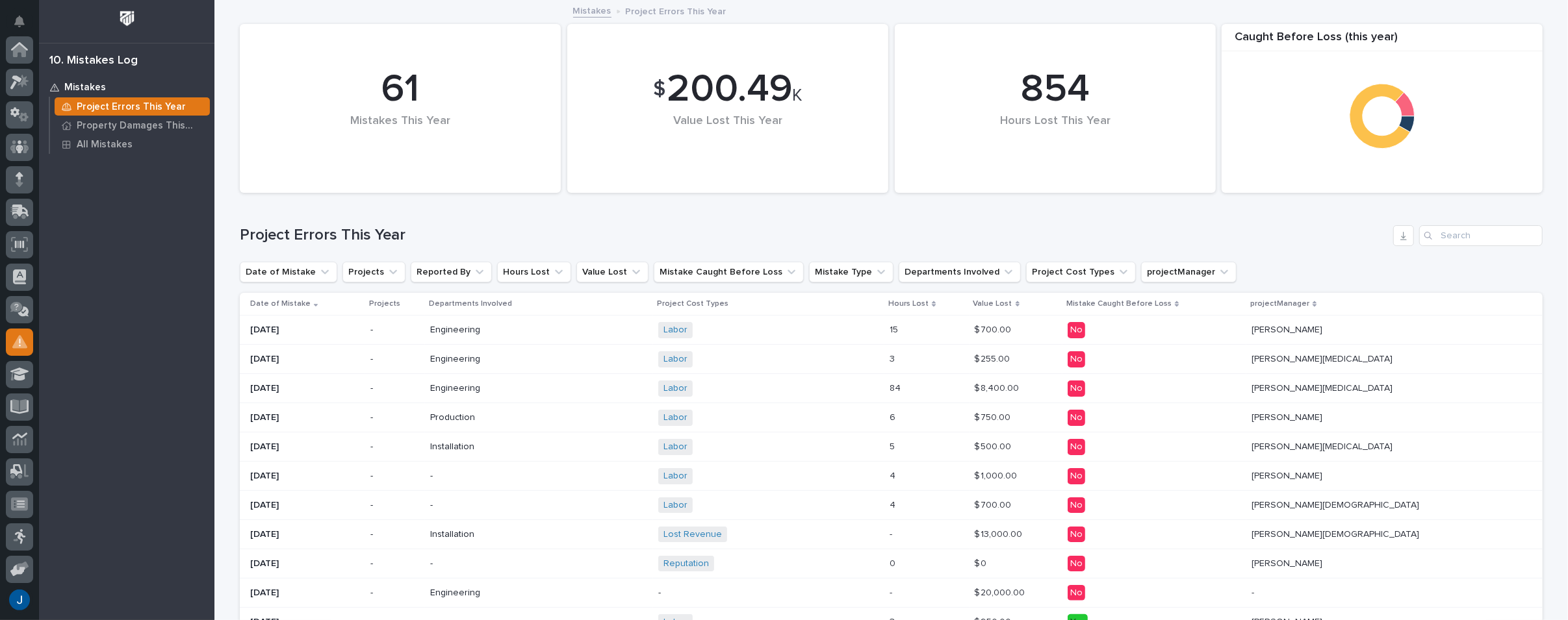
scroll to position [196, 0]
click at [401, 96] on div "61" at bounding box center [399, 89] width 277 height 47
click at [25, 239] on icon at bounding box center [19, 243] width 19 height 15
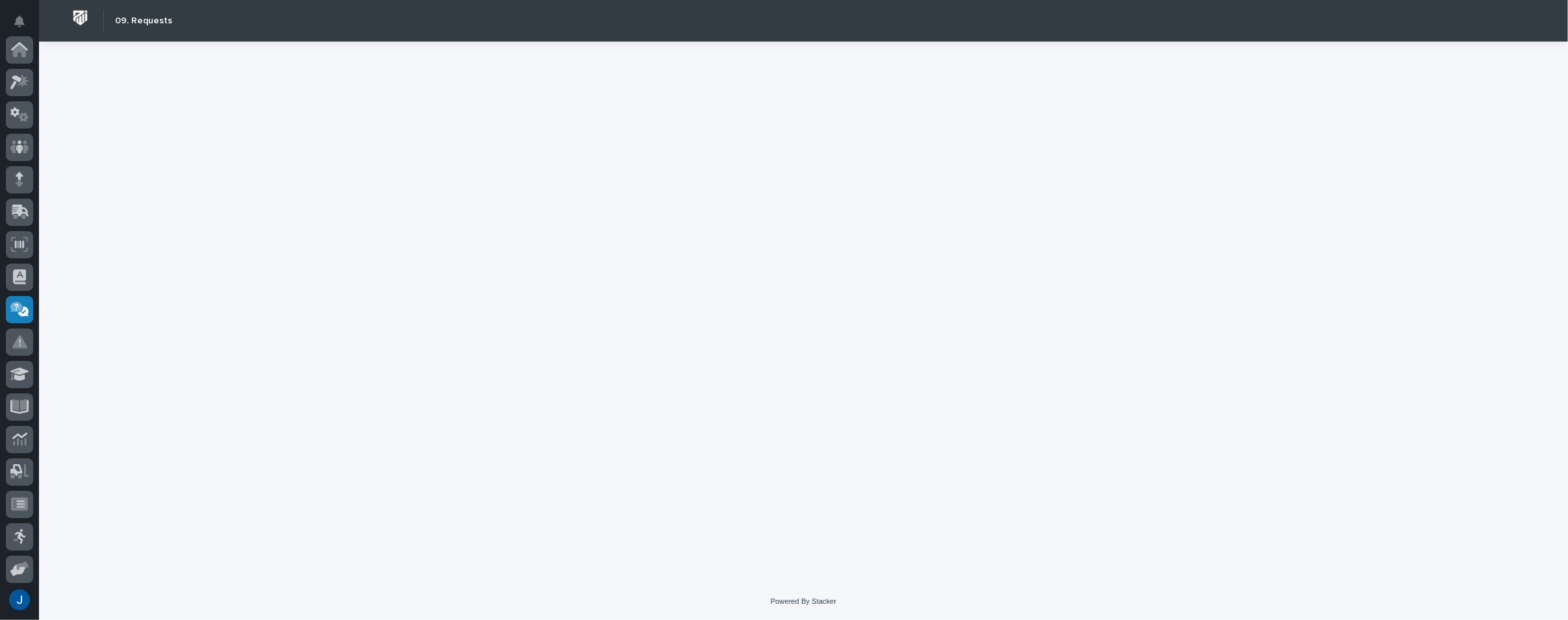
scroll to position [196, 0]
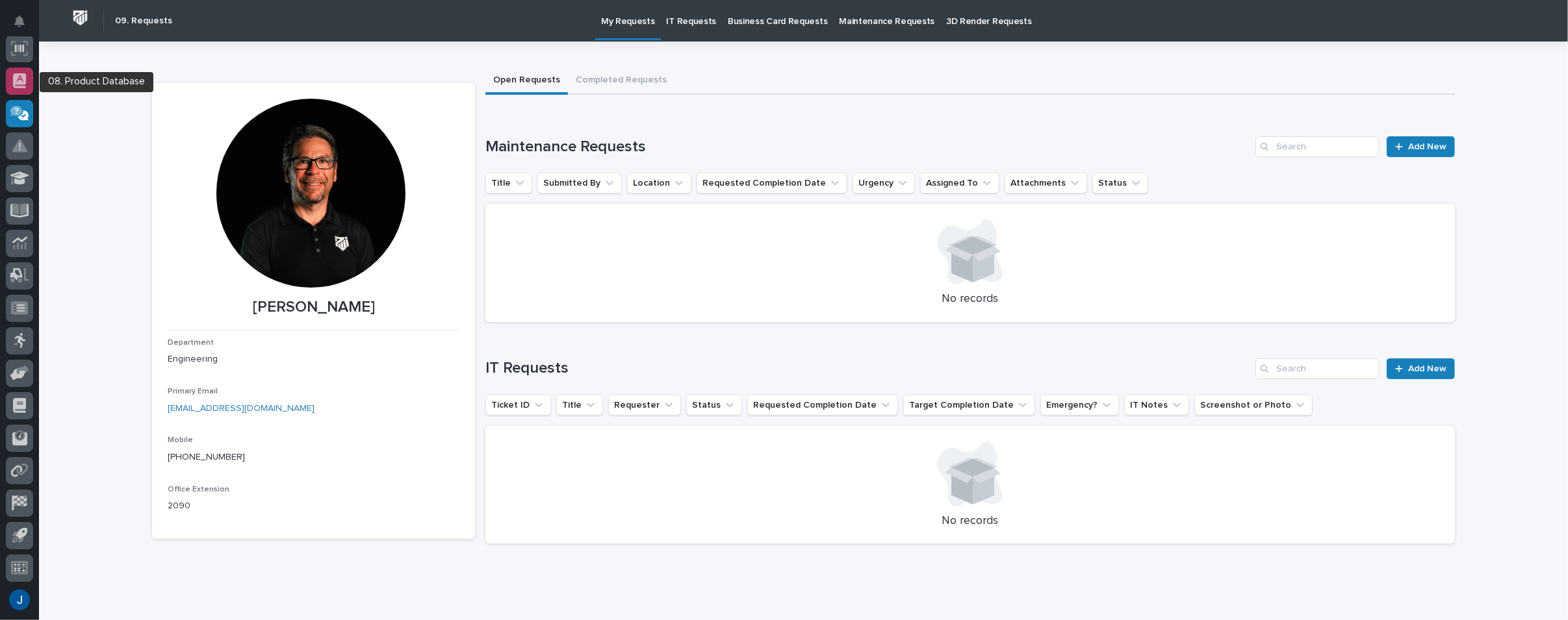
click at [20, 76] on icon at bounding box center [19, 80] width 13 height 15
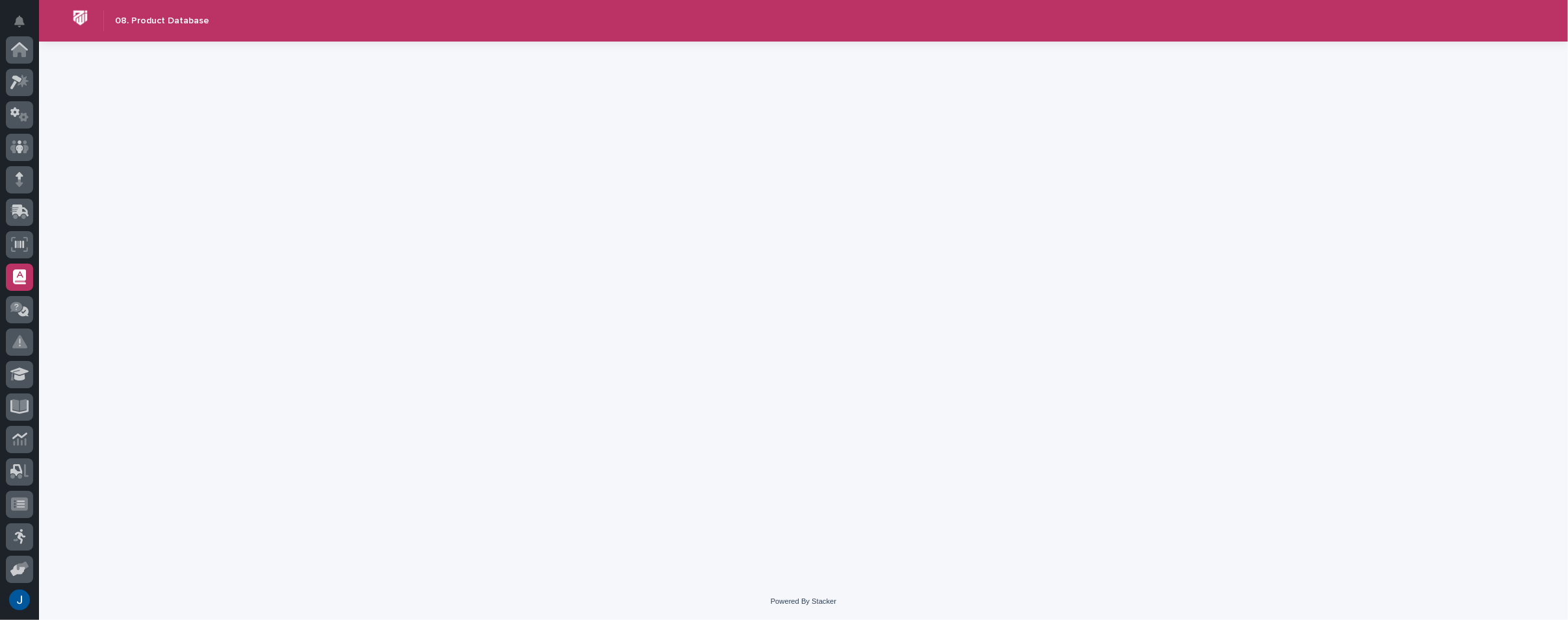
scroll to position [196, 0]
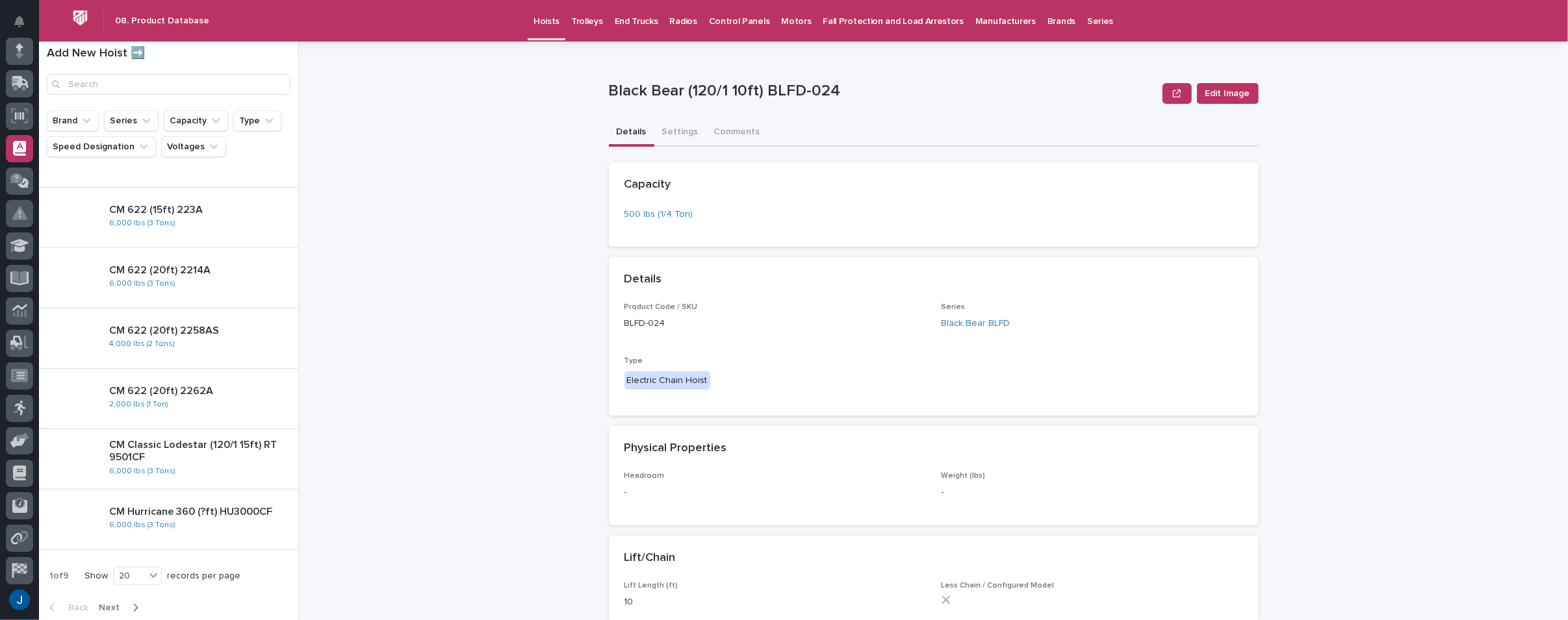
scroll to position [1, 0]
click at [20, 206] on icon at bounding box center [20, 209] width 17 height 12
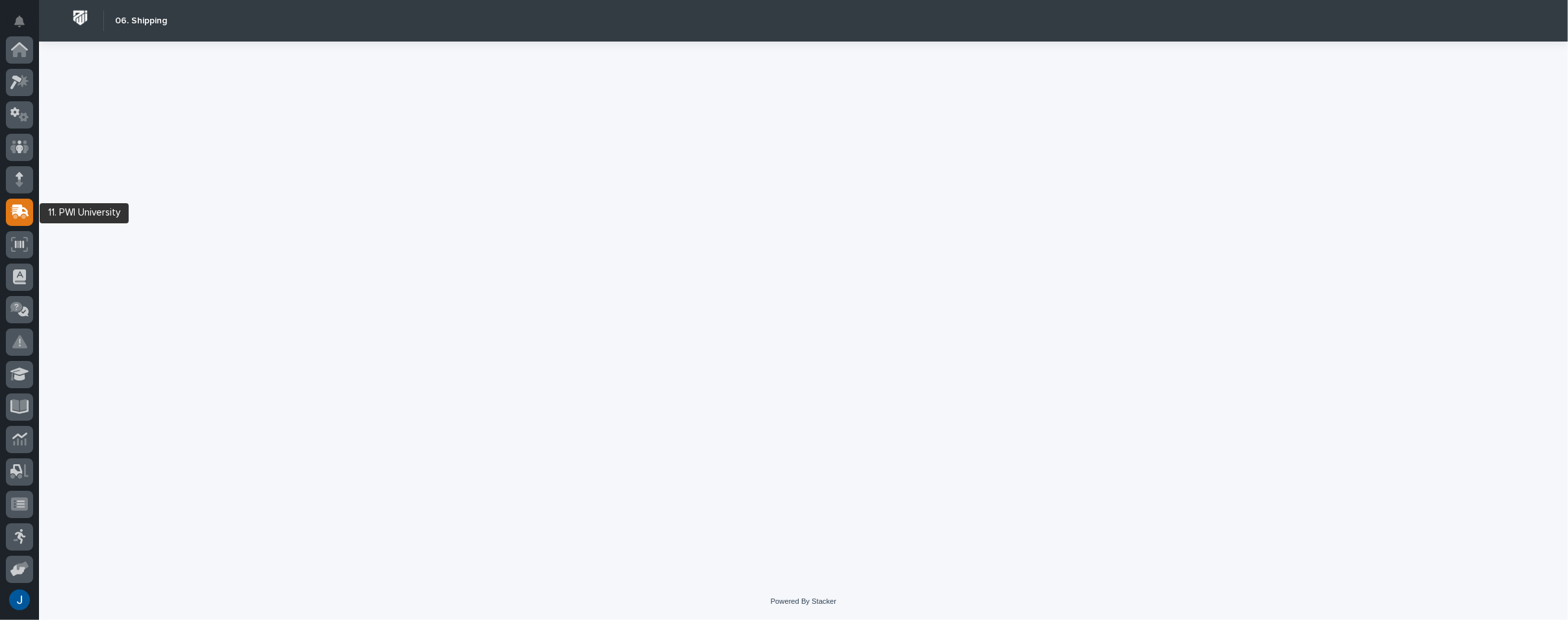
scroll to position [162, 0]
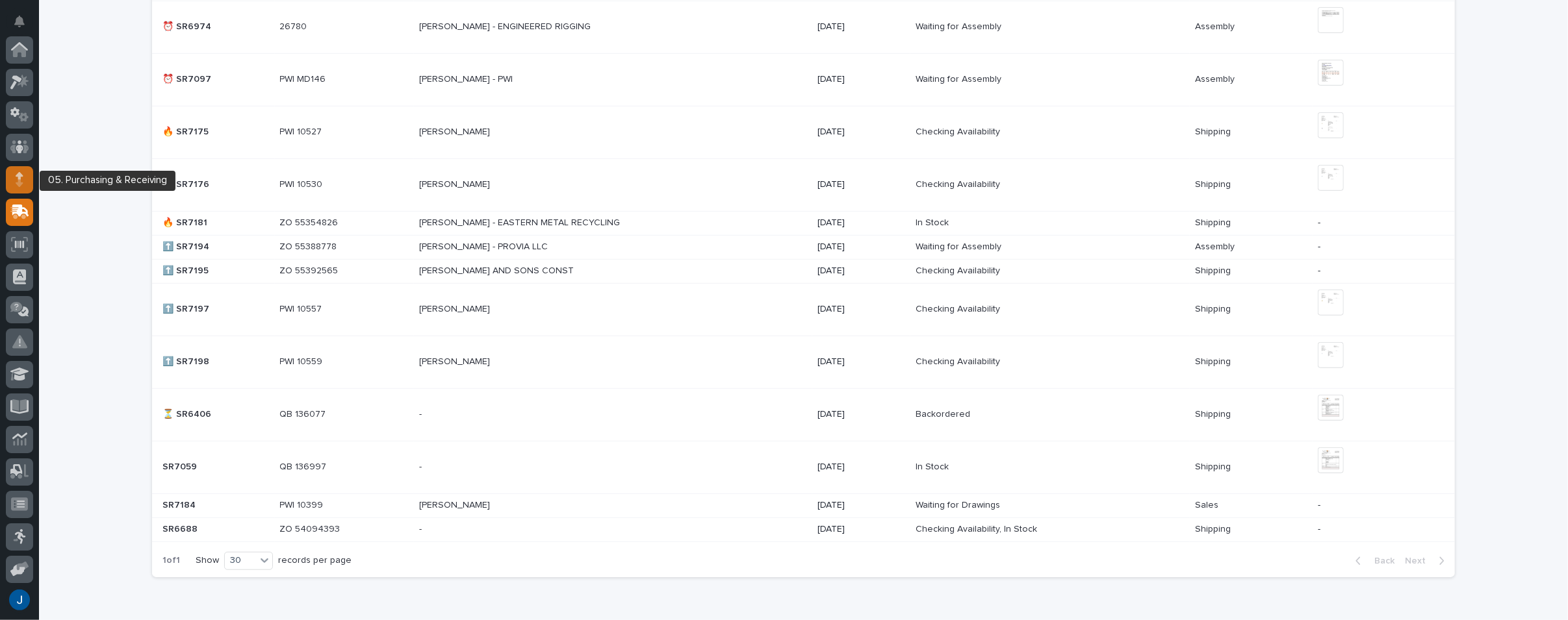
click at [18, 173] on icon at bounding box center [20, 179] width 8 height 15
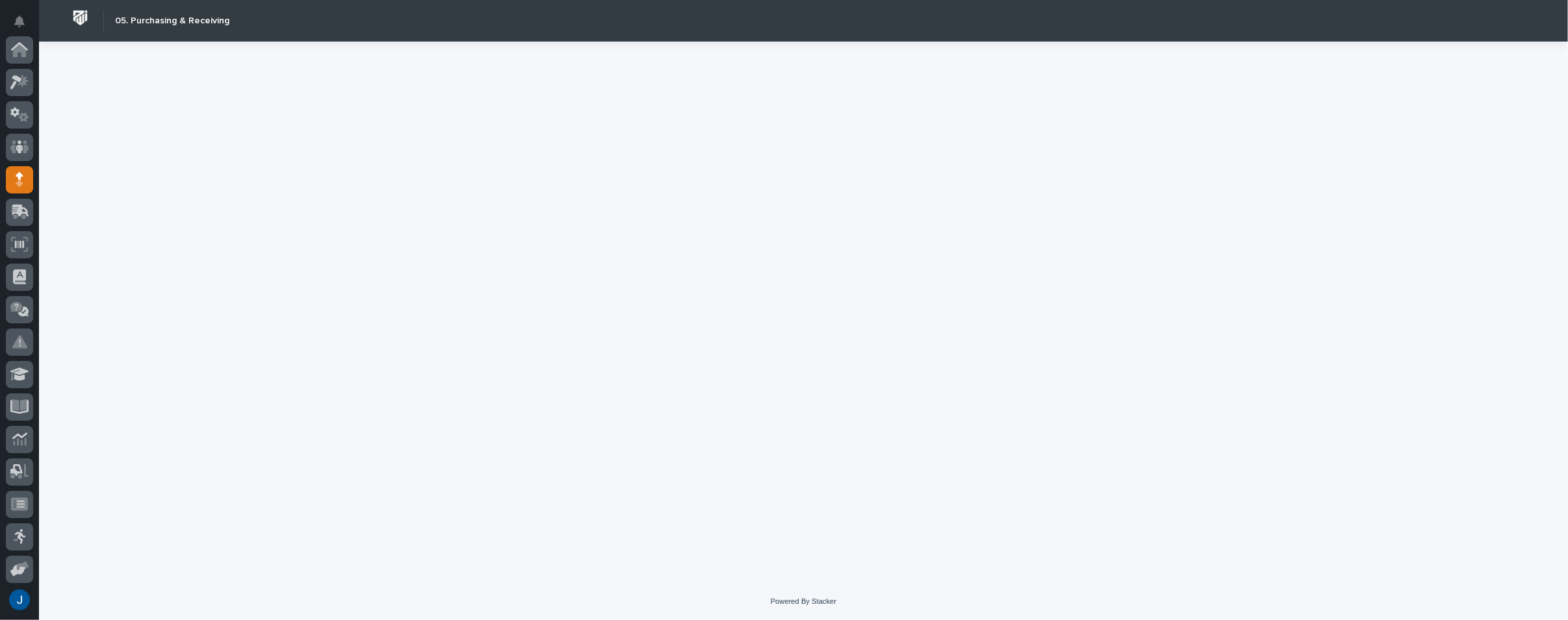
scroll to position [130, 0]
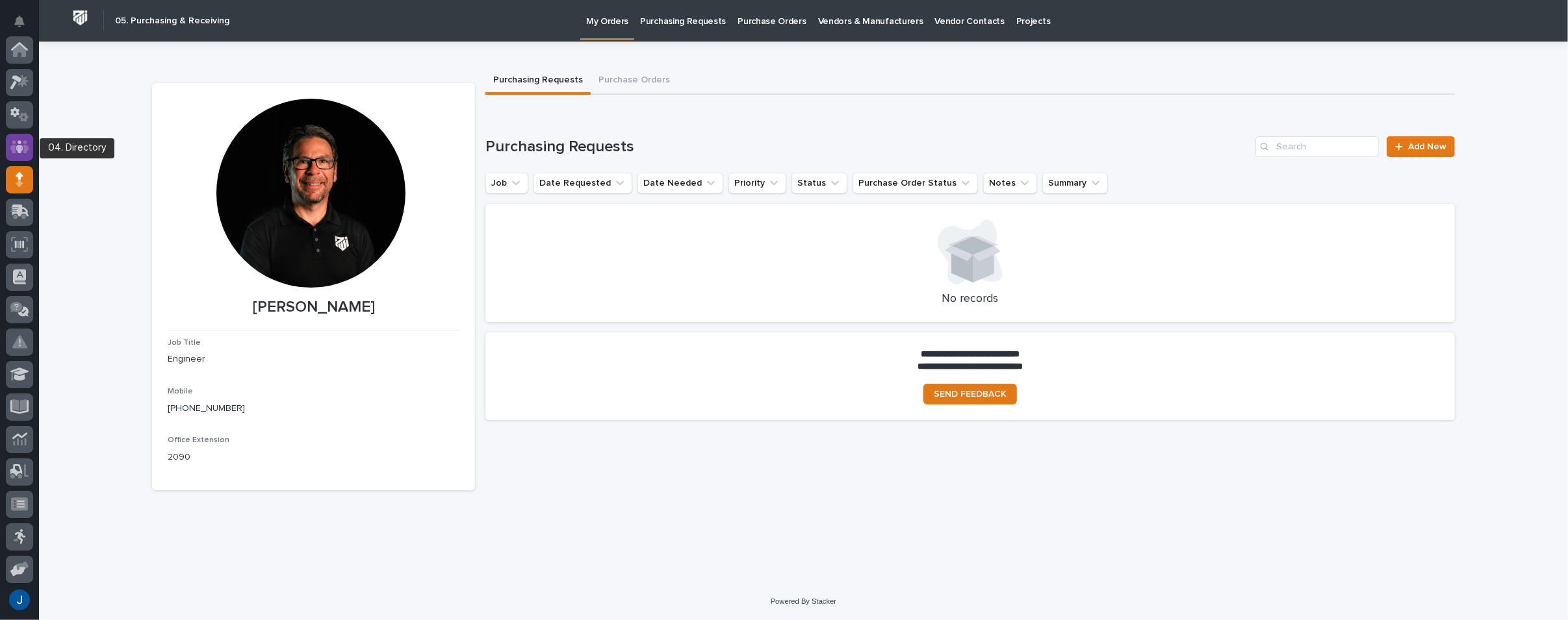
click at [17, 141] on icon at bounding box center [19, 147] width 19 height 15
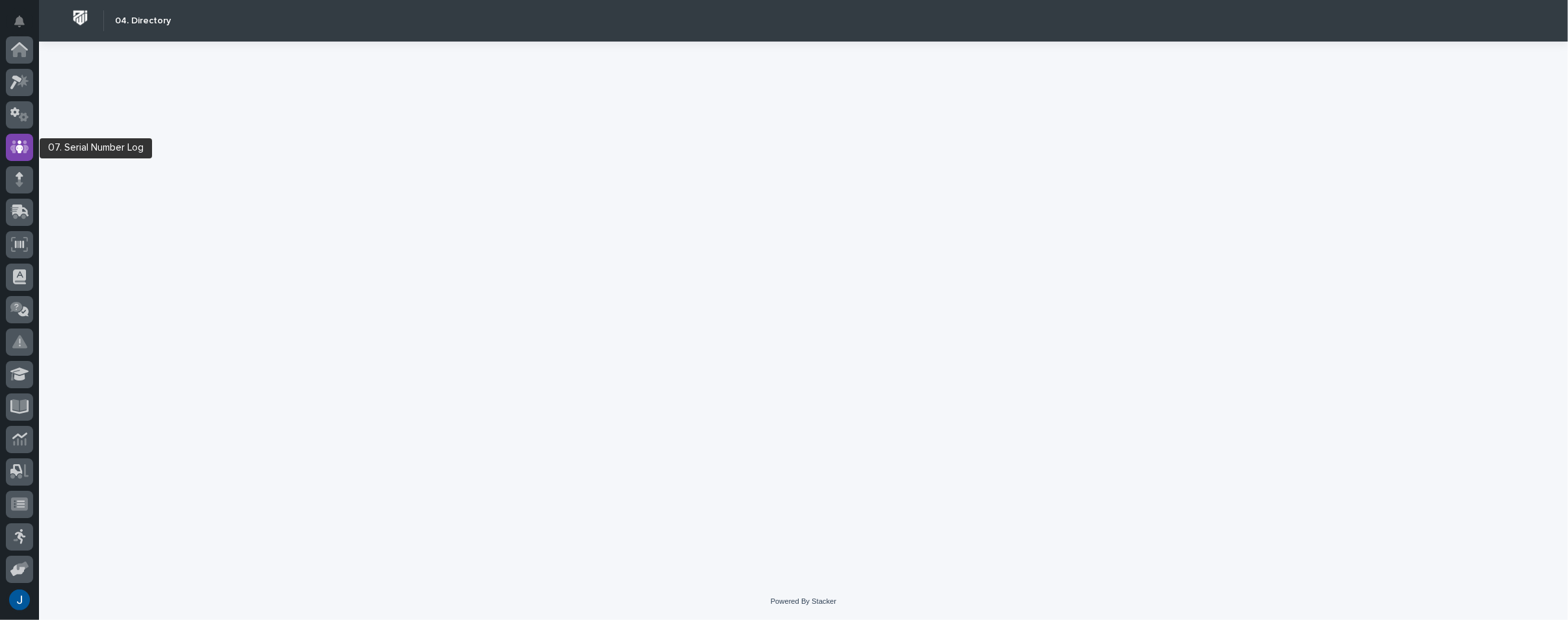
scroll to position [97, 0]
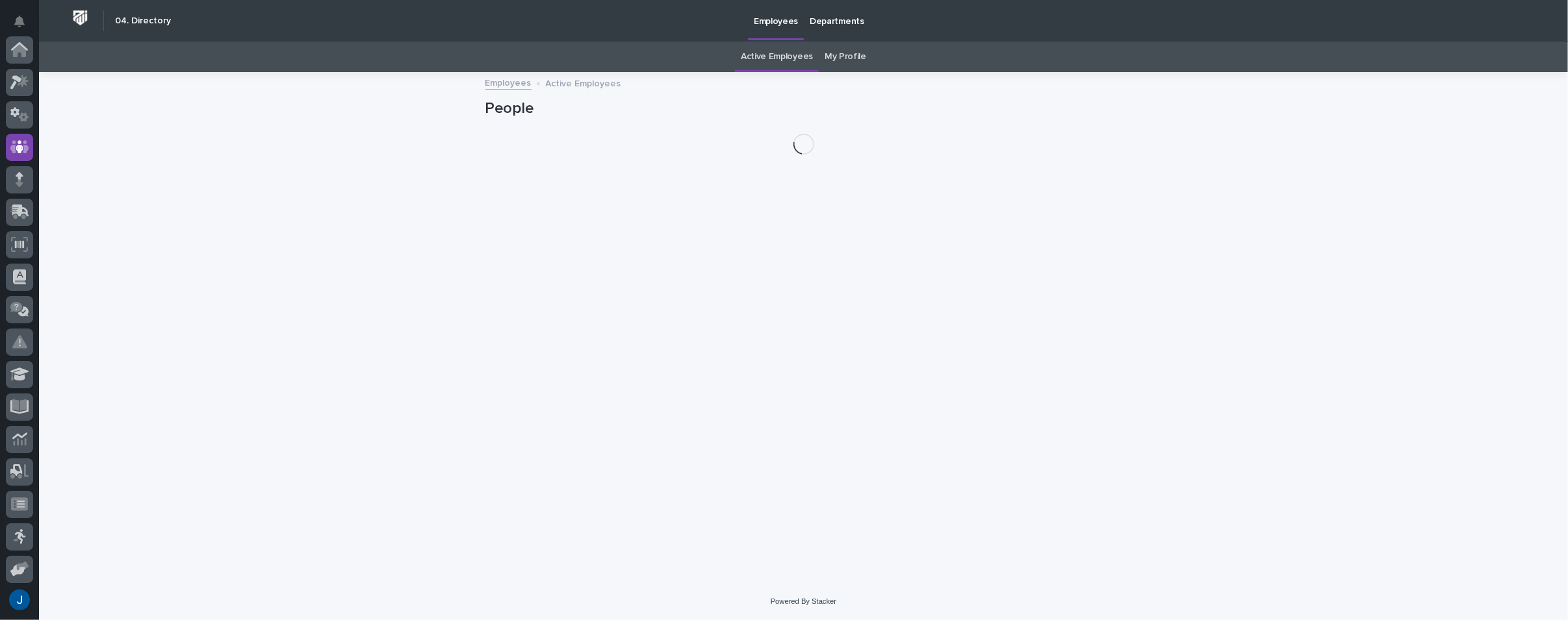
scroll to position [97, 0]
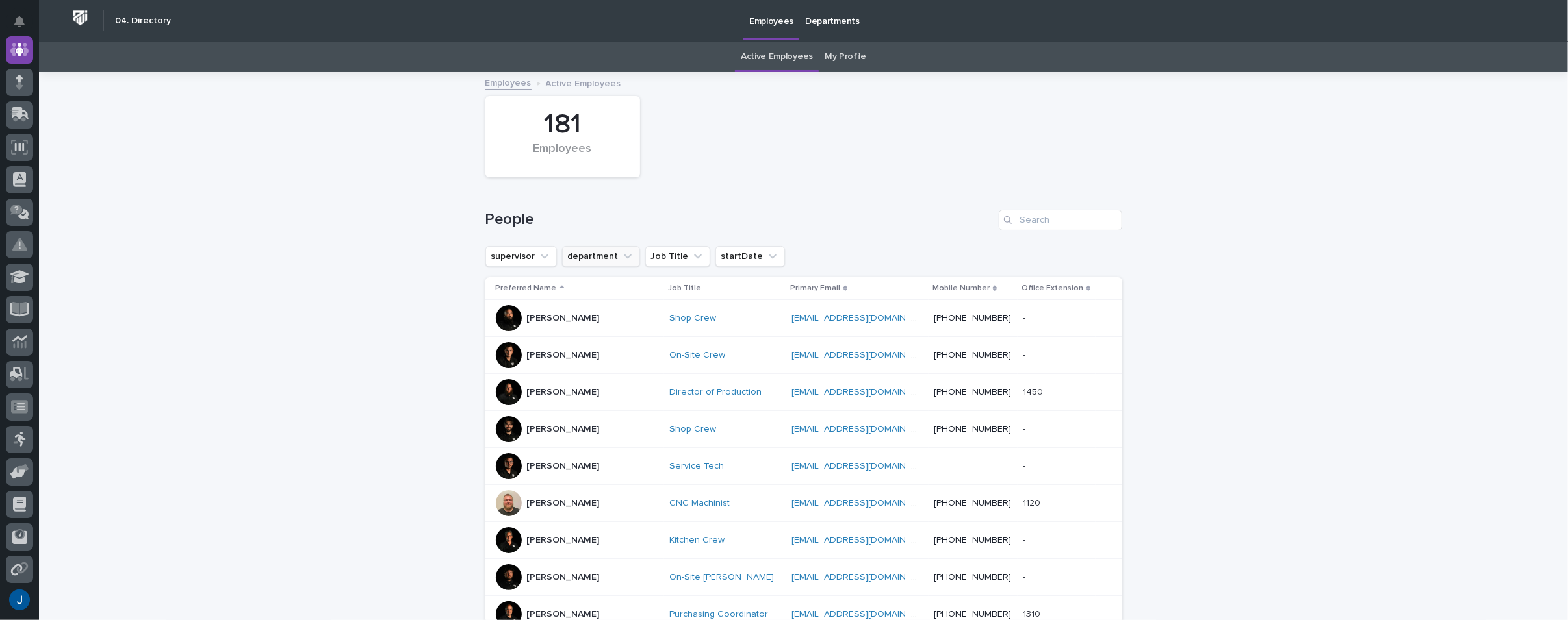
click at [599, 257] on button "department" at bounding box center [601, 256] width 78 height 21
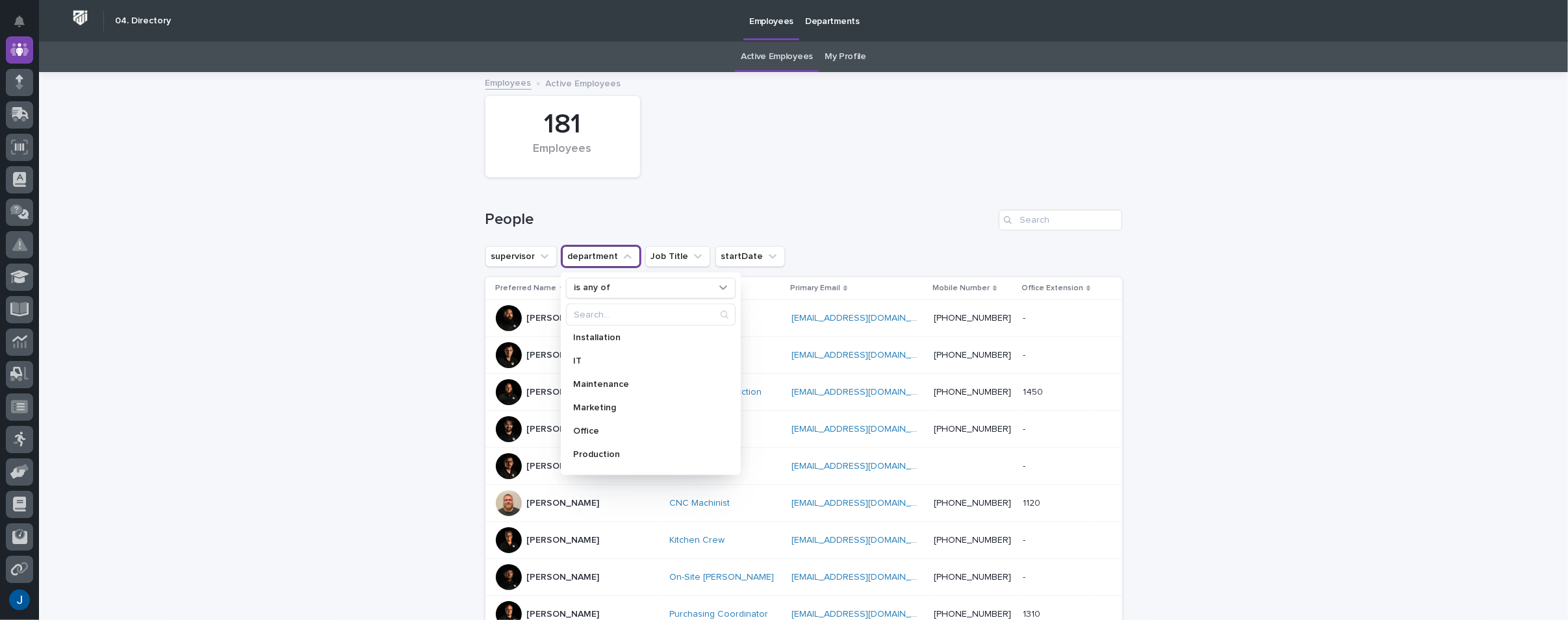
scroll to position [184, 0]
click at [588, 435] on p "Sales" at bounding box center [644, 435] width 141 height 9
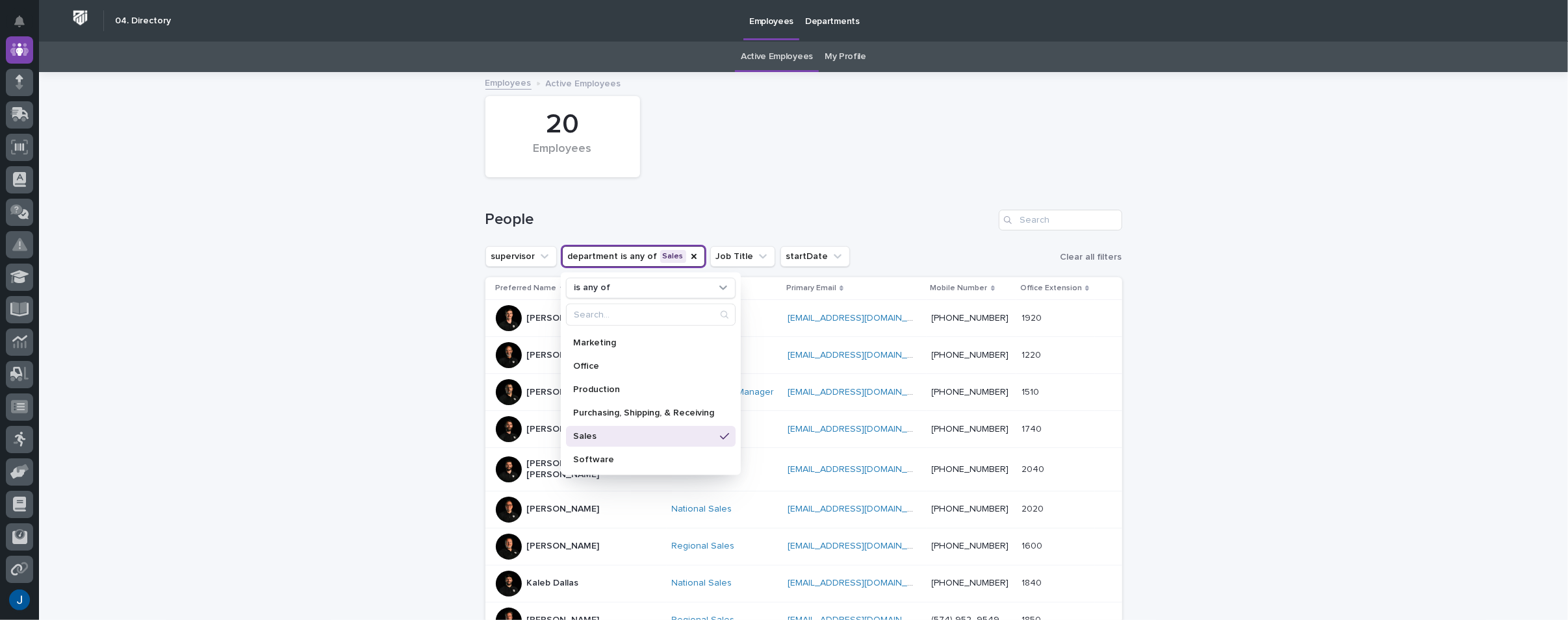
click at [350, 174] on div "Loading... Saving… Loading... Saving… 20 Employees People supervisor department…" at bounding box center [803, 624] width 1529 height 1102
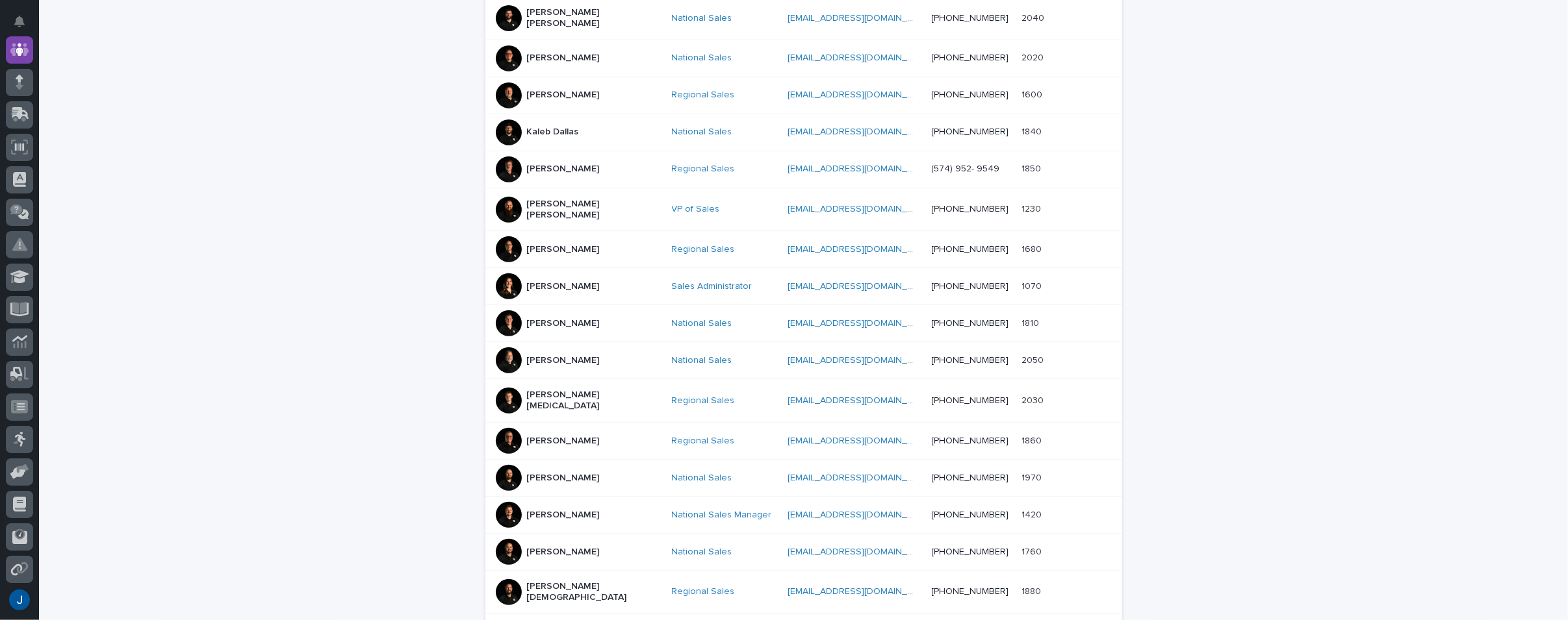
scroll to position [455, 0]
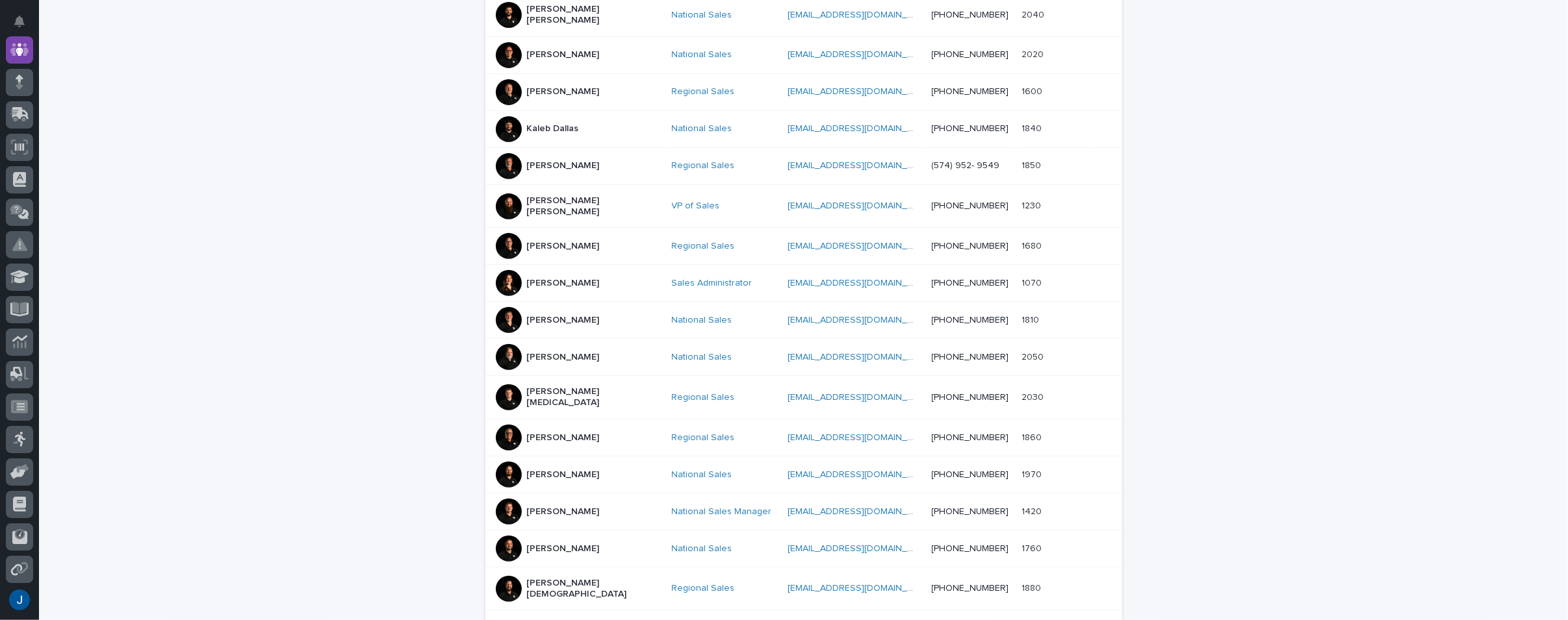
click at [512, 425] on div at bounding box center [508, 438] width 26 height 26
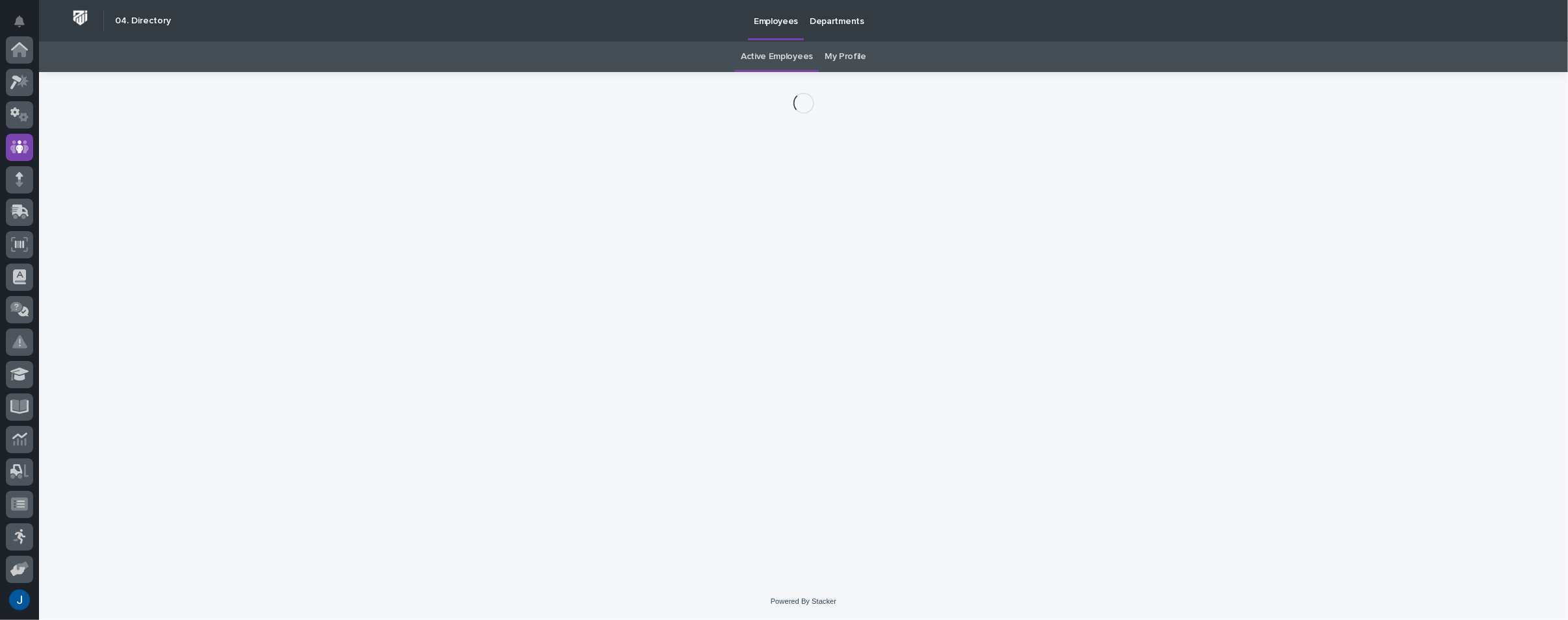
scroll to position [97, 0]
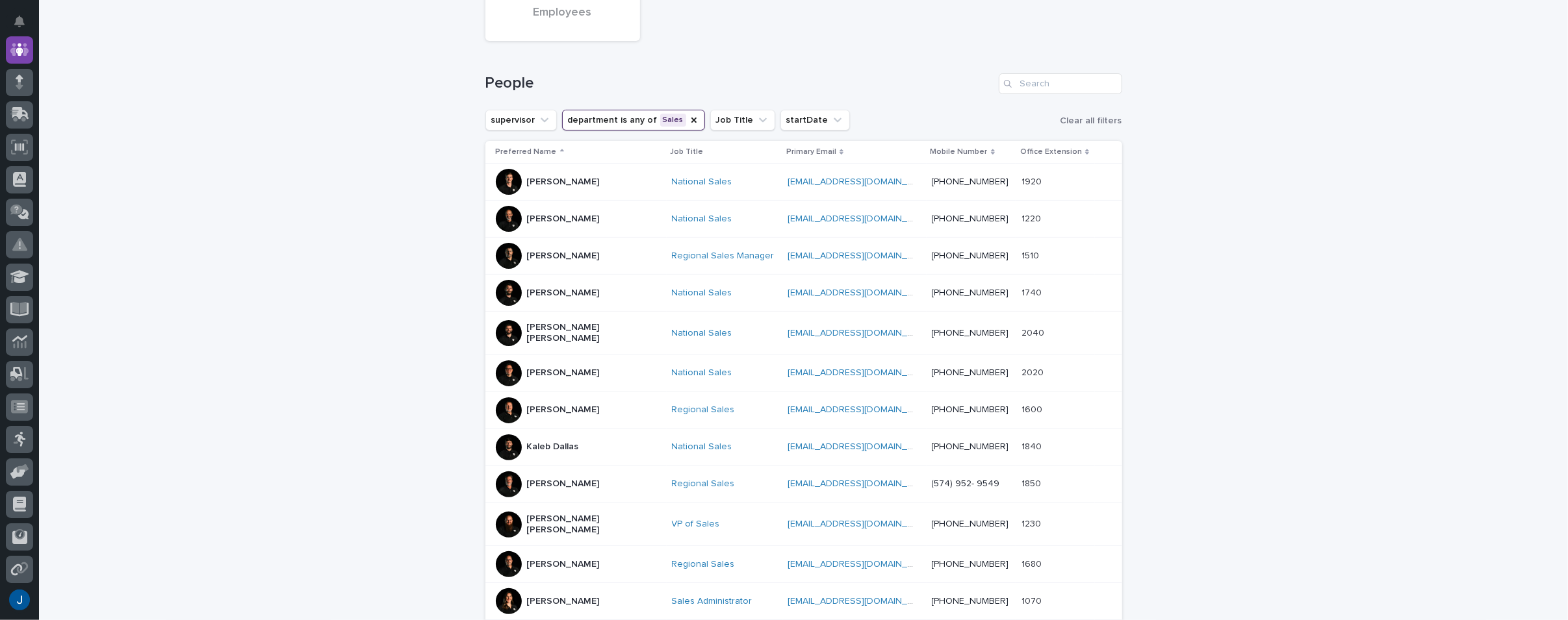
scroll to position [108, 0]
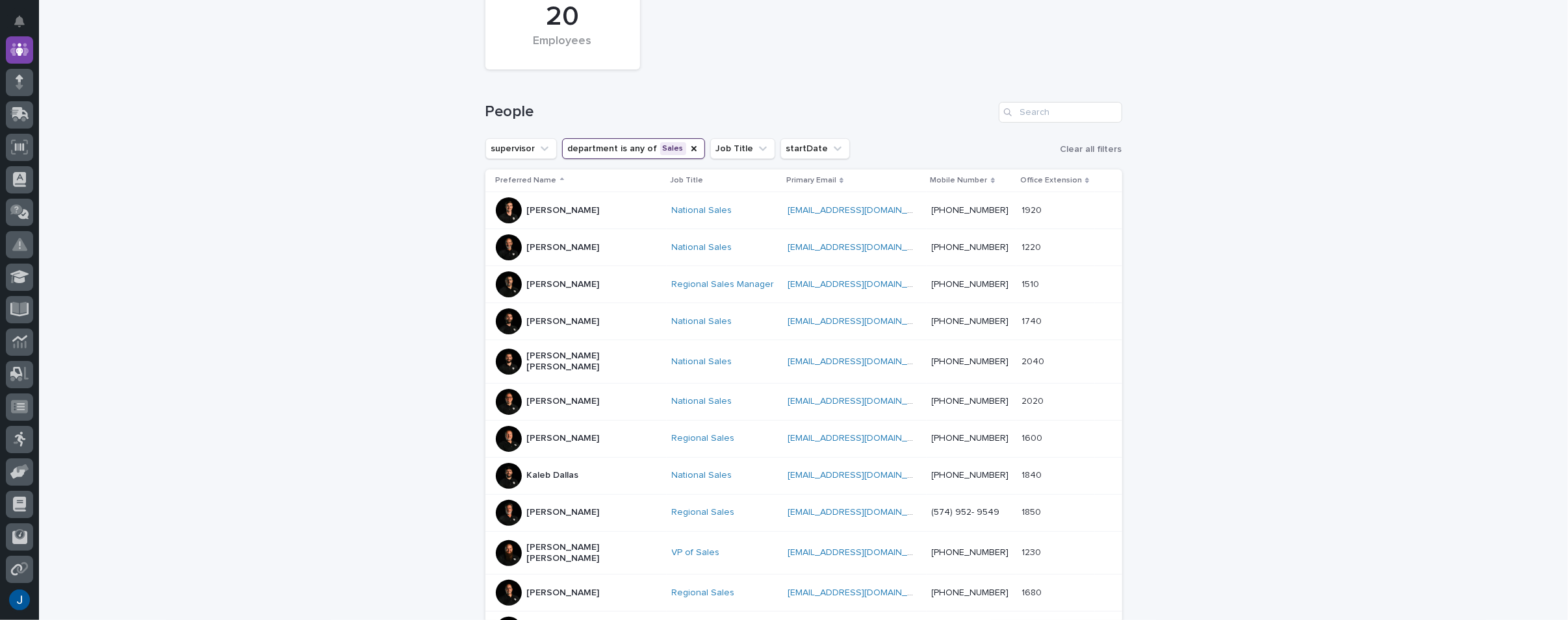
click at [503, 396] on div at bounding box center [508, 402] width 26 height 26
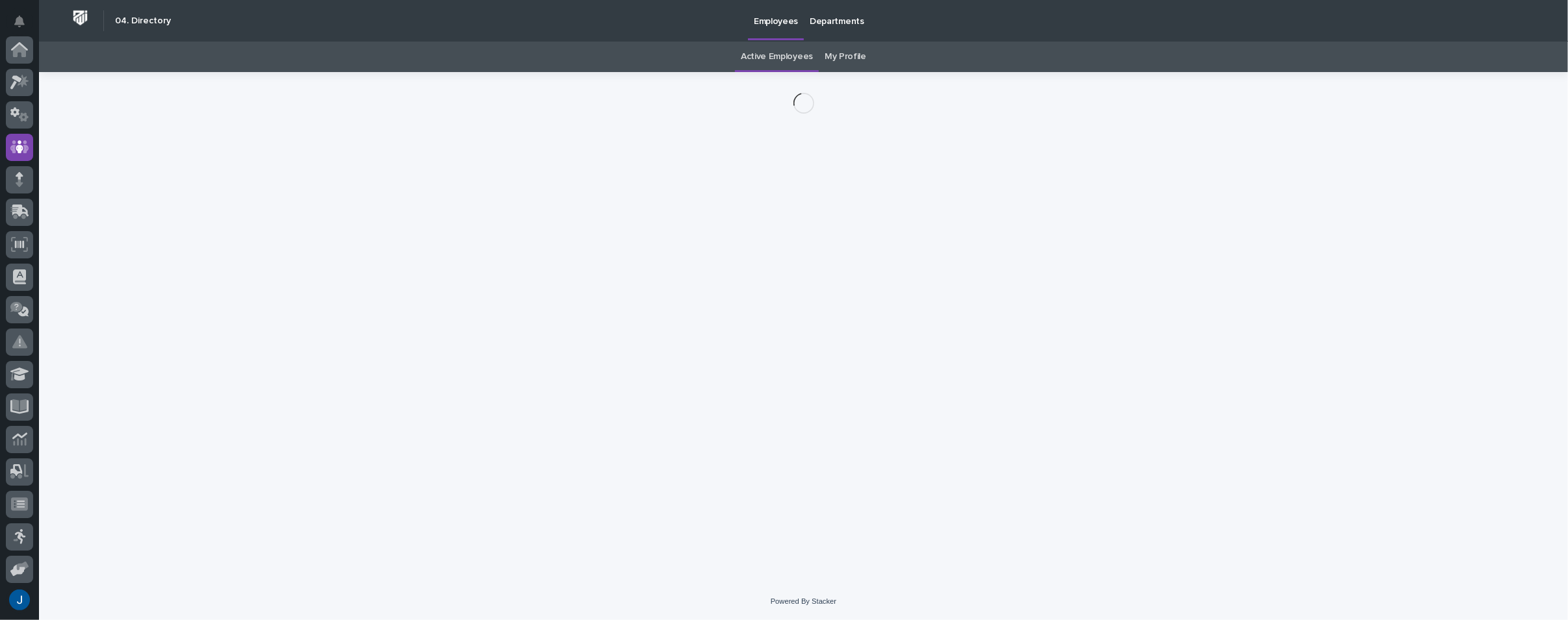
scroll to position [97, 0]
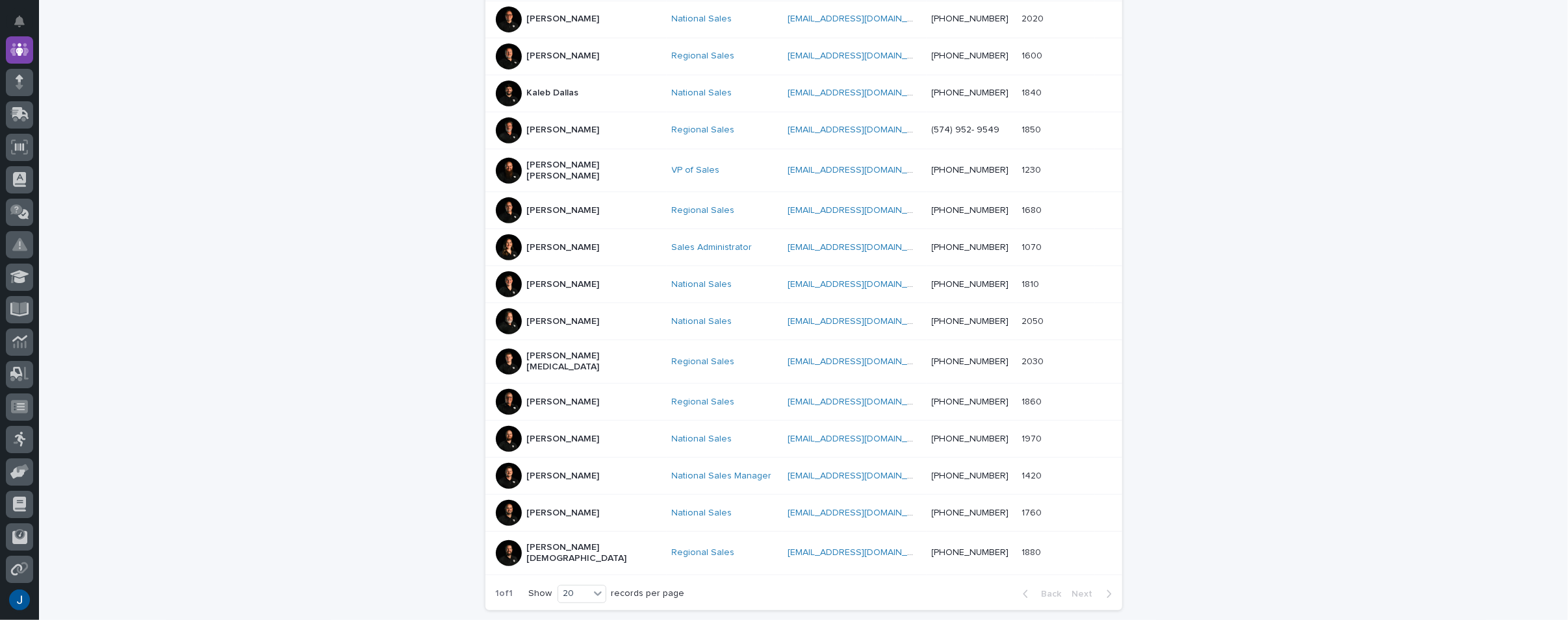
scroll to position [496, 0]
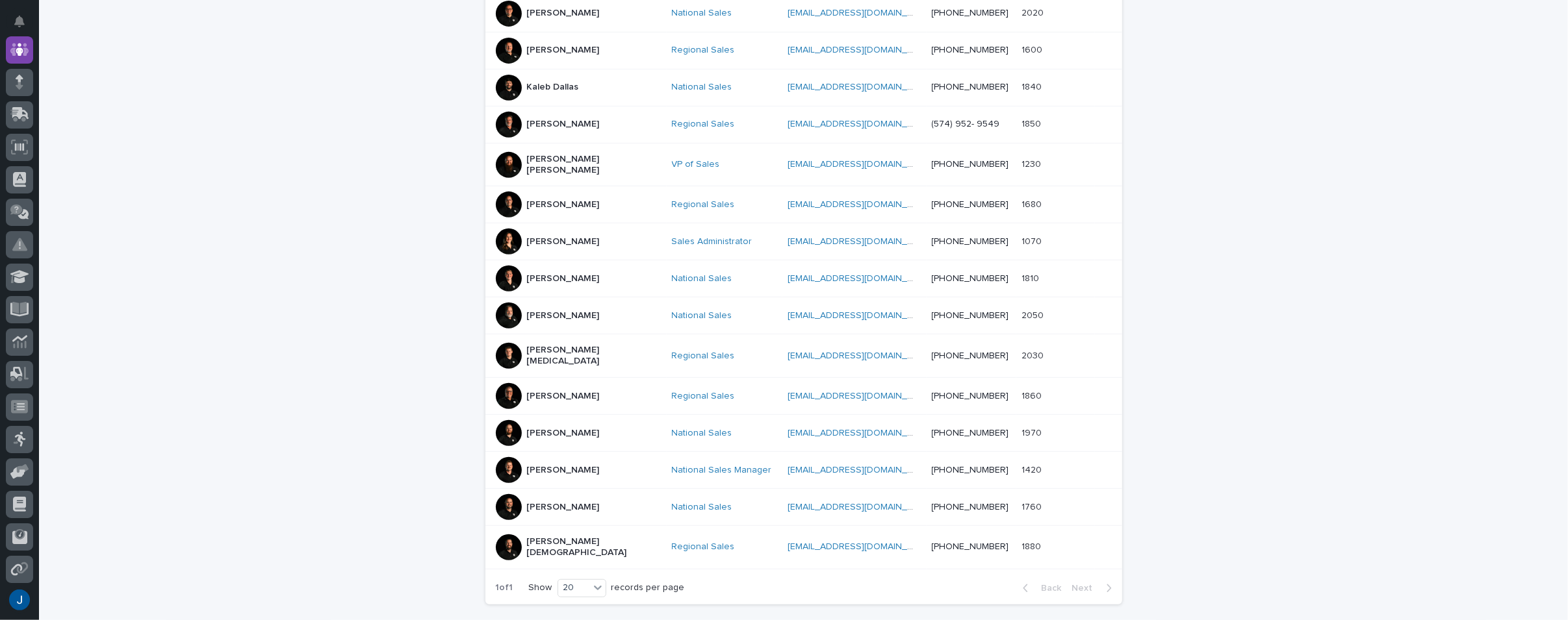
click at [504, 229] on div at bounding box center [508, 242] width 26 height 26
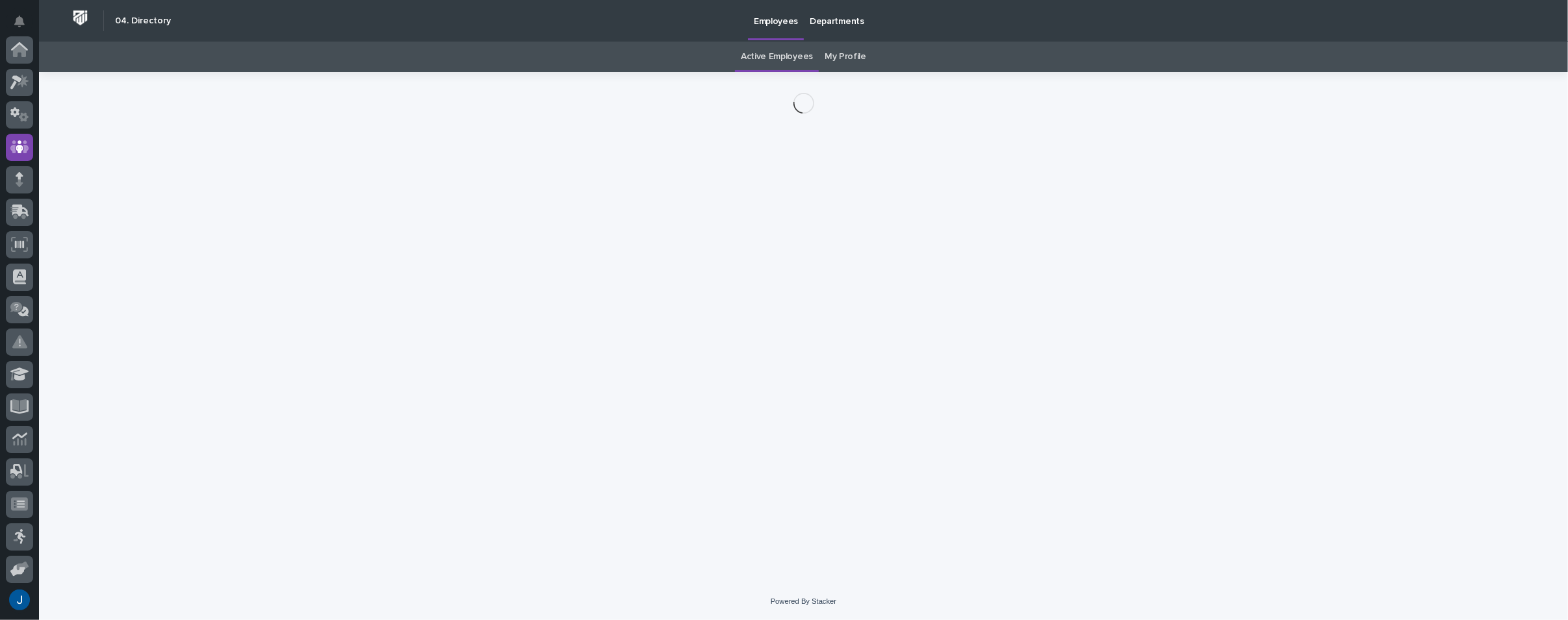
scroll to position [97, 0]
